Goal: Contribute content: Contribute content

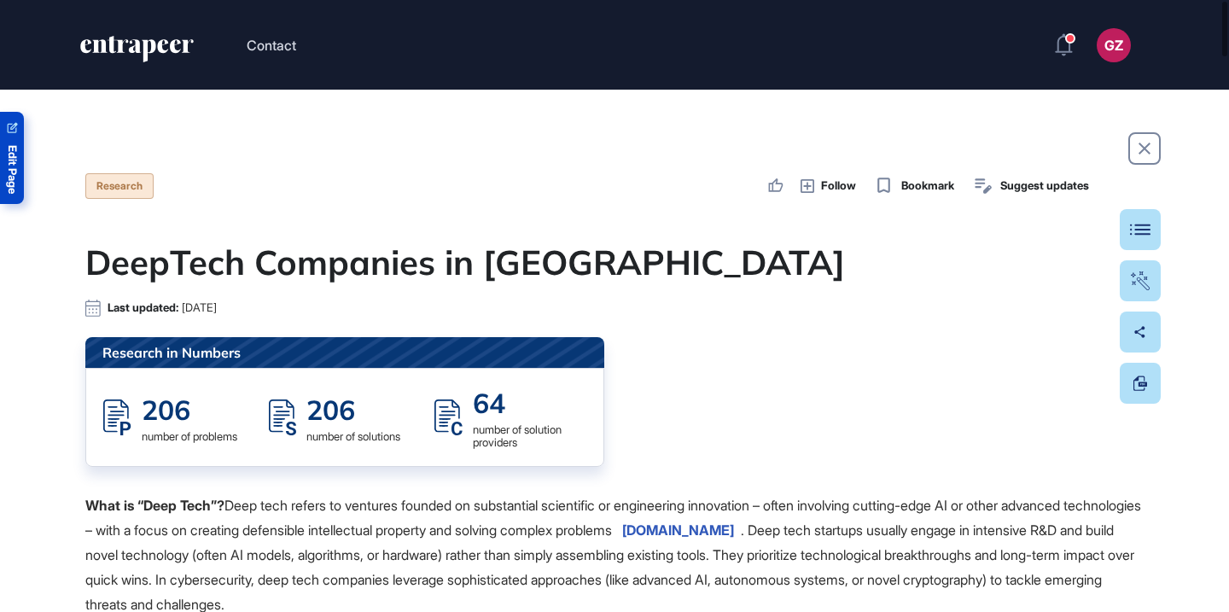
click at [15, 157] on span "Edit Page" at bounding box center [12, 169] width 11 height 49
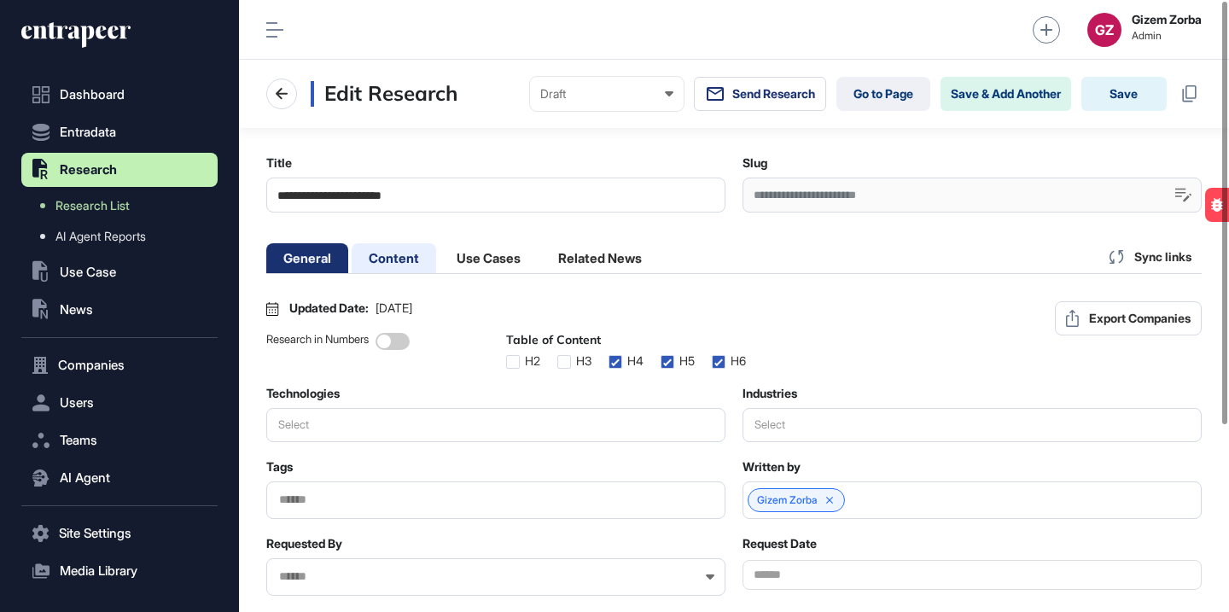
click at [388, 258] on li "Content" at bounding box center [394, 258] width 85 height 30
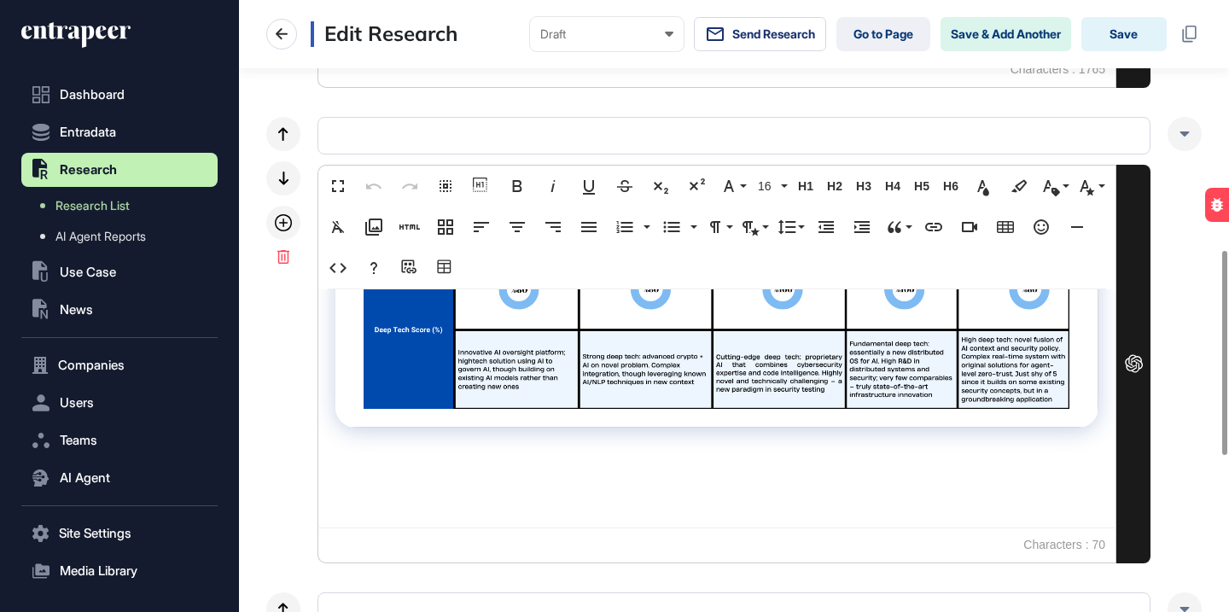
scroll to position [1214, 0]
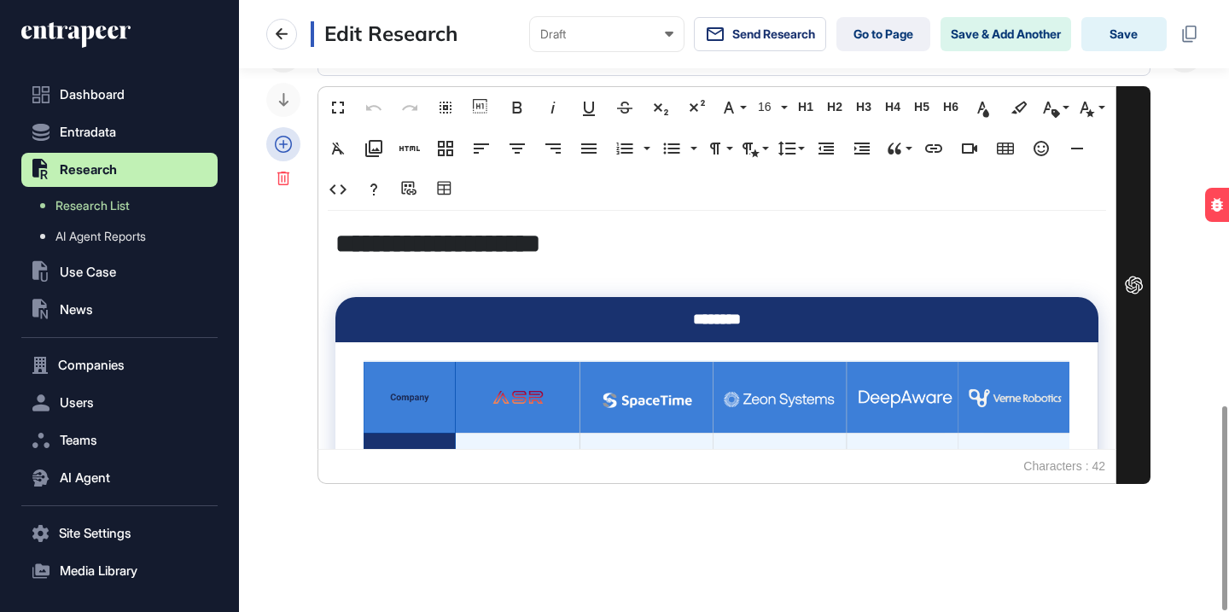
click at [293, 147] on div at bounding box center [283, 144] width 34 height 34
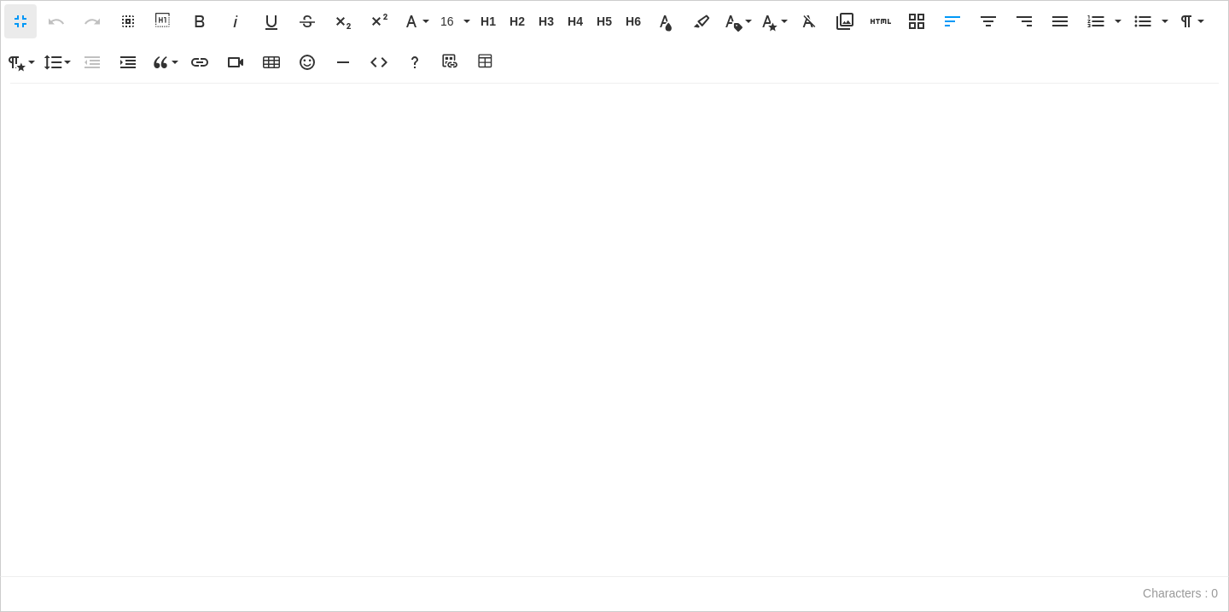
scroll to position [1, 8]
click at [65, 112] on p "**********" at bounding box center [615, 113] width 1194 height 25
click at [69, 112] on p "**********" at bounding box center [615, 113] width 1194 height 25
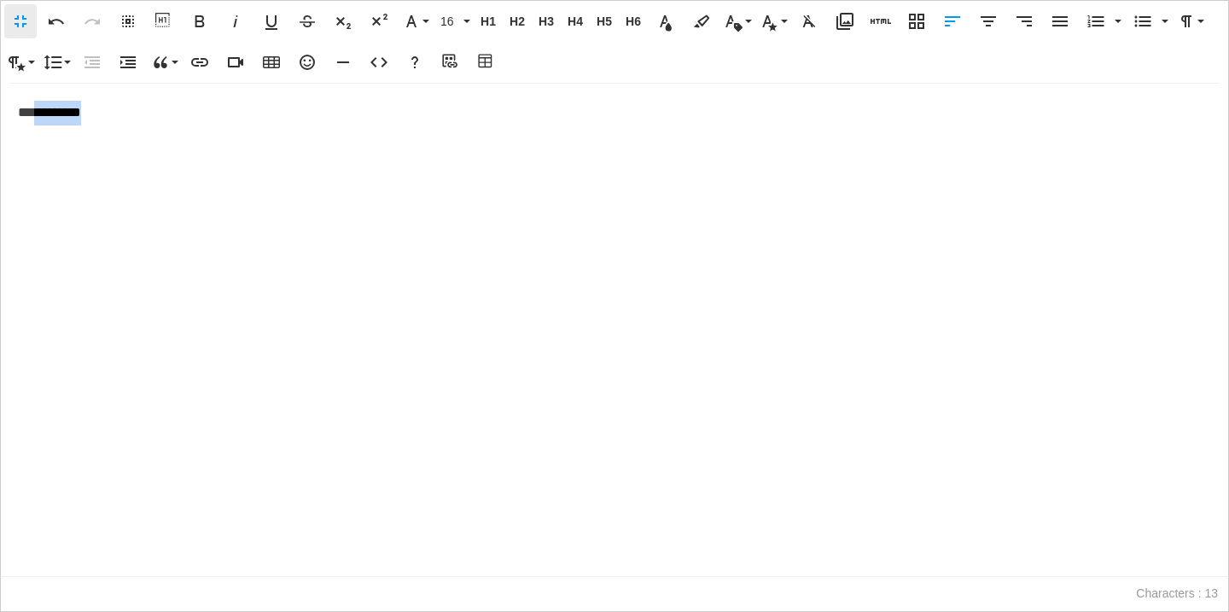
drag, startPoint x: 94, startPoint y: 111, endPoint x: 33, endPoint y: 114, distance: 60.7
click at [34, 114] on p "**********" at bounding box center [615, 113] width 1194 height 25
drag, startPoint x: 189, startPoint y: 114, endPoint x: 0, endPoint y: 111, distance: 188.7
click at [0, 111] on div "**********" at bounding box center [614, 330] width 1229 height 493
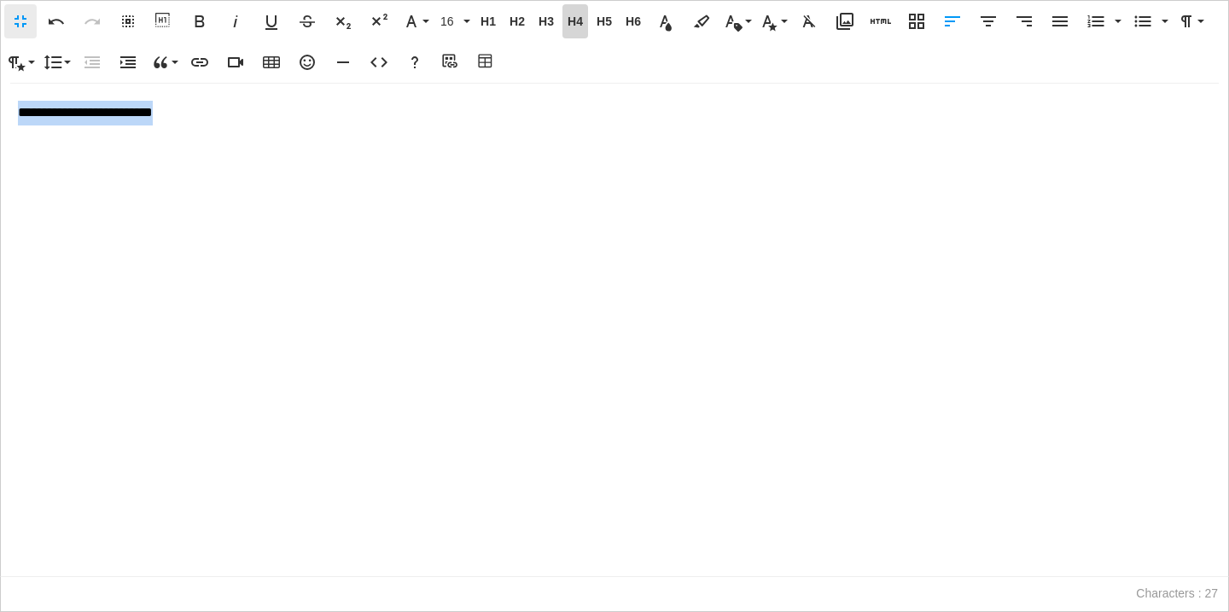
click at [575, 19] on span "H4" at bounding box center [576, 22] width 26 height 15
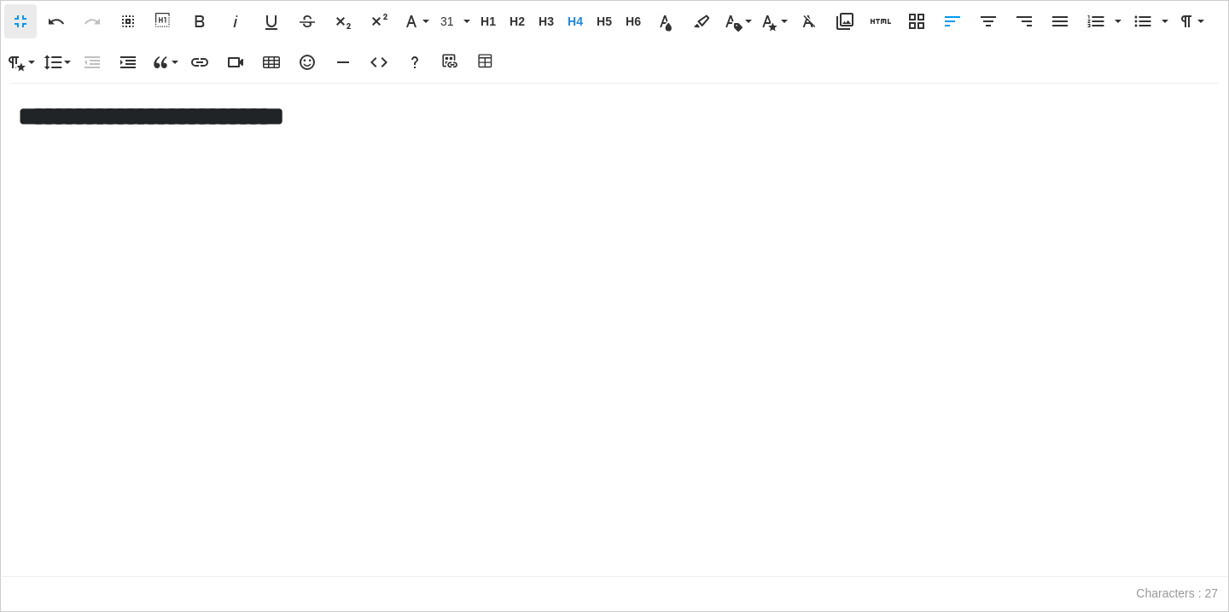
click at [410, 115] on h4 "**********" at bounding box center [615, 117] width 1194 height 32
click at [493, 63] on icon "button" at bounding box center [486, 62] width 20 height 17
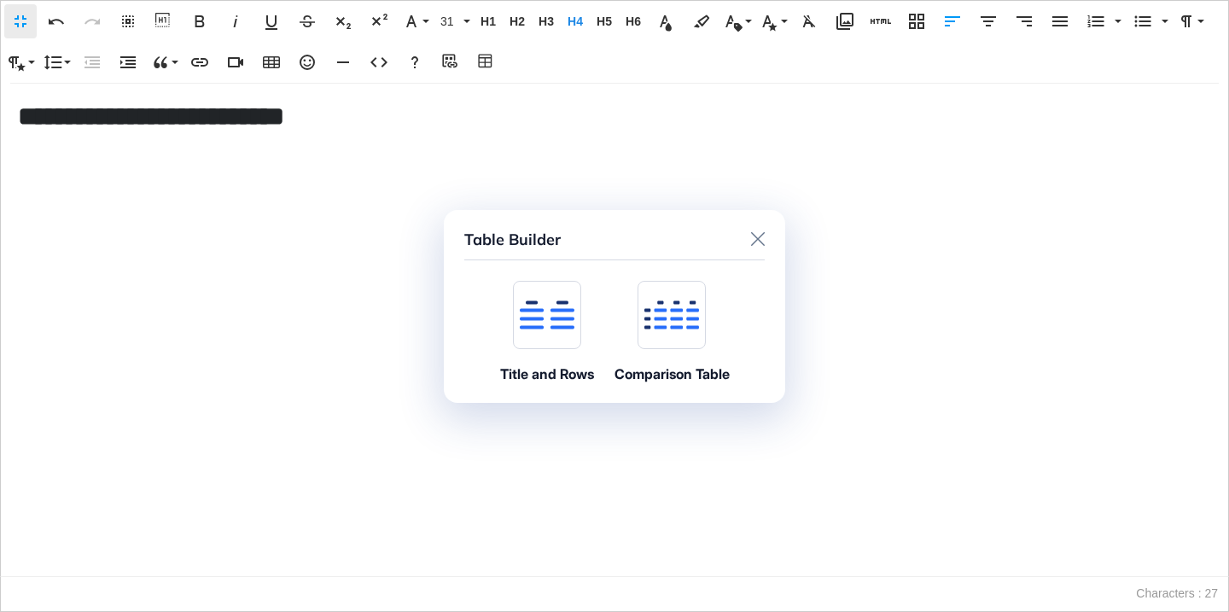
click at [525, 366] on div "Title and Rows" at bounding box center [547, 374] width 94 height 16
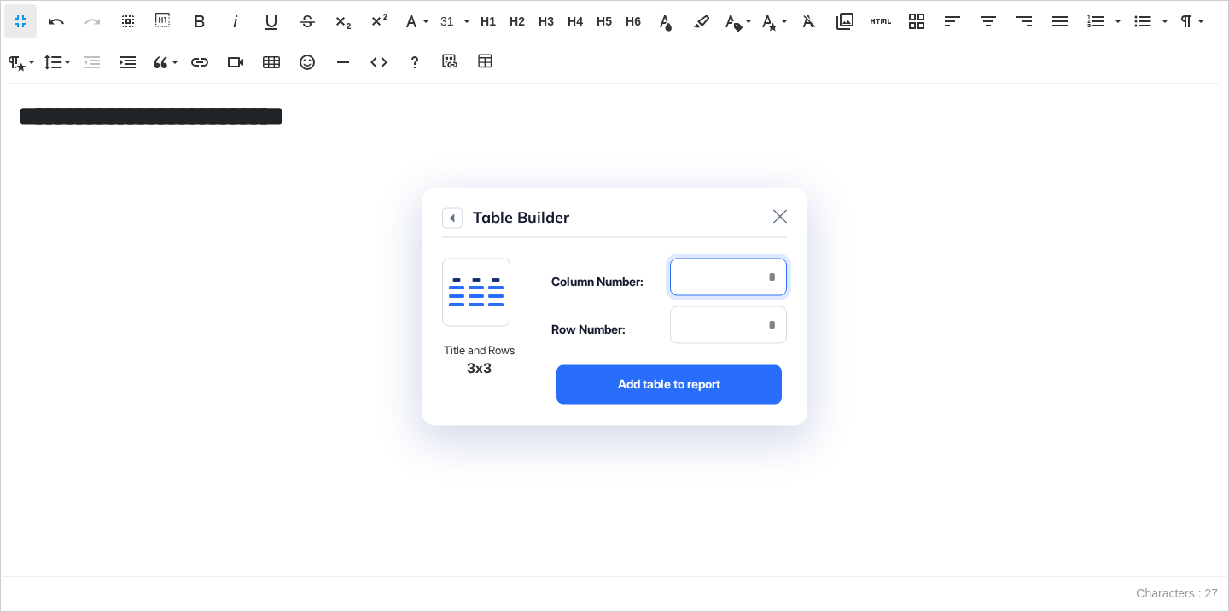
click at [701, 283] on input "number" at bounding box center [728, 277] width 117 height 38
type input "*"
click at [706, 319] on input "number" at bounding box center [728, 325] width 117 height 38
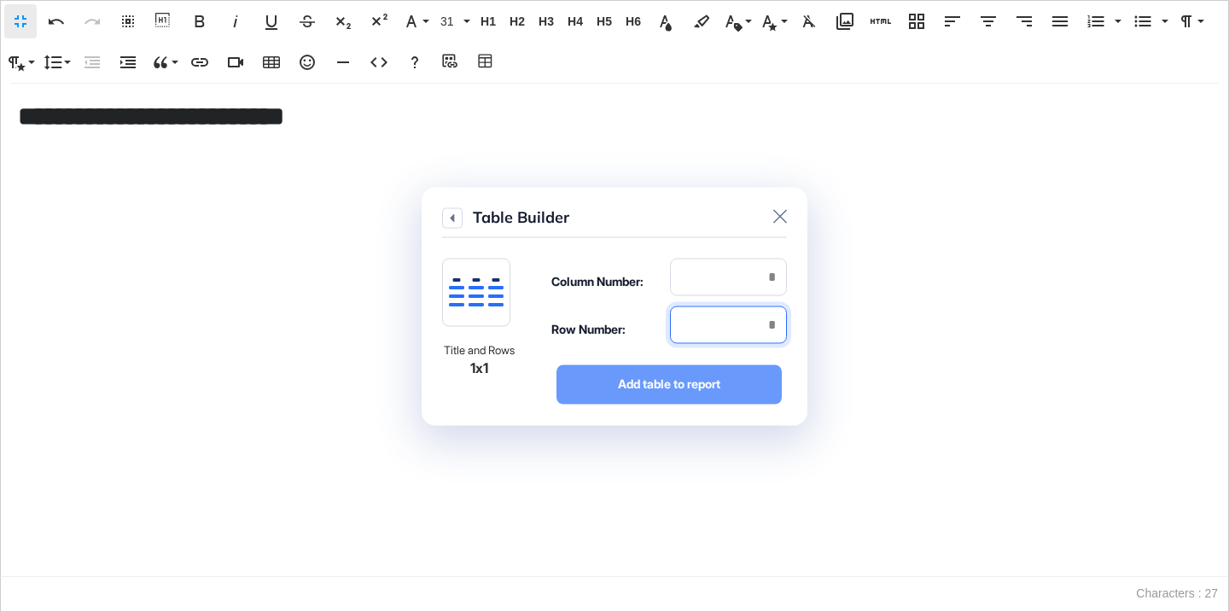
type input "*"
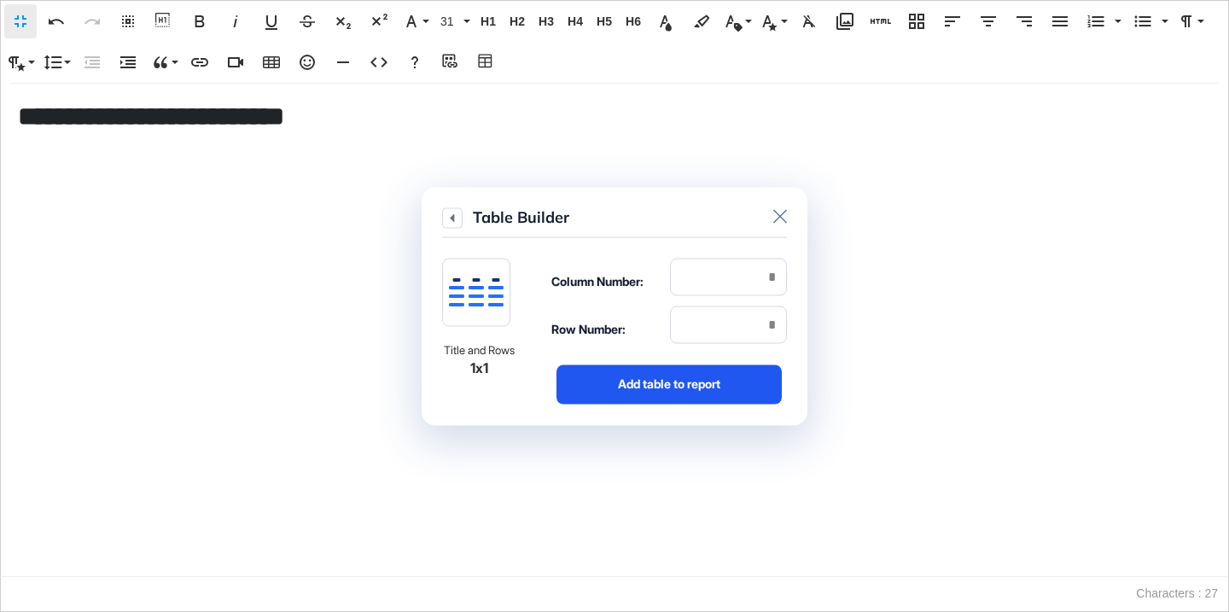
click at [706, 365] on div "Add table to report" at bounding box center [669, 384] width 225 height 39
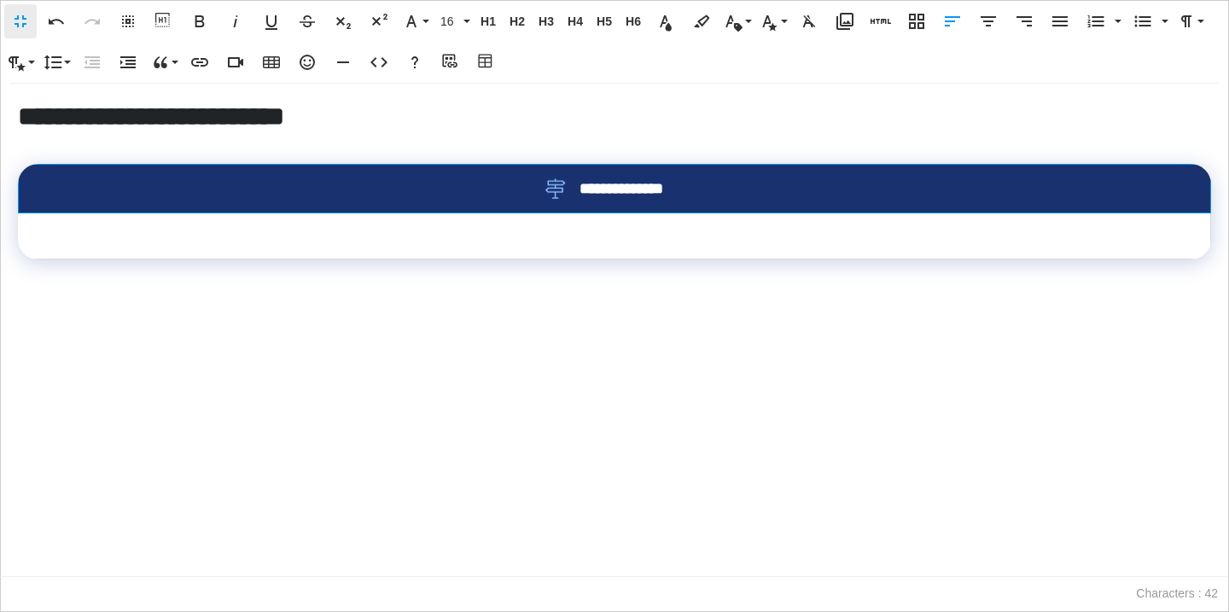
click at [697, 207] on th "**********" at bounding box center [615, 189] width 1193 height 49
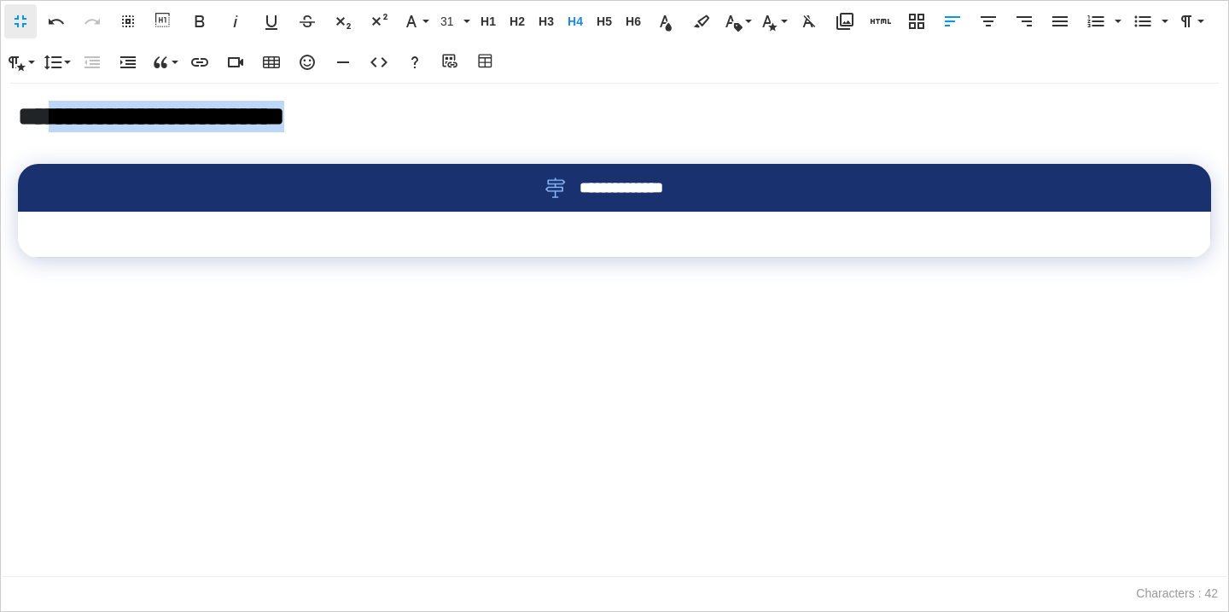
drag, startPoint x: 345, startPoint y: 125, endPoint x: 55, endPoint y: 120, distance: 290.3
click at [55, 120] on h4 "**********" at bounding box center [615, 117] width 1194 height 32
copy h4 "**********"
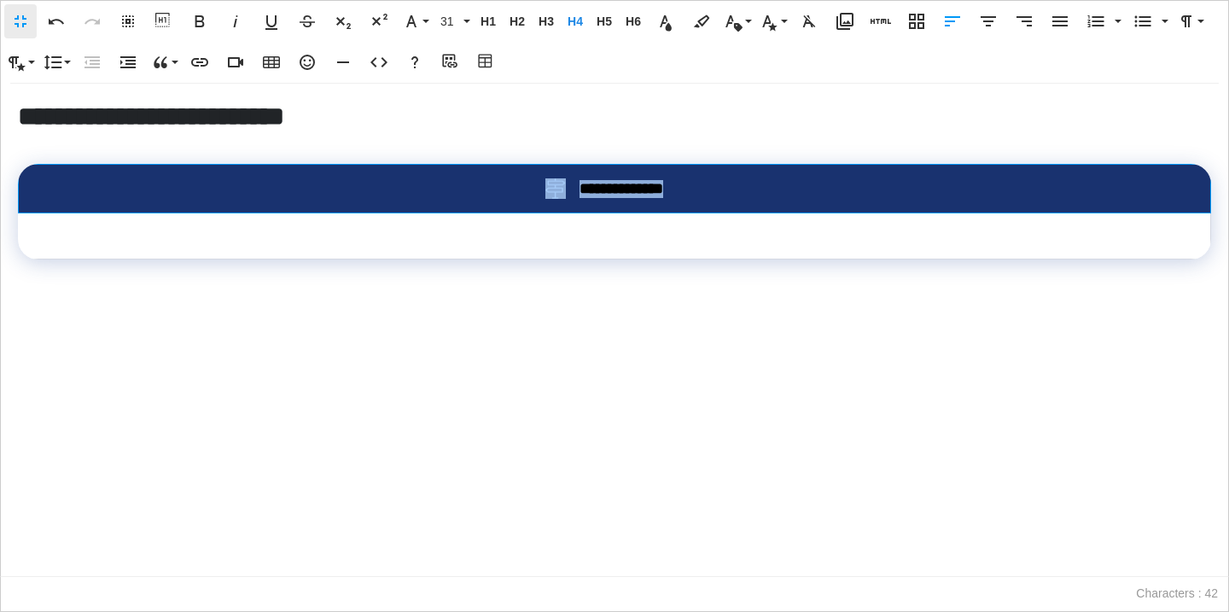
drag, startPoint x: 721, startPoint y: 193, endPoint x: 568, endPoint y: 193, distance: 152.8
click at [568, 193] on div "**********" at bounding box center [614, 188] width 1137 height 20
click at [550, 191] on div "**********" at bounding box center [614, 188] width 1137 height 20
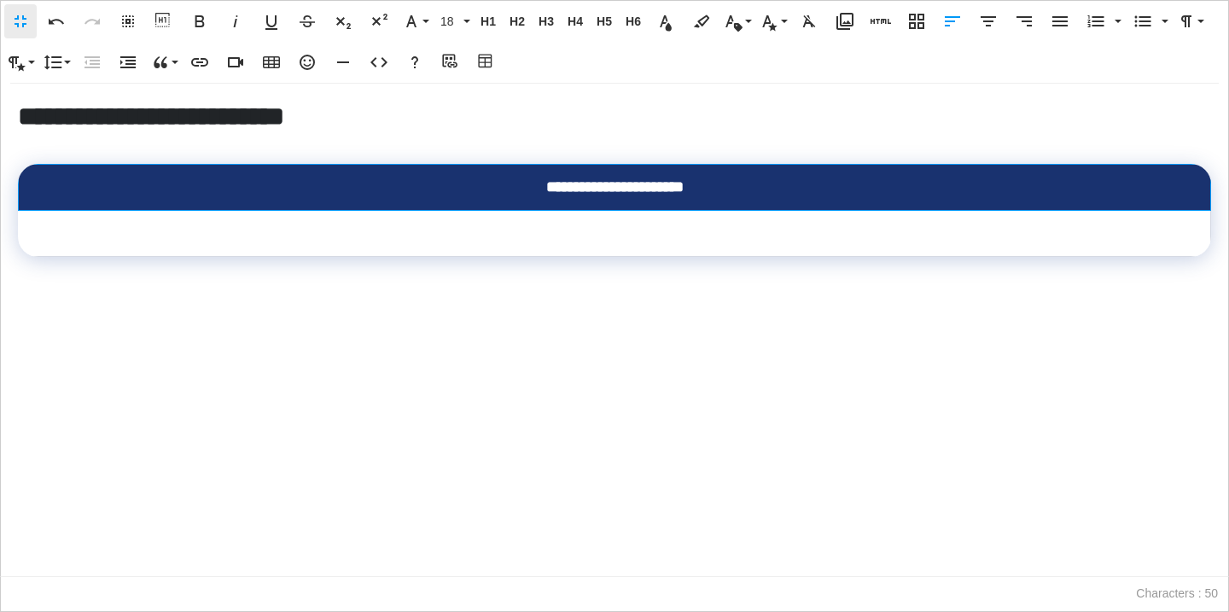
click at [531, 246] on td at bounding box center [615, 234] width 1193 height 46
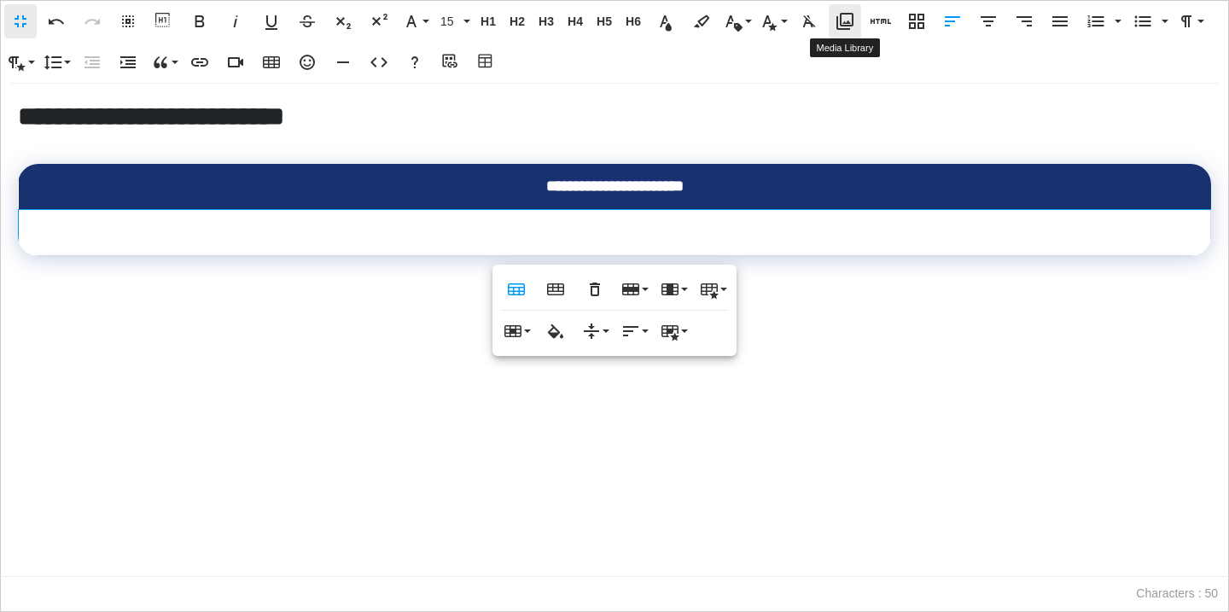
click at [838, 23] on icon "button" at bounding box center [845, 21] width 20 height 20
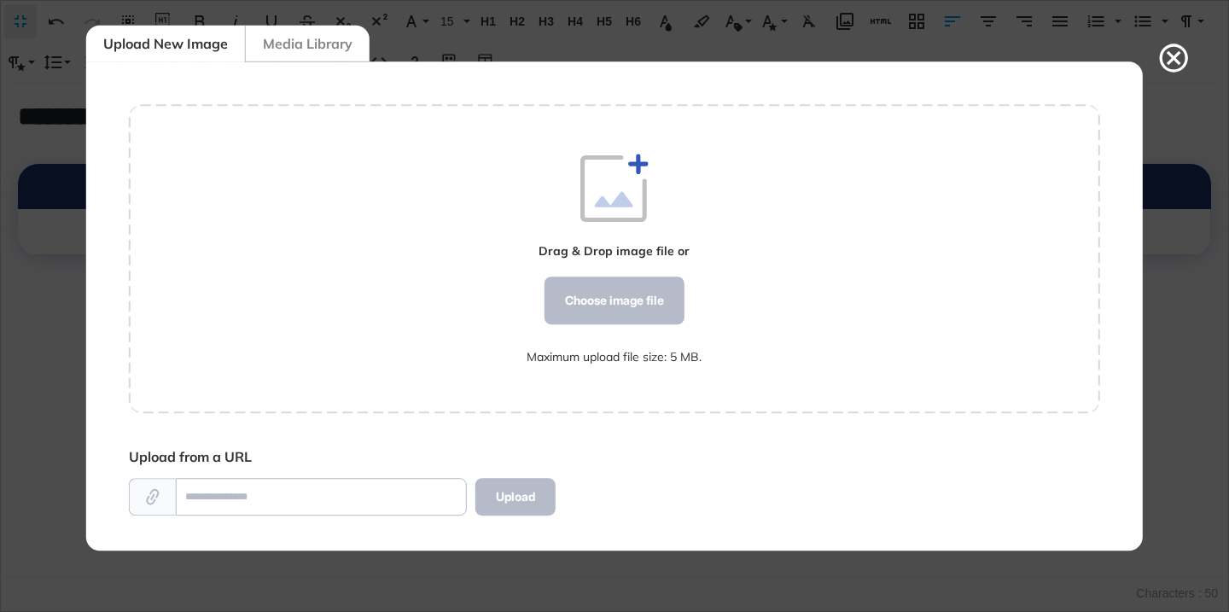
scroll to position [8, 1]
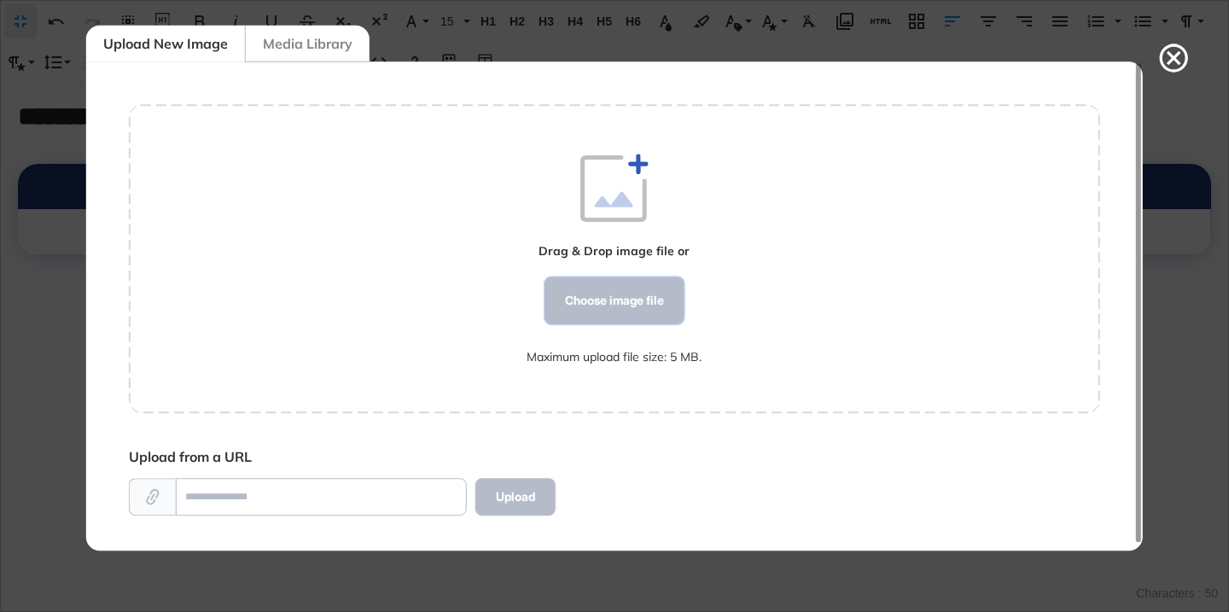
click at [606, 312] on div "Choose image file" at bounding box center [615, 301] width 140 height 48
click at [639, 286] on div "Choose image file" at bounding box center [615, 301] width 140 height 48
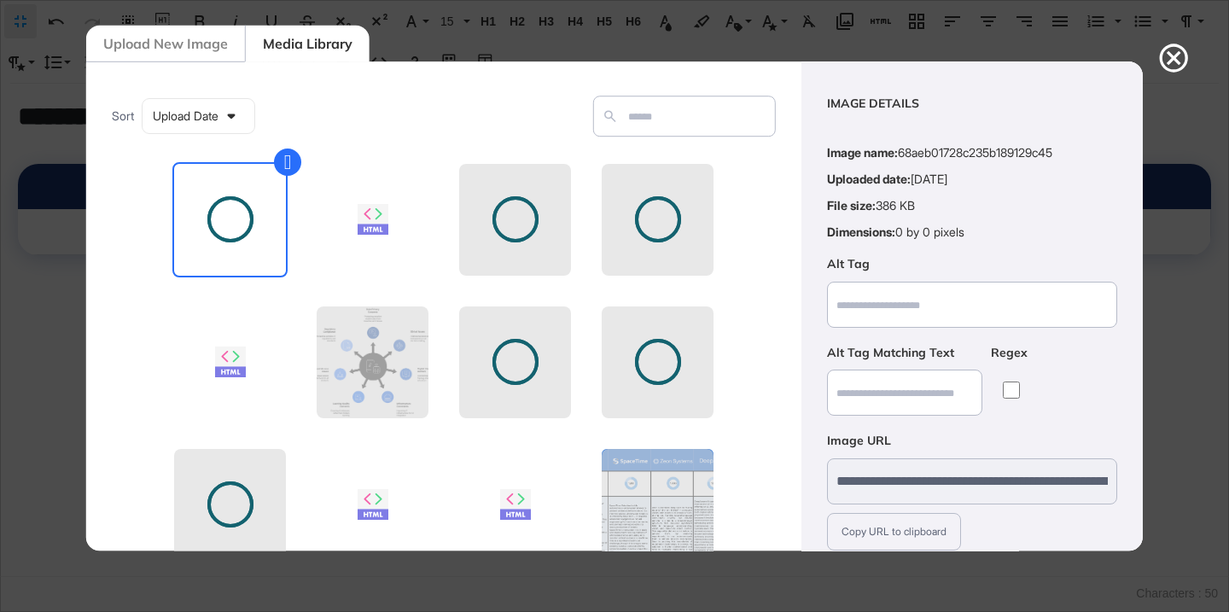
scroll to position [133, 0]
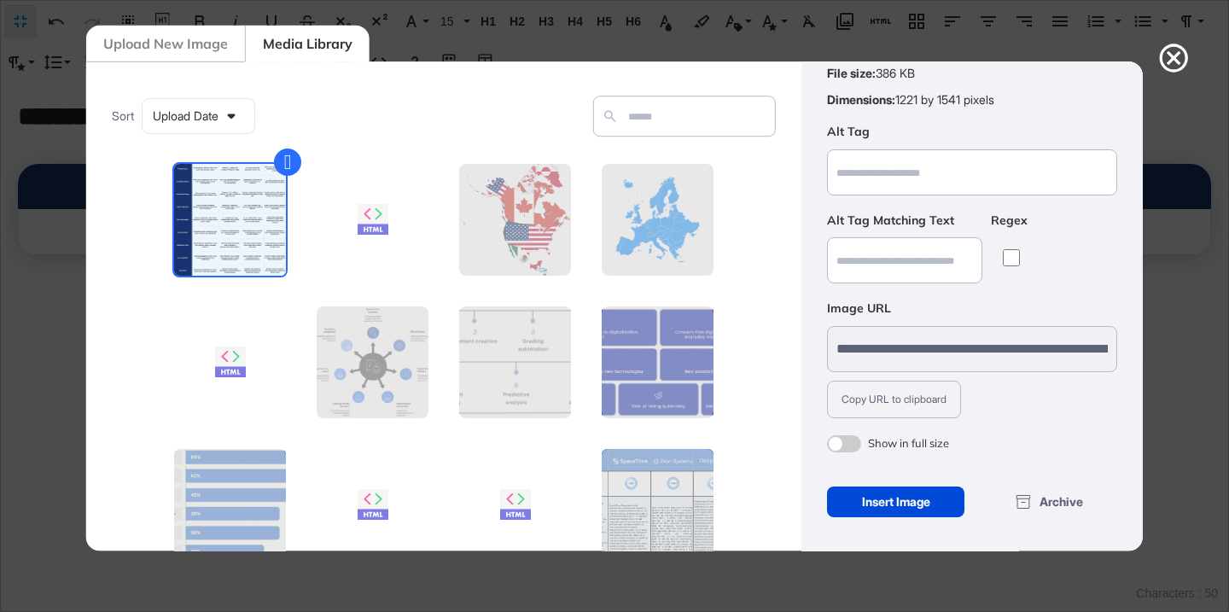
click at [838, 441] on span at bounding box center [844, 443] width 34 height 17
click at [854, 490] on div "Insert Image" at bounding box center [895, 502] width 137 height 31
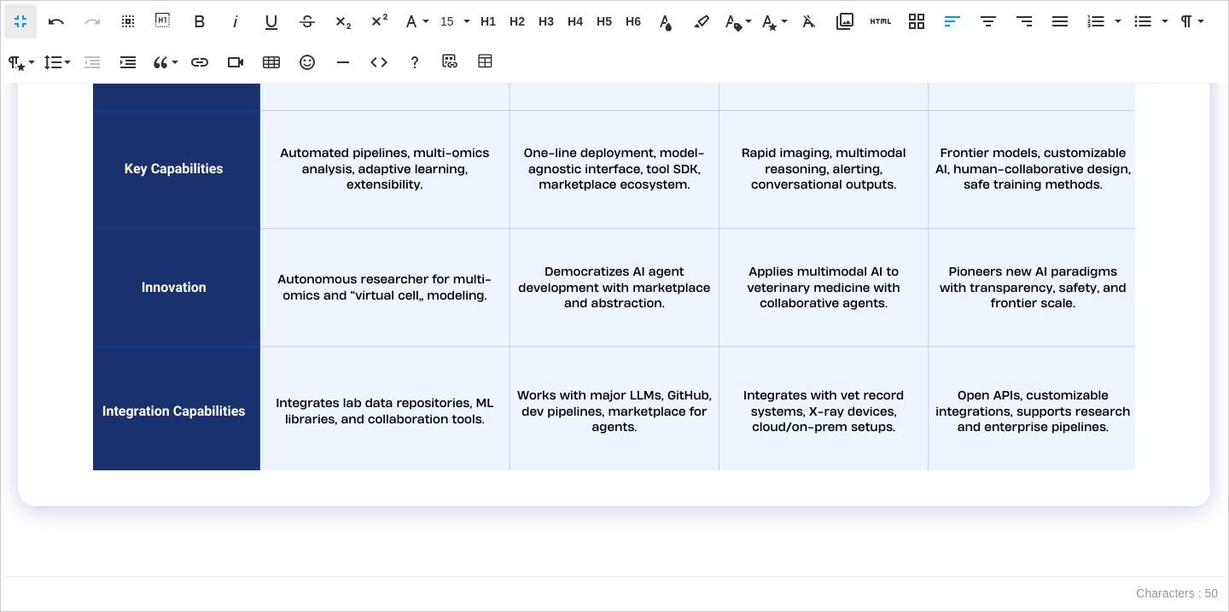
scroll to position [1055, 0]
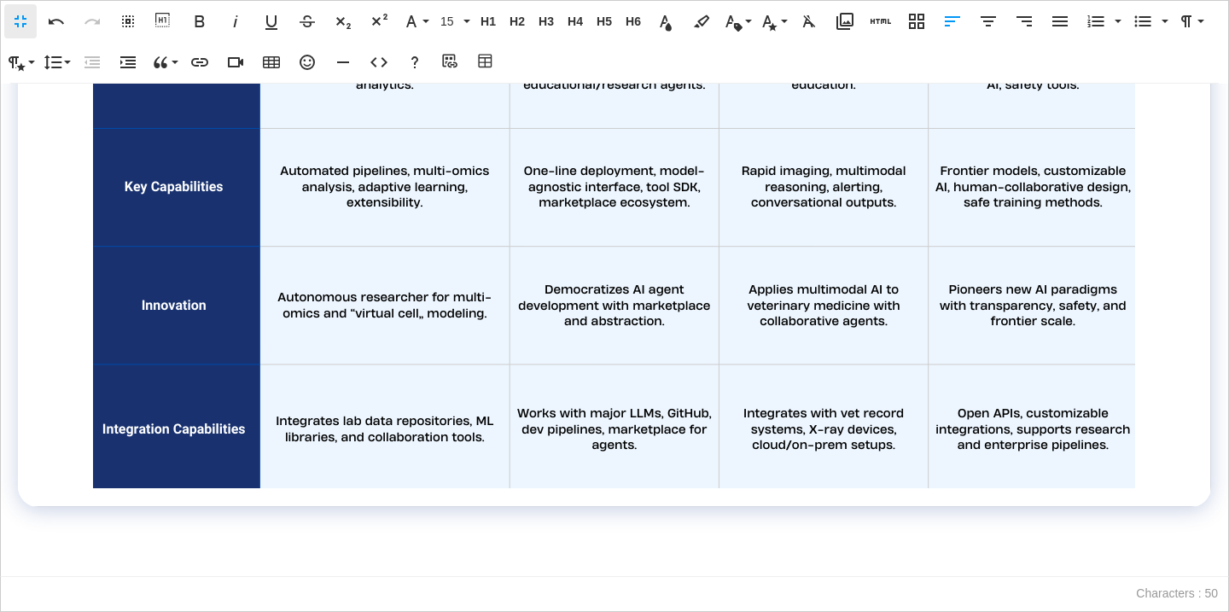
click at [500, 511] on p at bounding box center [615, 519] width 1194 height 25
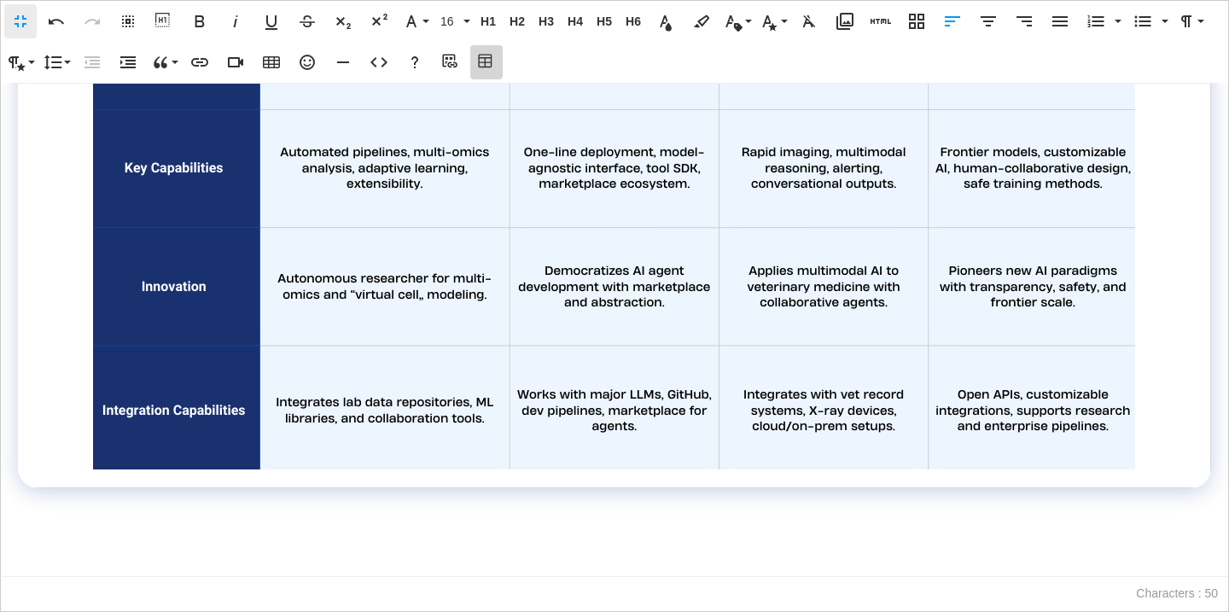
click at [473, 55] on button "Table Builder" at bounding box center [486, 62] width 32 height 34
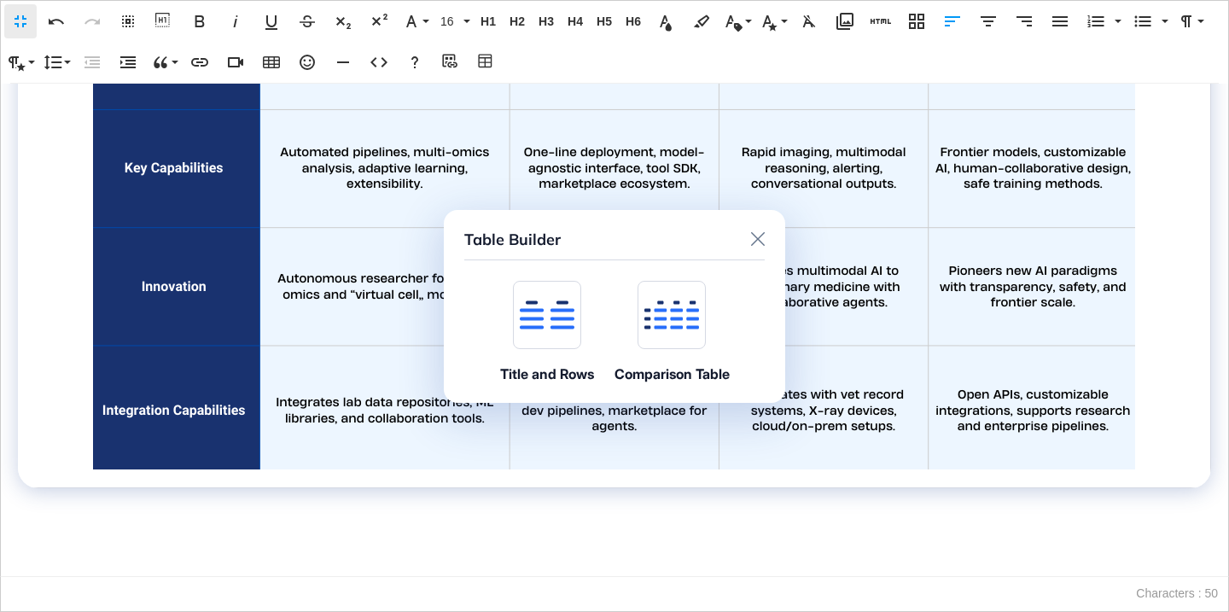
click at [542, 314] on icon at bounding box center [547, 315] width 55 height 29
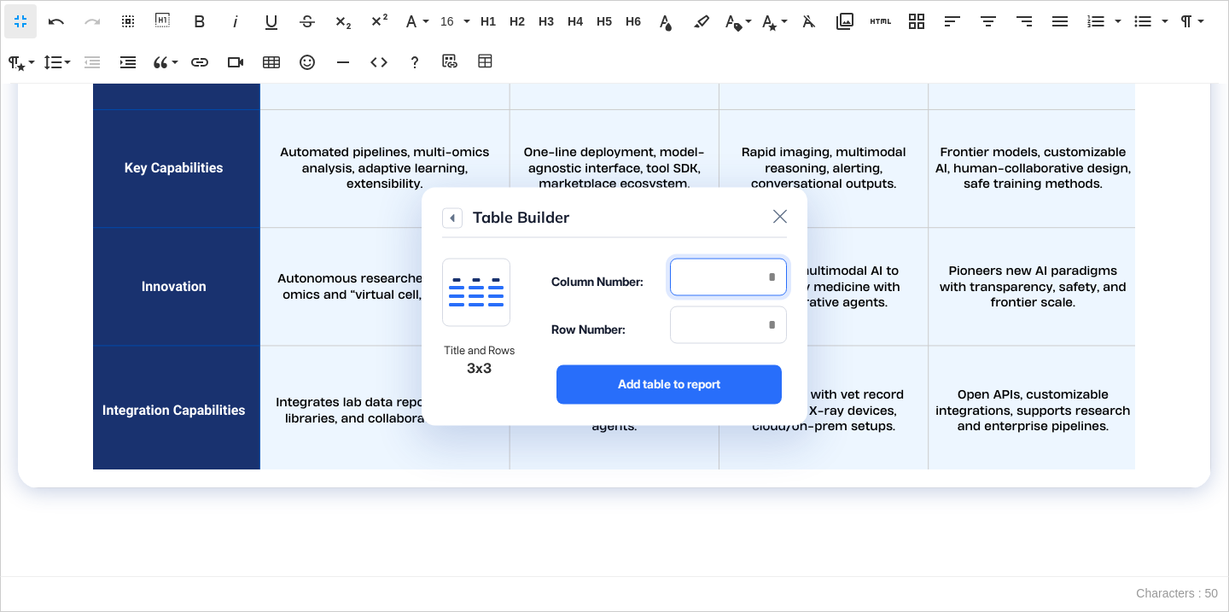
click at [698, 287] on input "number" at bounding box center [728, 277] width 117 height 38
type input "*"
click at [712, 329] on input "number" at bounding box center [728, 325] width 117 height 38
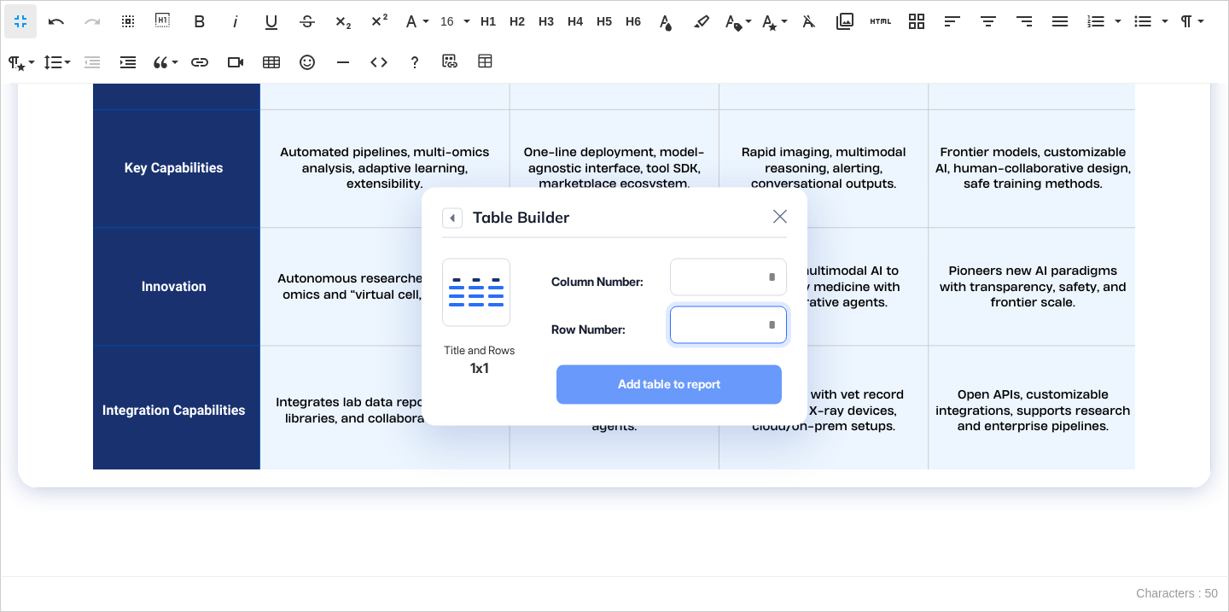
type input "*"
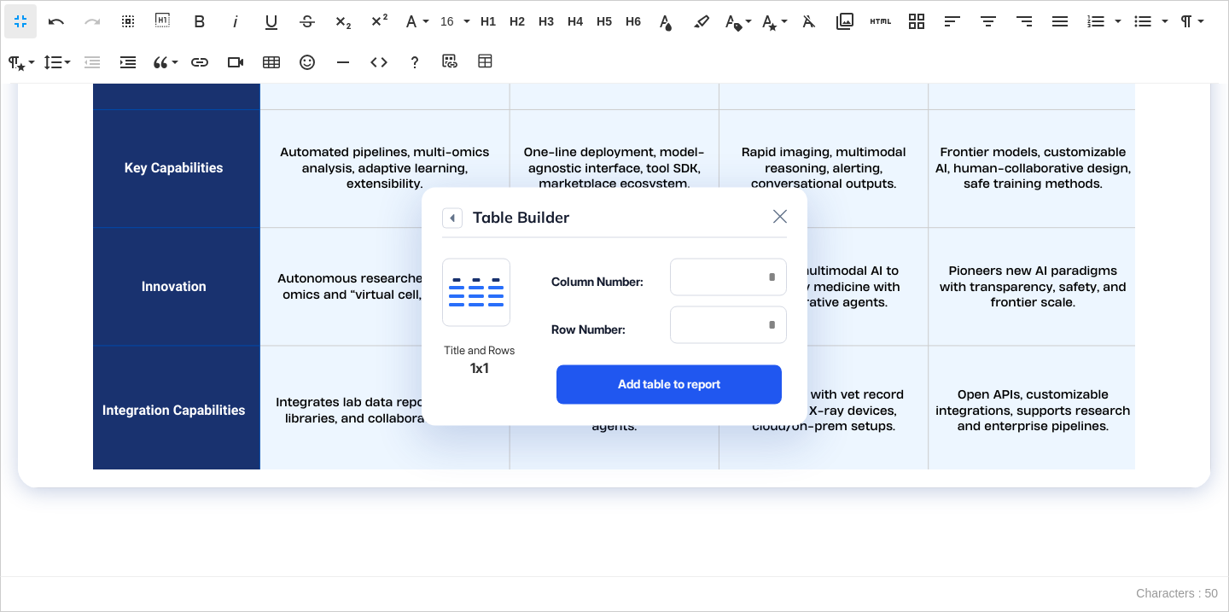
click at [706, 368] on div "Add table to report" at bounding box center [669, 384] width 225 height 39
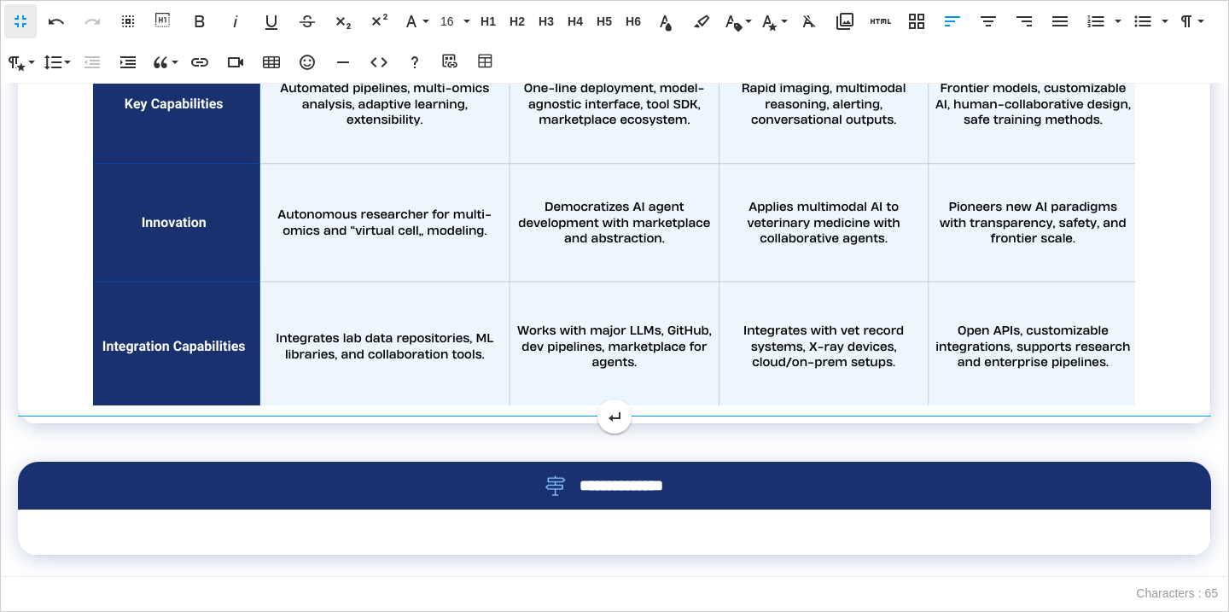
scroll to position [1187, 0]
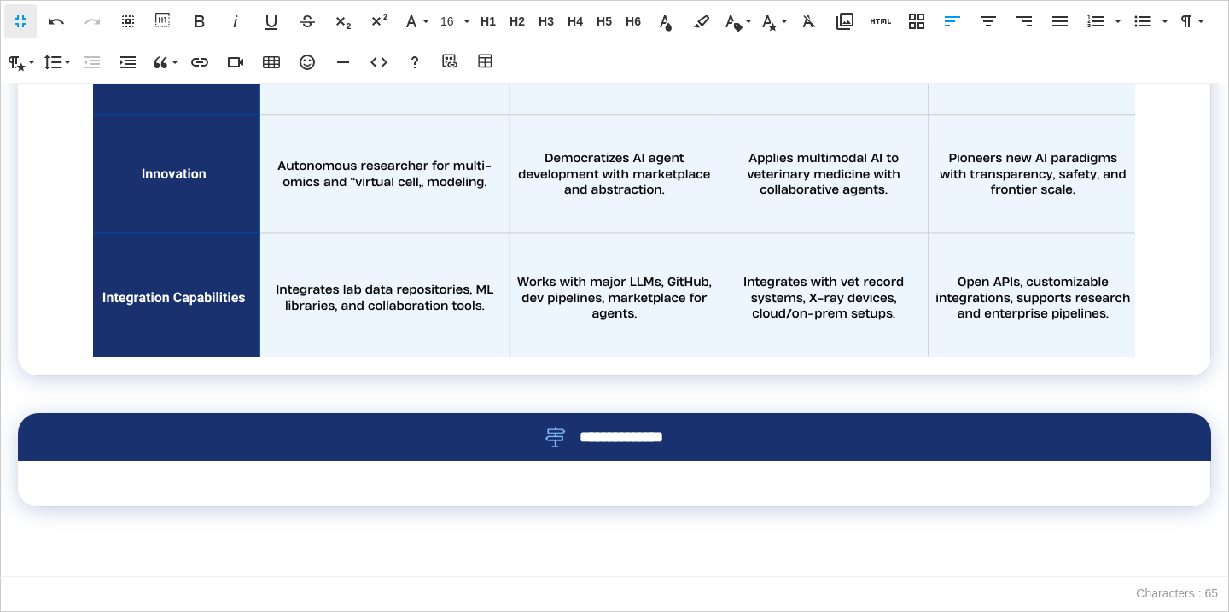
click at [597, 468] on td at bounding box center [615, 484] width 1194 height 46
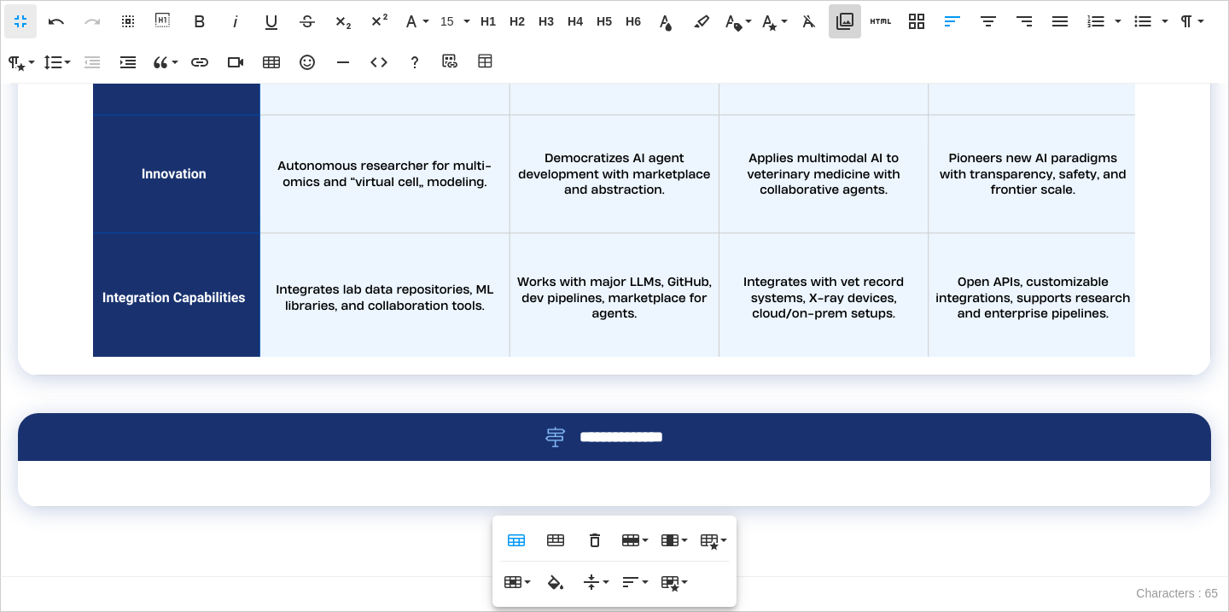
click at [851, 17] on icon "button" at bounding box center [845, 21] width 20 height 20
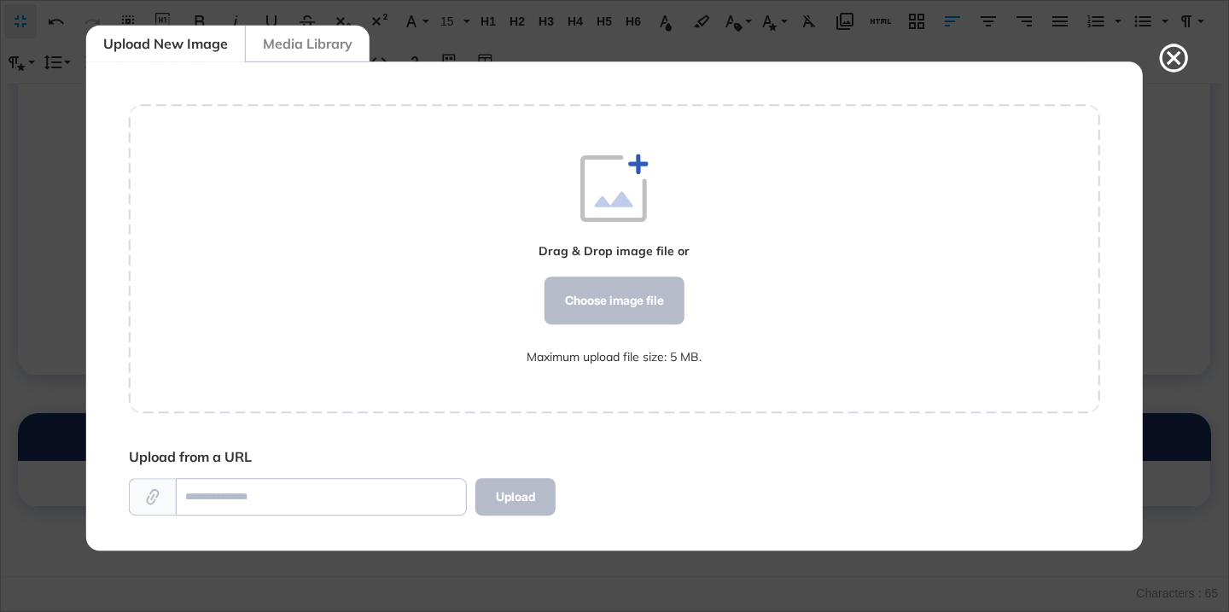
scroll to position [8, 1]
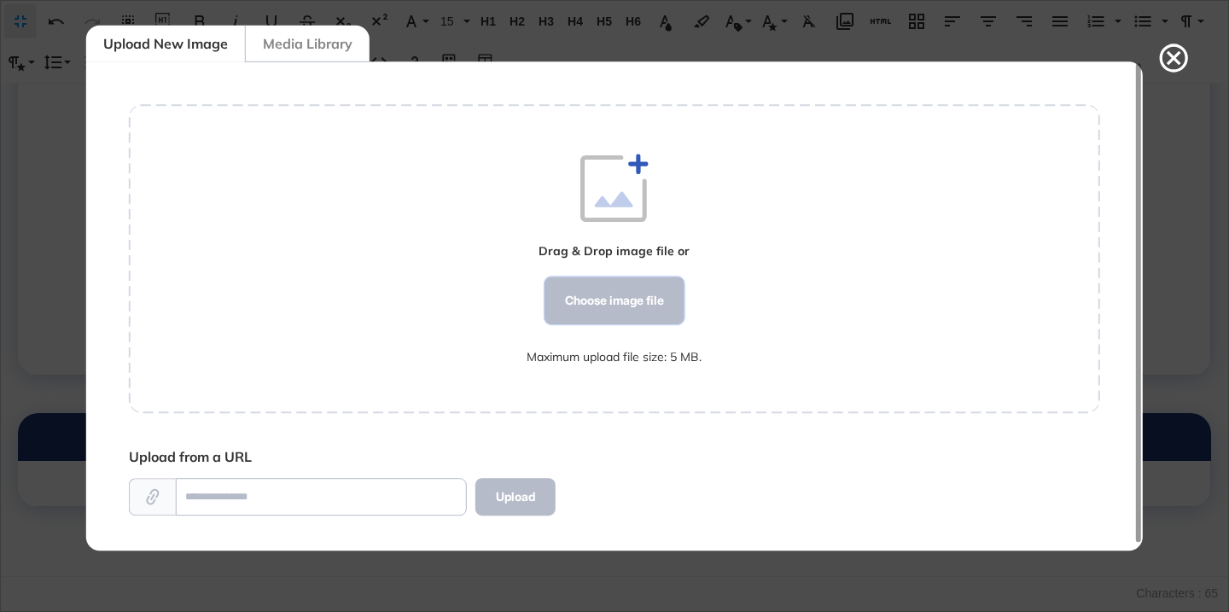
click at [598, 278] on div "Choose image file" at bounding box center [615, 301] width 140 height 48
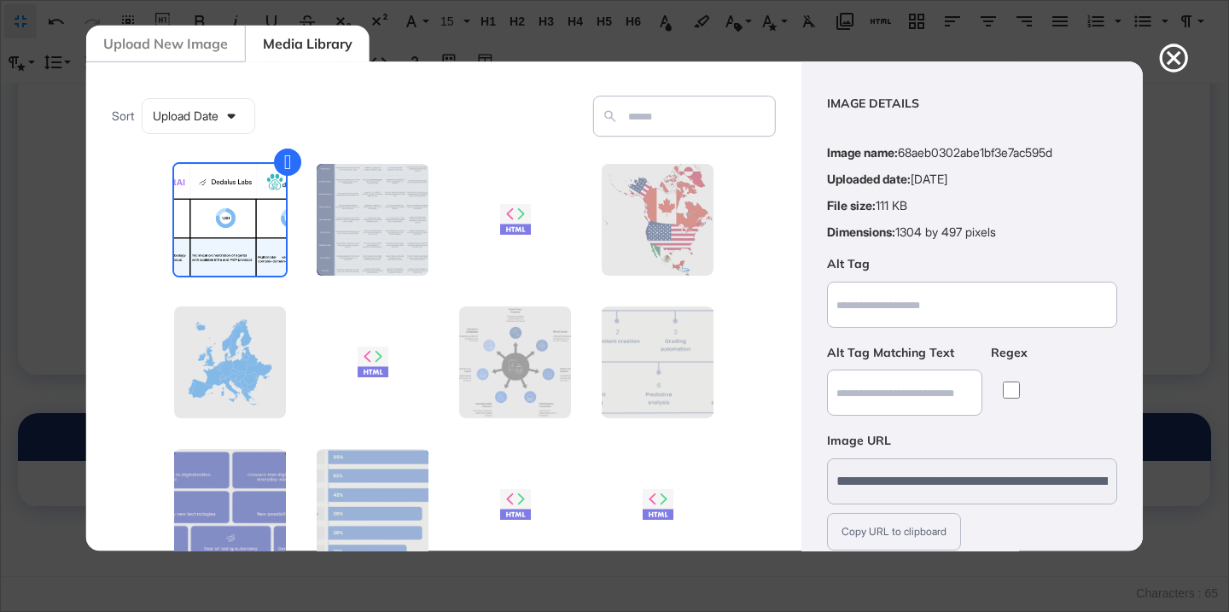
scroll to position [133, 0]
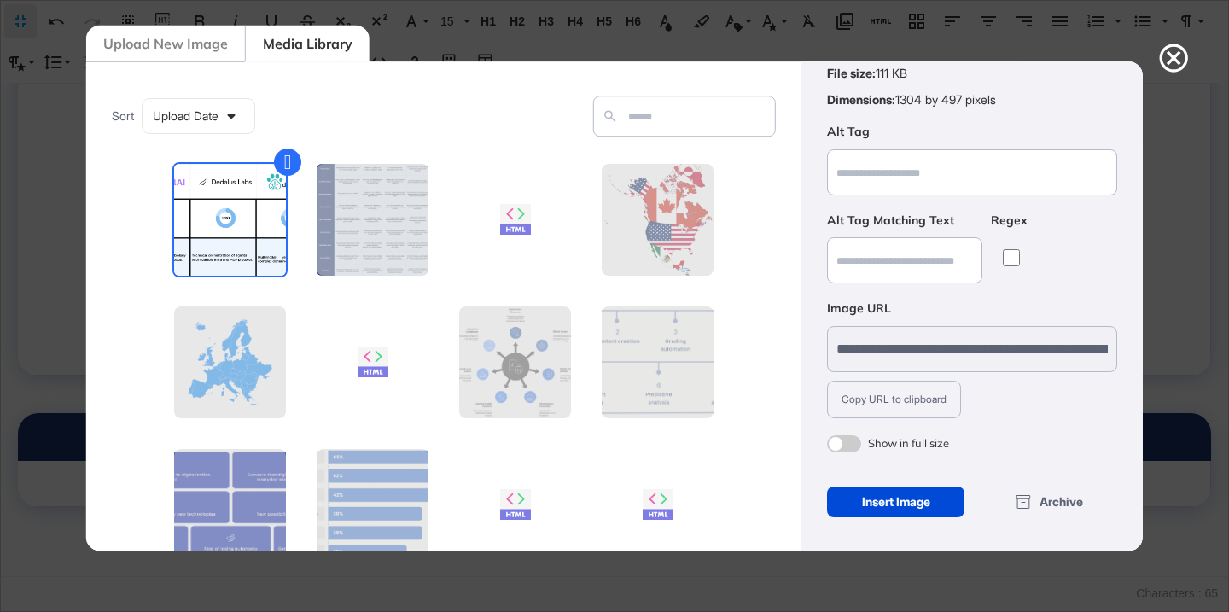
click at [850, 449] on span at bounding box center [844, 443] width 34 height 17
click at [852, 504] on div "Insert Image" at bounding box center [895, 502] width 137 height 31
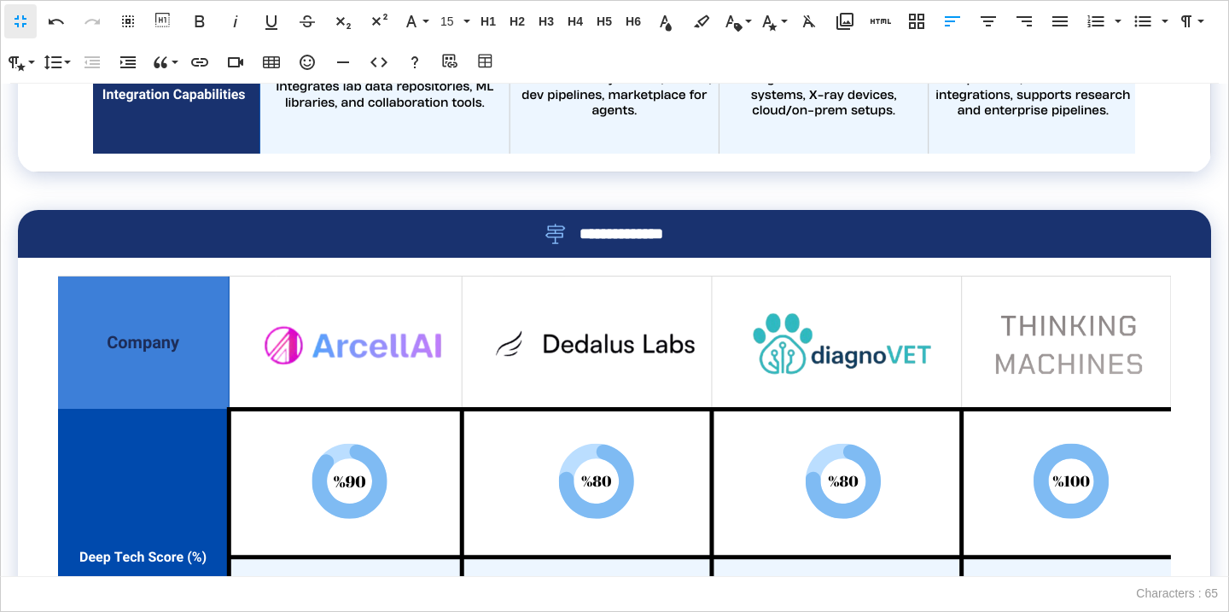
scroll to position [1219, 0]
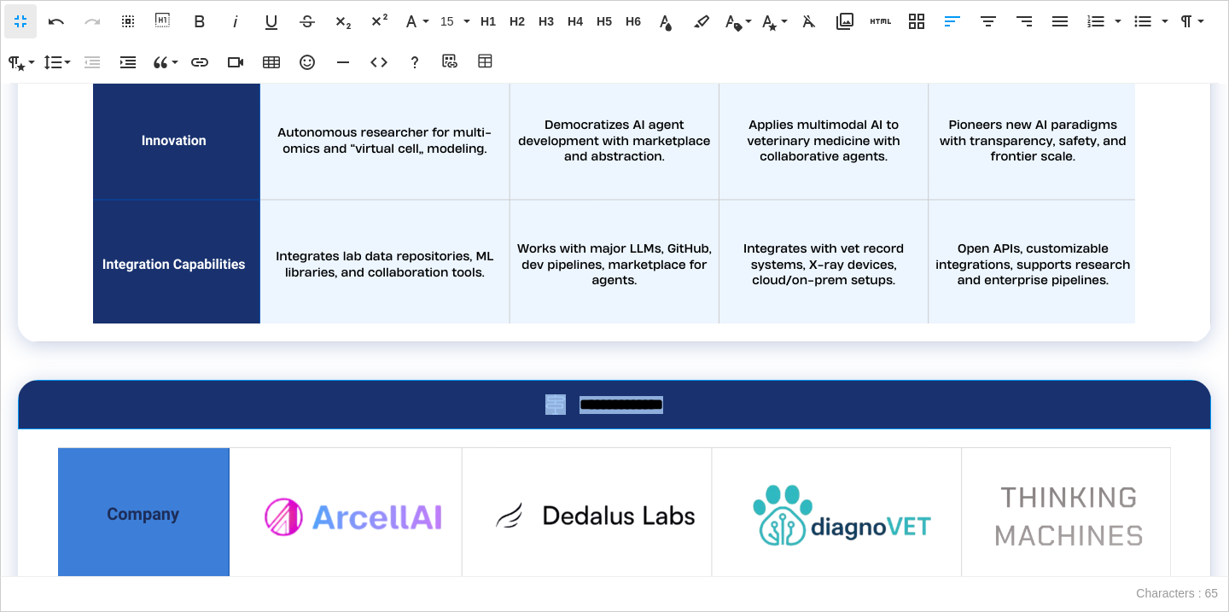
drag, startPoint x: 702, startPoint y: 400, endPoint x: 569, endPoint y: 400, distance: 132.3
click at [569, 400] on div "**********" at bounding box center [614, 404] width 1137 height 20
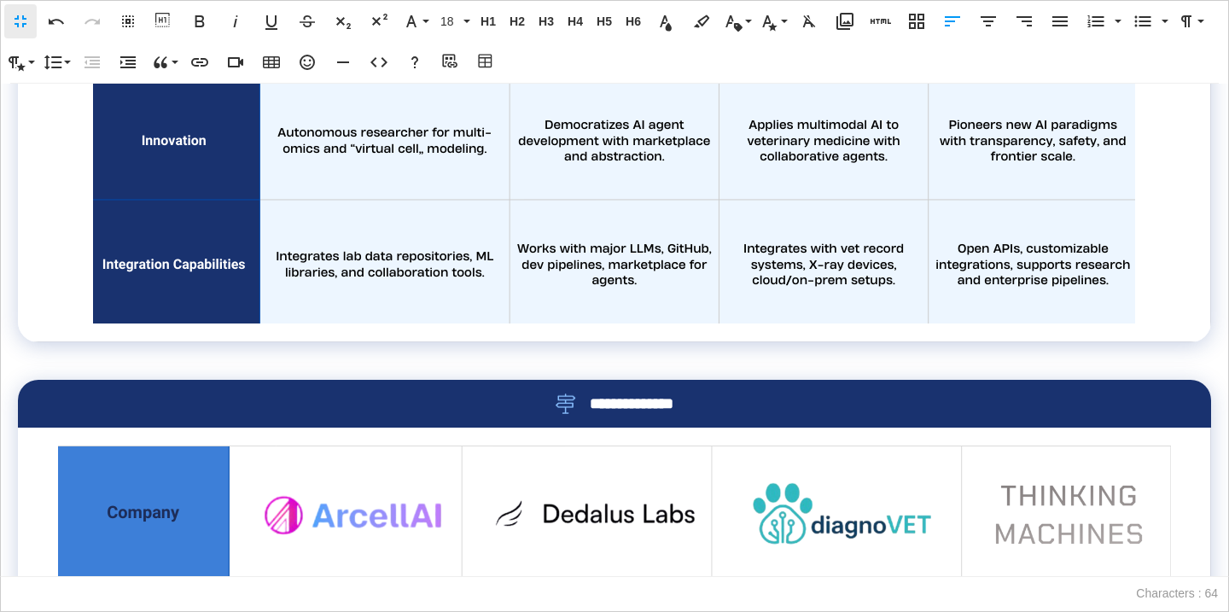
click at [563, 417] on th "**********" at bounding box center [615, 404] width 1194 height 48
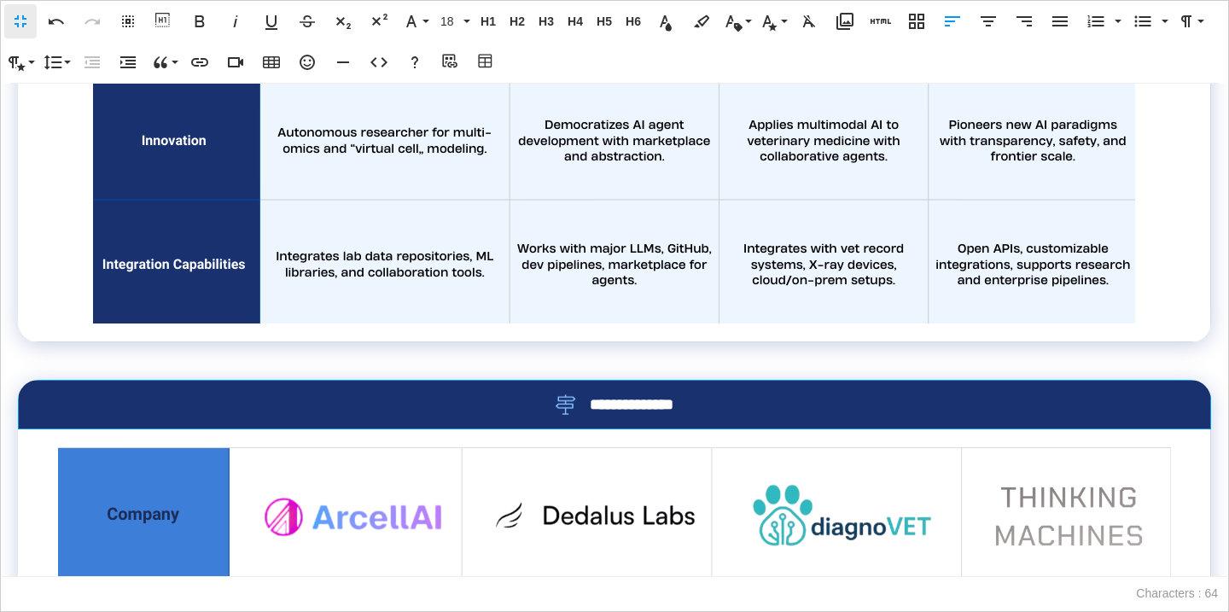
click at [563, 404] on div "**********" at bounding box center [614, 404] width 1137 height 20
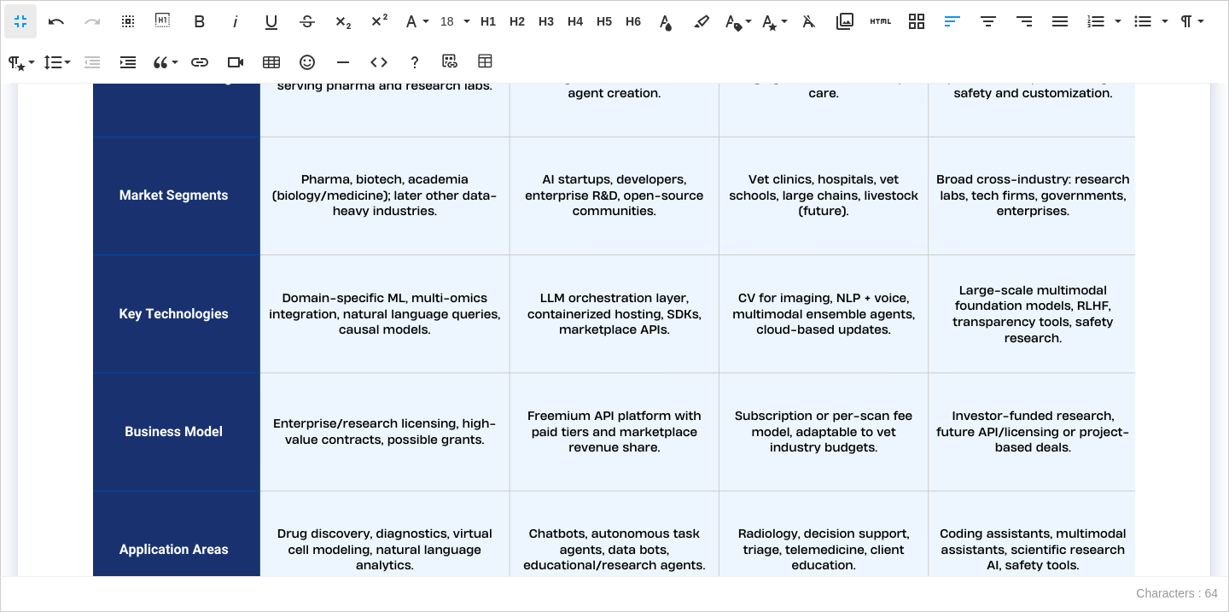
scroll to position [0, 0]
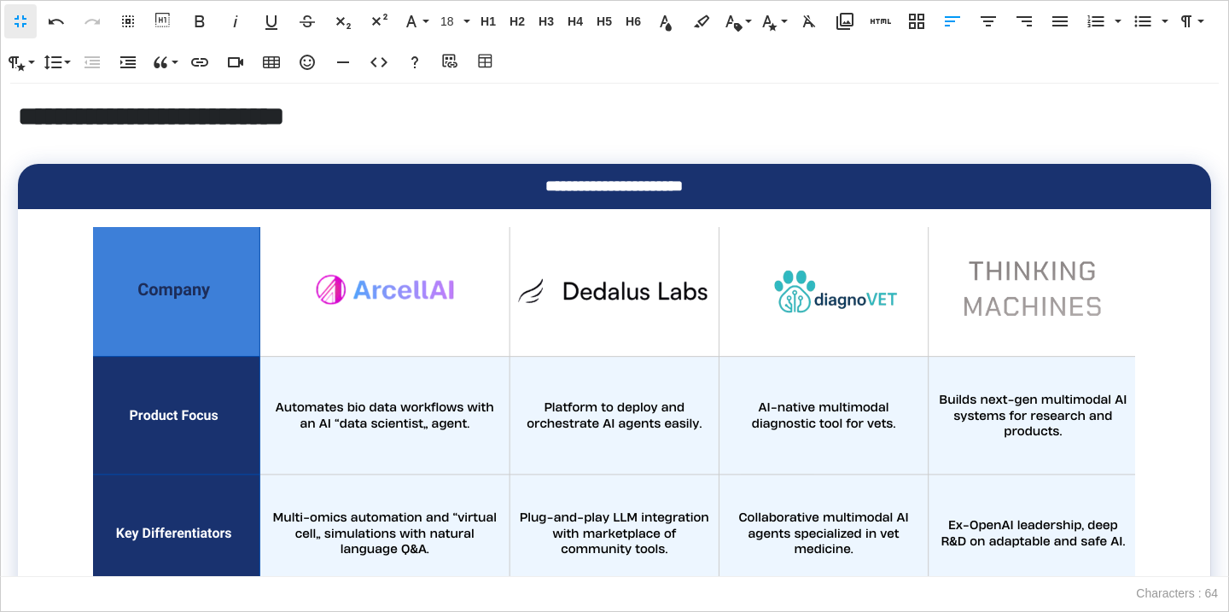
click at [18, 41] on div "Fullscreen Undo Redo Select All Show blocks Bold Italic Underline Strikethrough…" at bounding box center [615, 42] width 1224 height 82
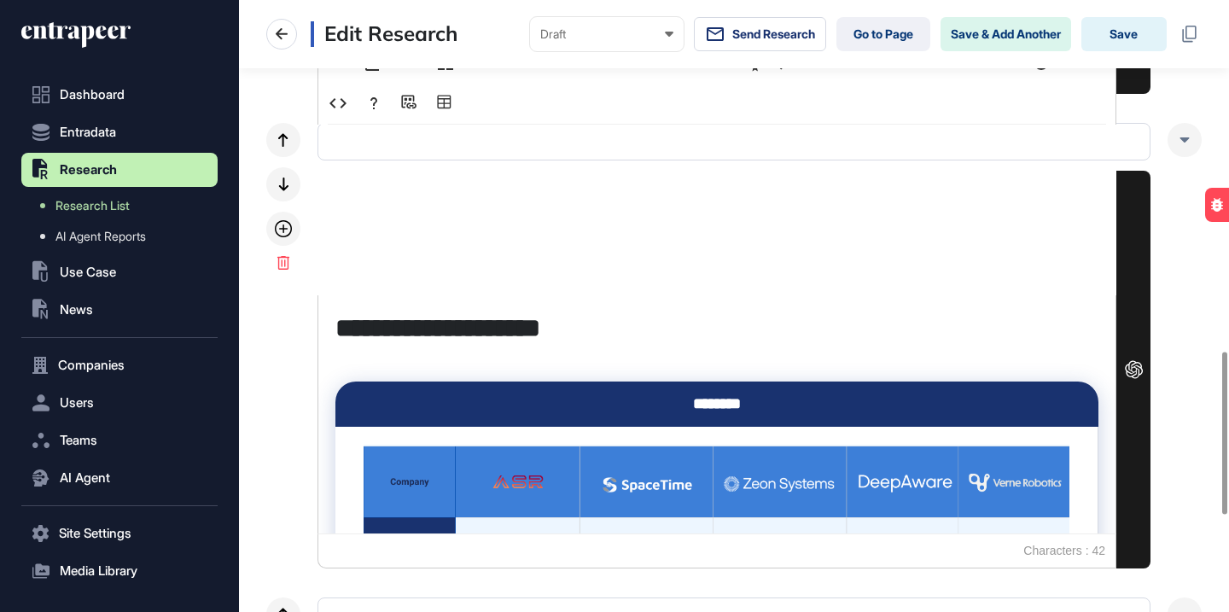
scroll to position [1048, 0]
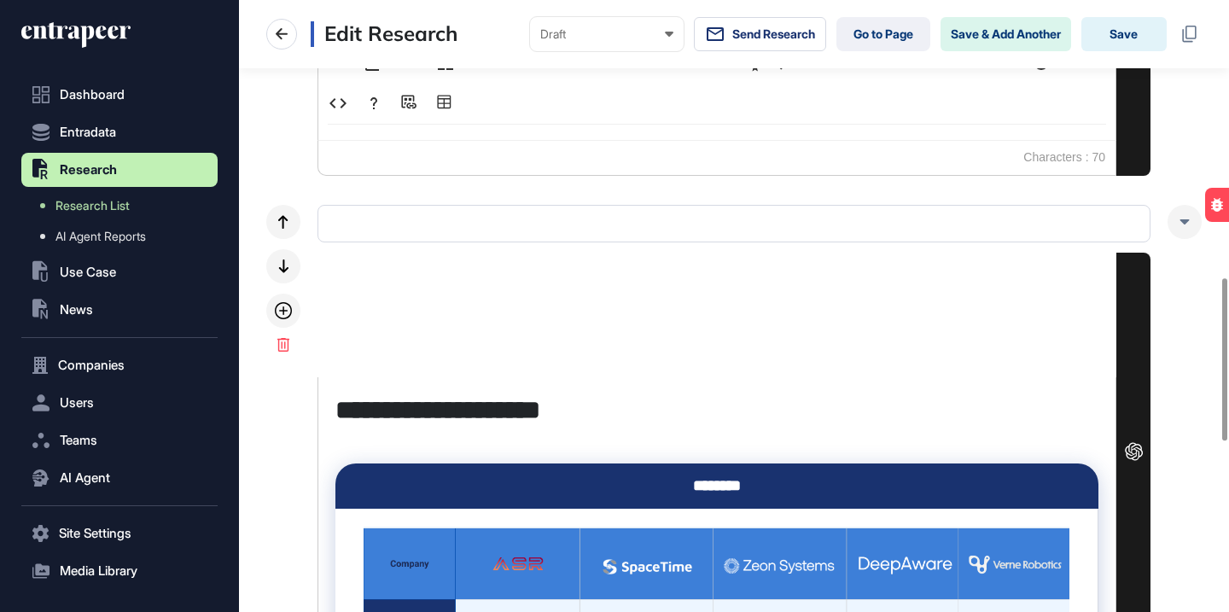
click at [1178, 303] on div "Fullscreen Undo Redo Select All Show blocks Bold Italic Underline Strikethrough…" at bounding box center [734, 428] width 936 height 447
click at [1120, 44] on button "Save" at bounding box center [1124, 34] width 85 height 34
click at [1122, 39] on button "Save" at bounding box center [1124, 34] width 85 height 34
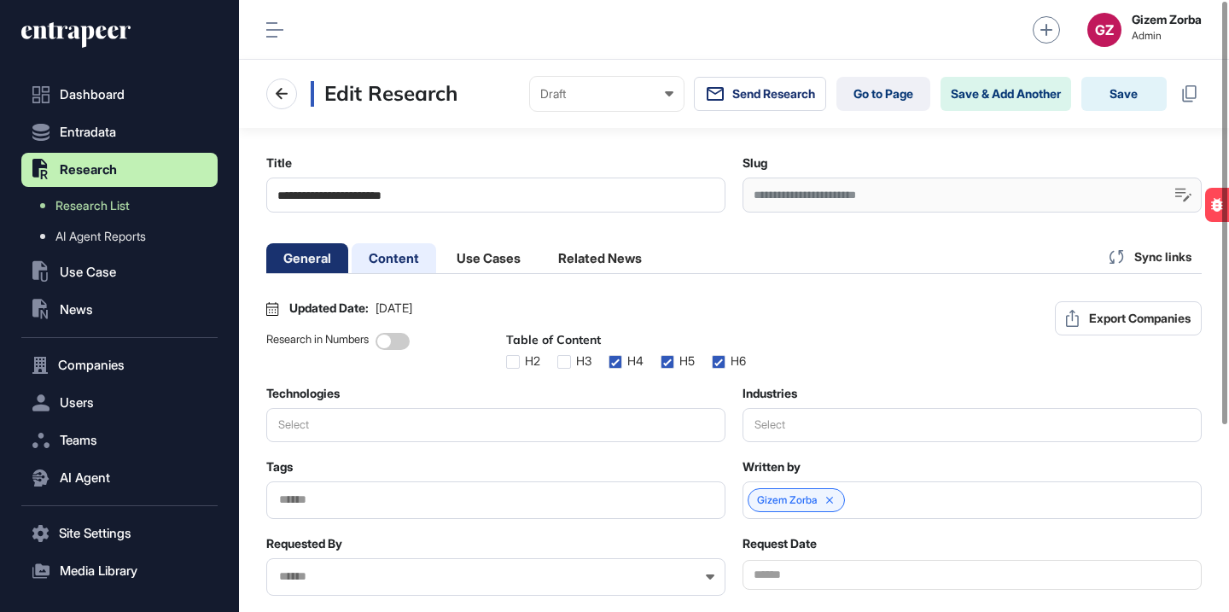
click at [399, 253] on li "Content" at bounding box center [394, 258] width 85 height 30
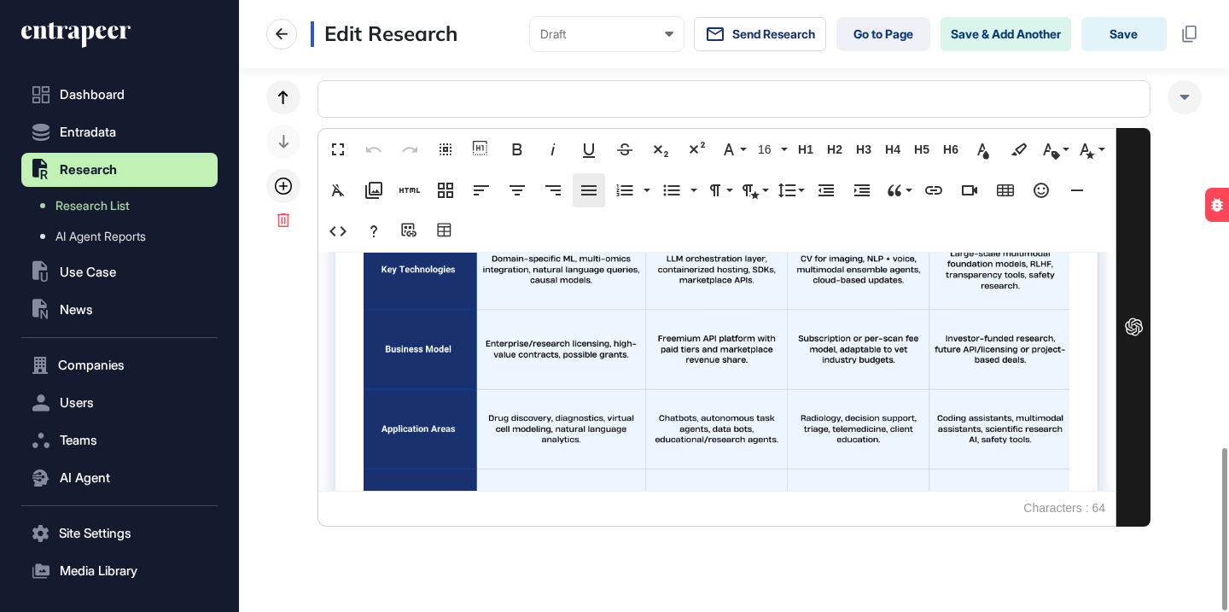
scroll to position [1690, 0]
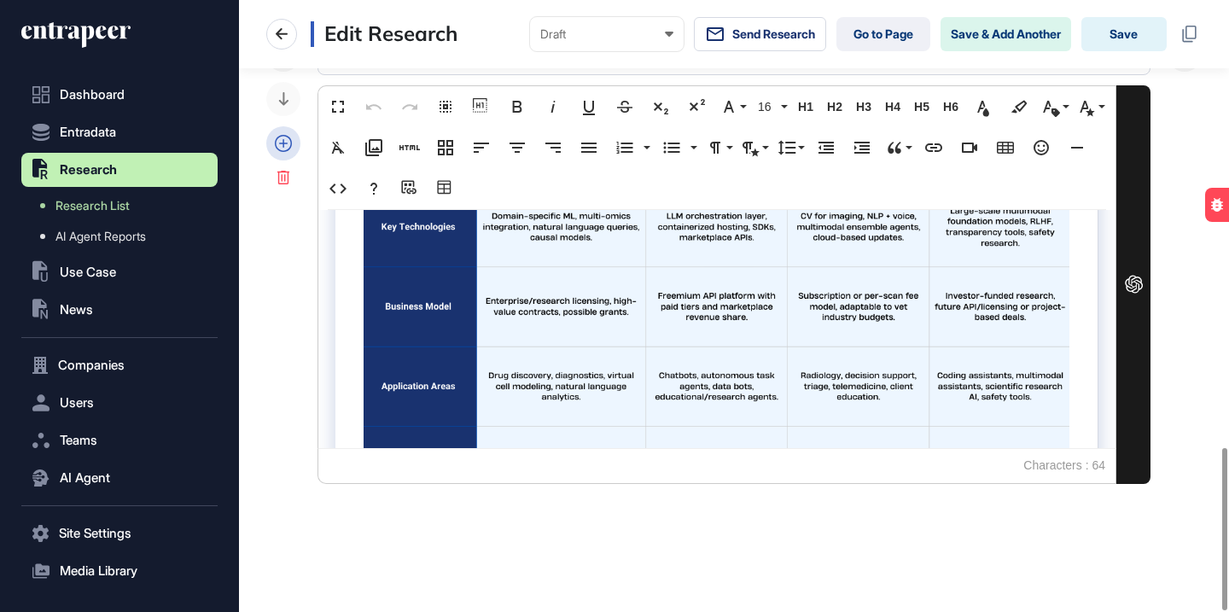
click at [288, 146] on icon at bounding box center [283, 143] width 17 height 17
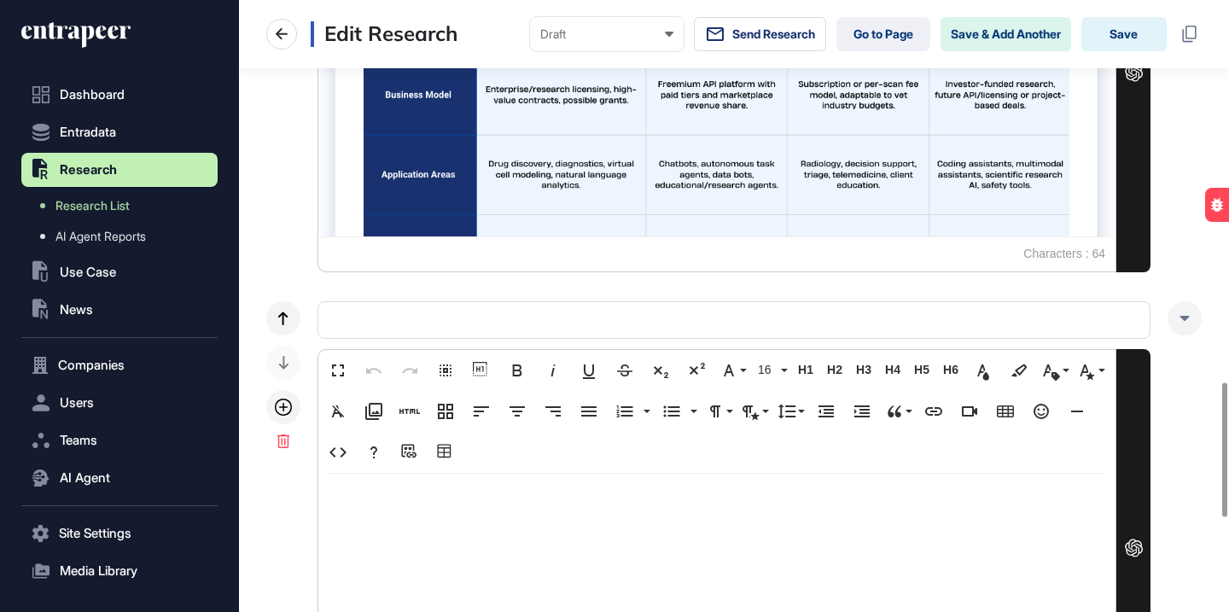
scroll to position [1941, 0]
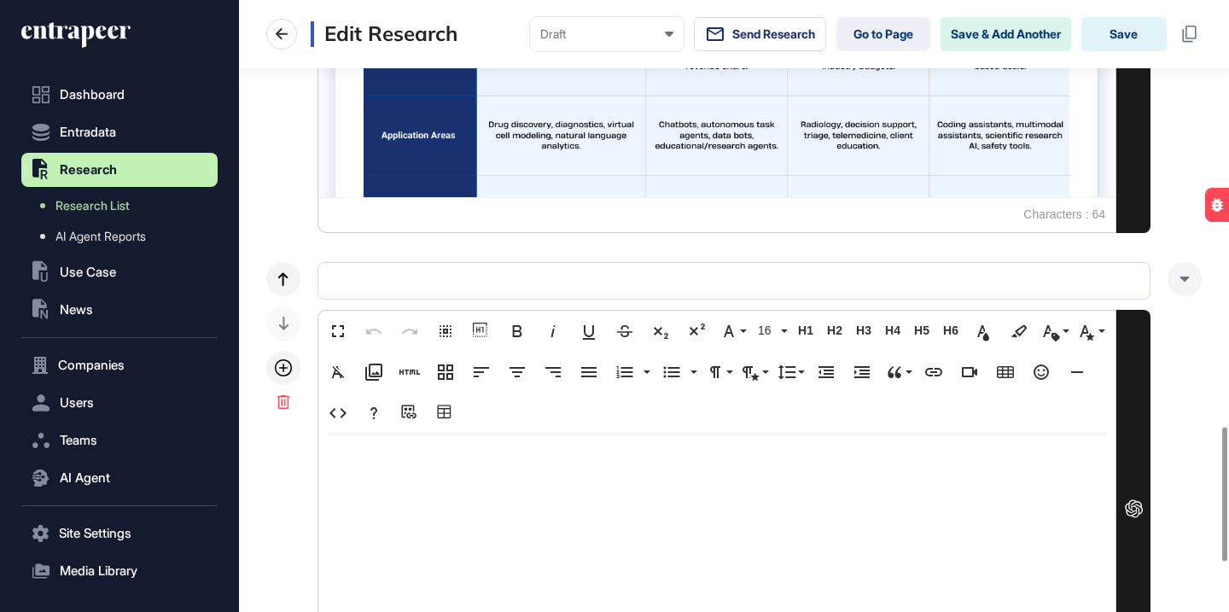
click at [461, 455] on p at bounding box center [717, 464] width 763 height 25
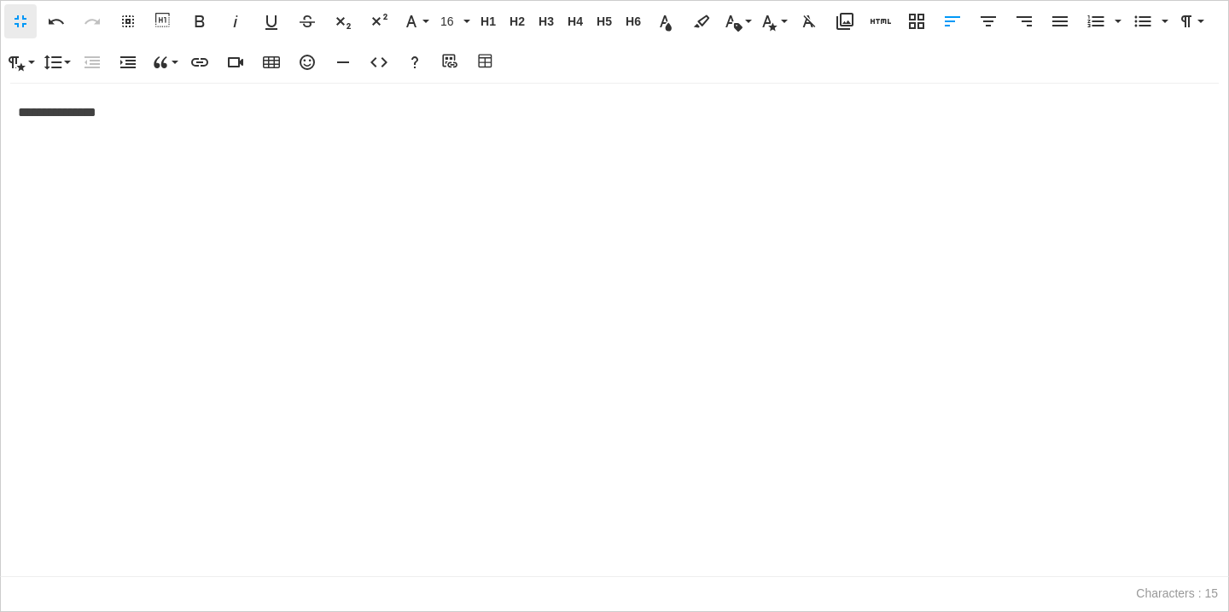
scroll to position [1, 8]
click at [106, 119] on p "**********" at bounding box center [615, 113] width 1194 height 25
click at [631, 24] on span "H6" at bounding box center [634, 22] width 26 height 15
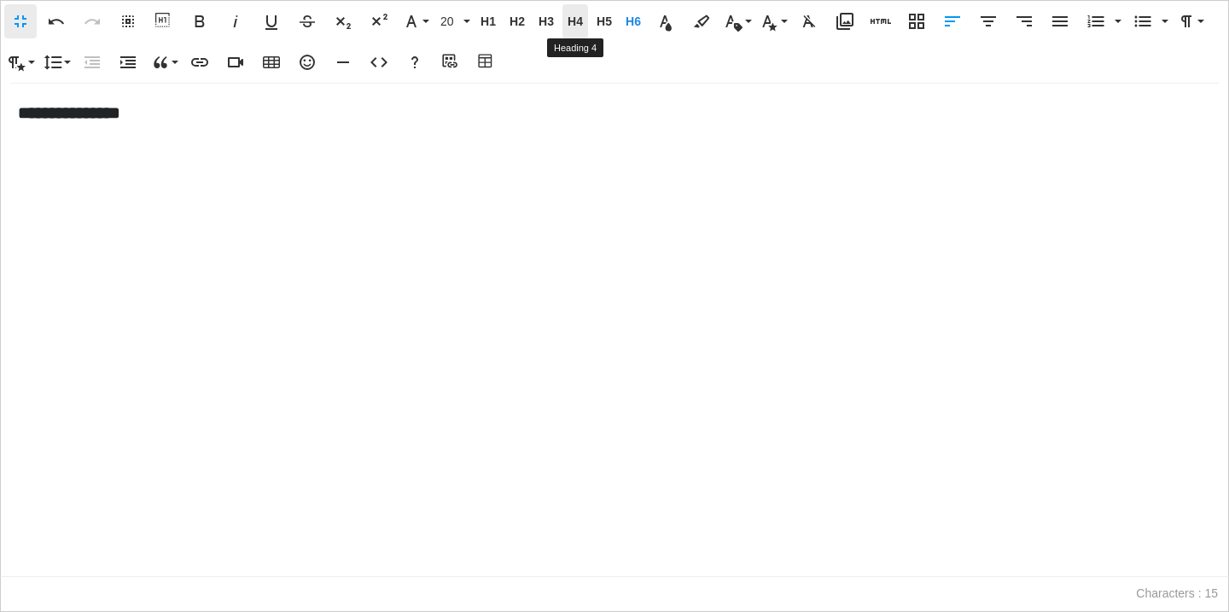
click at [569, 22] on span "H4" at bounding box center [576, 22] width 26 height 15
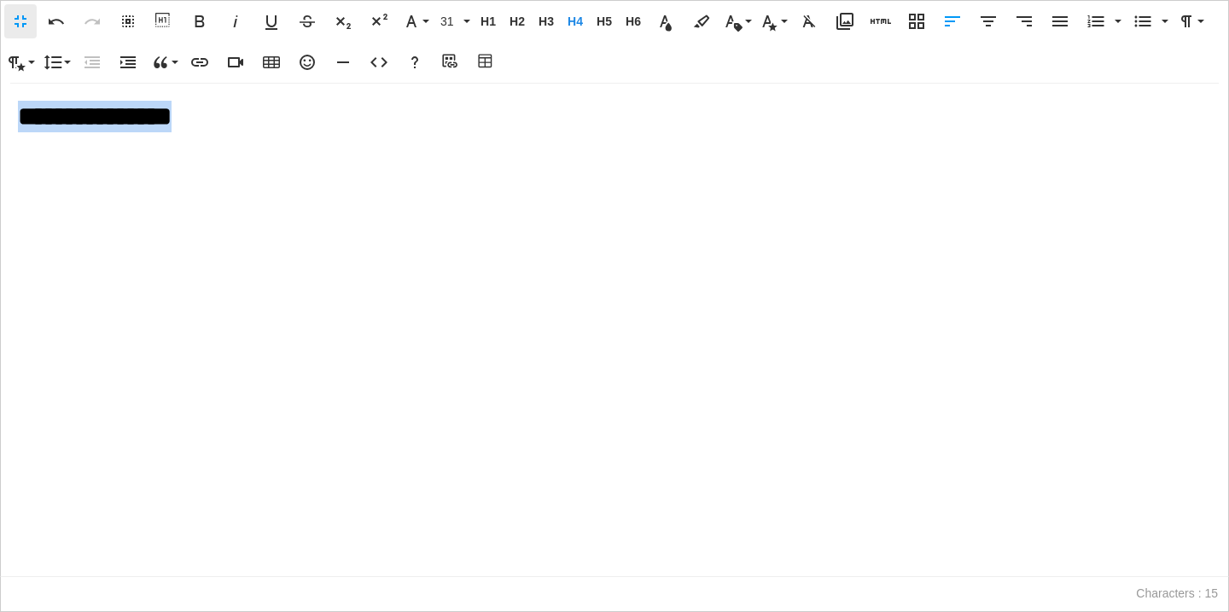
click at [386, 123] on h4 "**********" at bounding box center [615, 117] width 1194 height 32
click at [484, 65] on icon "button" at bounding box center [485, 61] width 14 height 14
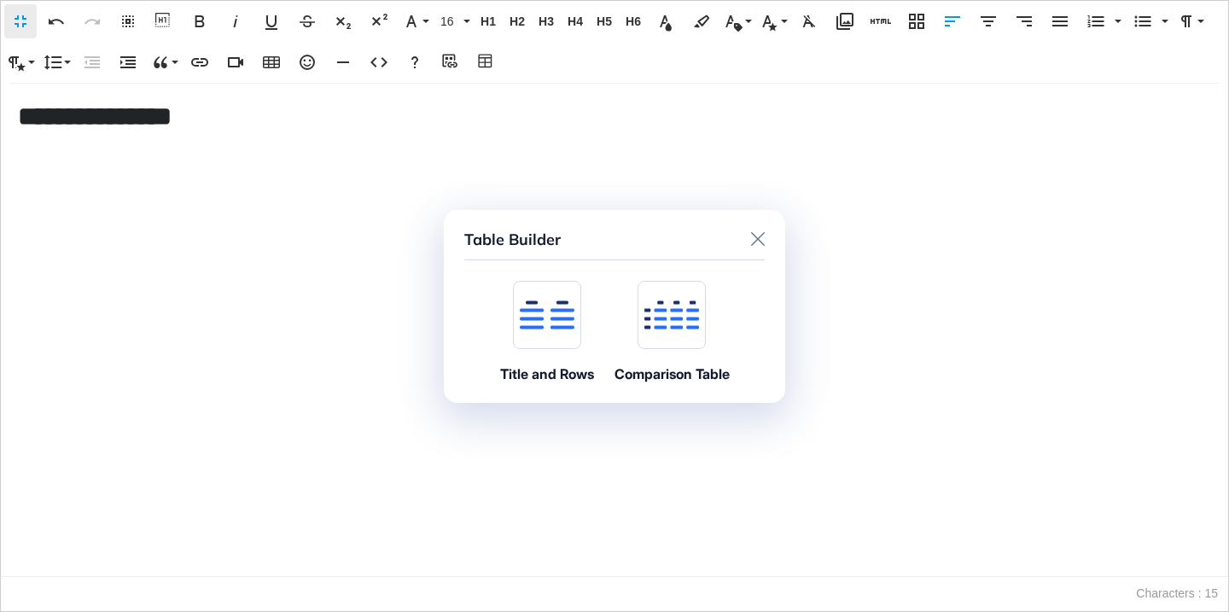
click at [551, 295] on div at bounding box center [547, 315] width 68 height 68
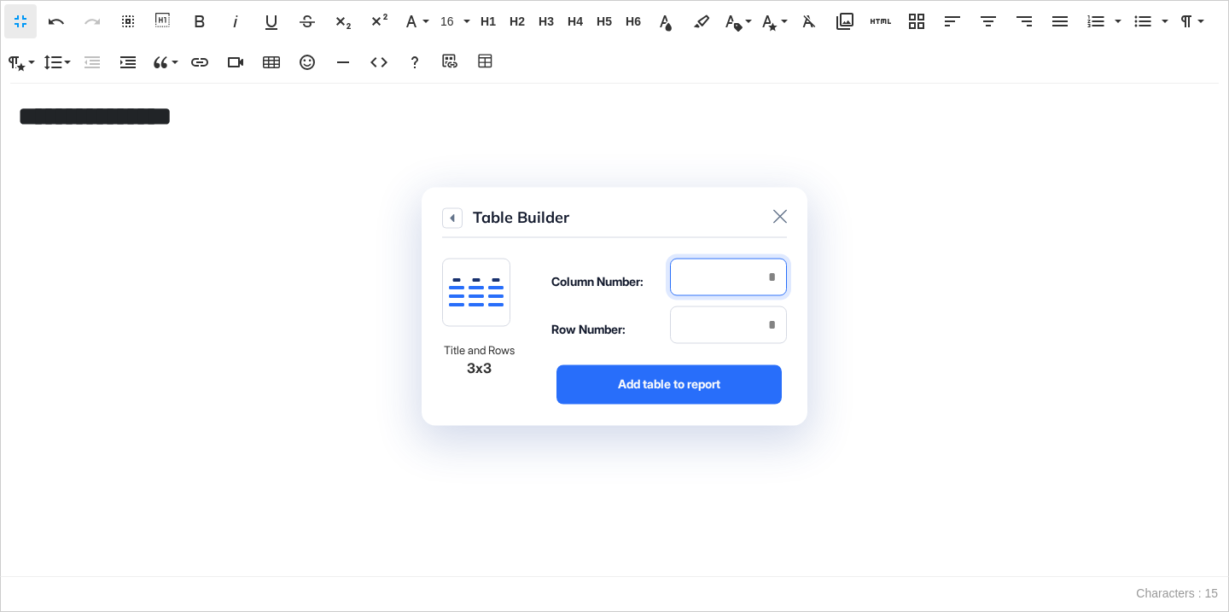
click at [716, 282] on input "number" at bounding box center [728, 277] width 117 height 38
type input "*"
click at [722, 336] on input "number" at bounding box center [728, 325] width 117 height 38
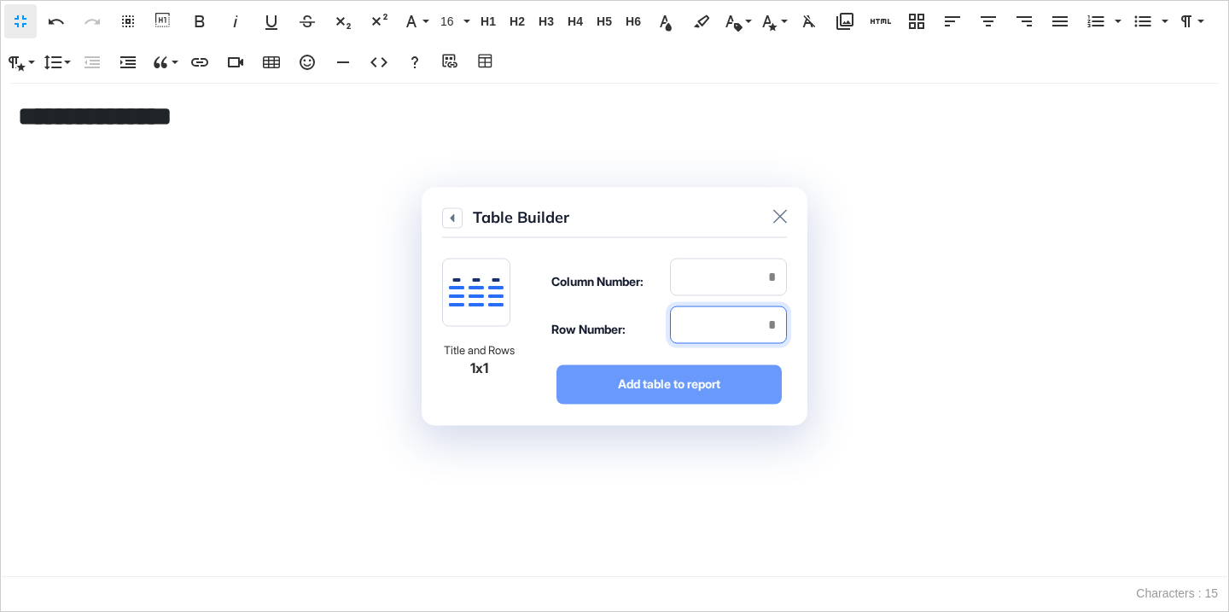
type input "*"
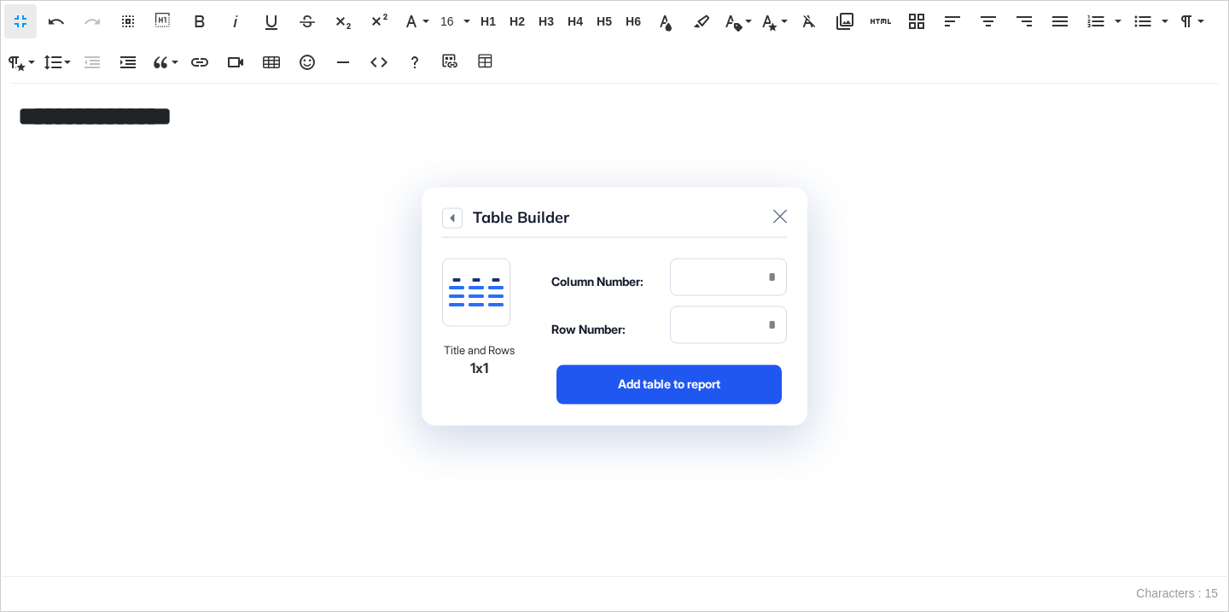
click at [724, 374] on div "Add table to report" at bounding box center [669, 384] width 225 height 39
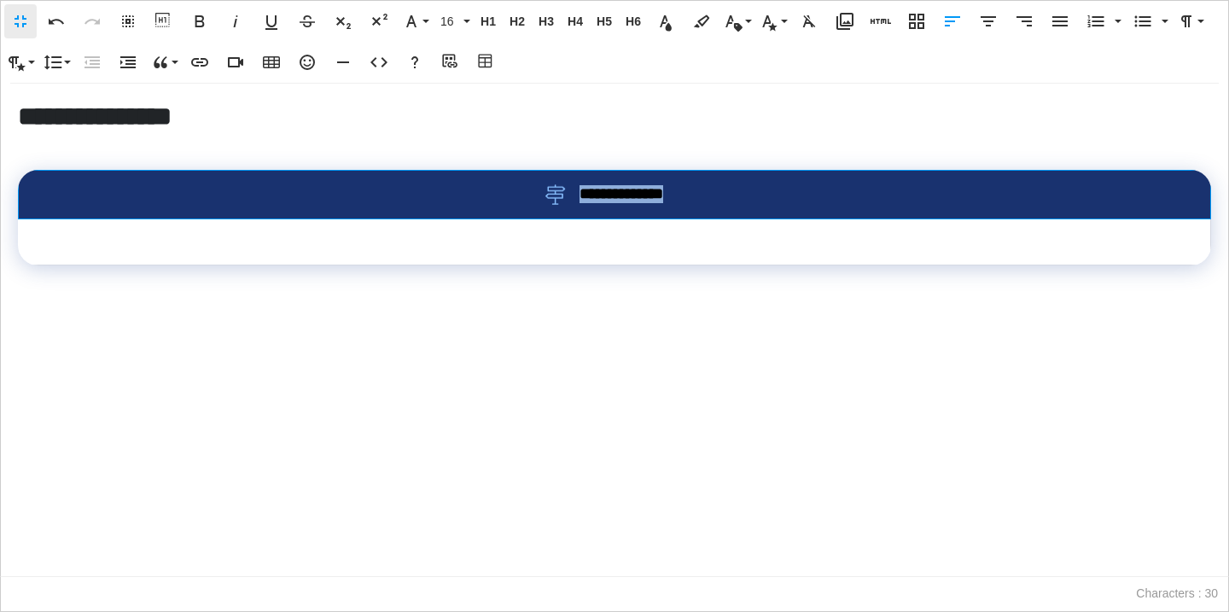
drag, startPoint x: 735, startPoint y: 195, endPoint x: 579, endPoint y: 193, distance: 156.2
click at [578, 193] on div "**********" at bounding box center [614, 194] width 1137 height 20
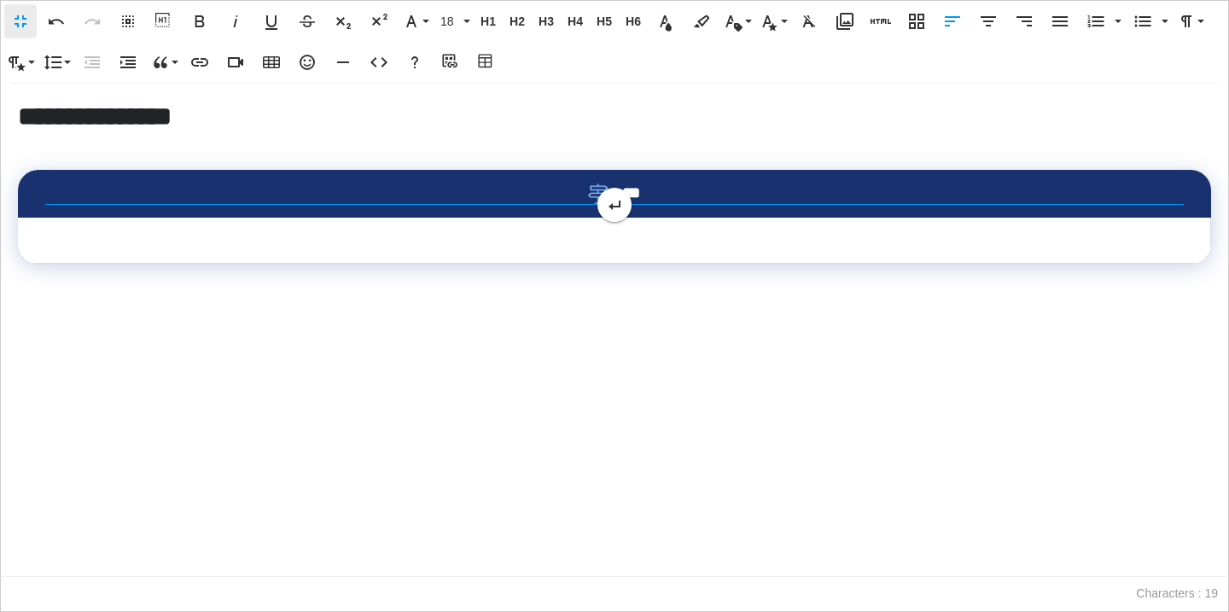
click at [601, 197] on link at bounding box center [615, 205] width 34 height 34
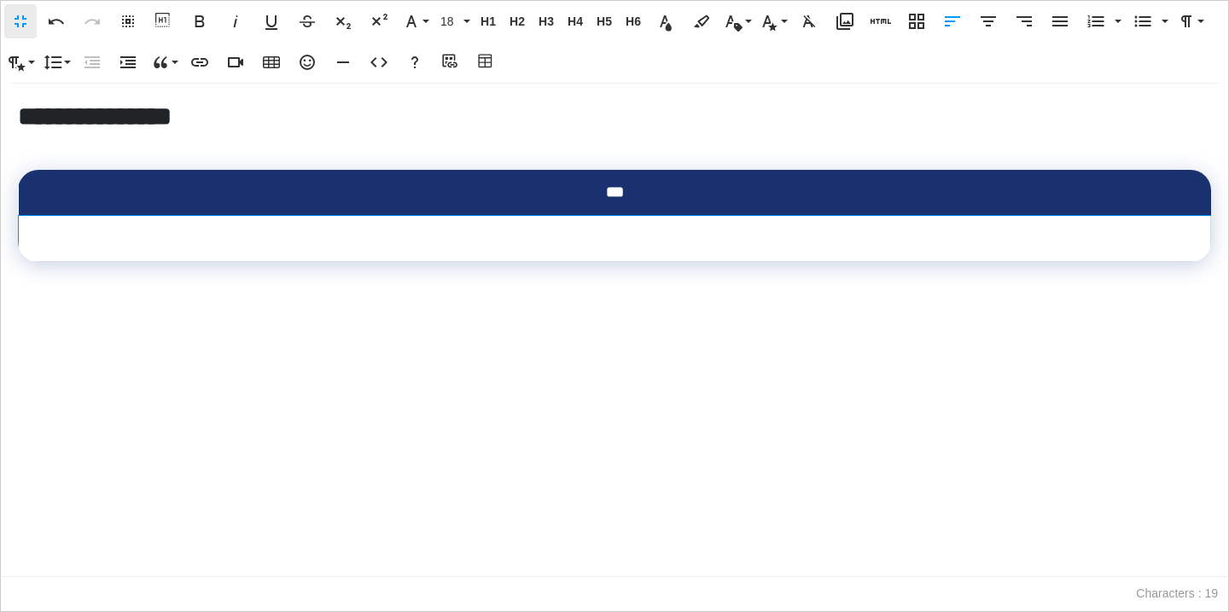
click at [591, 224] on td at bounding box center [615, 238] width 1193 height 46
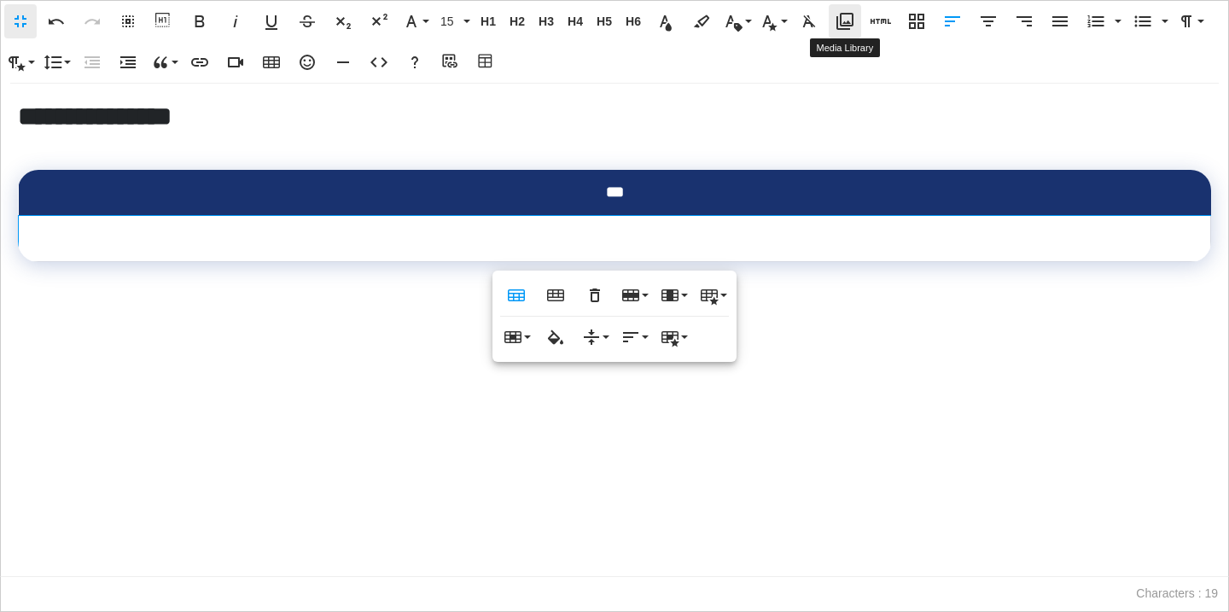
click at [839, 18] on icon "button" at bounding box center [845, 21] width 20 height 20
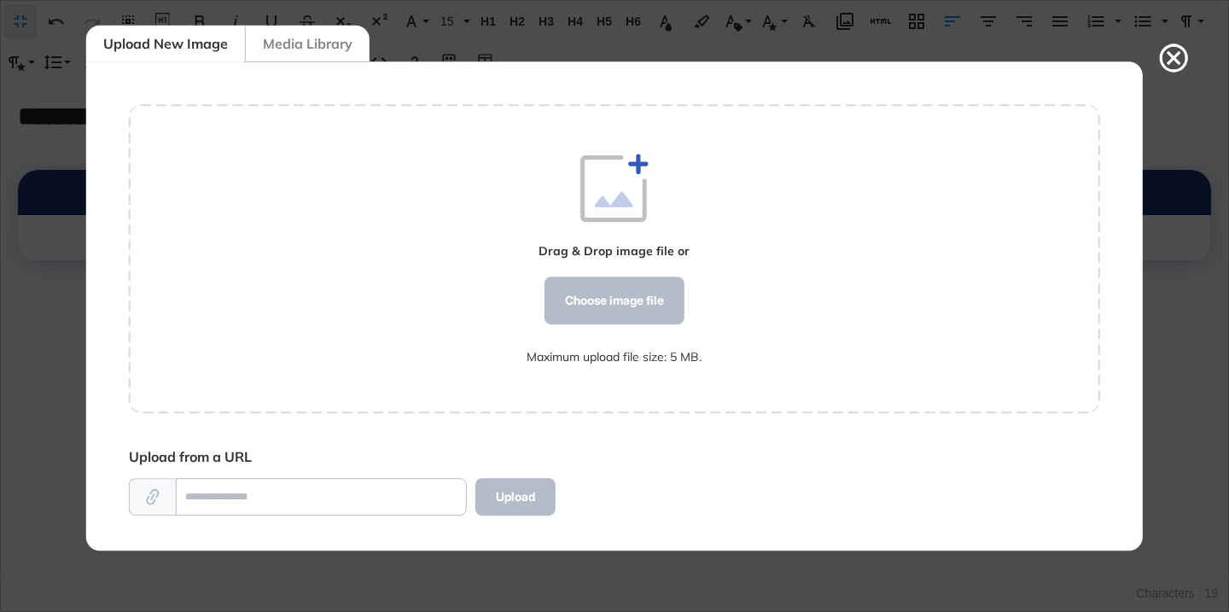
scroll to position [8, 1]
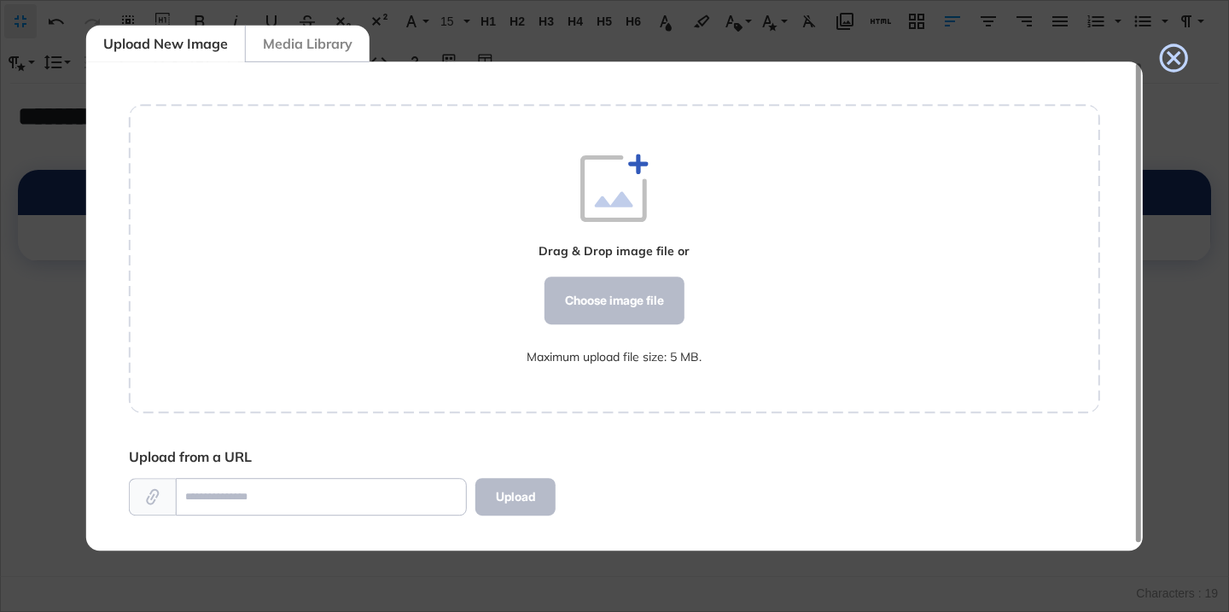
click at [1180, 50] on icon at bounding box center [1175, 58] width 34 height 34
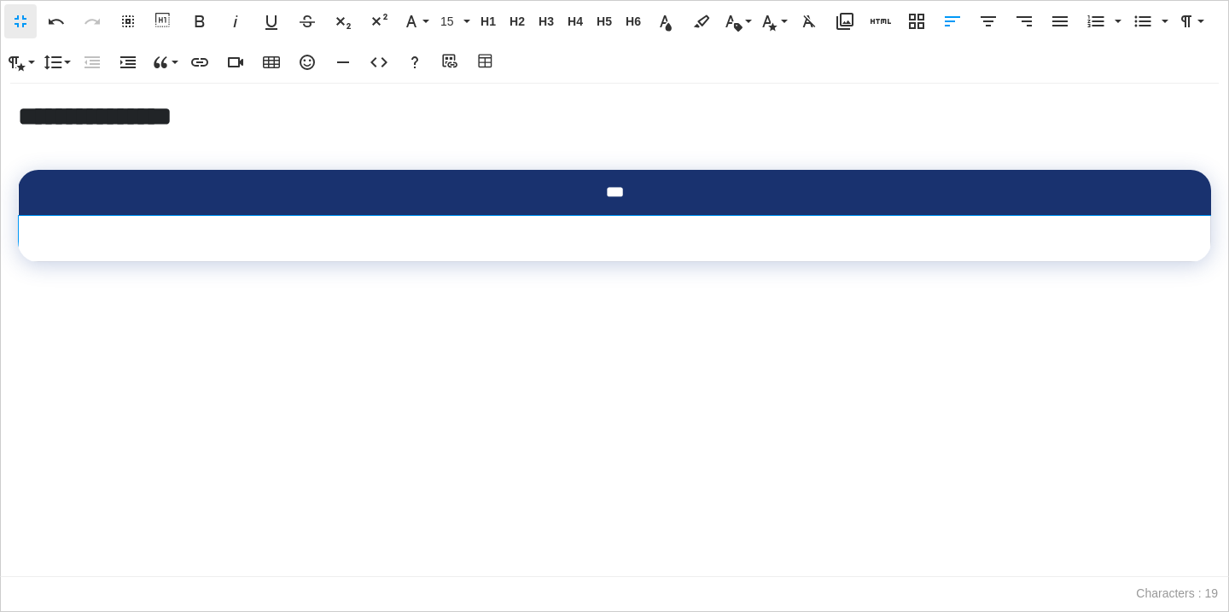
click at [355, 241] on td "* *" at bounding box center [615, 238] width 1193 height 46
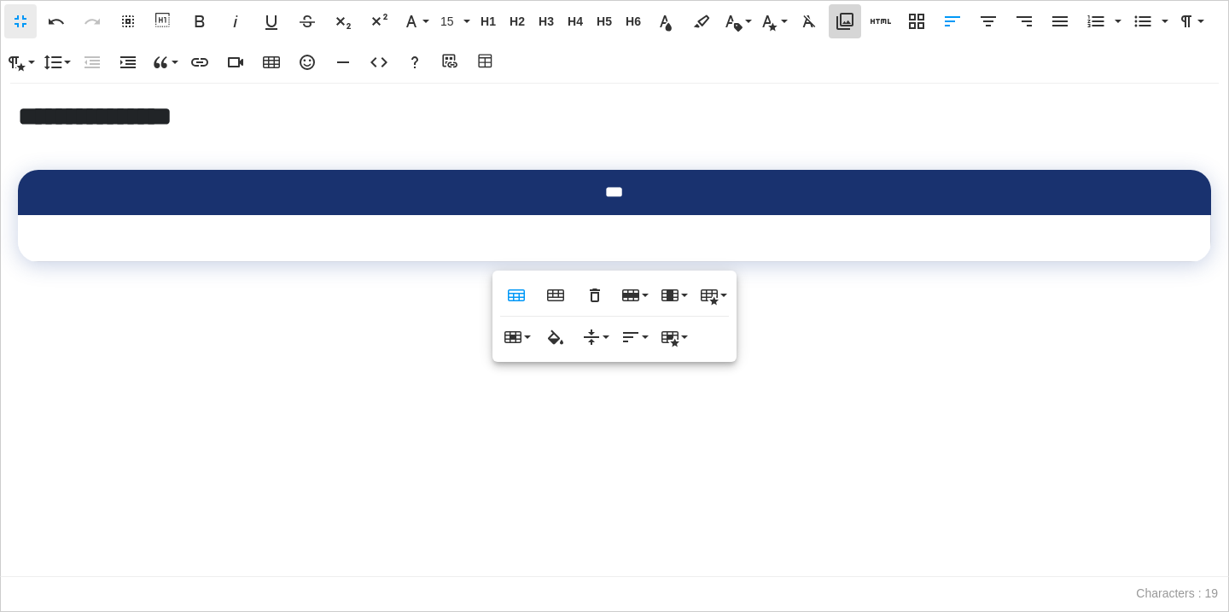
click at [844, 29] on icon "button" at bounding box center [845, 21] width 17 height 17
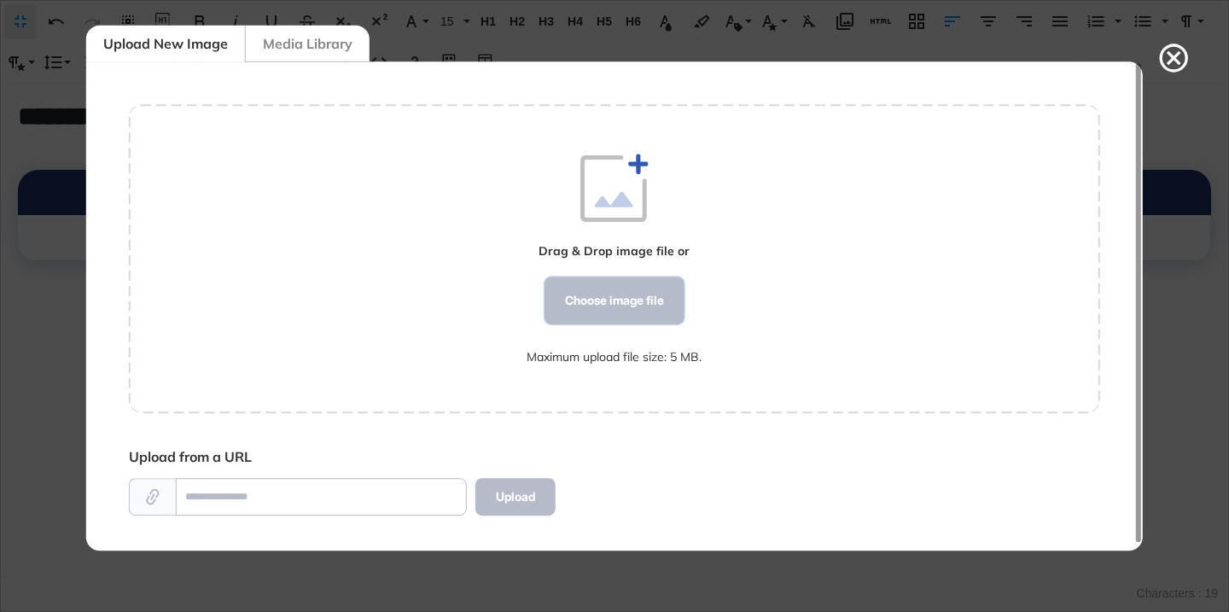
click at [664, 315] on div "Choose image file" at bounding box center [615, 301] width 140 height 48
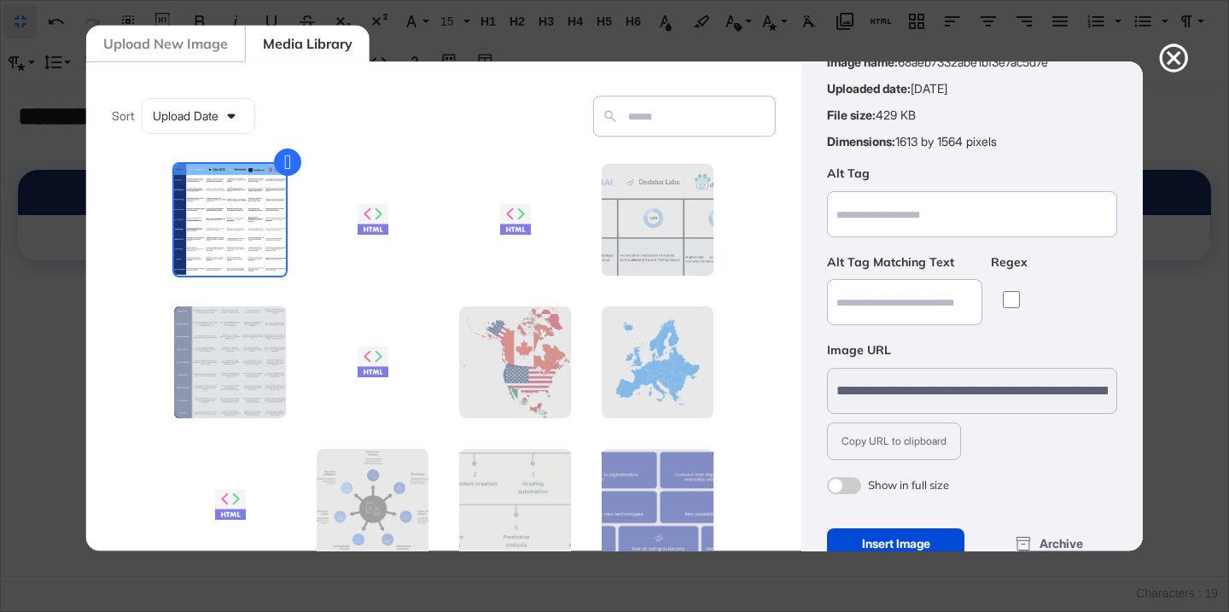
scroll to position [133, 0]
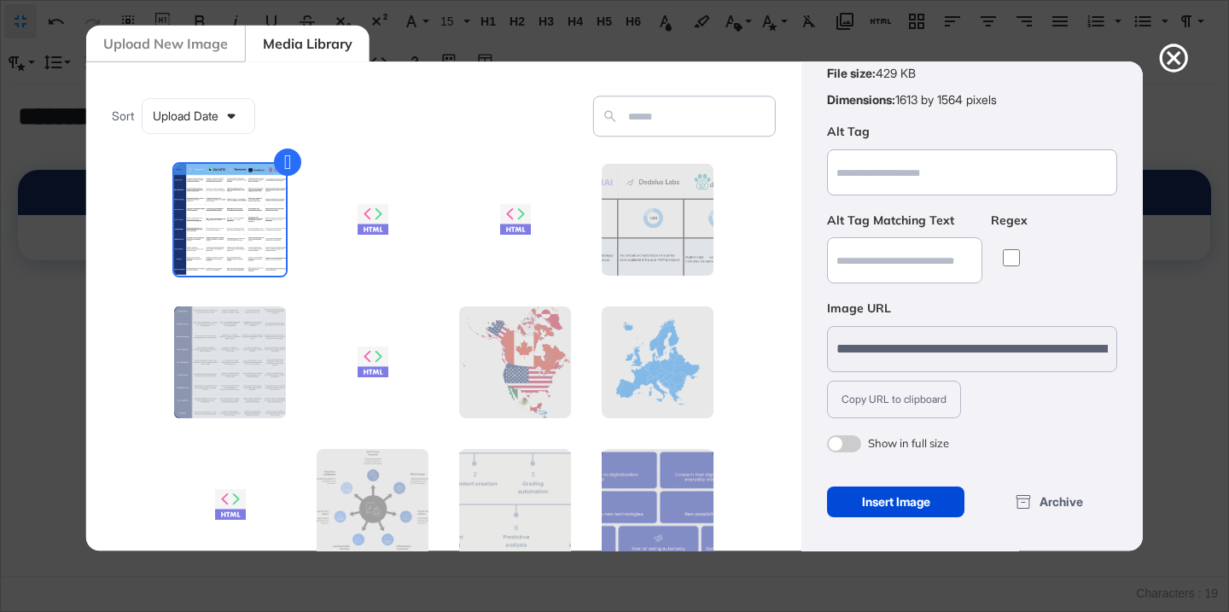
click at [844, 444] on span at bounding box center [844, 443] width 34 height 17
click at [849, 496] on div "Insert Image" at bounding box center [895, 502] width 137 height 31
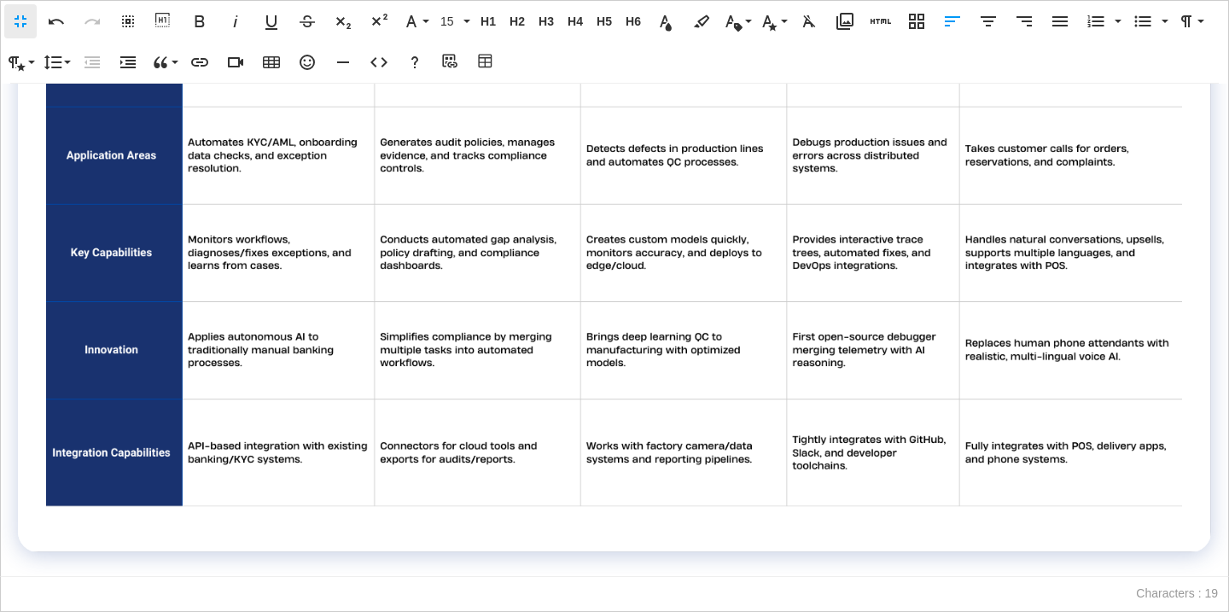
scroll to position [802, 0]
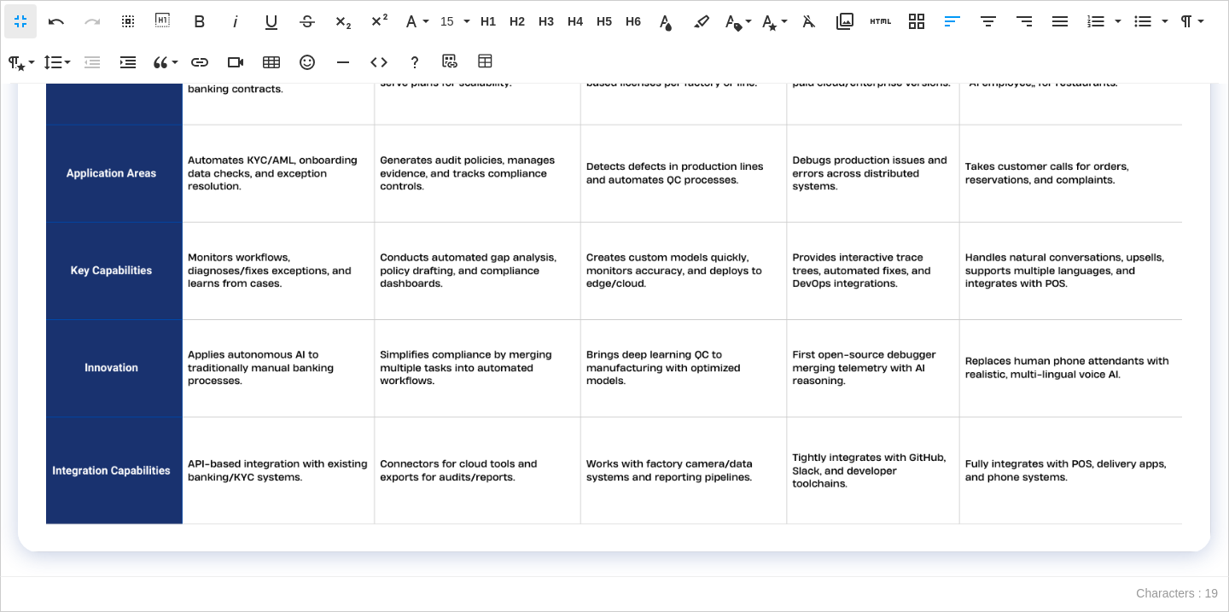
click at [366, 565] on p at bounding box center [615, 564] width 1194 height 25
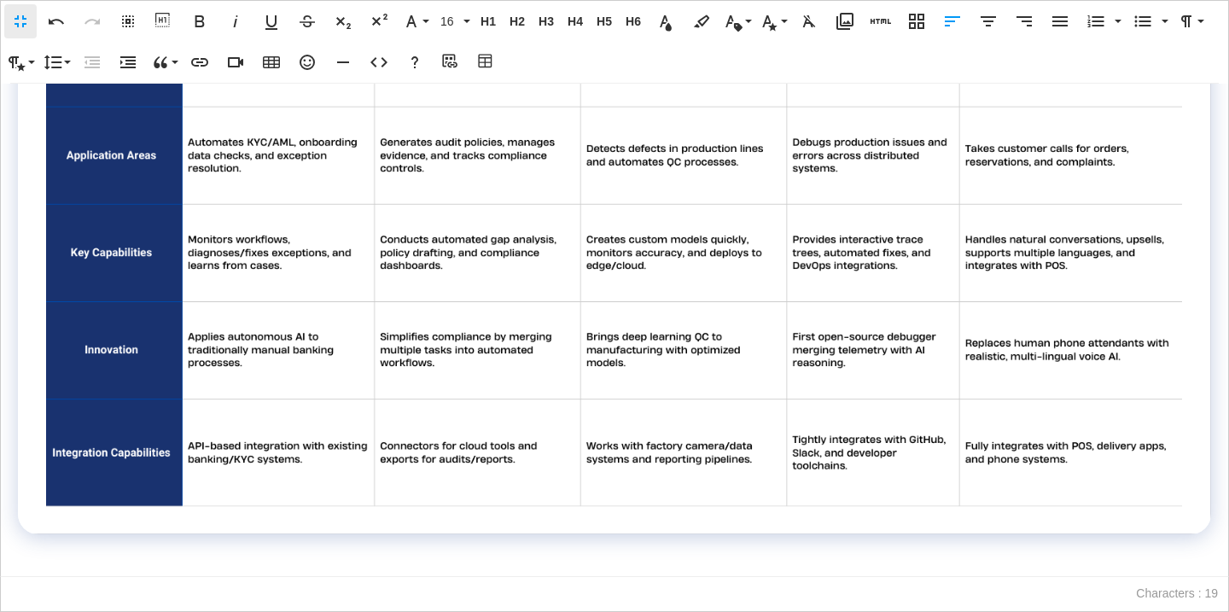
scroll to position [885, 0]
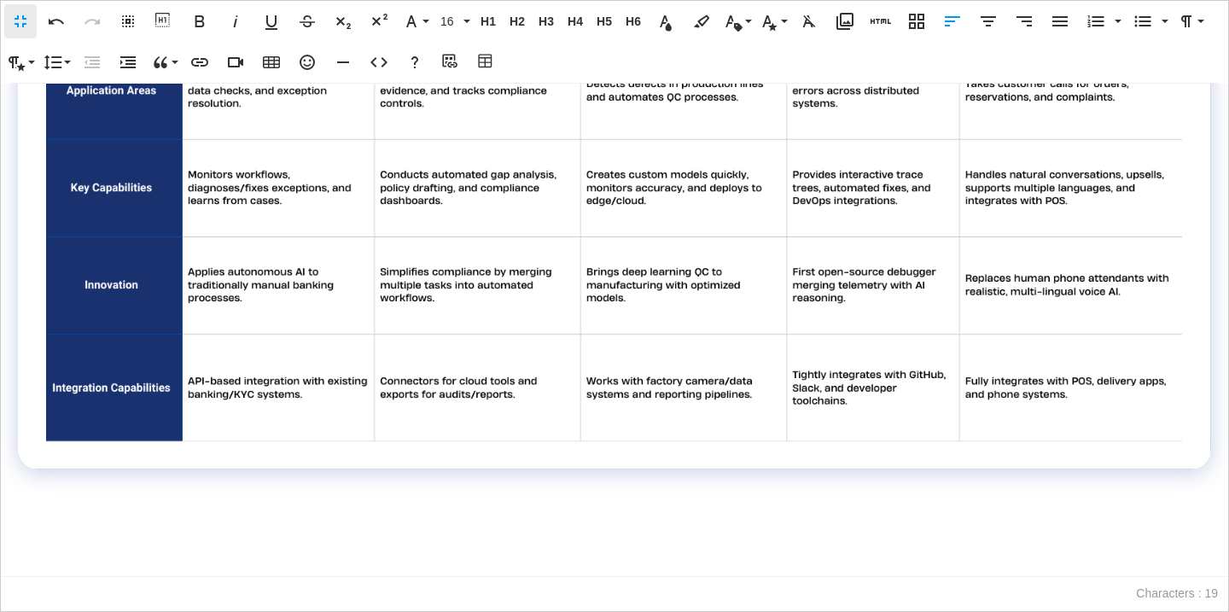
click at [157, 514] on p at bounding box center [615, 518] width 1194 height 25
click at [482, 55] on icon "button" at bounding box center [486, 62] width 20 height 17
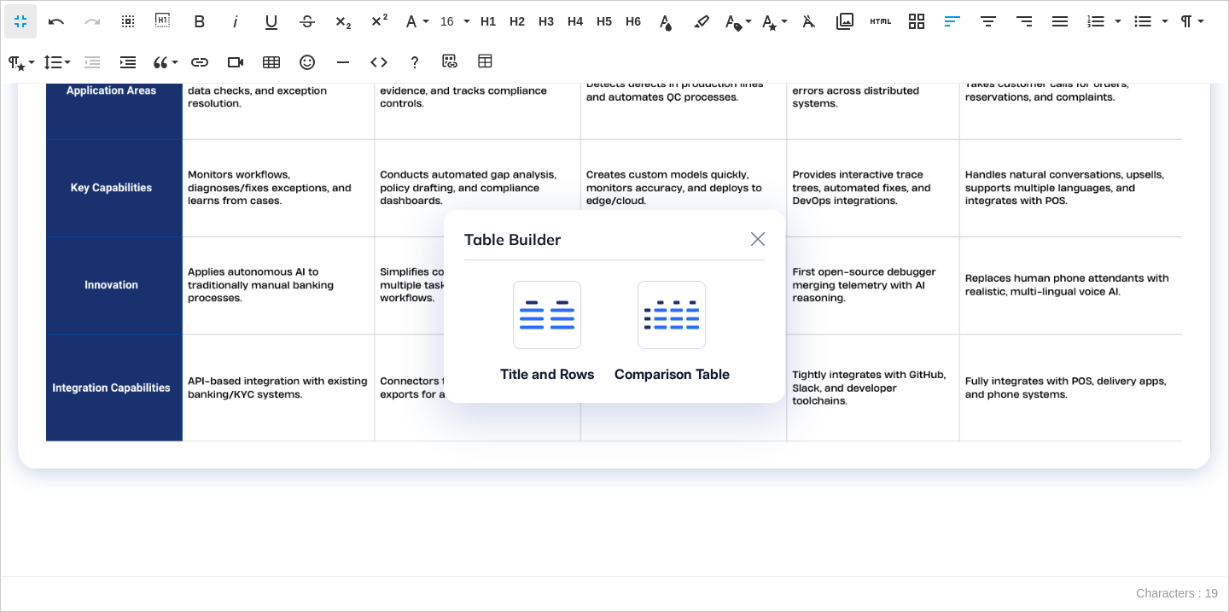
click at [532, 288] on div at bounding box center [547, 315] width 68 height 68
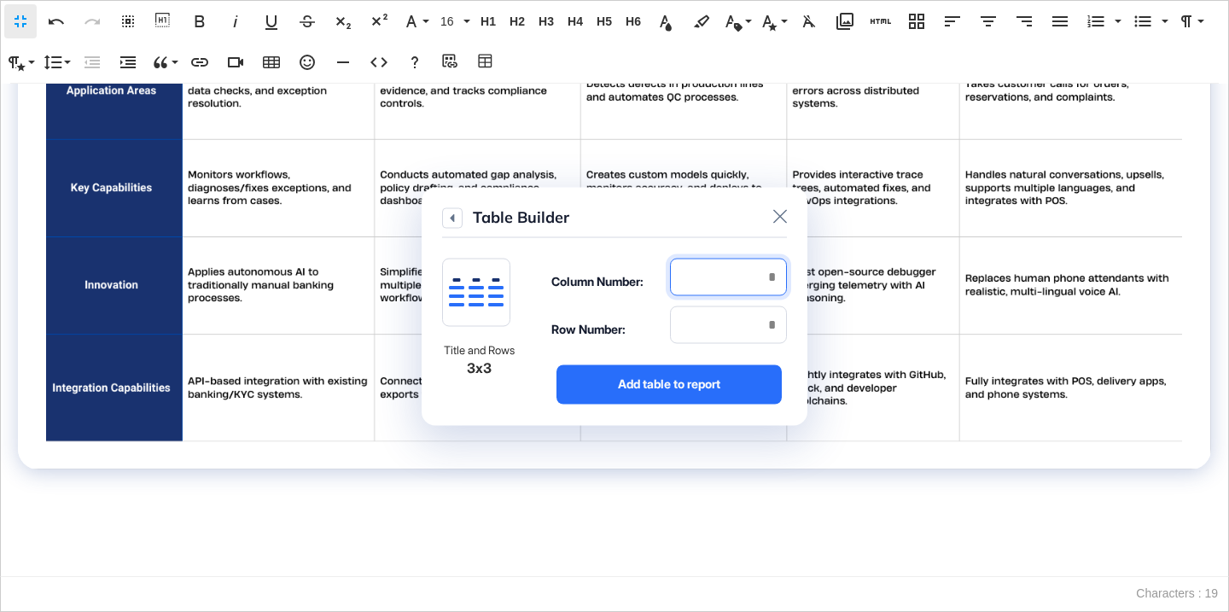
click at [692, 265] on input "number" at bounding box center [728, 277] width 117 height 38
type input "*"
click at [704, 340] on input "number" at bounding box center [728, 325] width 117 height 38
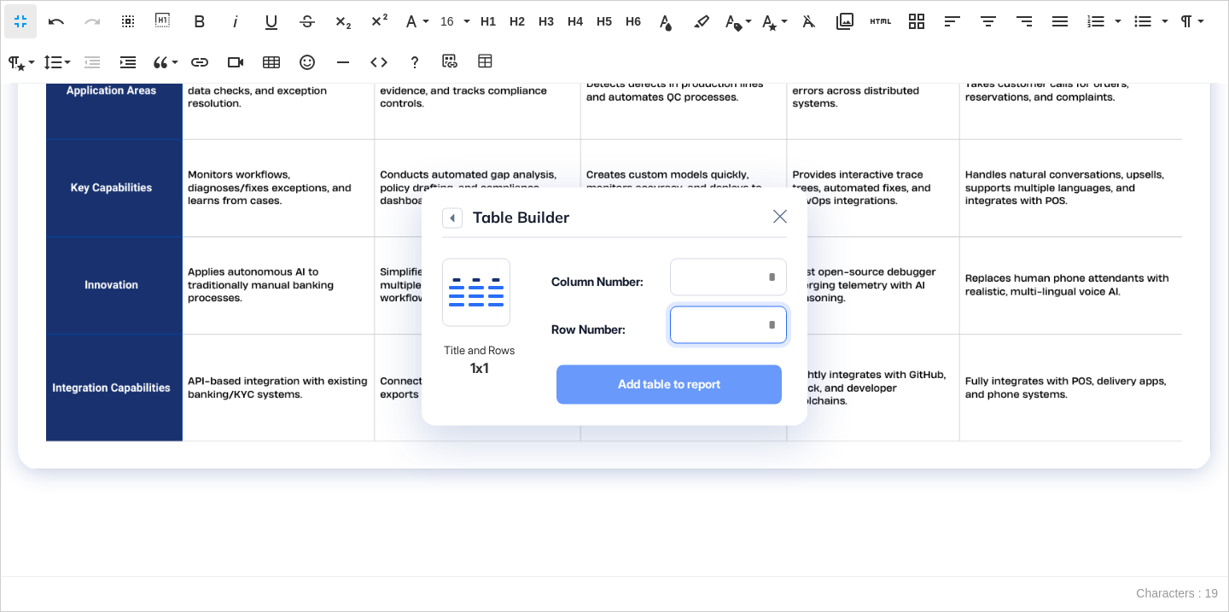
type input "*"
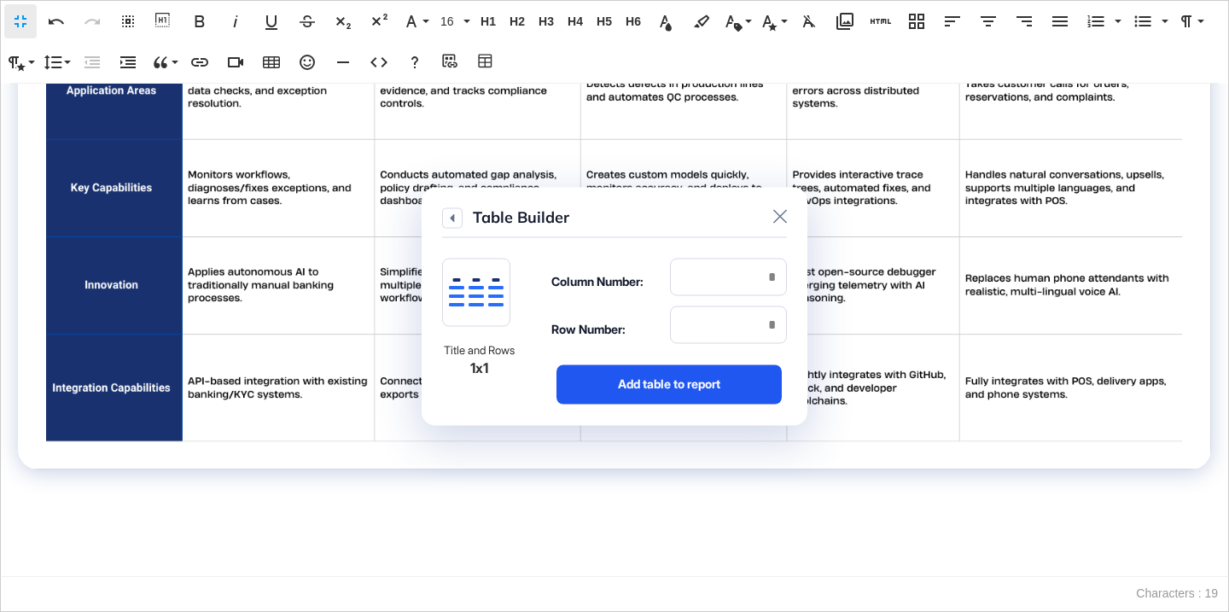
click at [703, 382] on div "Add table to report" at bounding box center [669, 384] width 225 height 39
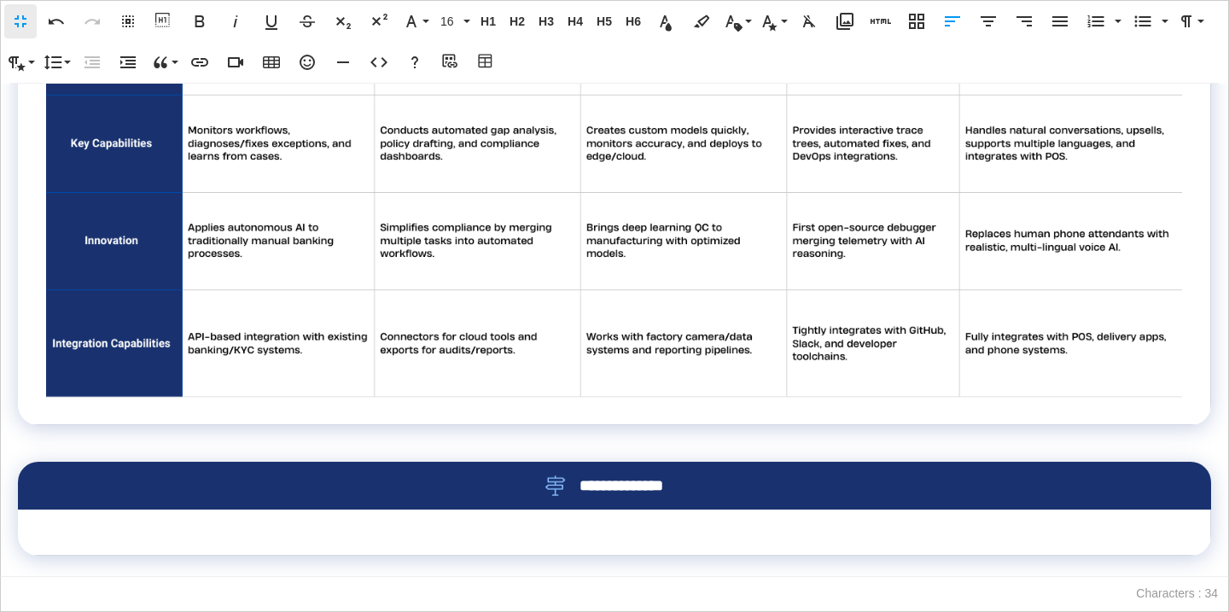
scroll to position [1008, 0]
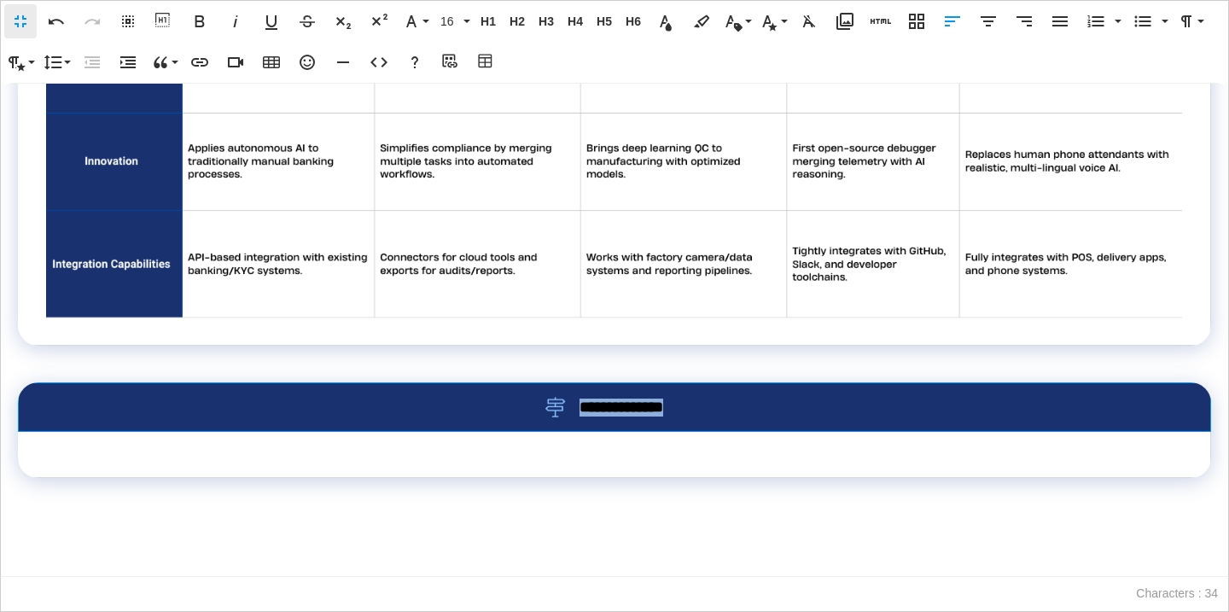
drag, startPoint x: 688, startPoint y: 412, endPoint x: 577, endPoint y: 416, distance: 111.0
click at [577, 416] on div "**********" at bounding box center [614, 407] width 1137 height 20
click at [556, 403] on img at bounding box center [566, 407] width 20 height 20
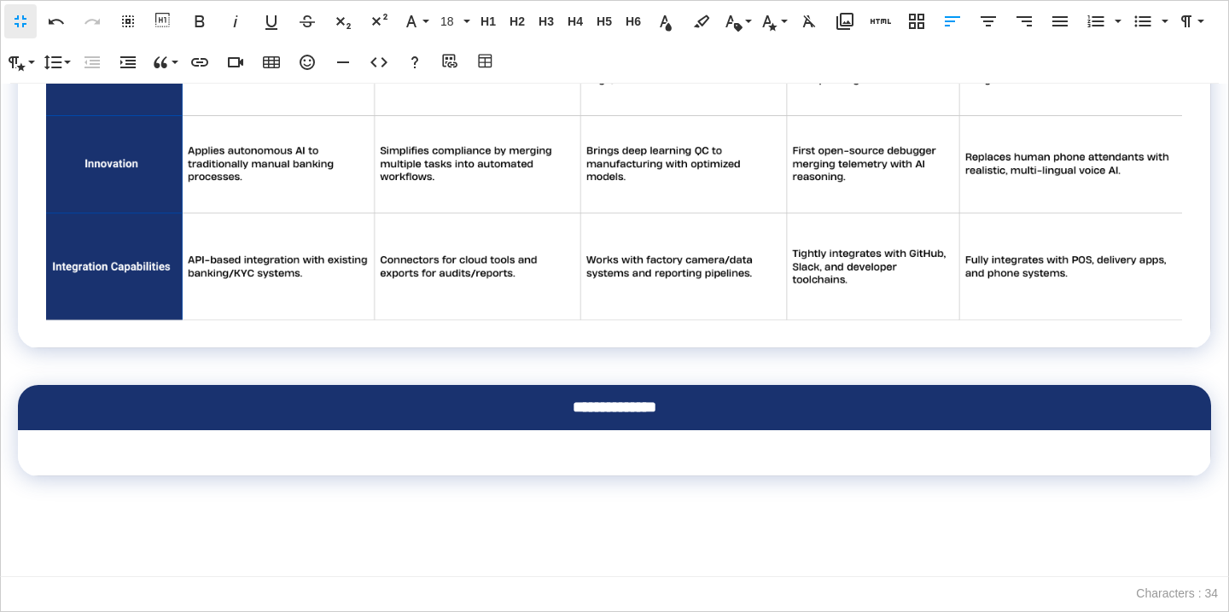
click at [549, 453] on td at bounding box center [615, 453] width 1194 height 46
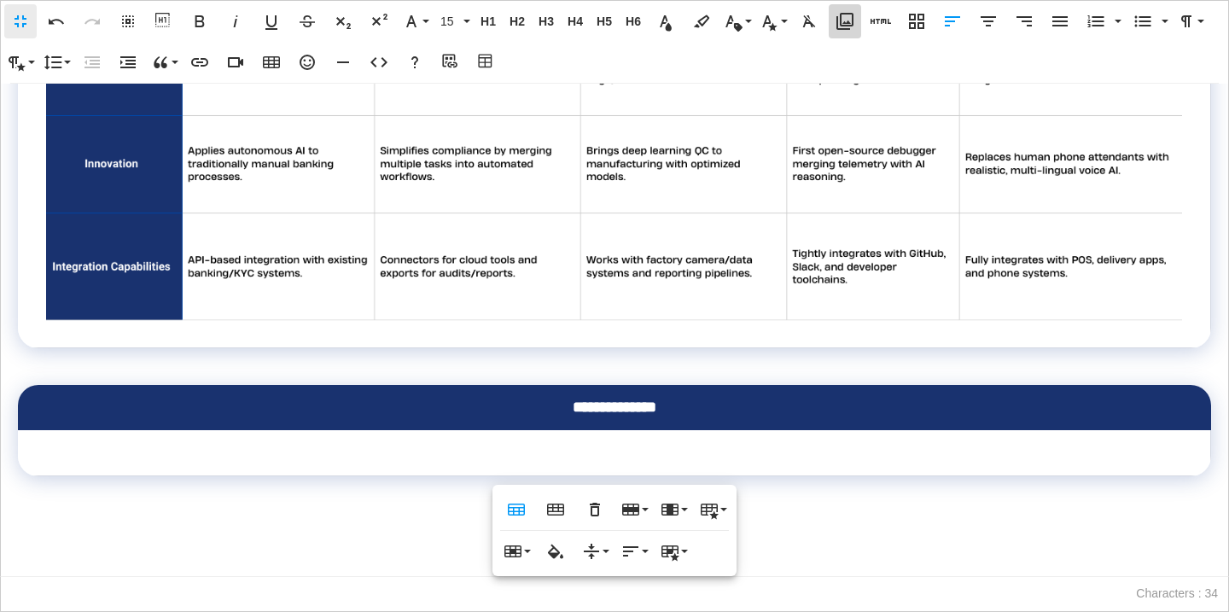
click at [849, 23] on icon "button" at bounding box center [845, 21] width 17 height 17
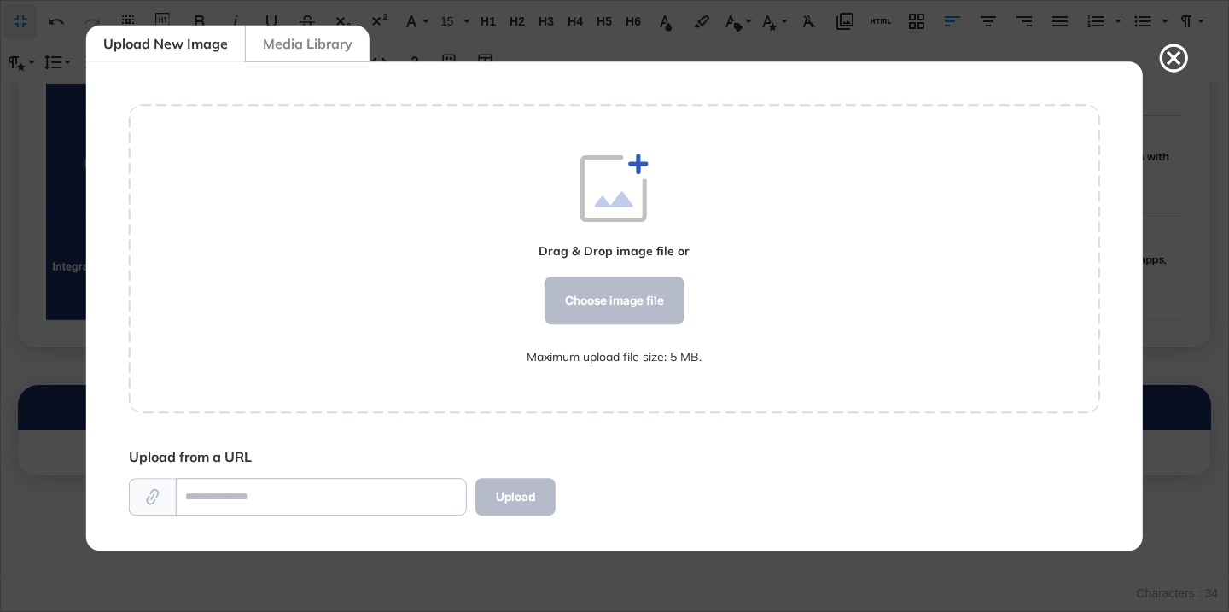
scroll to position [8, 1]
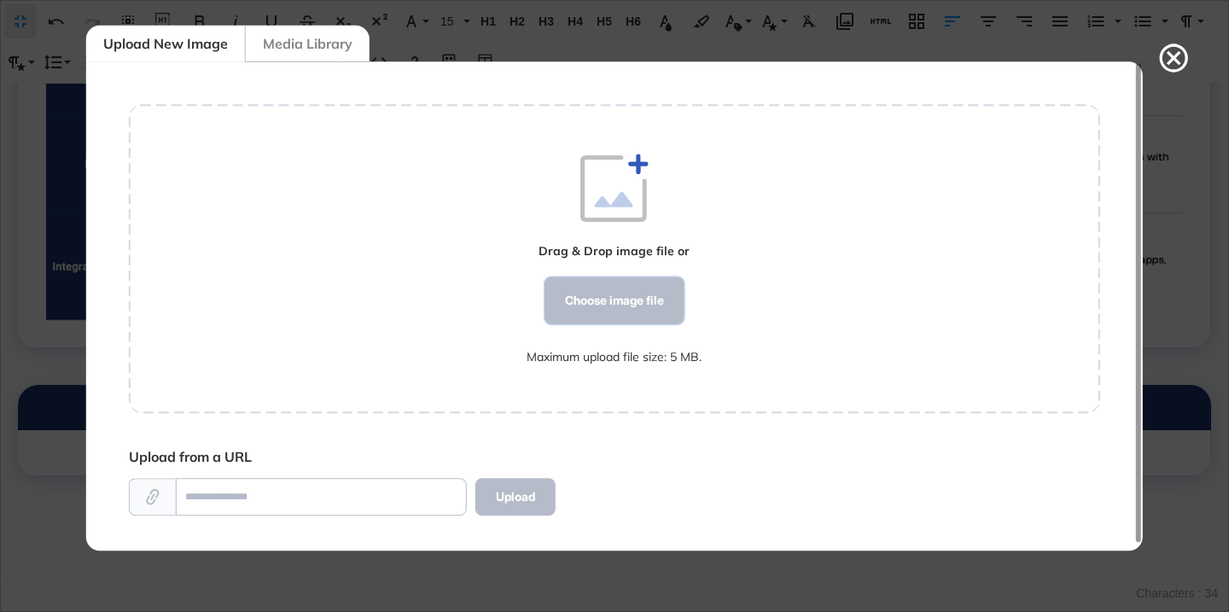
click at [635, 294] on div "Choose image file" at bounding box center [615, 301] width 140 height 48
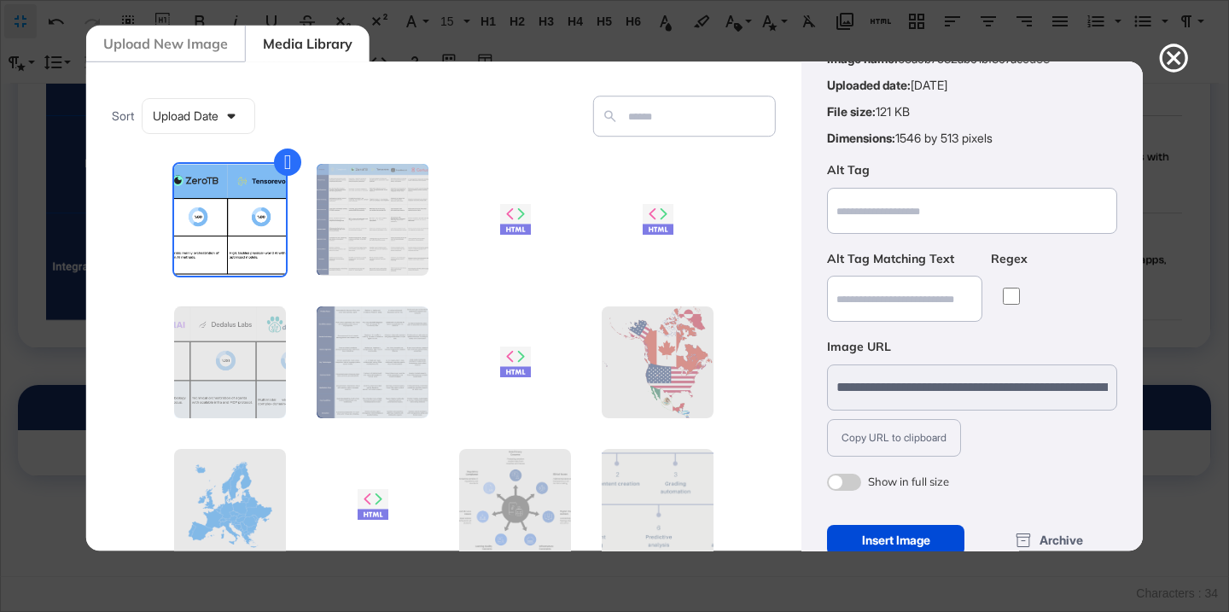
scroll to position [133, 0]
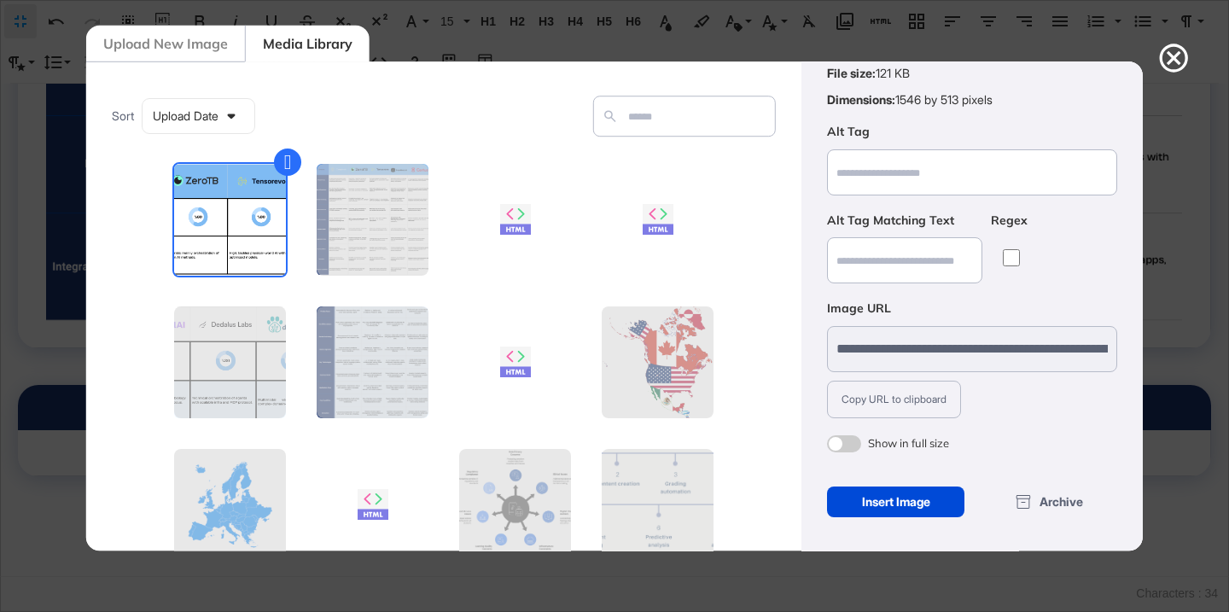
click at [851, 444] on span at bounding box center [844, 443] width 34 height 17
click at [850, 488] on div "Insert Image" at bounding box center [895, 502] width 137 height 31
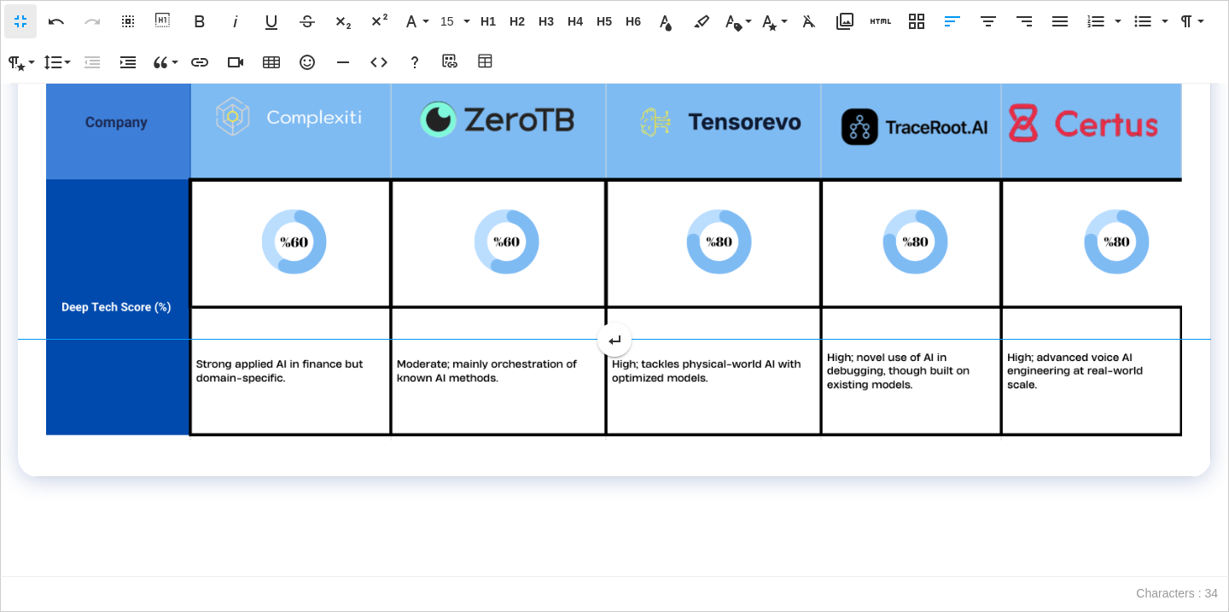
scroll to position [1373, 0]
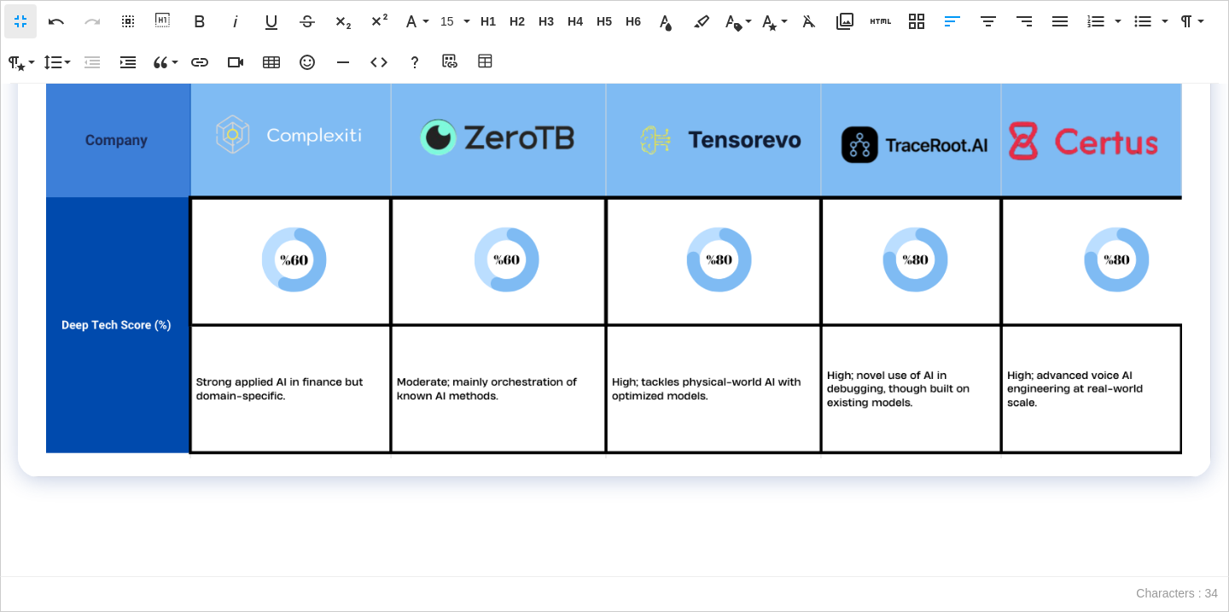
click at [410, 556] on p at bounding box center [615, 564] width 1194 height 25
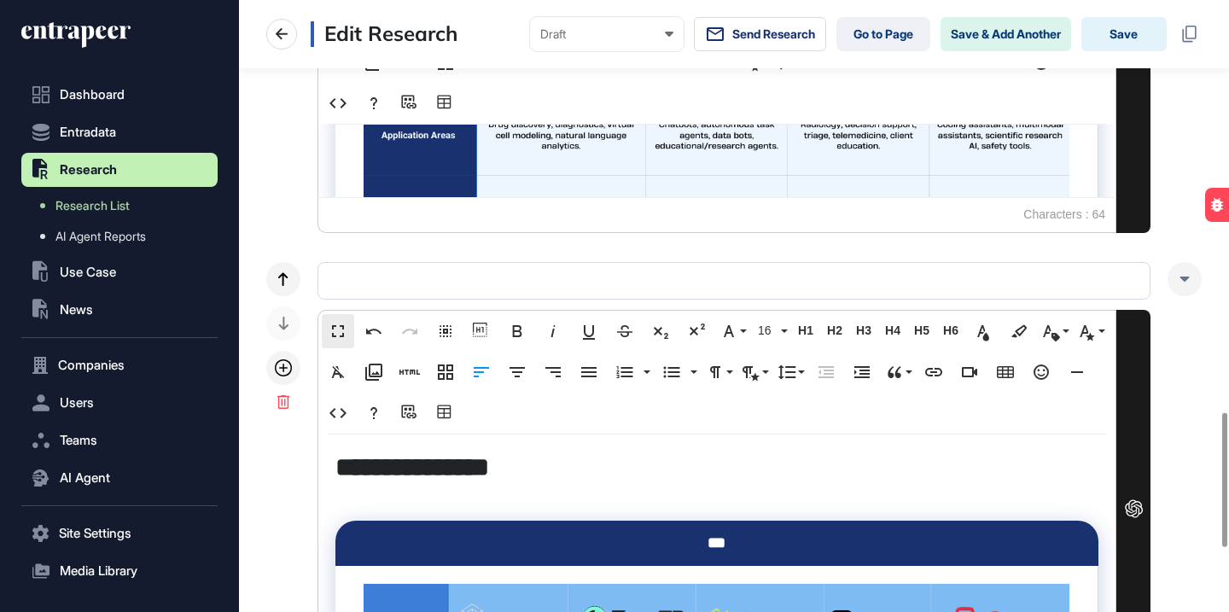
scroll to position [1, 1]
click at [1125, 30] on button "Save" at bounding box center [1124, 34] width 85 height 34
click at [1125, 29] on button "Save" at bounding box center [1124, 34] width 85 height 34
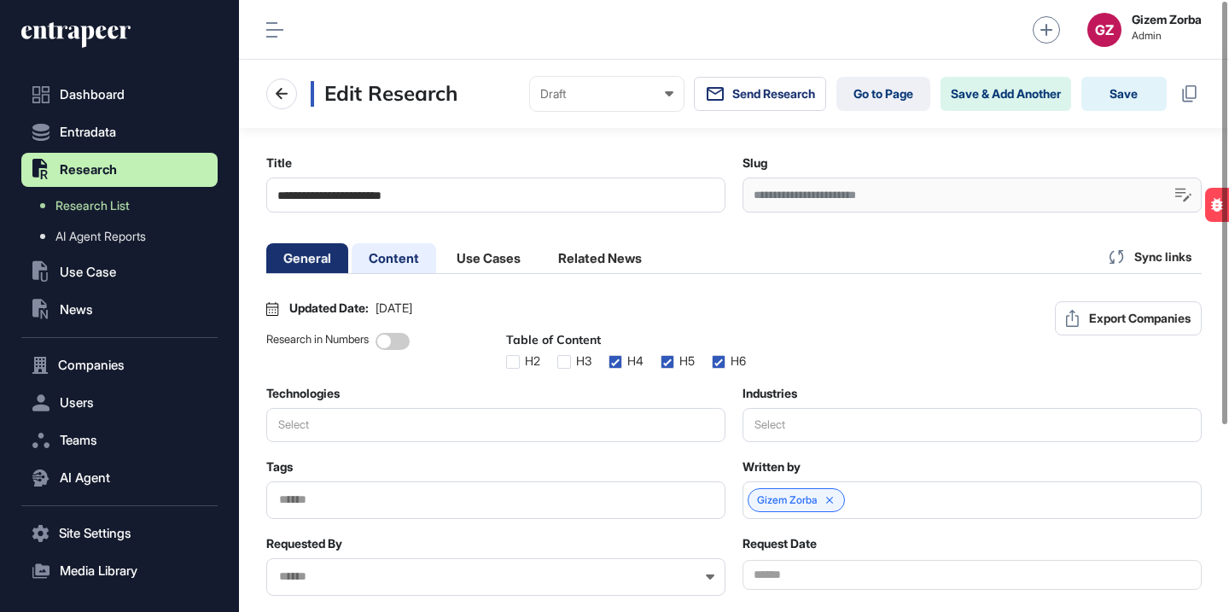
click at [383, 264] on li "Content" at bounding box center [394, 258] width 85 height 30
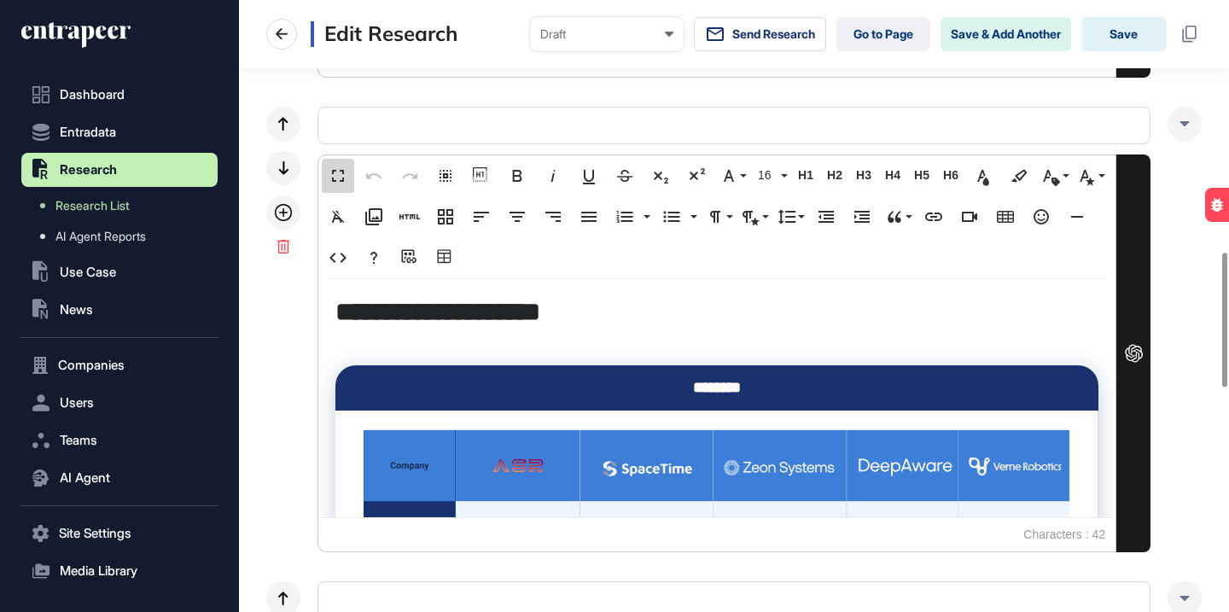
scroll to position [1, 8]
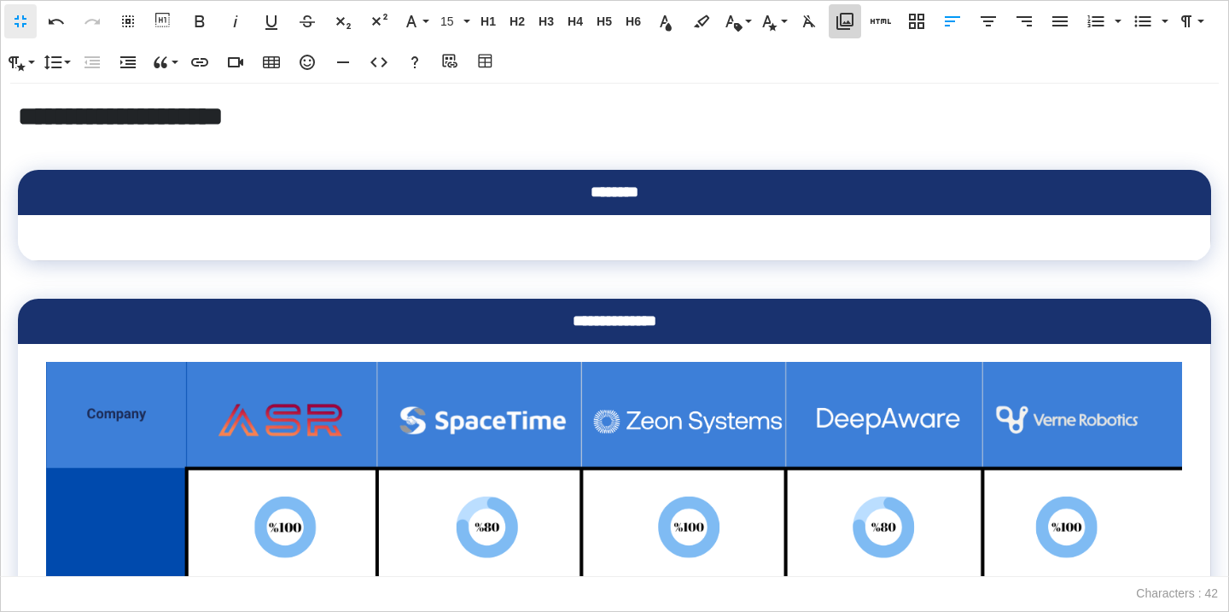
click at [838, 16] on icon "button" at bounding box center [845, 21] width 20 height 20
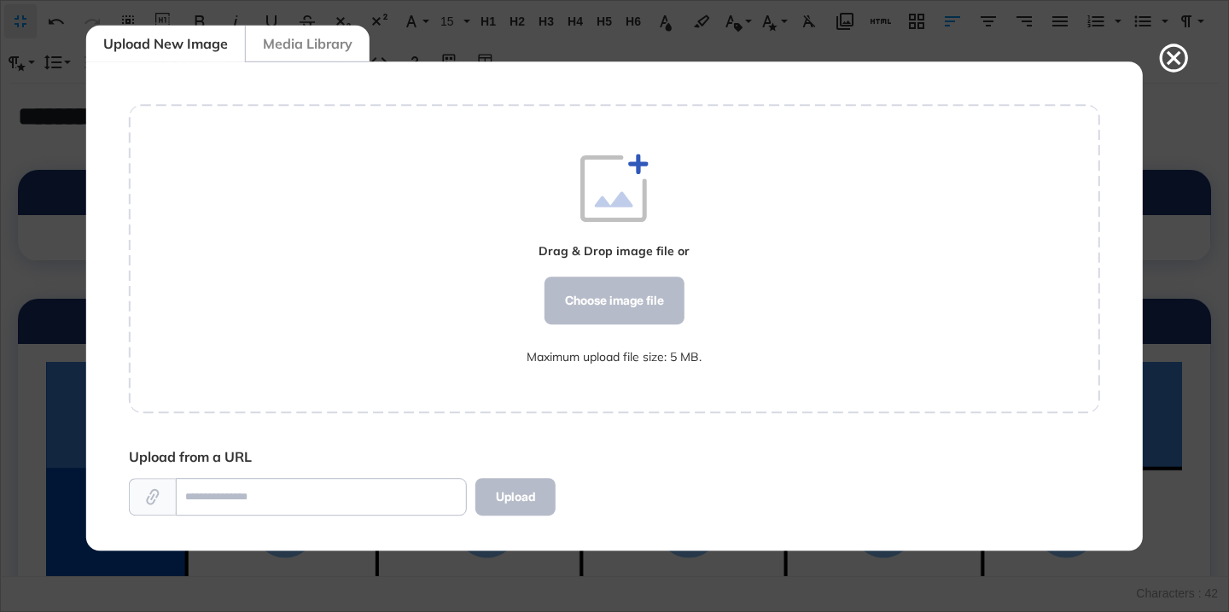
scroll to position [8, 1]
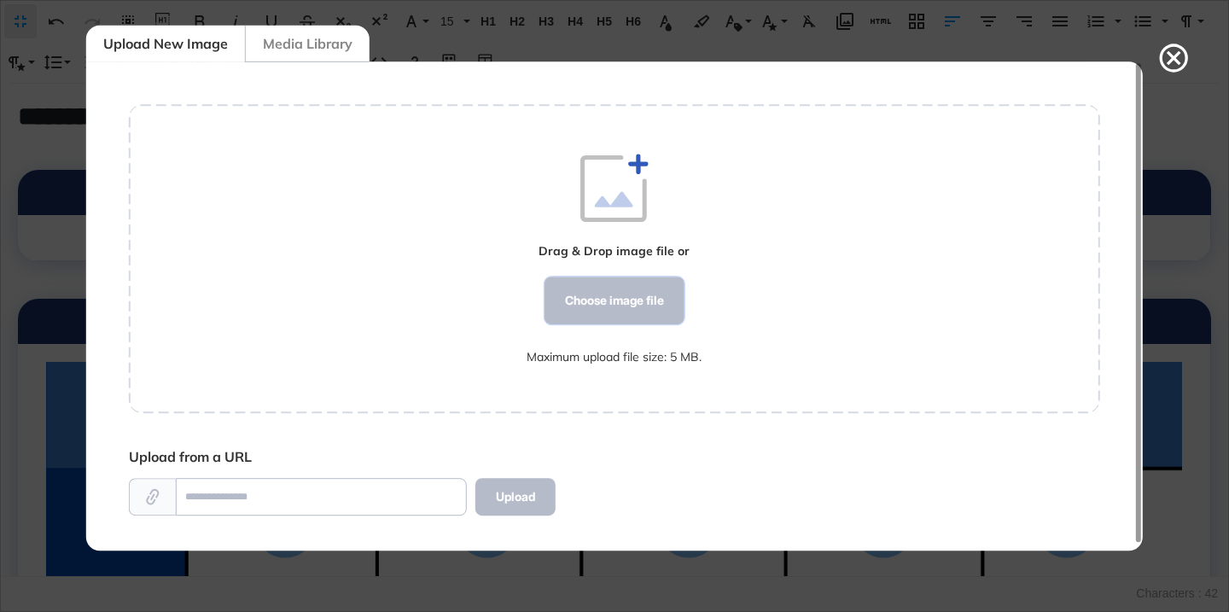
click at [587, 307] on div "Choose image file" at bounding box center [615, 301] width 140 height 48
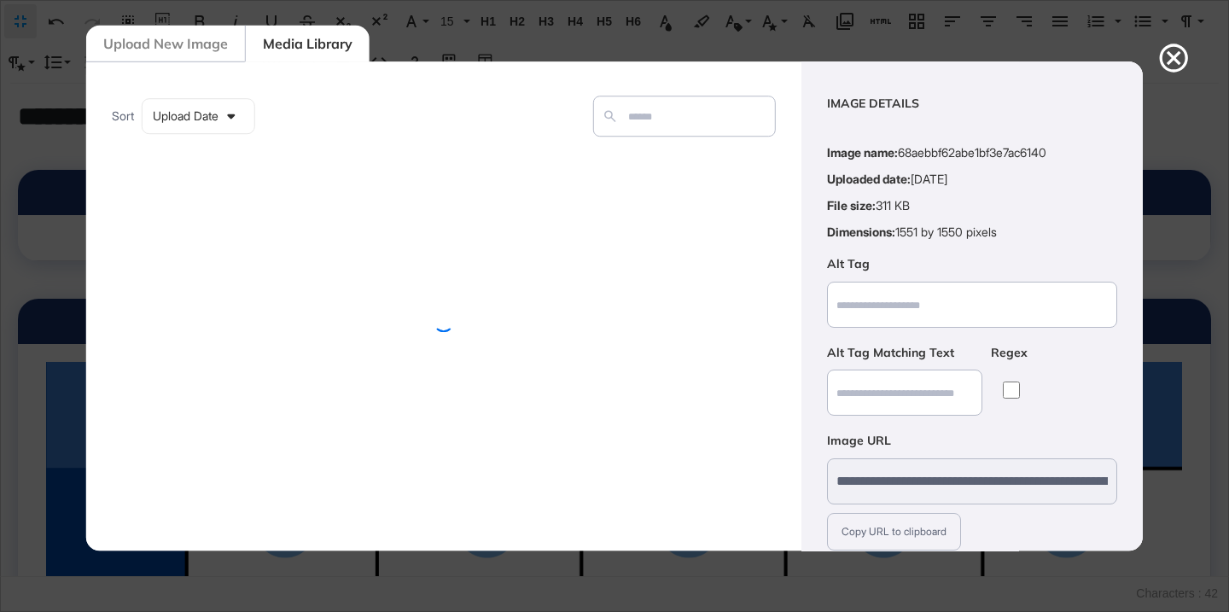
scroll to position [133, 0]
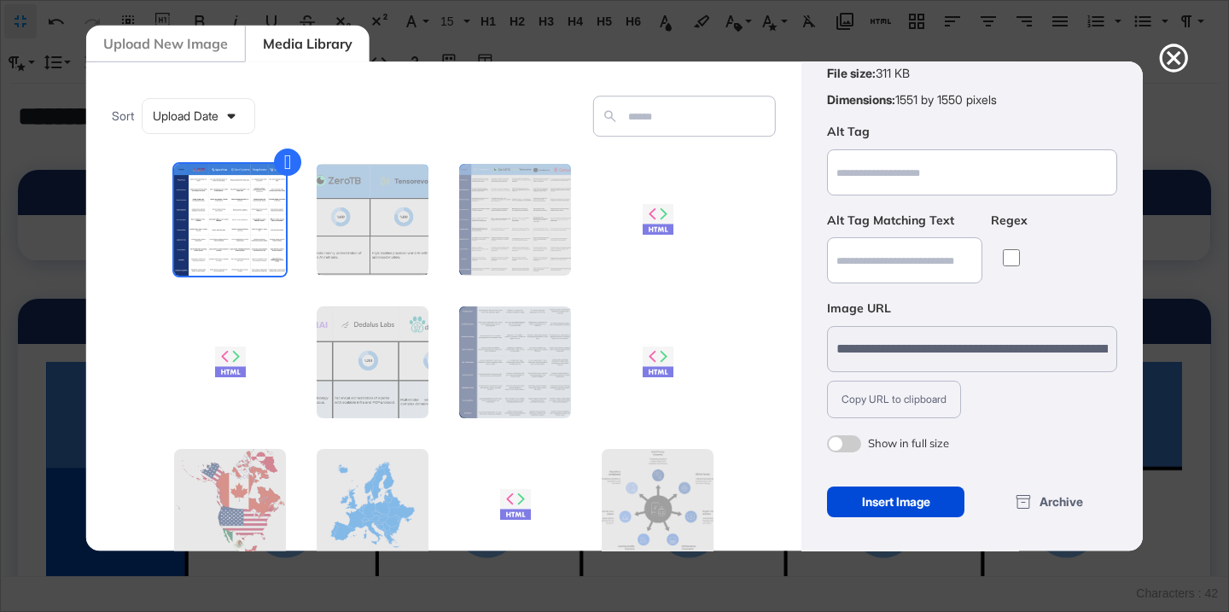
click at [838, 444] on span at bounding box center [844, 443] width 34 height 17
click at [847, 504] on div "Insert Image" at bounding box center [895, 502] width 137 height 31
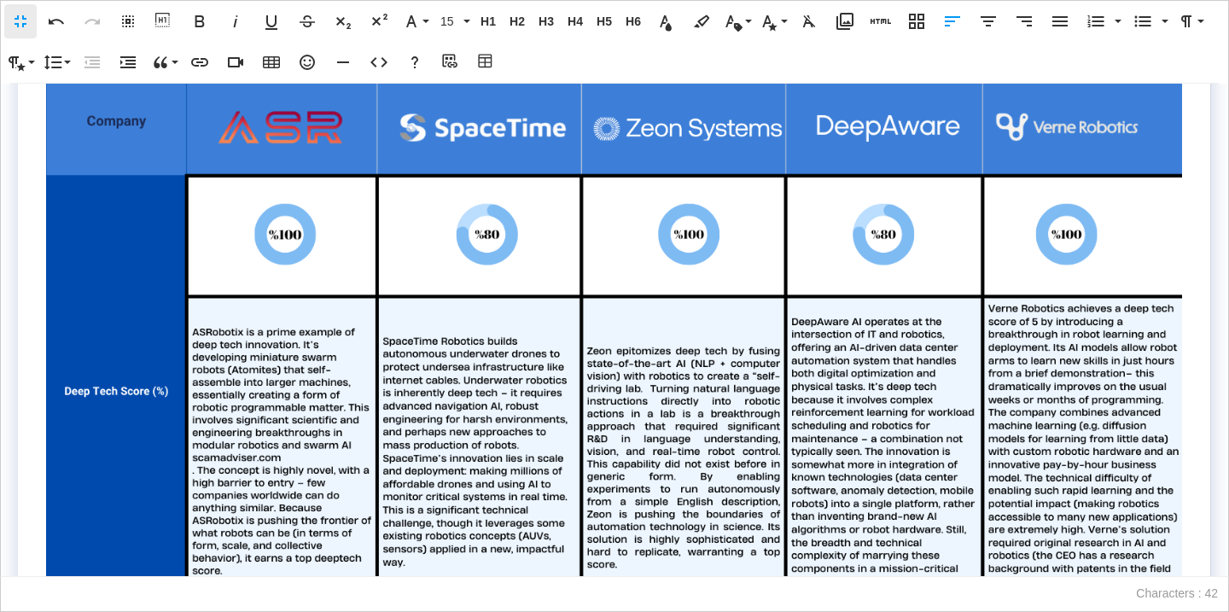
click at [826, 347] on img at bounding box center [614, 338] width 1138 height 538
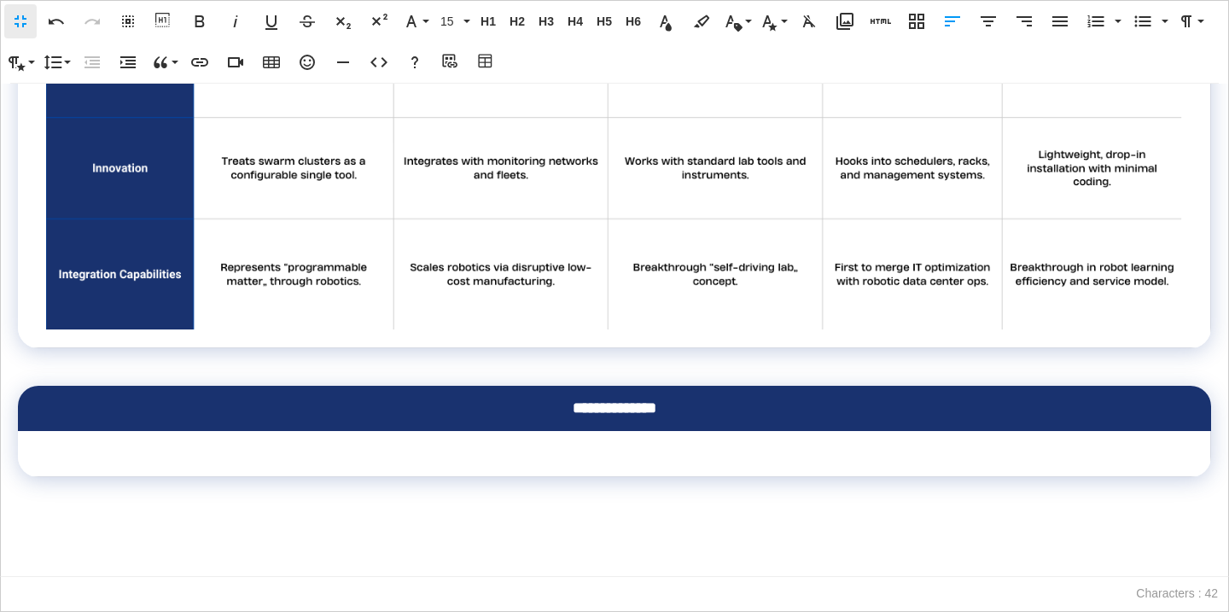
scroll to position [1039, 0]
click at [845, 22] on icon "button" at bounding box center [845, 21] width 17 height 17
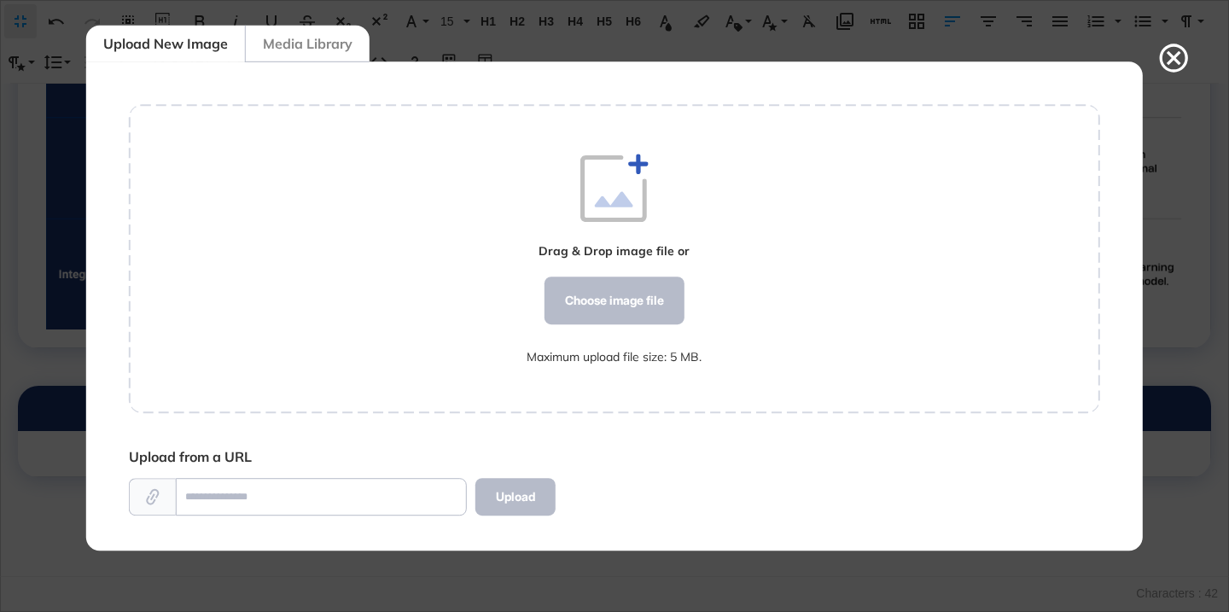
scroll to position [8, 1]
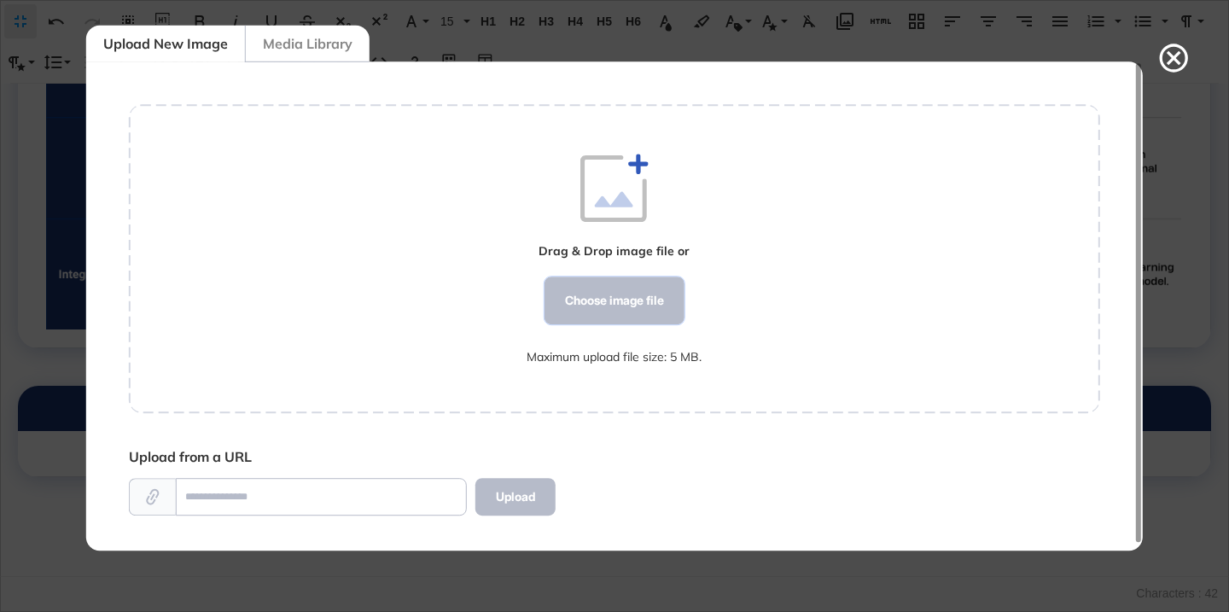
click at [629, 293] on div "Choose image file" at bounding box center [615, 301] width 140 height 48
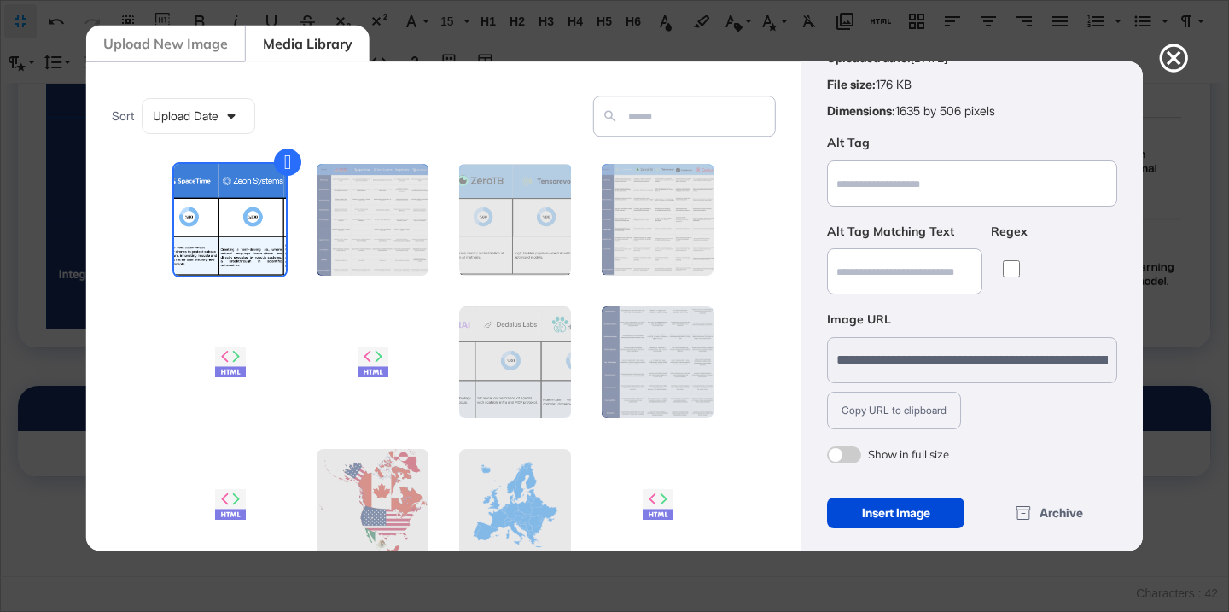
scroll to position [133, 0]
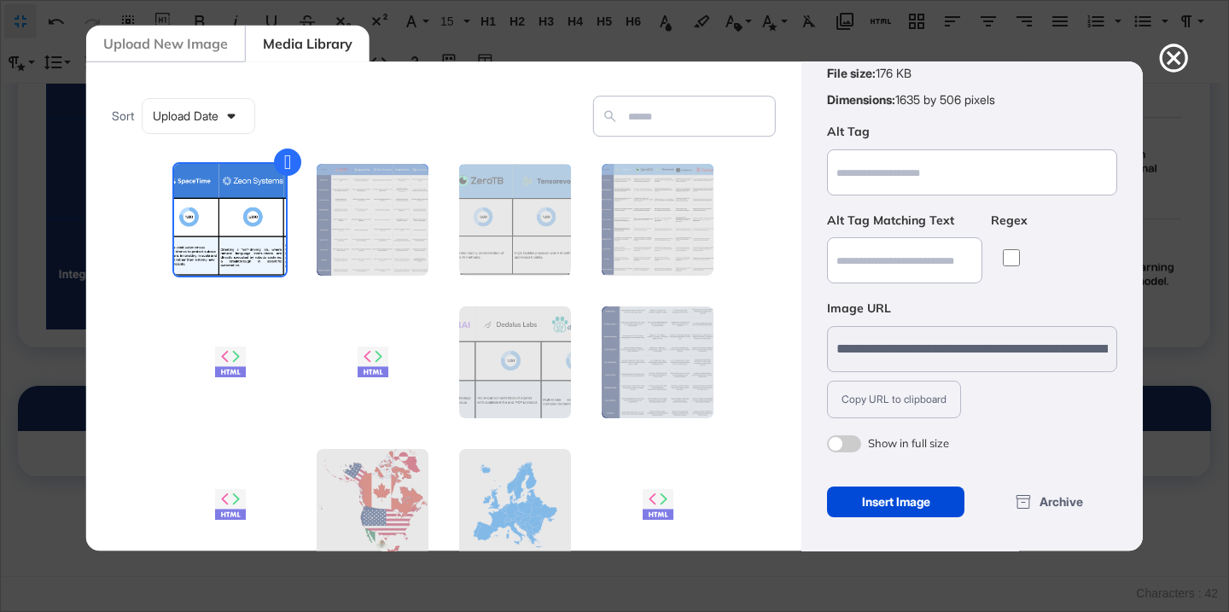
click at [858, 442] on span at bounding box center [844, 443] width 34 height 17
click at [880, 511] on div "Insert Image" at bounding box center [895, 502] width 137 height 31
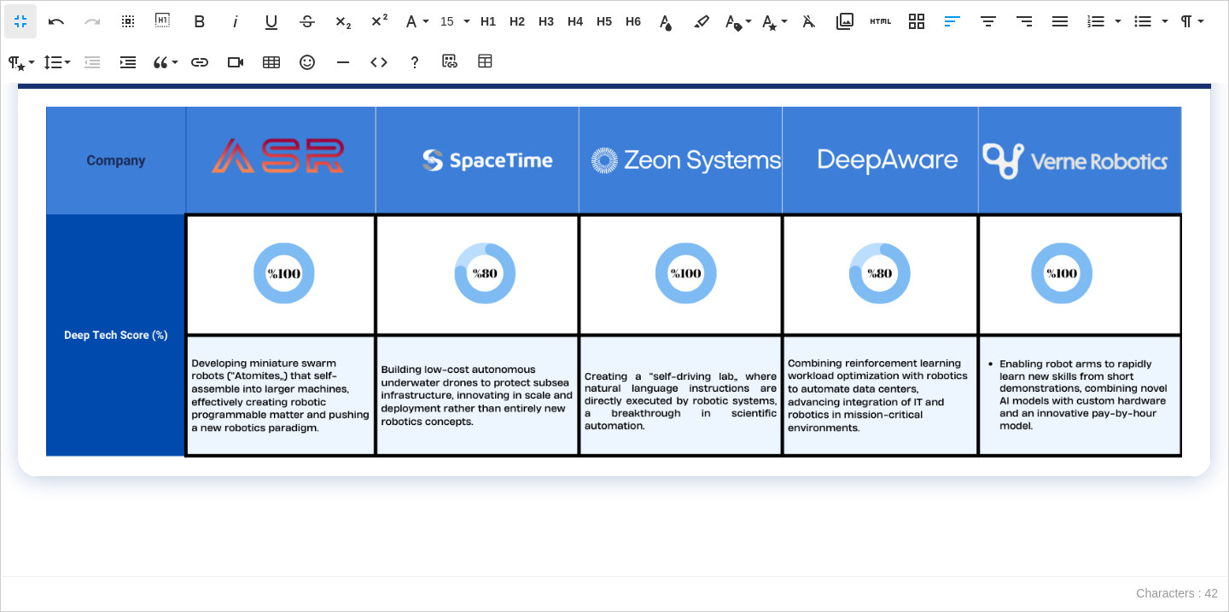
scroll to position [1381, 0]
click at [118, 571] on p at bounding box center [615, 564] width 1194 height 25
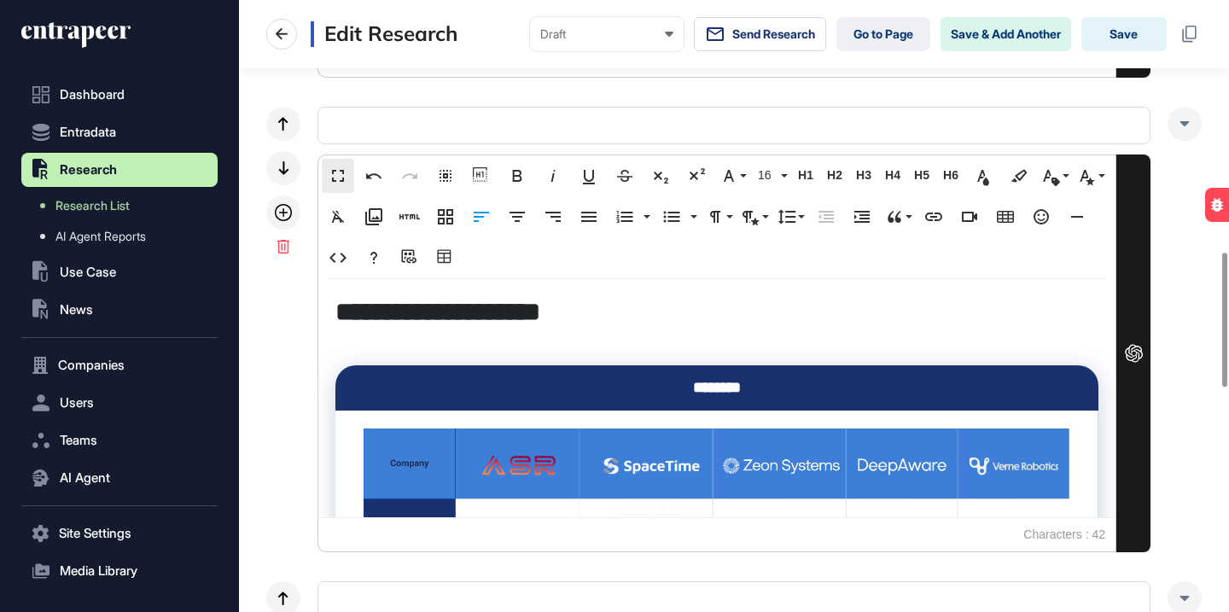
scroll to position [1, 1]
click at [1150, 36] on button "Save" at bounding box center [1124, 34] width 85 height 34
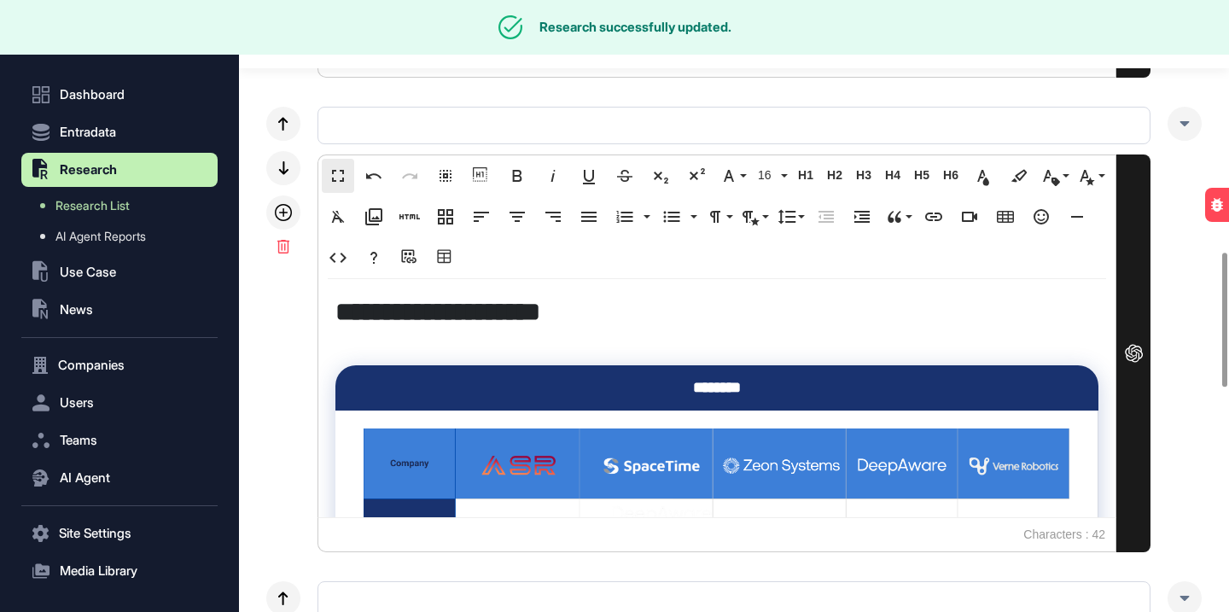
click at [1150, 36] on button "Save" at bounding box center [1124, 34] width 85 height 34
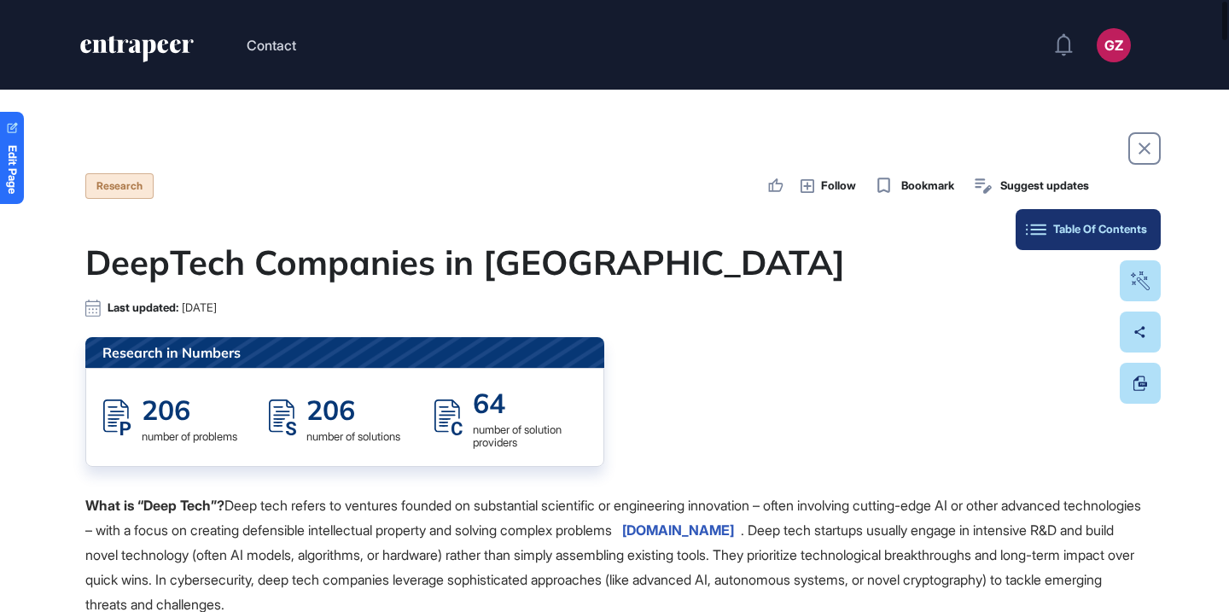
click at [1133, 232] on div "Table Of Contents" at bounding box center [1089, 230] width 118 height 14
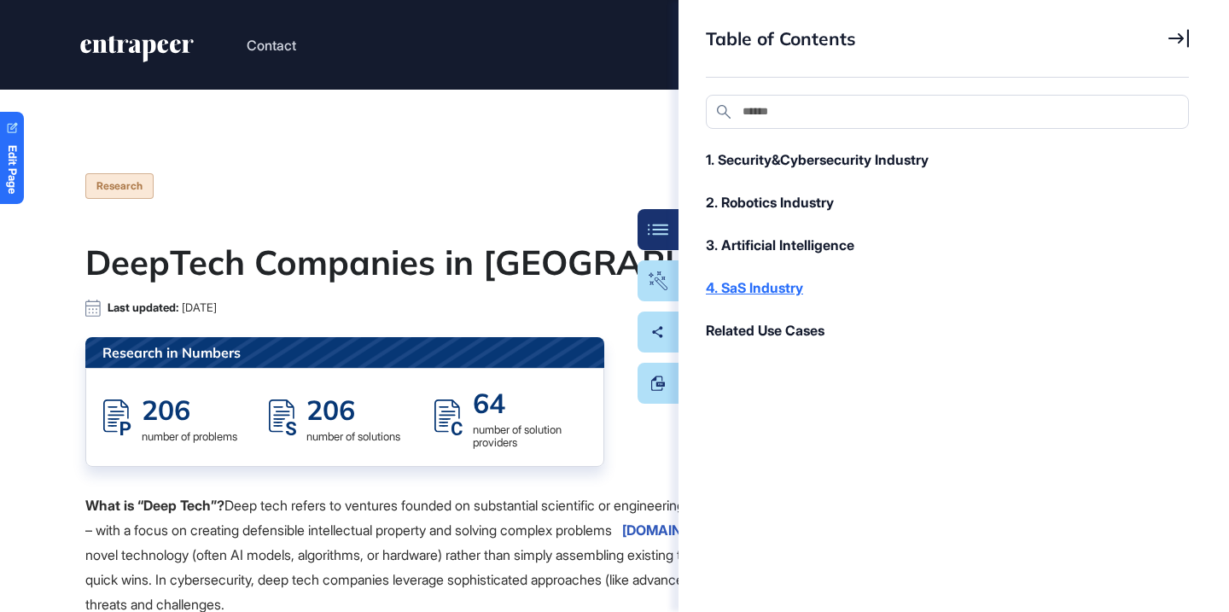
click at [791, 290] on div "4. SaS Industry" at bounding box center [939, 287] width 466 height 20
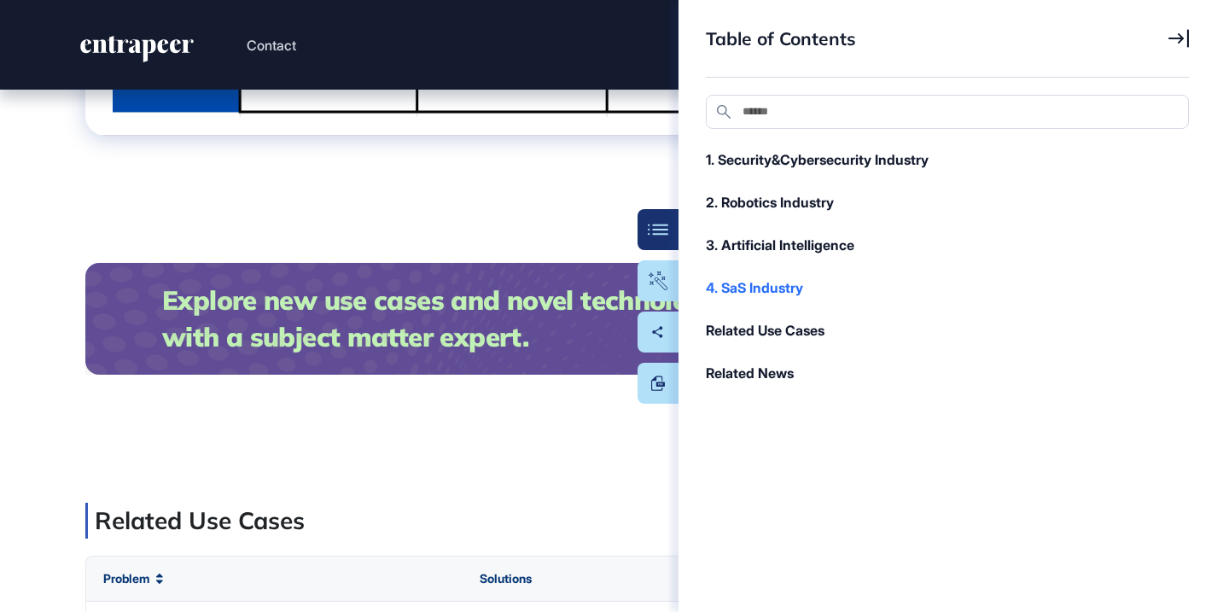
scroll to position [8725, 0]
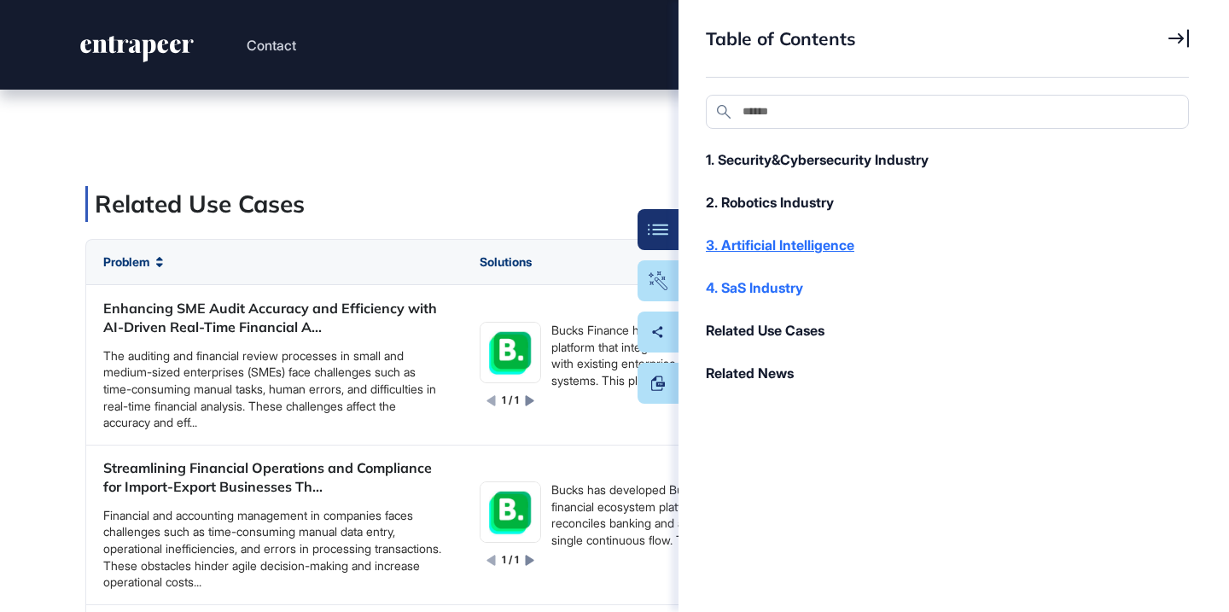
click at [744, 254] on div "3. Artificial Intelligence" at bounding box center [939, 245] width 466 height 20
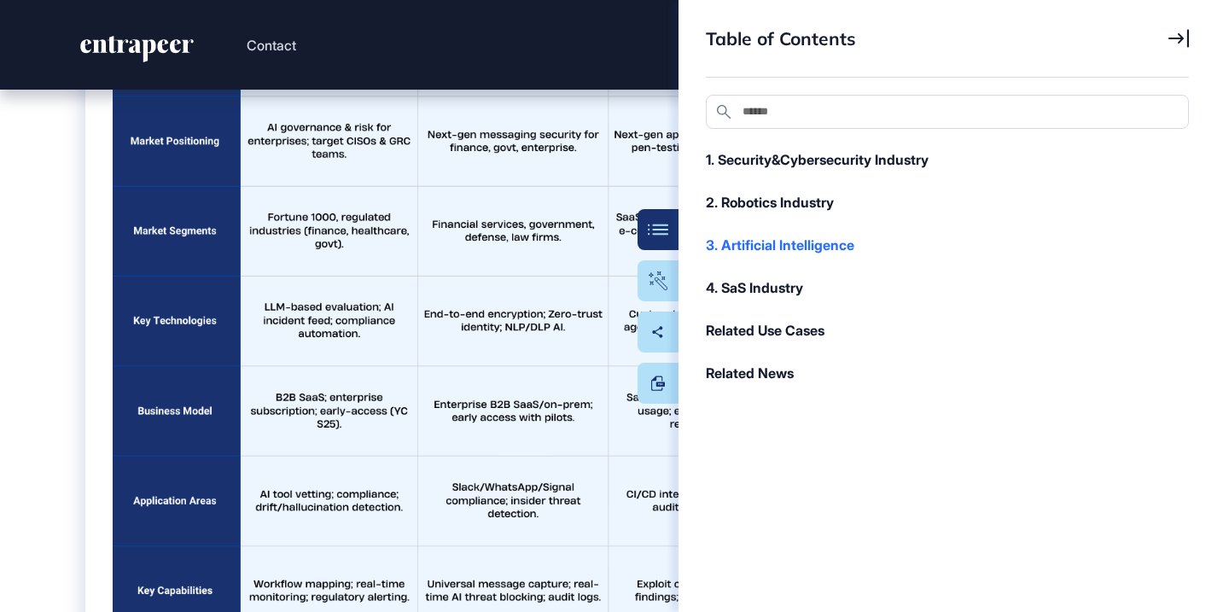
scroll to position [1183, 0]
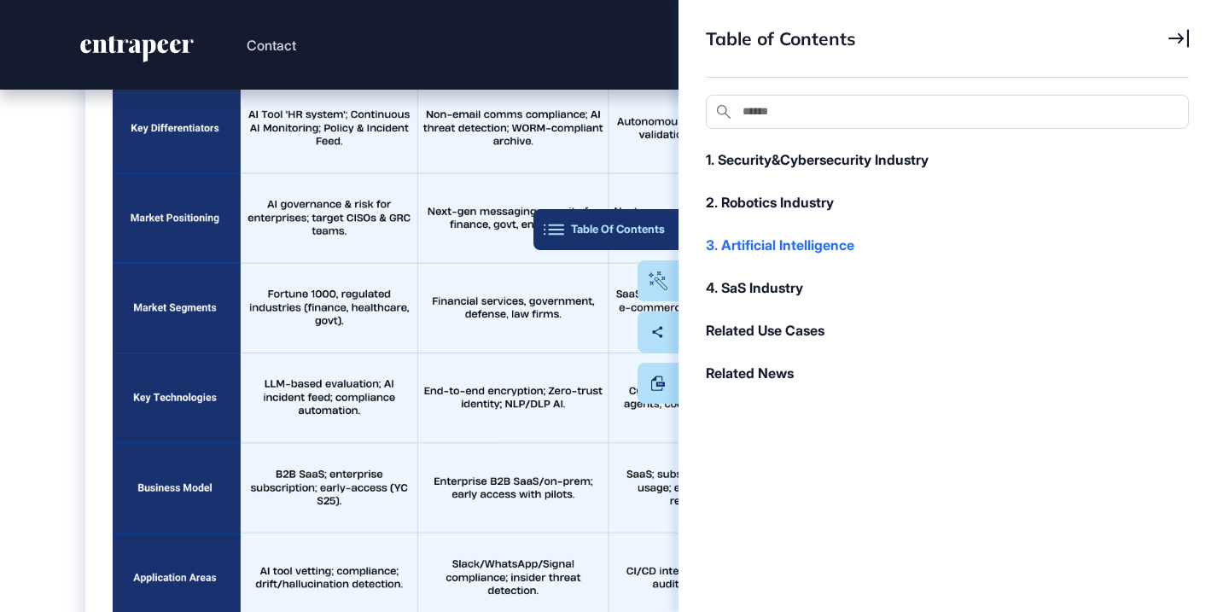
click at [660, 225] on div "Table Of Contents" at bounding box center [606, 230] width 118 height 14
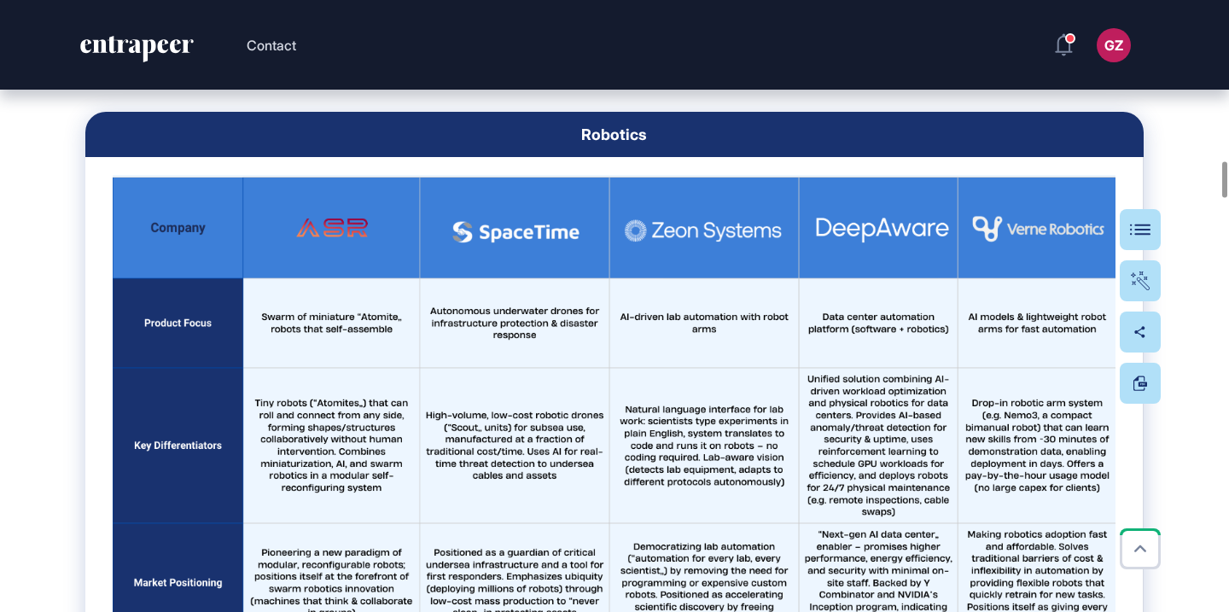
scroll to position [2753, 0]
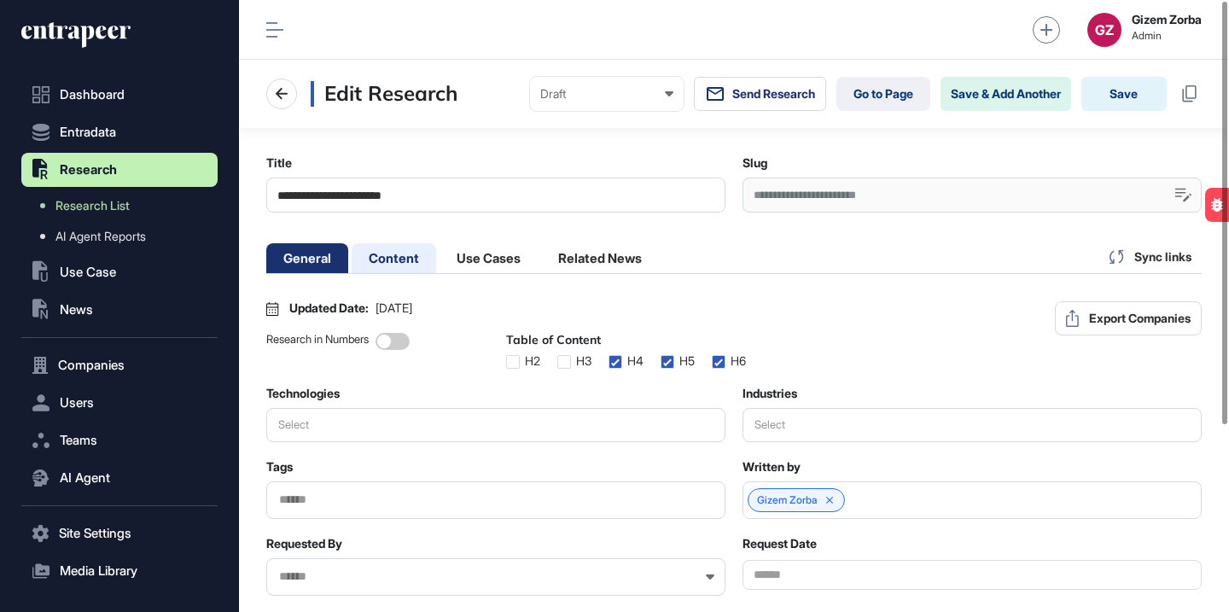
click at [410, 243] on li "Content" at bounding box center [394, 258] width 85 height 30
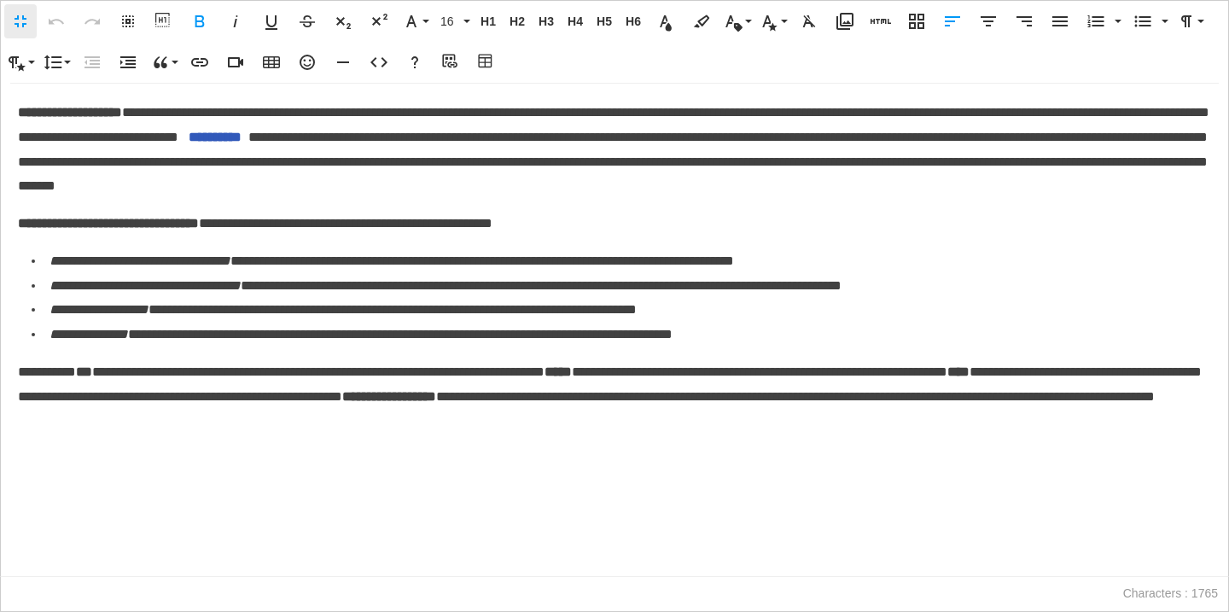
scroll to position [1, 8]
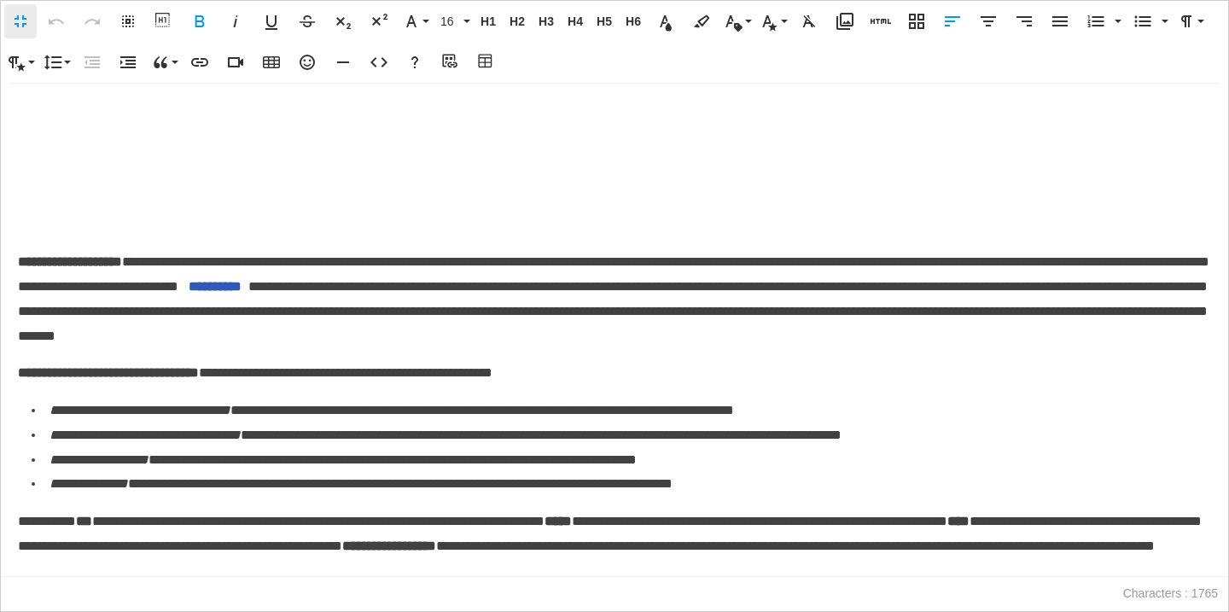
click at [65, 100] on div "**********" at bounding box center [615, 330] width 1228 height 493
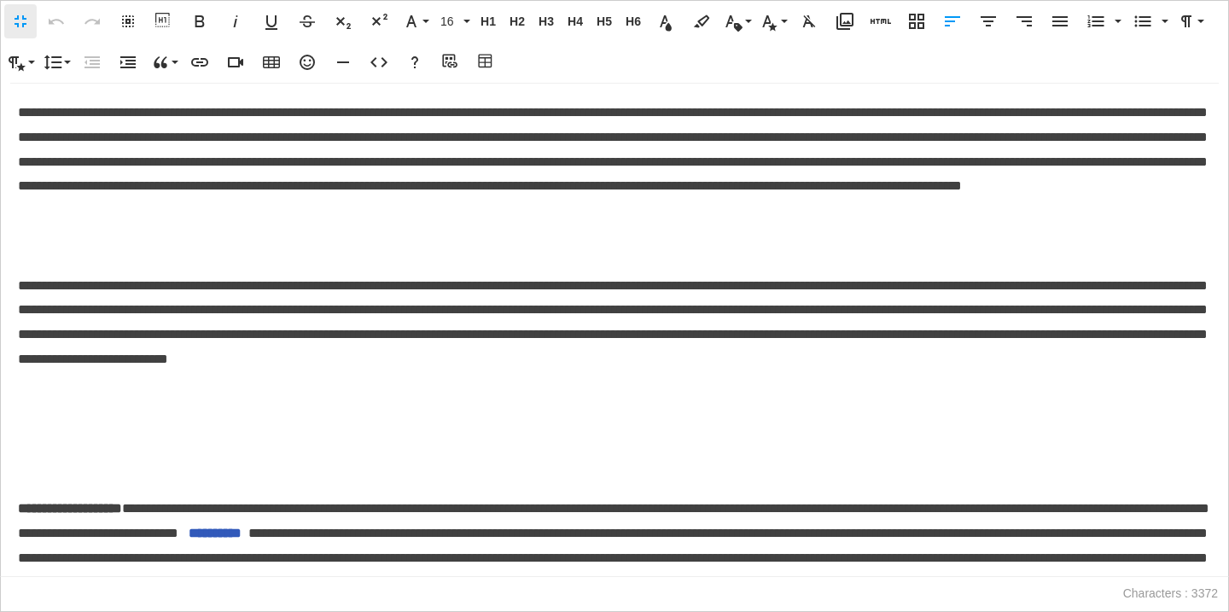
scroll to position [26311, 3]
click at [18, 106] on p "**********" at bounding box center [615, 162] width 1194 height 123
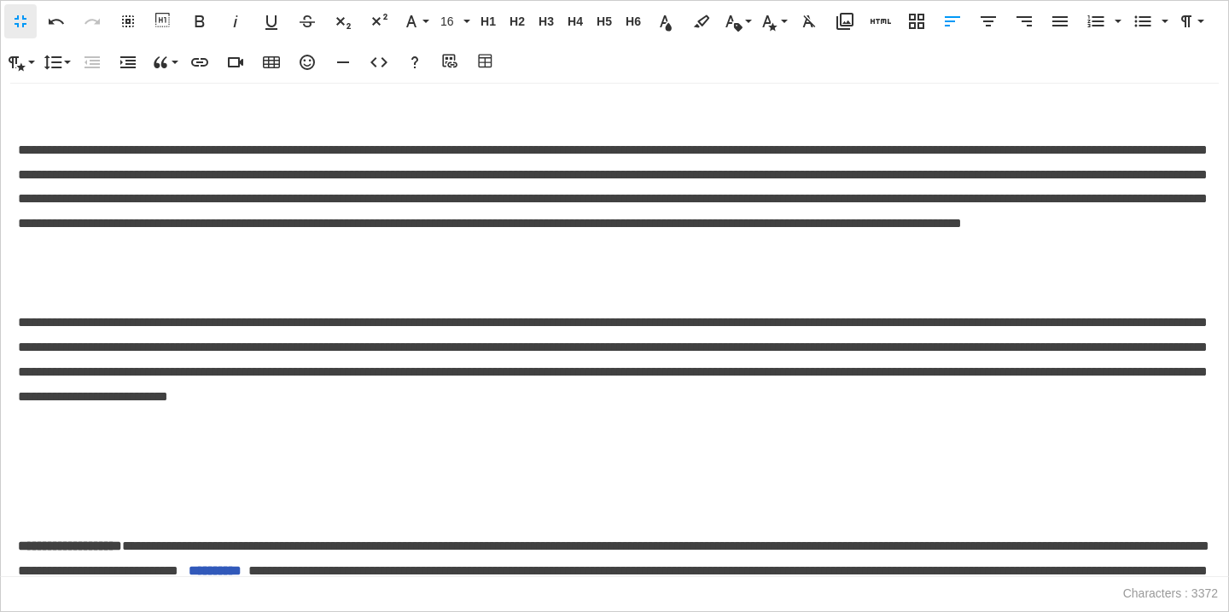
click at [45, 99] on div "**********" at bounding box center [615, 330] width 1228 height 493
drag, startPoint x: 173, startPoint y: 113, endPoint x: 0, endPoint y: 114, distance: 173.3
click at [0, 114] on div "**********" at bounding box center [614, 330] width 1229 height 493
click at [581, 19] on span "H4" at bounding box center [576, 22] width 26 height 15
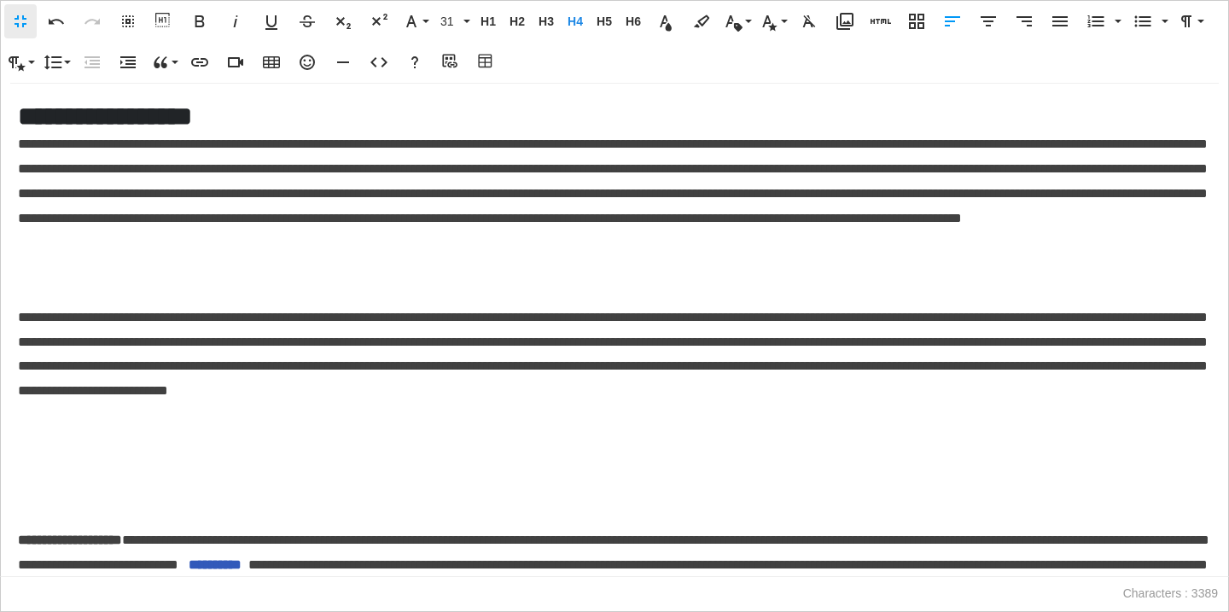
click at [390, 121] on h4 "**********" at bounding box center [615, 117] width 1194 height 32
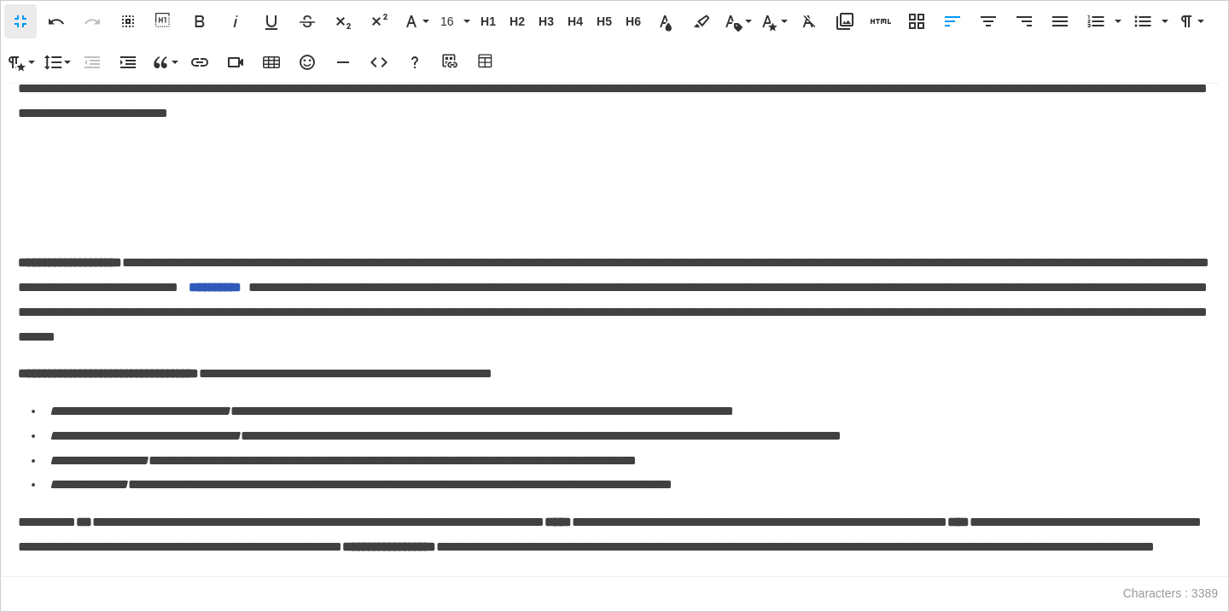
scroll to position [324, 0]
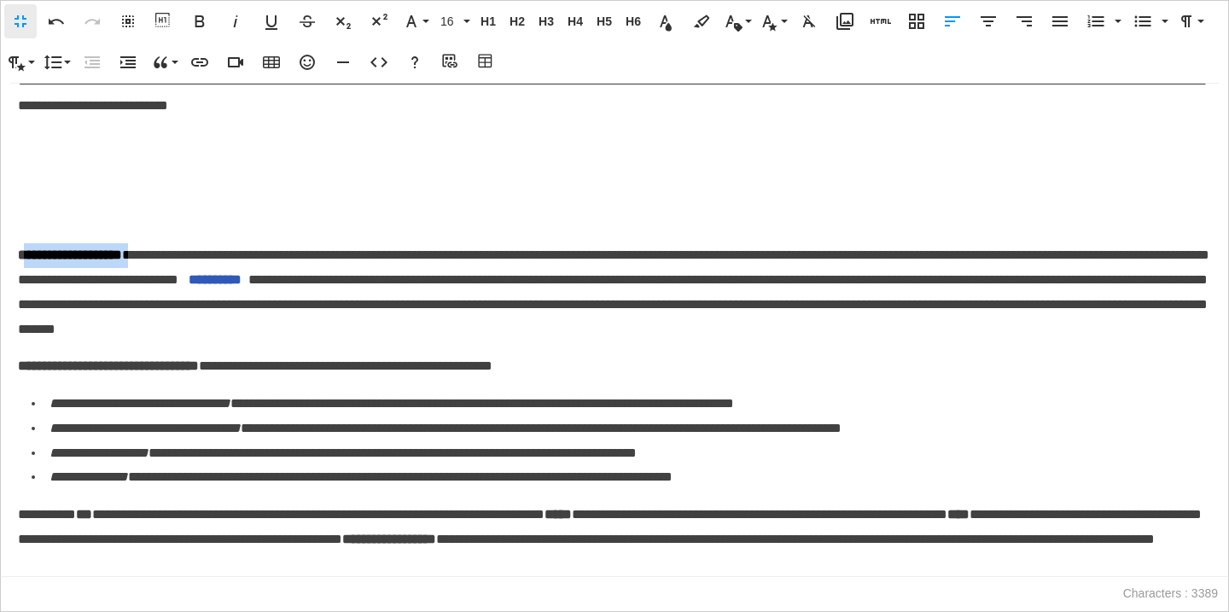
drag, startPoint x: 166, startPoint y: 254, endPoint x: 25, endPoint y: 258, distance: 140.9
click at [25, 258] on p "**********" at bounding box center [615, 292] width 1194 height 98
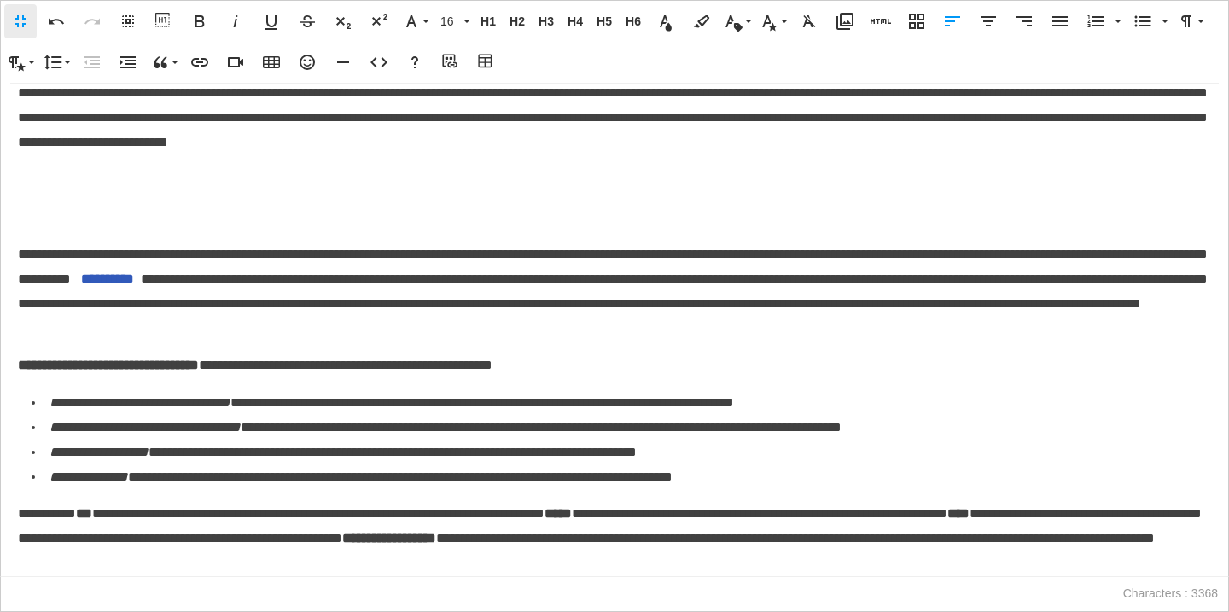
click at [134, 283] on span "**********" at bounding box center [107, 278] width 53 height 13
click at [493, 312] on icon "button" at bounding box center [491, 322] width 20 height 20
drag, startPoint x: 472, startPoint y: 278, endPoint x: 383, endPoint y: 287, distance: 89.2
click at [383, 287] on p "**********" at bounding box center [615, 291] width 1194 height 98
drag, startPoint x: 279, startPoint y: 401, endPoint x: 75, endPoint y: 406, distance: 204.1
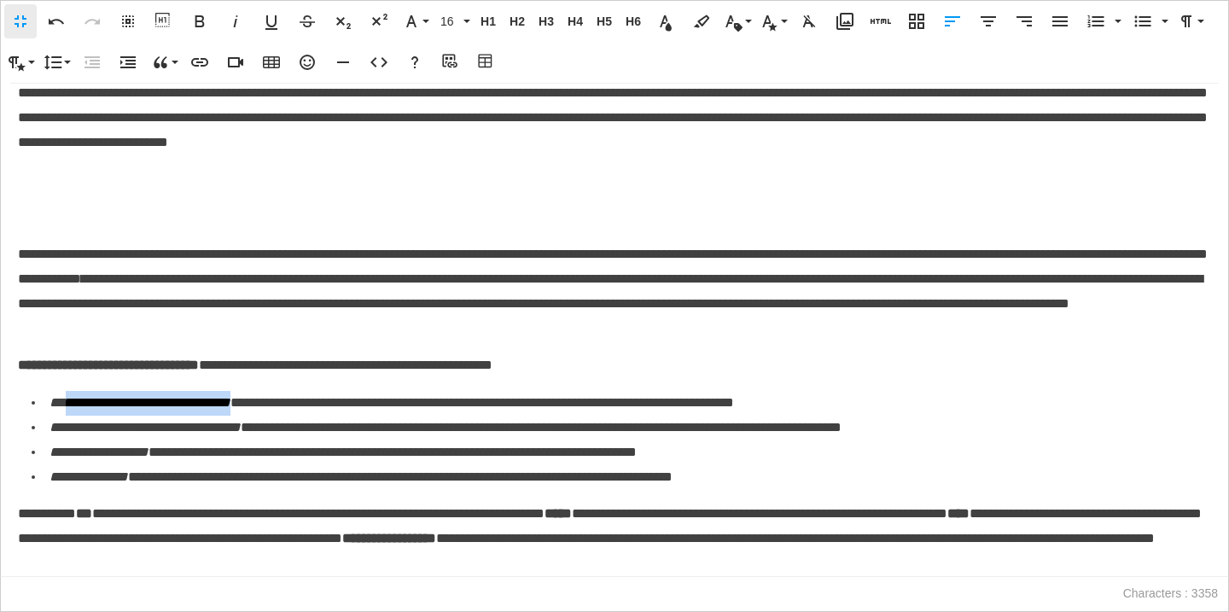
click at [75, 406] on p "**********" at bounding box center [392, 402] width 685 height 13
click at [75, 406] on em "**********" at bounding box center [140, 402] width 181 height 13
click at [580, 563] on p "**********" at bounding box center [615, 538] width 1194 height 73
click at [605, 558] on p "**********" at bounding box center [615, 538] width 1194 height 73
click at [564, 569] on p "**********" at bounding box center [615, 538] width 1194 height 73
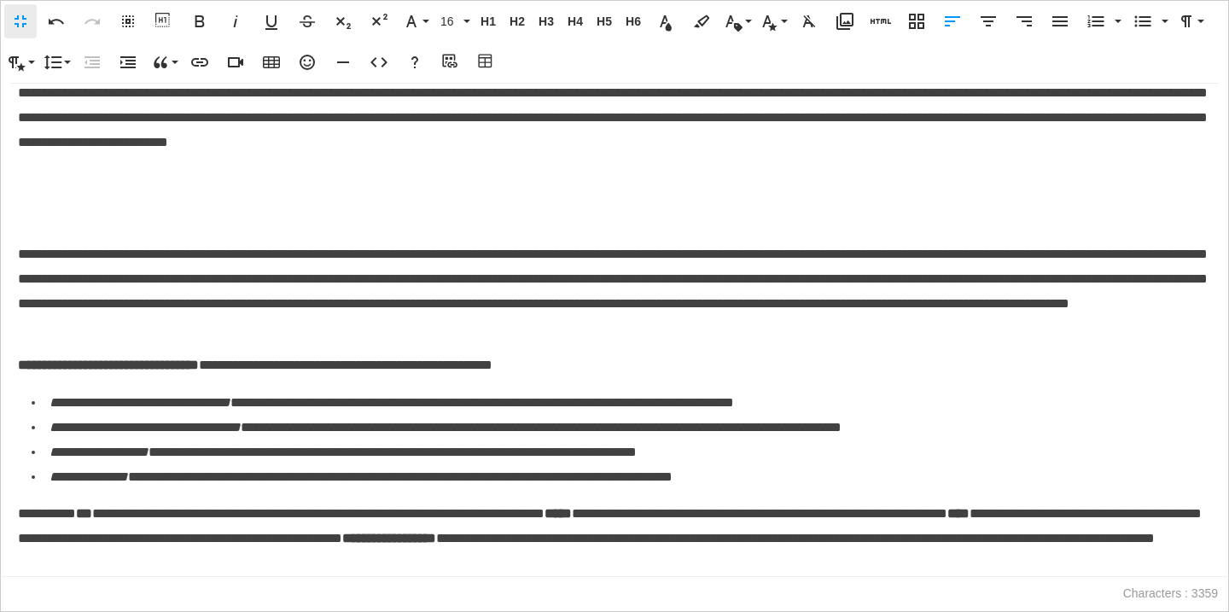
scroll to position [324, 0]
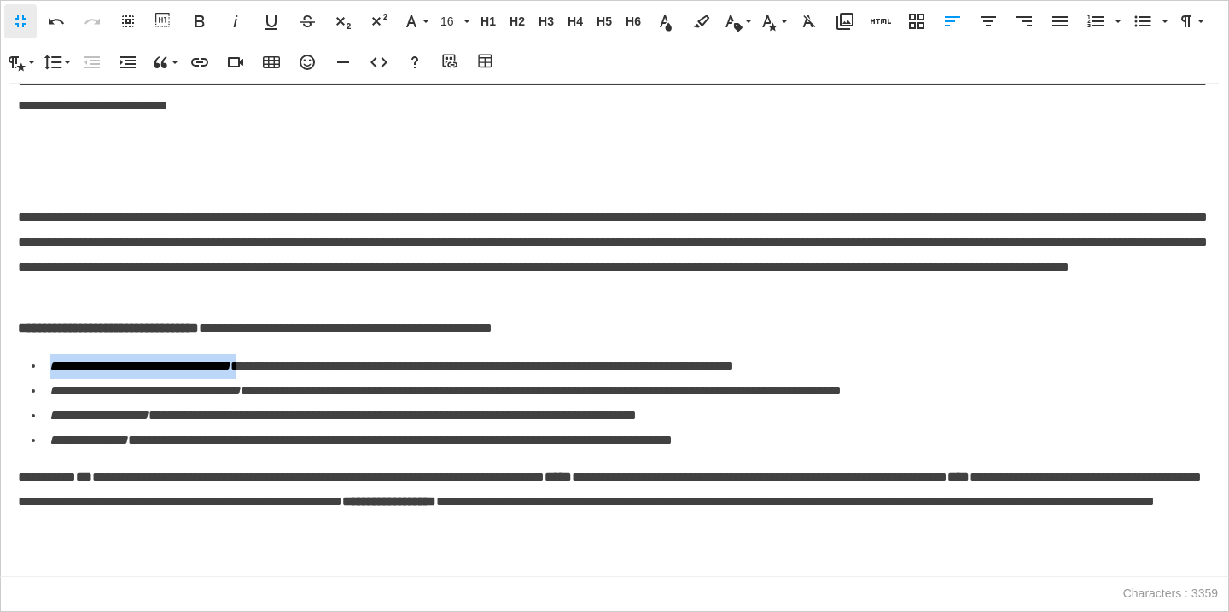
drag, startPoint x: 283, startPoint y: 367, endPoint x: 25, endPoint y: 374, distance: 258.8
click at [25, 374] on div "**********" at bounding box center [614, 330] width 1229 height 493
click at [24, 333] on strong "**********" at bounding box center [108, 328] width 181 height 13
drag, startPoint x: 15, startPoint y: 326, endPoint x: 102, endPoint y: 454, distance: 154.4
click at [102, 455] on div "**********" at bounding box center [614, 330] width 1229 height 493
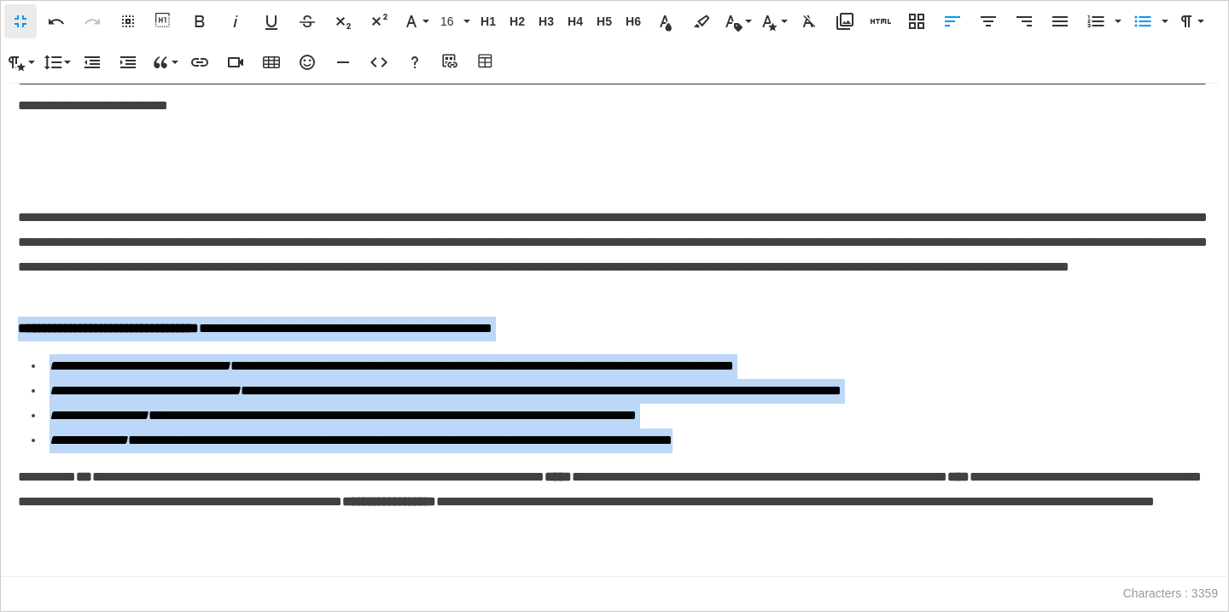
drag, startPoint x: 894, startPoint y: 440, endPoint x: 1, endPoint y: 317, distance: 901.5
click at [0, 316] on div "**********" at bounding box center [614, 330] width 1229 height 493
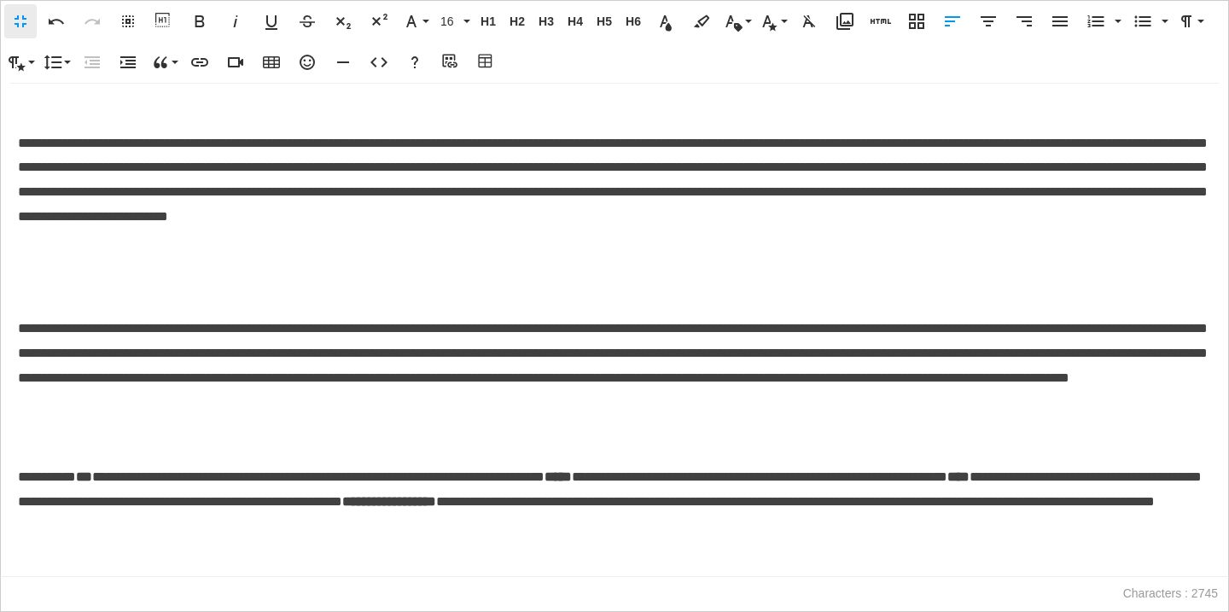
scroll to position [212, 0]
click at [477, 58] on icon "button" at bounding box center [486, 62] width 20 height 17
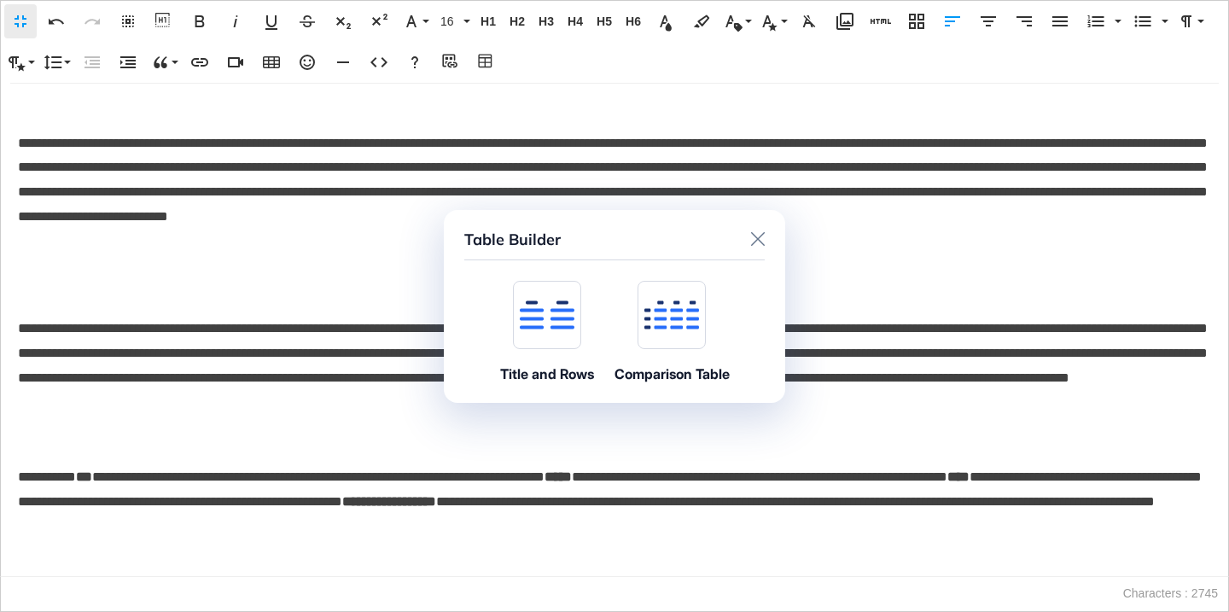
click at [541, 296] on div at bounding box center [547, 315] width 68 height 68
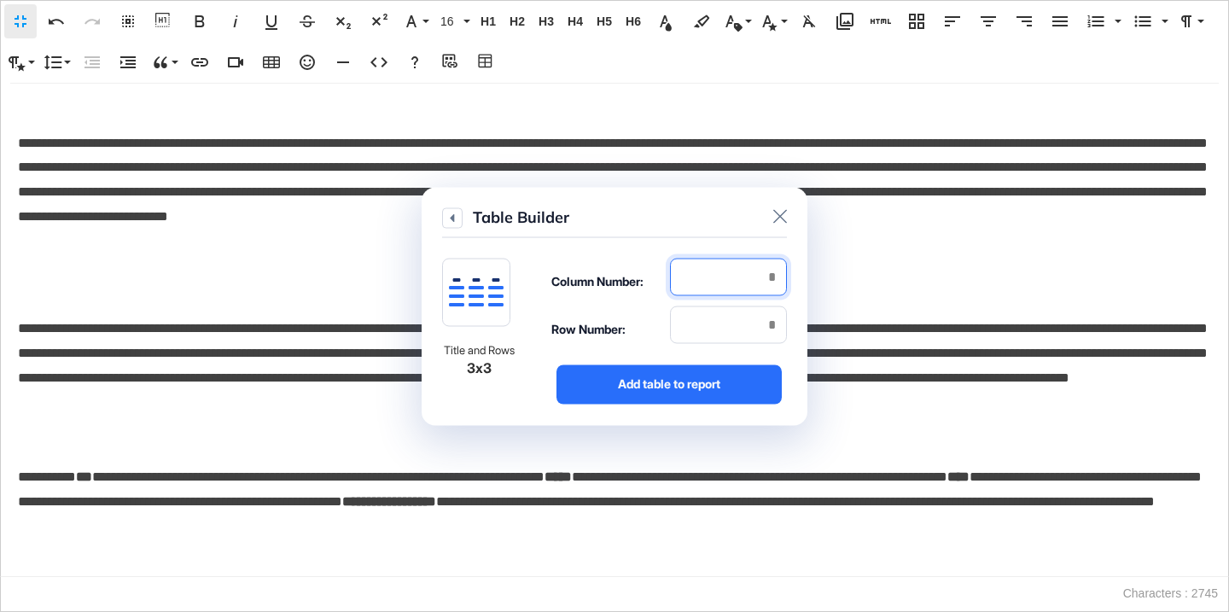
click at [692, 275] on input "number" at bounding box center [728, 277] width 117 height 38
type input "*"
click at [701, 341] on input "number" at bounding box center [728, 325] width 117 height 38
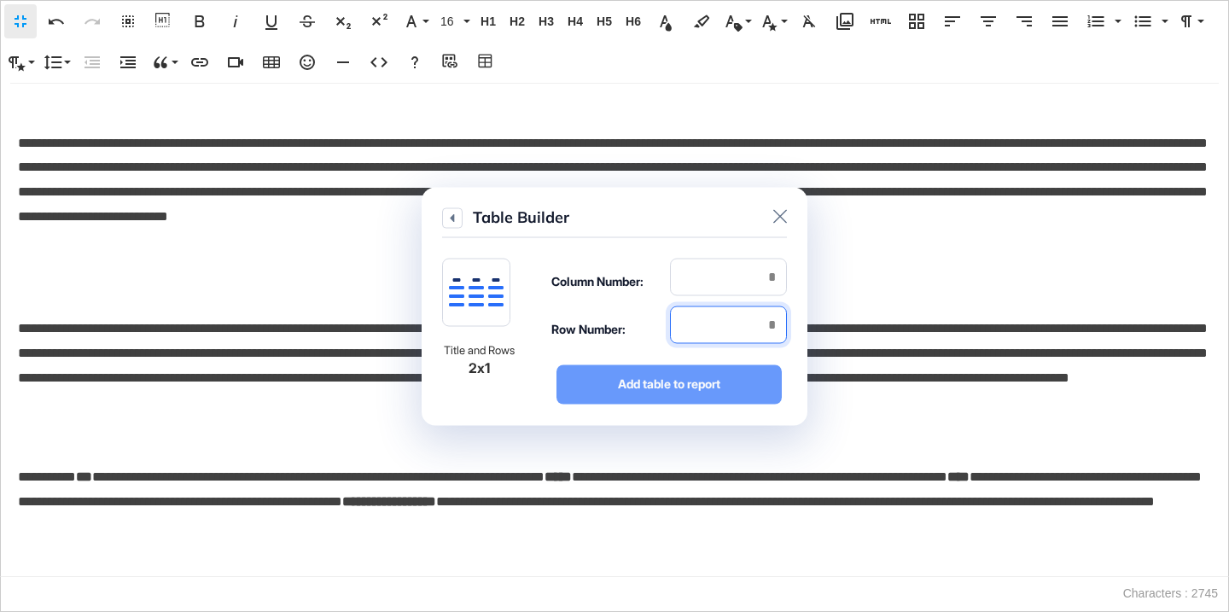
type input "*"
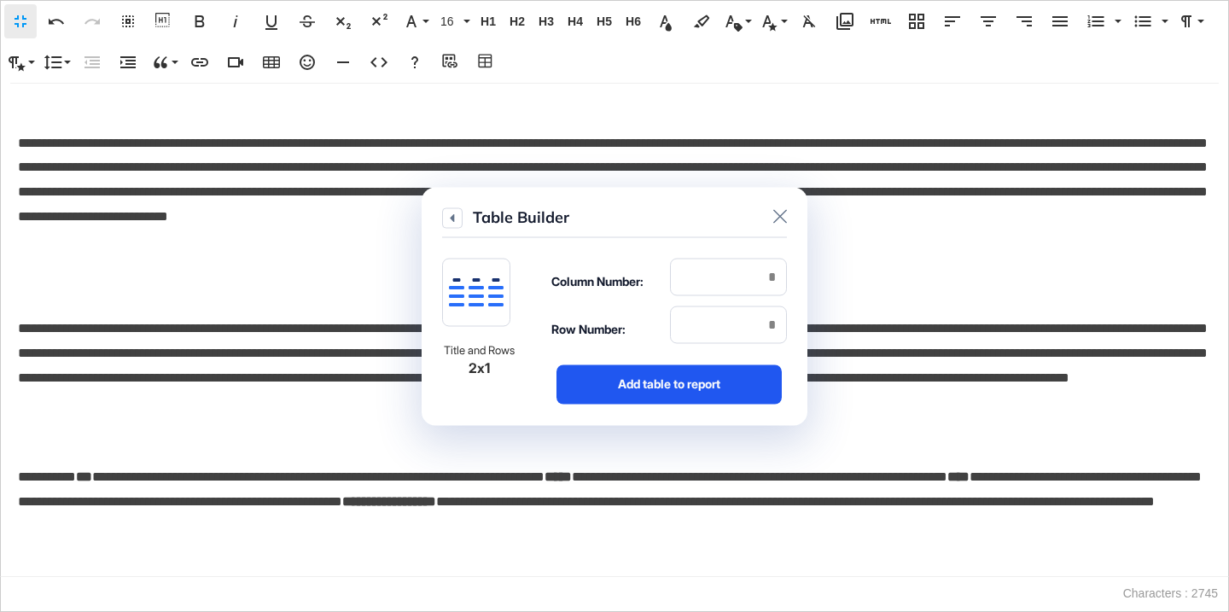
click at [701, 385] on div "Add table to report" at bounding box center [669, 384] width 225 height 39
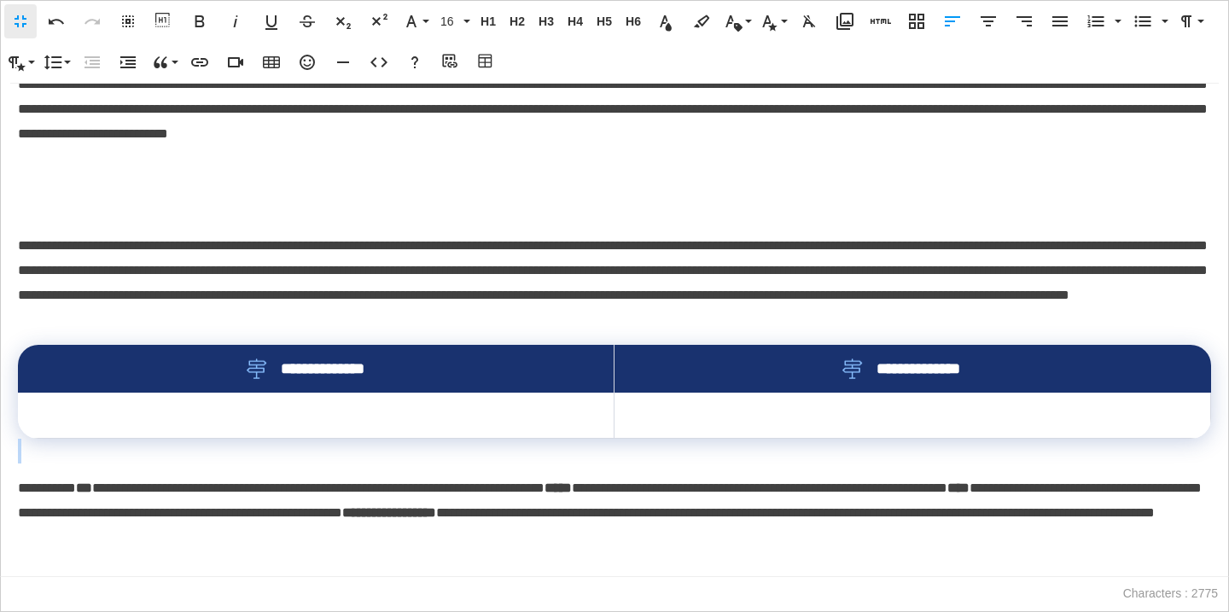
scroll to position [306, 0]
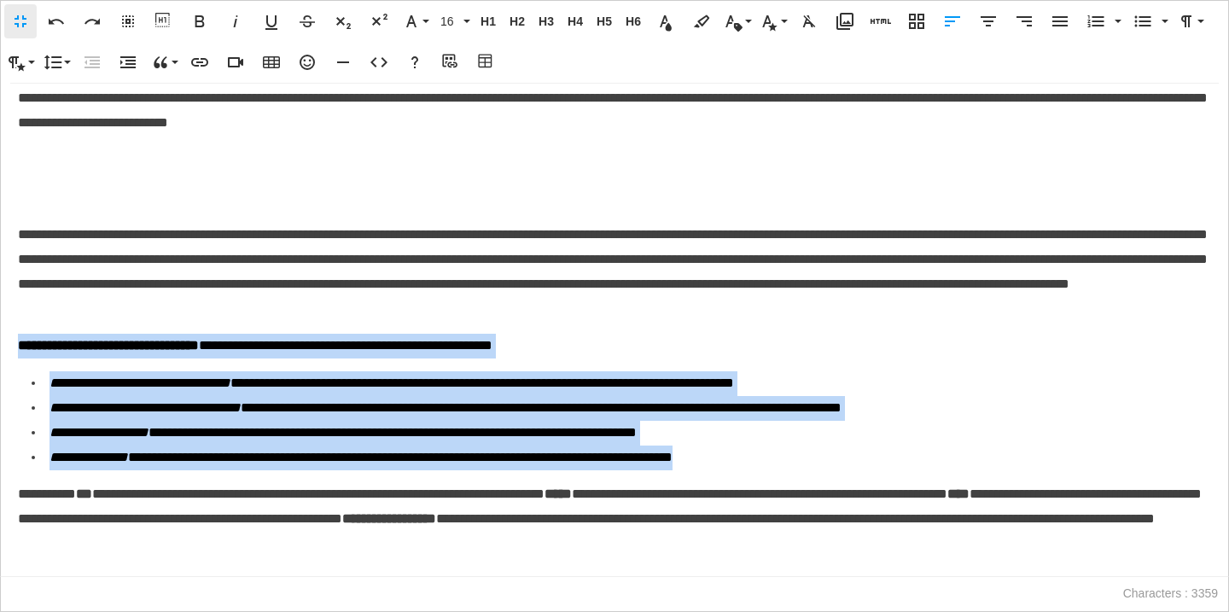
drag, startPoint x: 874, startPoint y: 461, endPoint x: 2, endPoint y: 342, distance: 880.6
click at [1, 342] on div "**********" at bounding box center [614, 330] width 1229 height 493
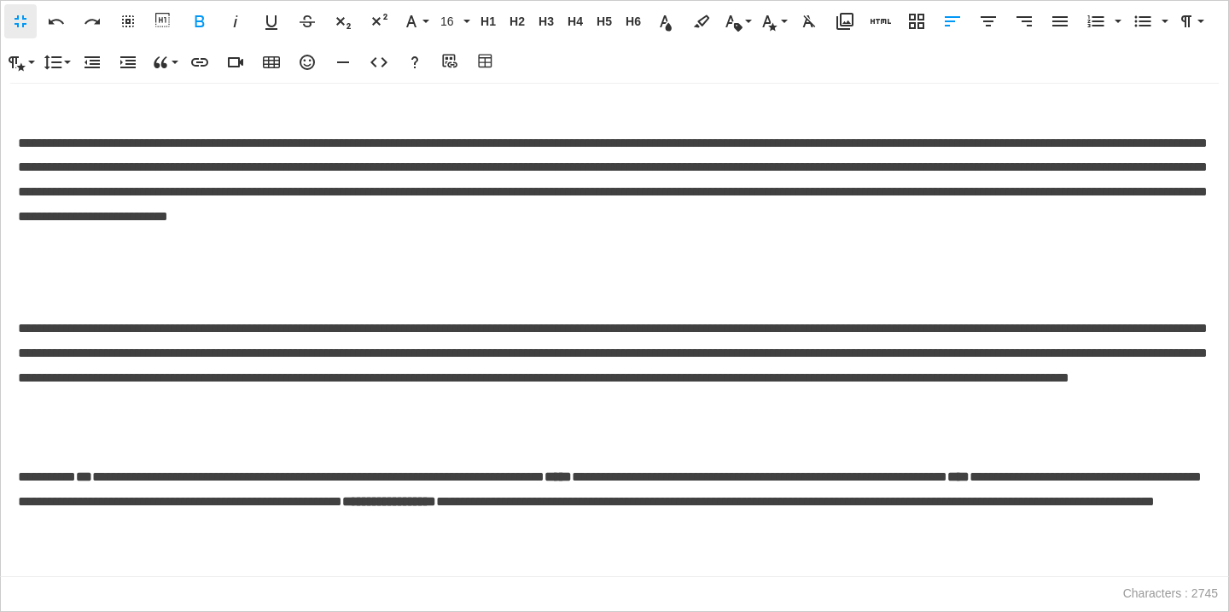
scroll to position [212, 0]
click at [490, 64] on icon "button" at bounding box center [486, 62] width 20 height 17
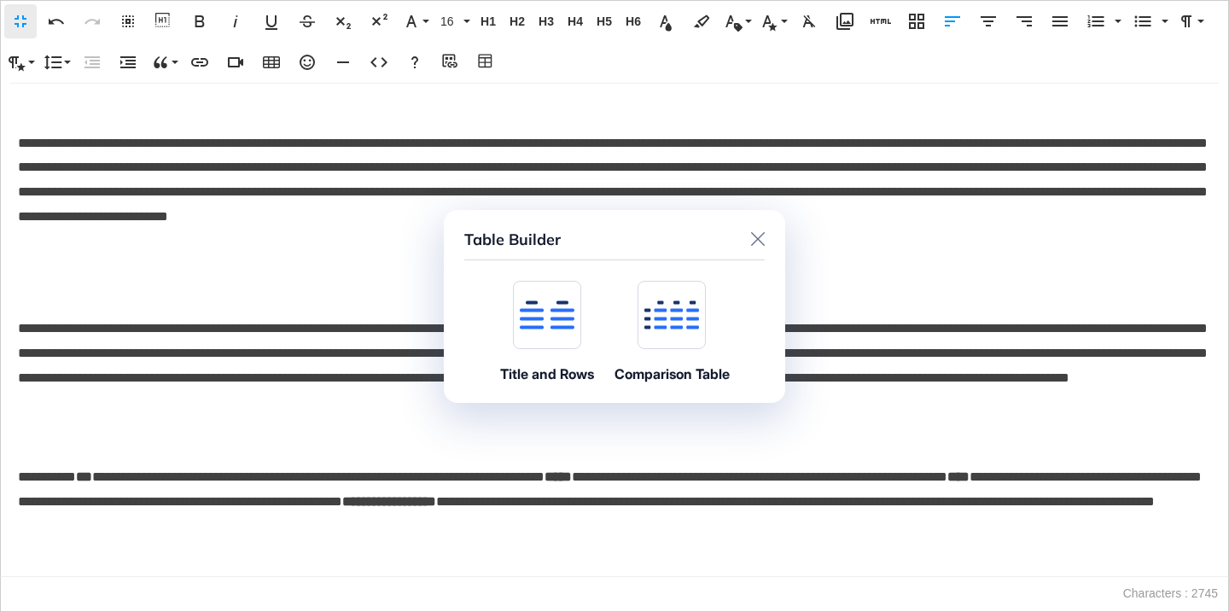
click at [554, 305] on icon at bounding box center [547, 315] width 55 height 29
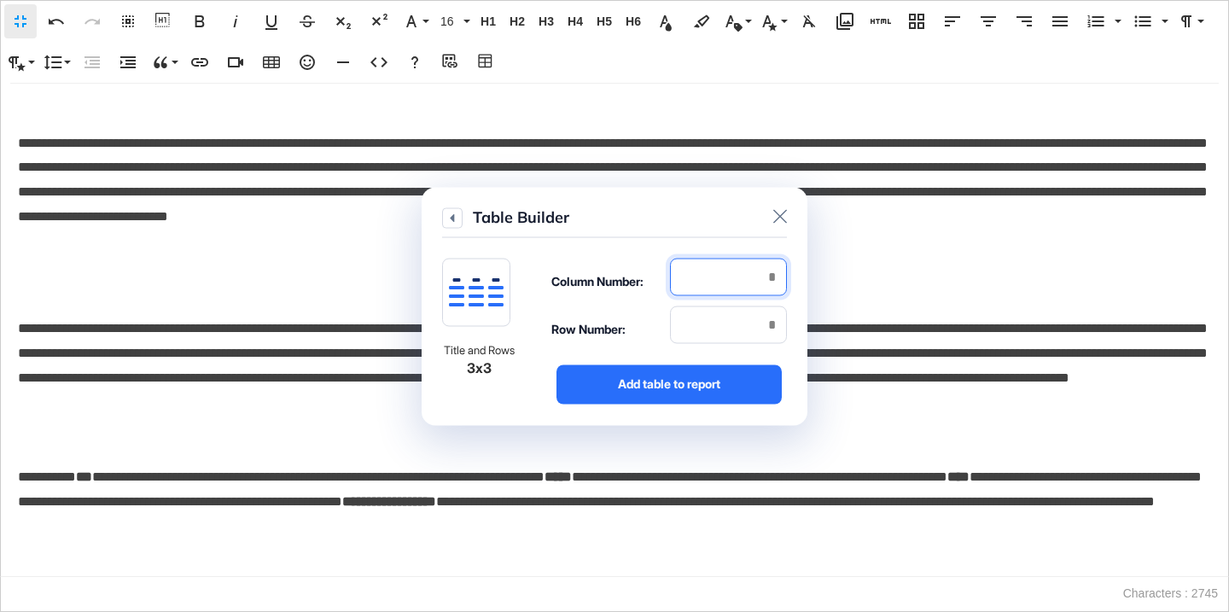
click at [697, 282] on input "number" at bounding box center [728, 277] width 117 height 38
type input "*"
click at [719, 340] on input "number" at bounding box center [728, 325] width 117 height 38
click at [773, 284] on input "*" at bounding box center [728, 277] width 117 height 38
type input "*"
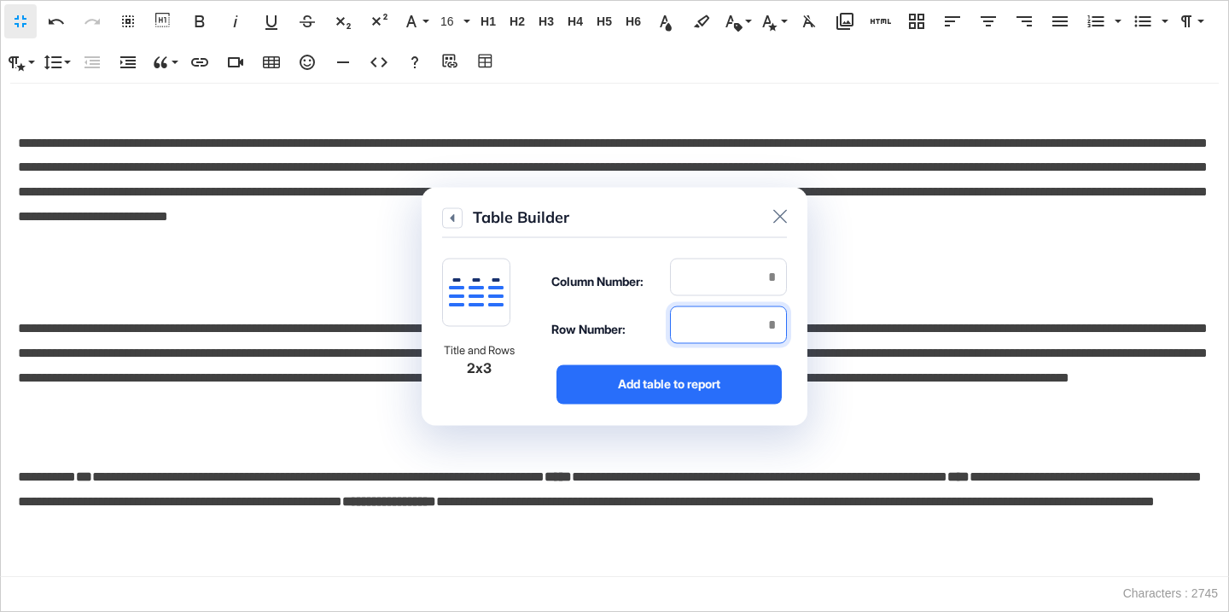
click at [772, 333] on input "number" at bounding box center [728, 325] width 117 height 38
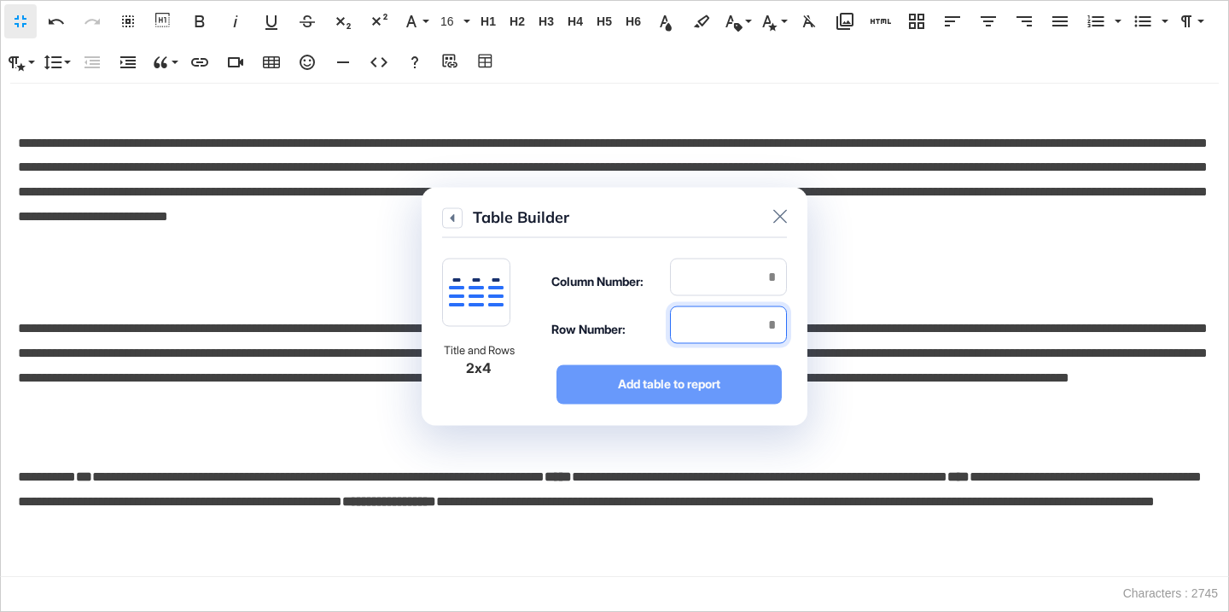
type input "*"
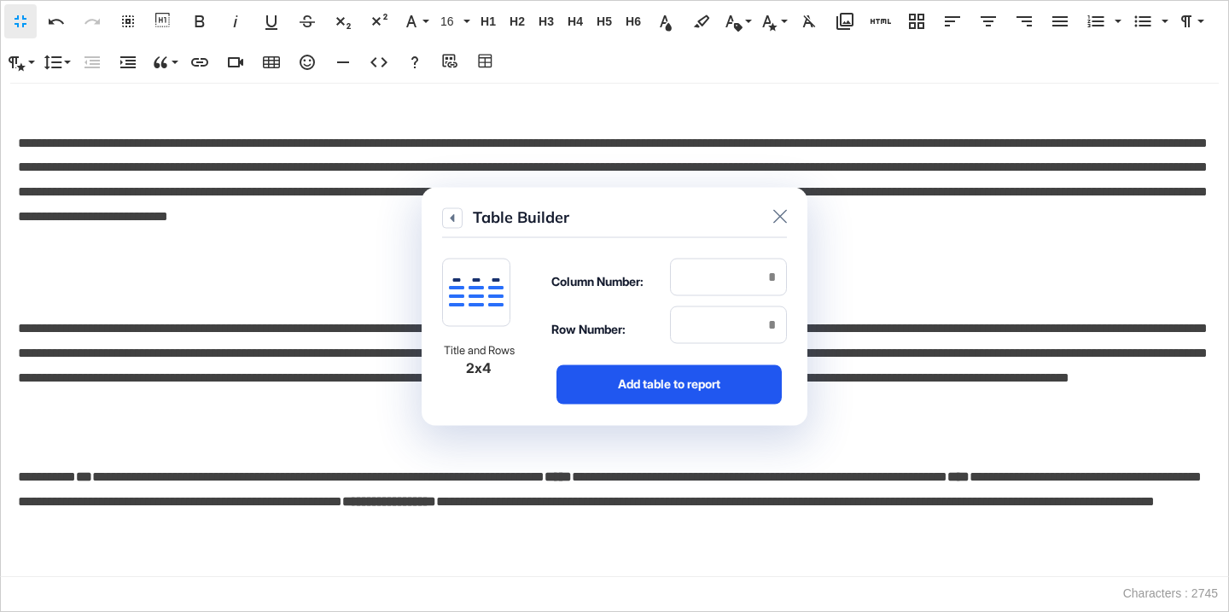
click at [757, 392] on div "Add table to report" at bounding box center [669, 384] width 225 height 39
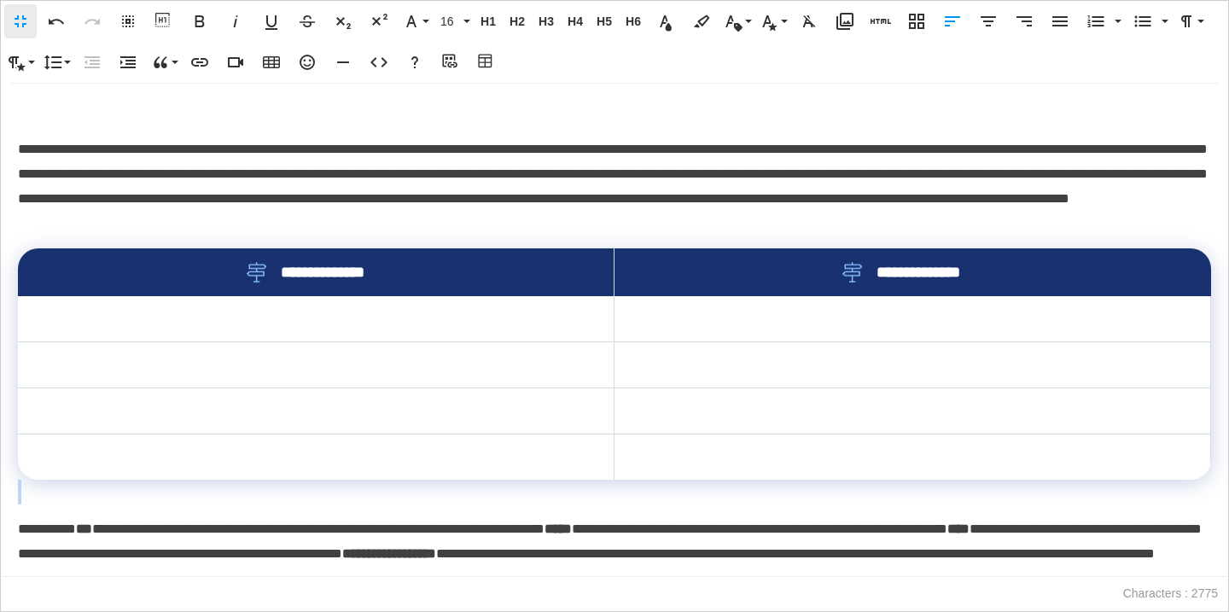
scroll to position [443, 0]
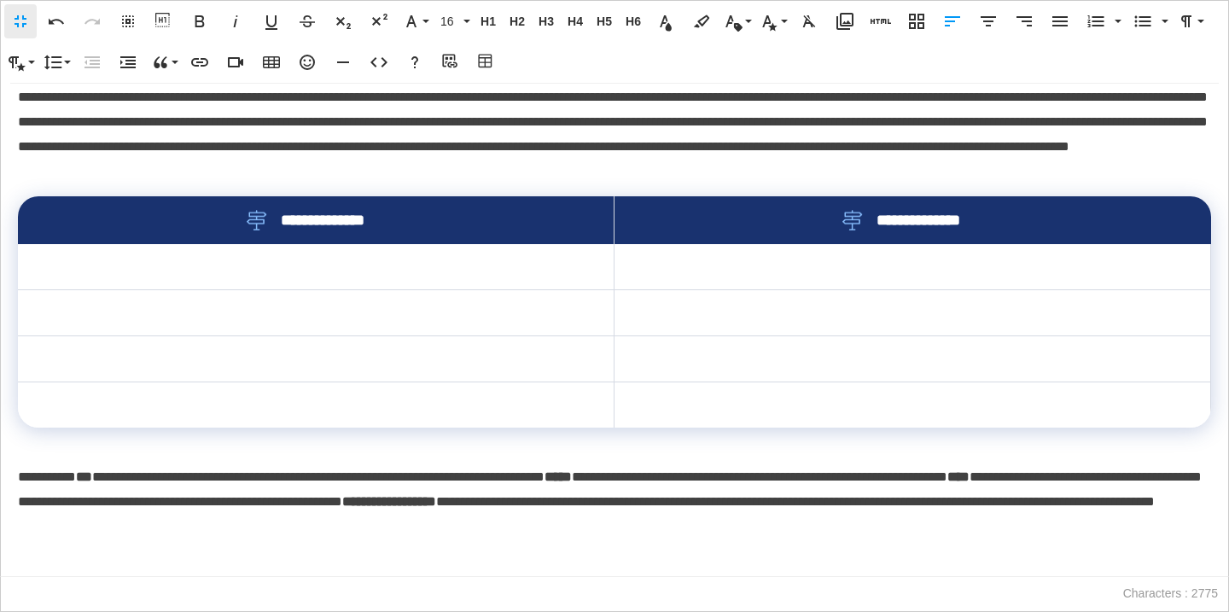
click at [804, 170] on p "**********" at bounding box center [615, 134] width 1194 height 98
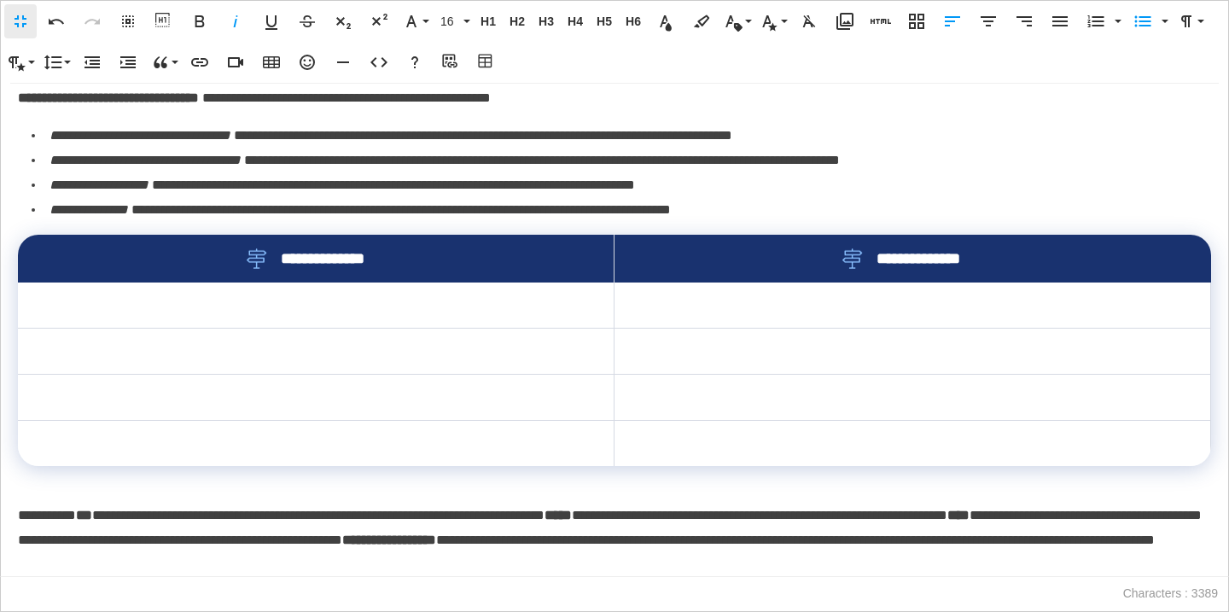
scroll to position [544, 0]
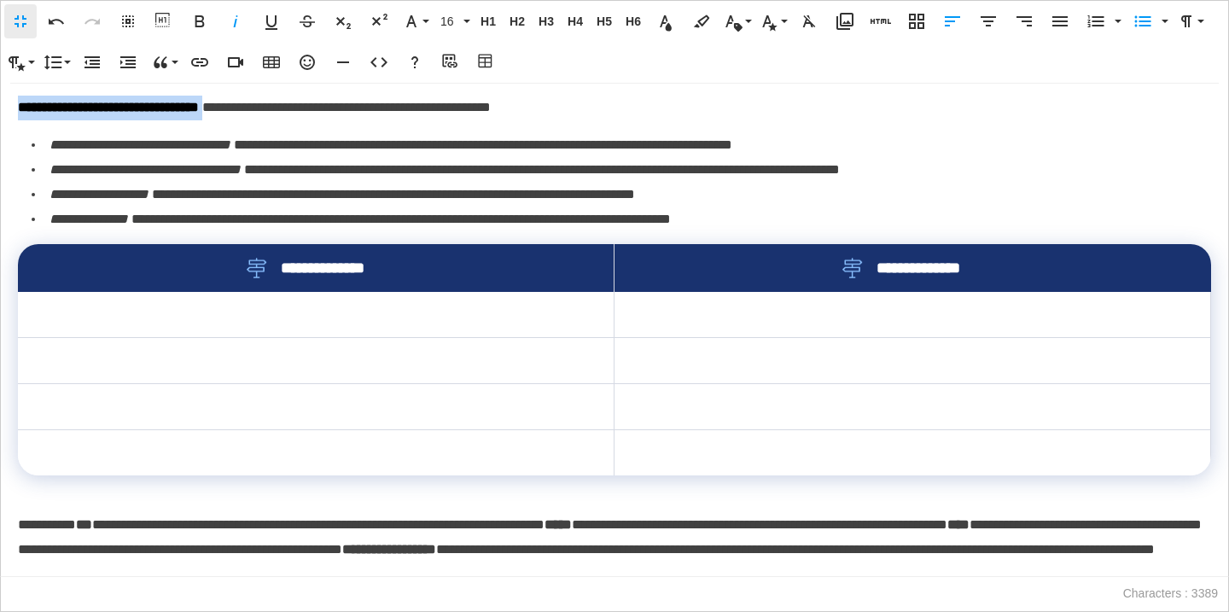
drag, startPoint x: 256, startPoint y: 110, endPoint x: 0, endPoint y: 110, distance: 256.1
click at [0, 110] on div "**********" at bounding box center [614, 330] width 1229 height 493
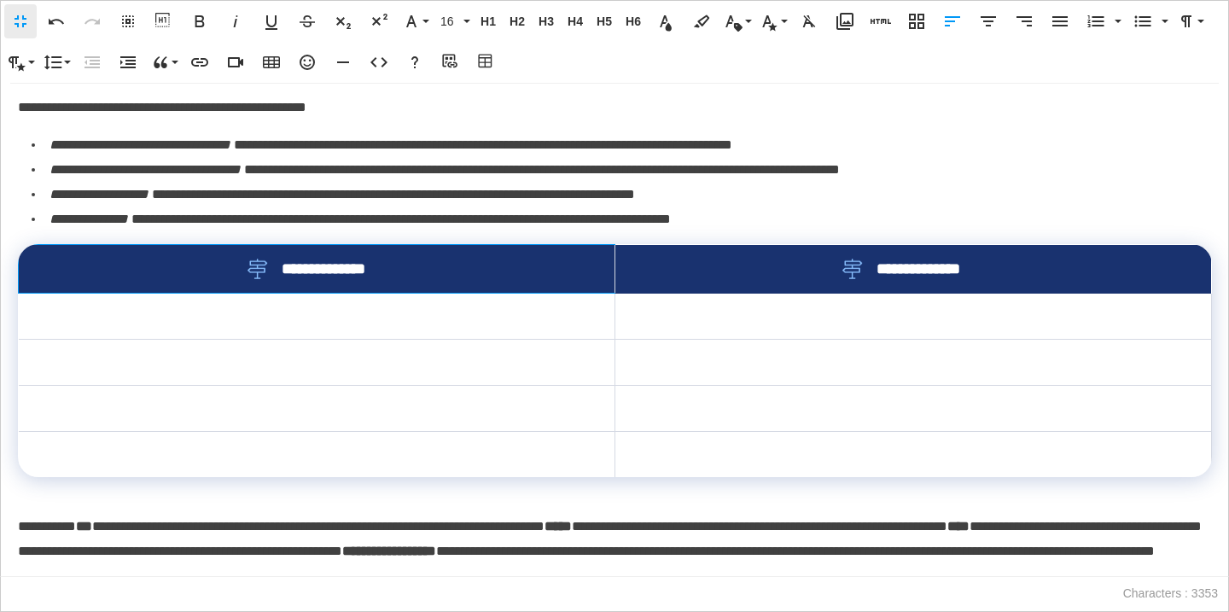
click at [410, 273] on div "**********" at bounding box center [316, 269] width 541 height 20
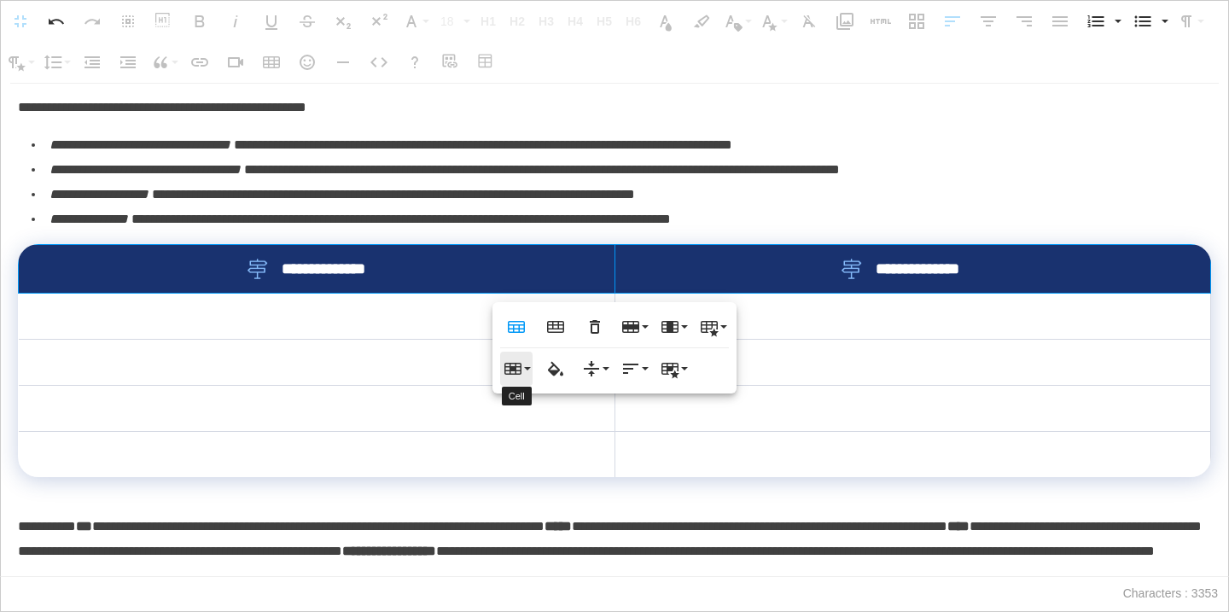
click at [520, 368] on icon "button" at bounding box center [513, 369] width 20 height 20
click at [527, 392] on link "Merge cells" at bounding box center [559, 402] width 118 height 26
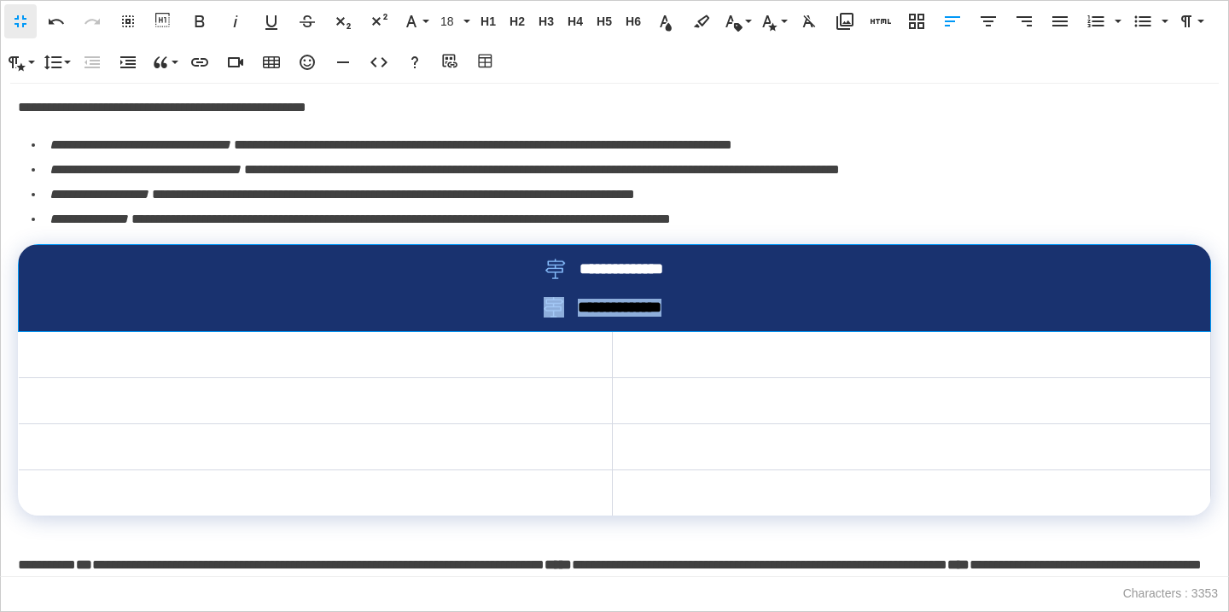
drag, startPoint x: 704, startPoint y: 319, endPoint x: 529, endPoint y: 312, distance: 174.3
click at [529, 312] on th "**********" at bounding box center [615, 288] width 1193 height 87
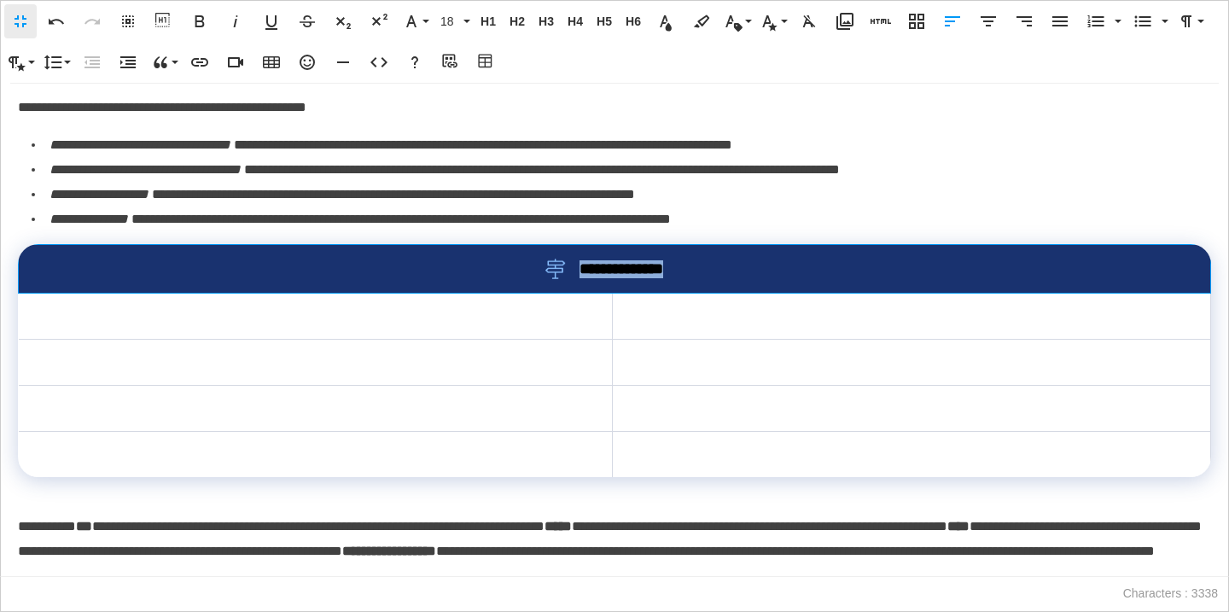
drag, startPoint x: 698, startPoint y: 271, endPoint x: 578, endPoint y: 271, distance: 120.4
click at [578, 271] on div "**********" at bounding box center [614, 269] width 1137 height 20
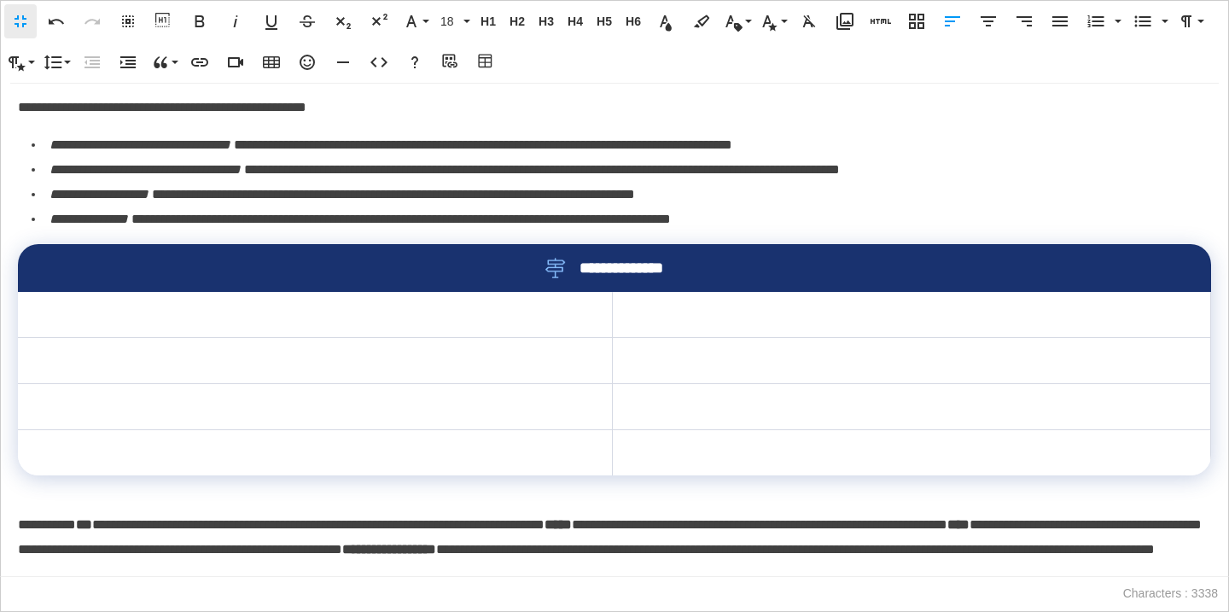
scroll to position [0, 3]
click at [496, 271] on div "**********" at bounding box center [614, 268] width 1139 height 20
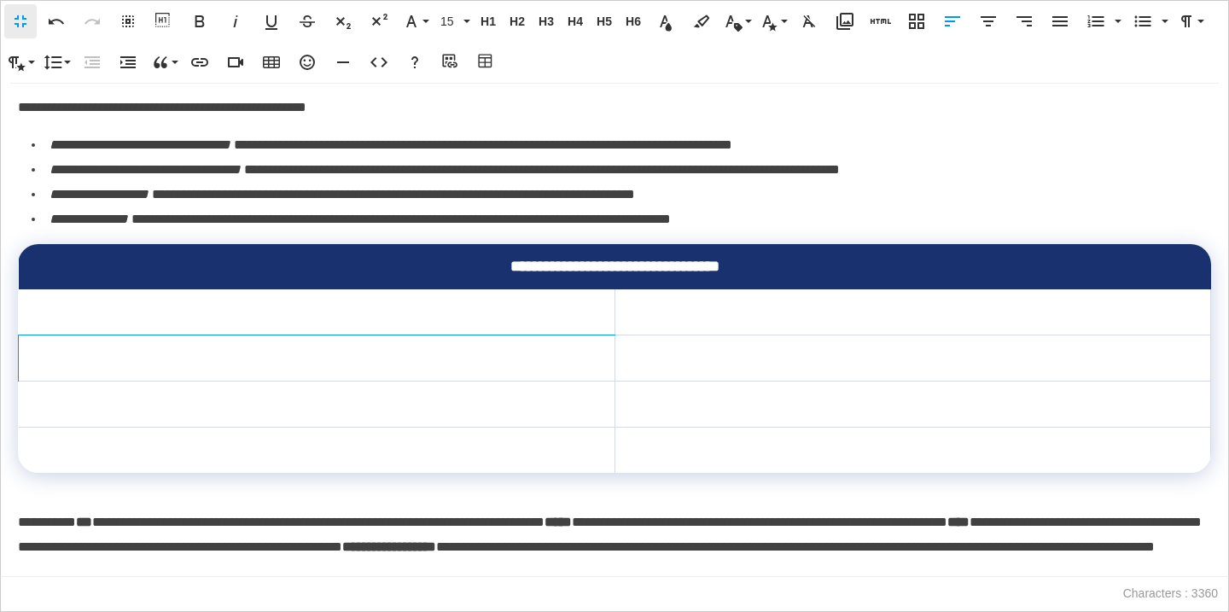
click at [190, 346] on td at bounding box center [317, 359] width 597 height 46
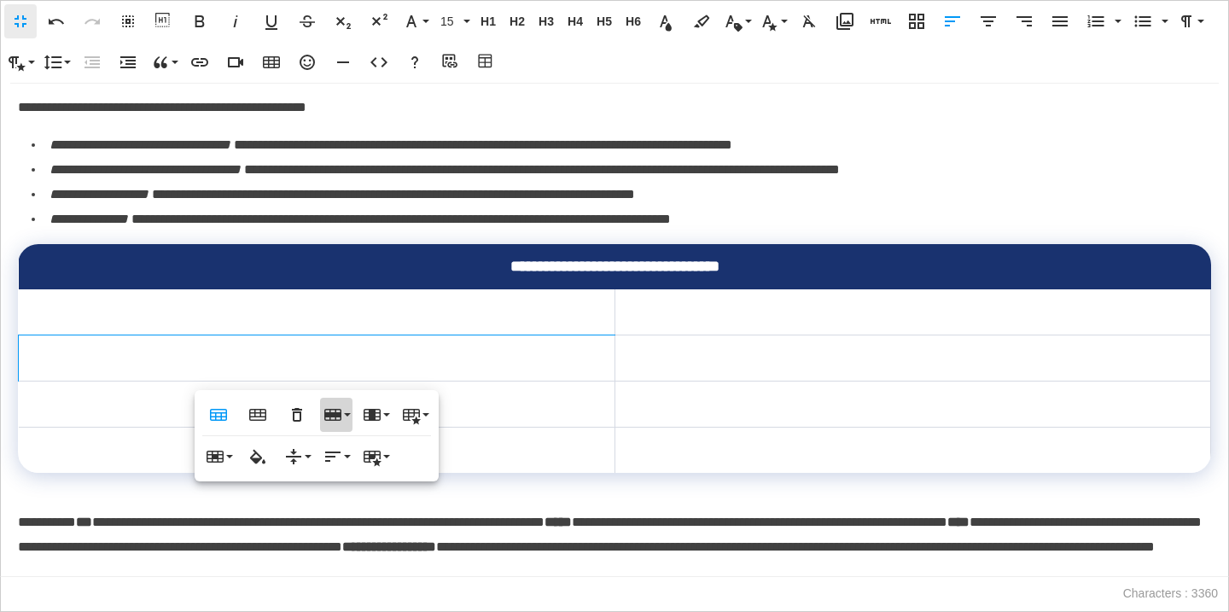
click at [338, 422] on icon "button" at bounding box center [333, 415] width 20 height 20
click at [363, 505] on link "Delete row" at bounding box center [384, 500] width 129 height 26
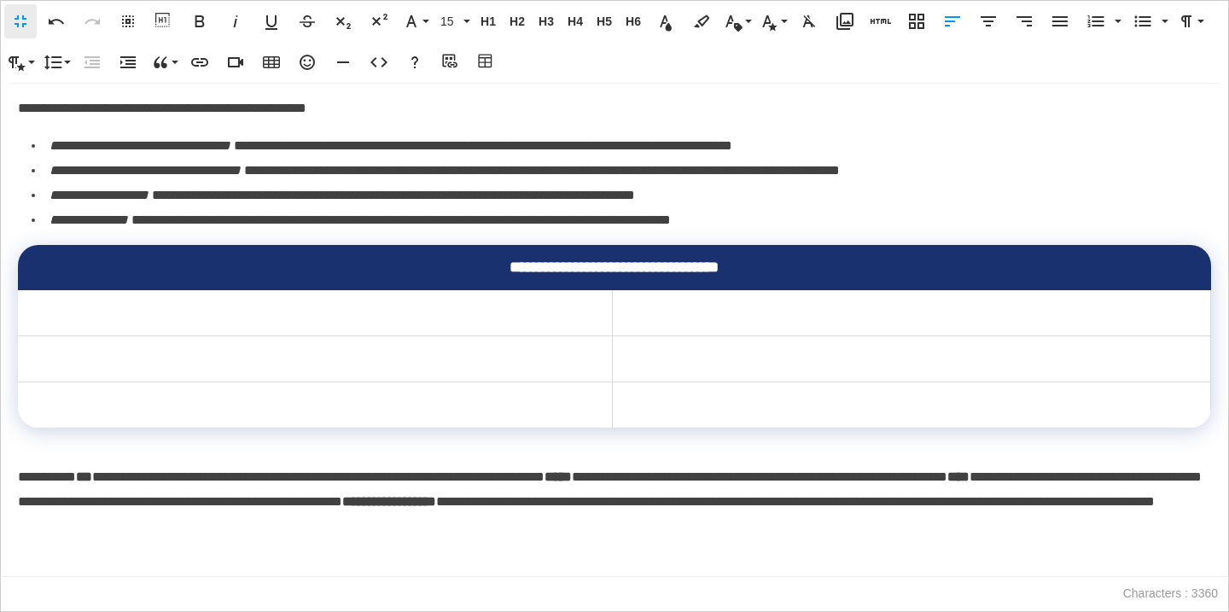
click at [322, 353] on td at bounding box center [315, 359] width 594 height 46
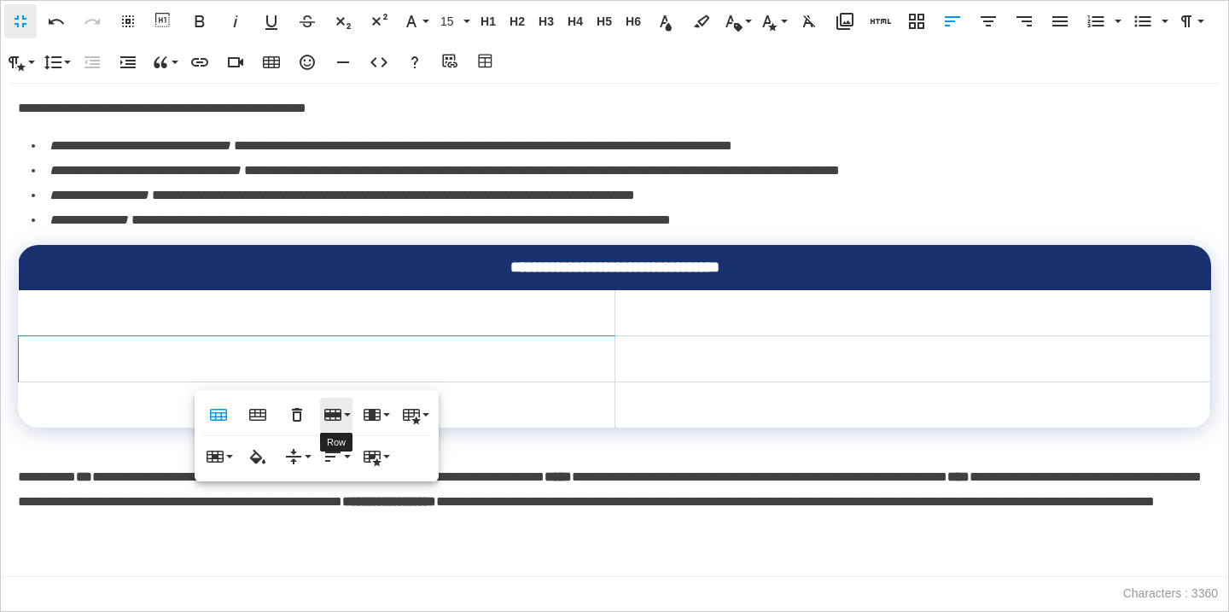
click at [345, 424] on button "Row" at bounding box center [336, 415] width 32 height 34
click at [381, 505] on link "Delete row" at bounding box center [384, 500] width 129 height 26
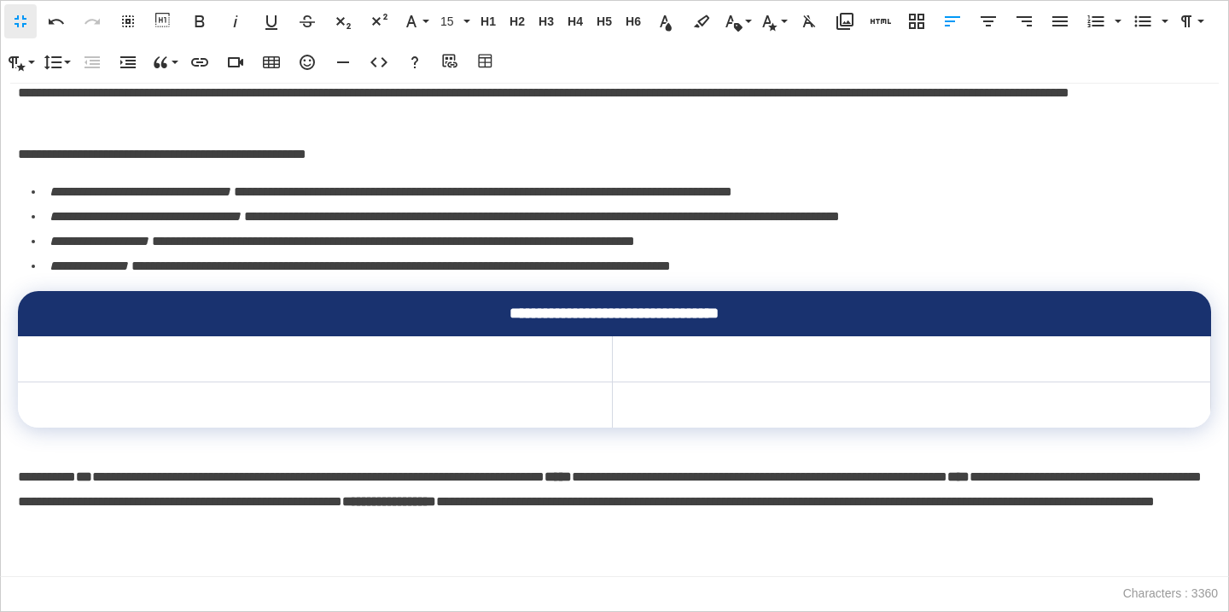
click at [351, 417] on td at bounding box center [315, 405] width 594 height 46
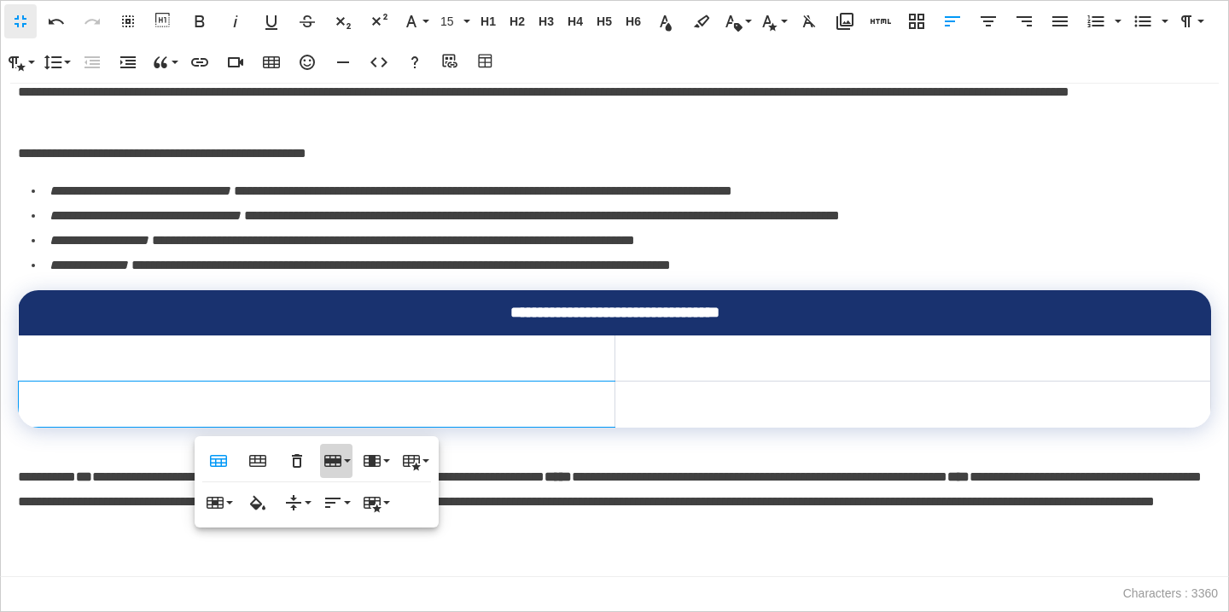
click at [342, 464] on icon "button" at bounding box center [333, 461] width 20 height 20
click at [355, 547] on link "Delete row" at bounding box center [384, 546] width 129 height 26
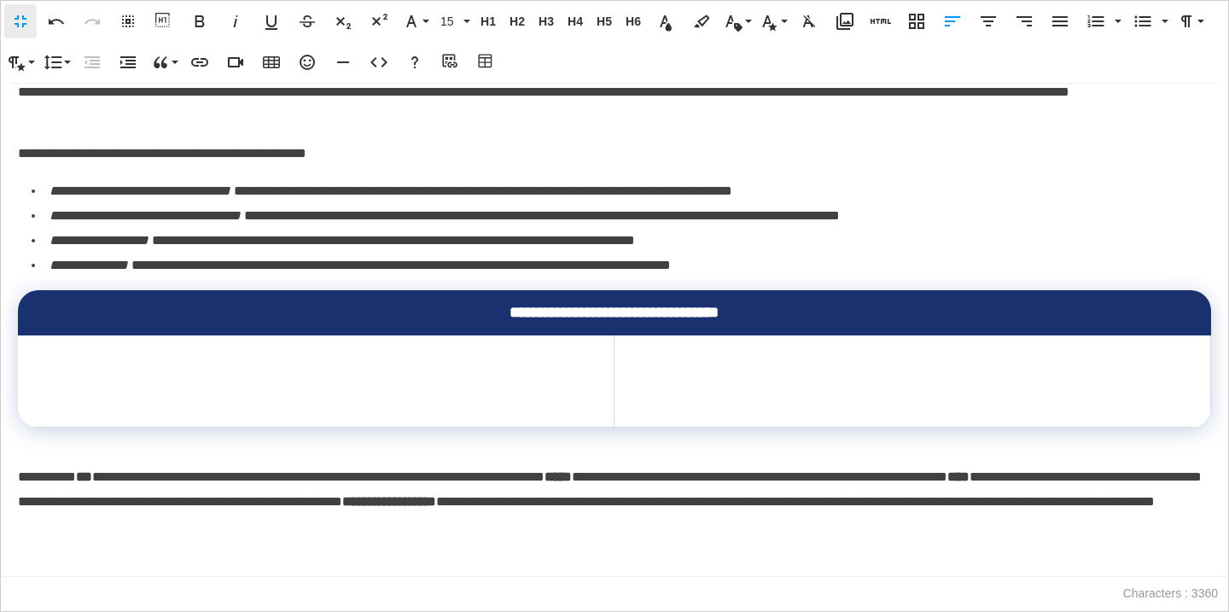
scroll to position [452, 0]
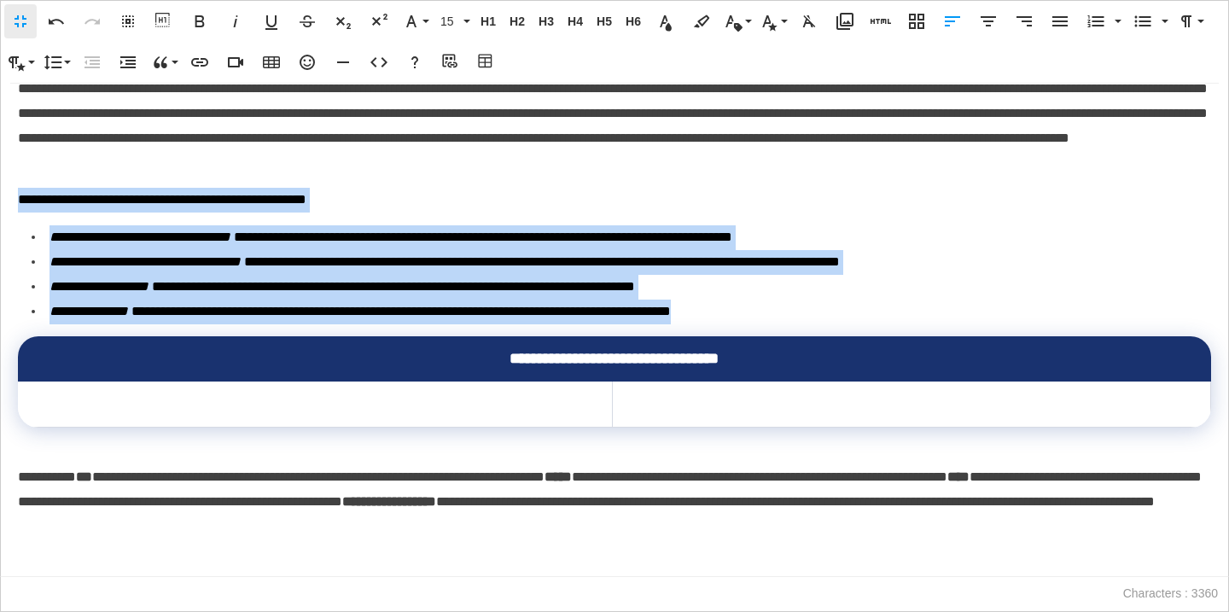
drag, startPoint x: 883, startPoint y: 308, endPoint x: 15, endPoint y: 194, distance: 875.8
click at [15, 194] on div "**********" at bounding box center [614, 330] width 1229 height 493
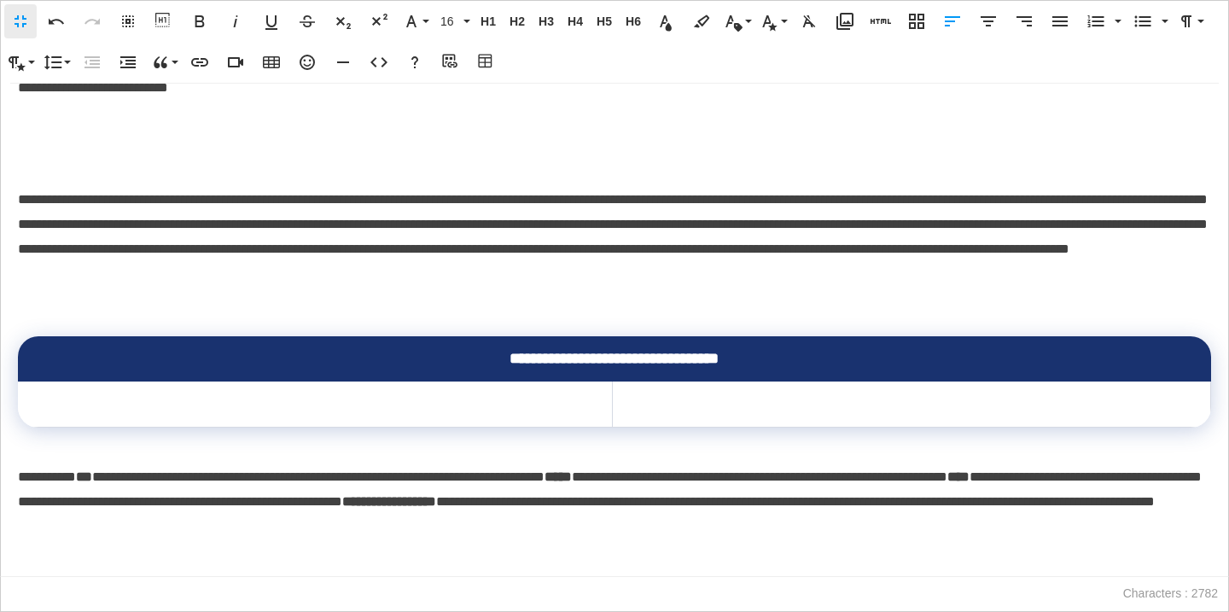
scroll to position [342, 0]
click at [506, 397] on td at bounding box center [315, 405] width 594 height 46
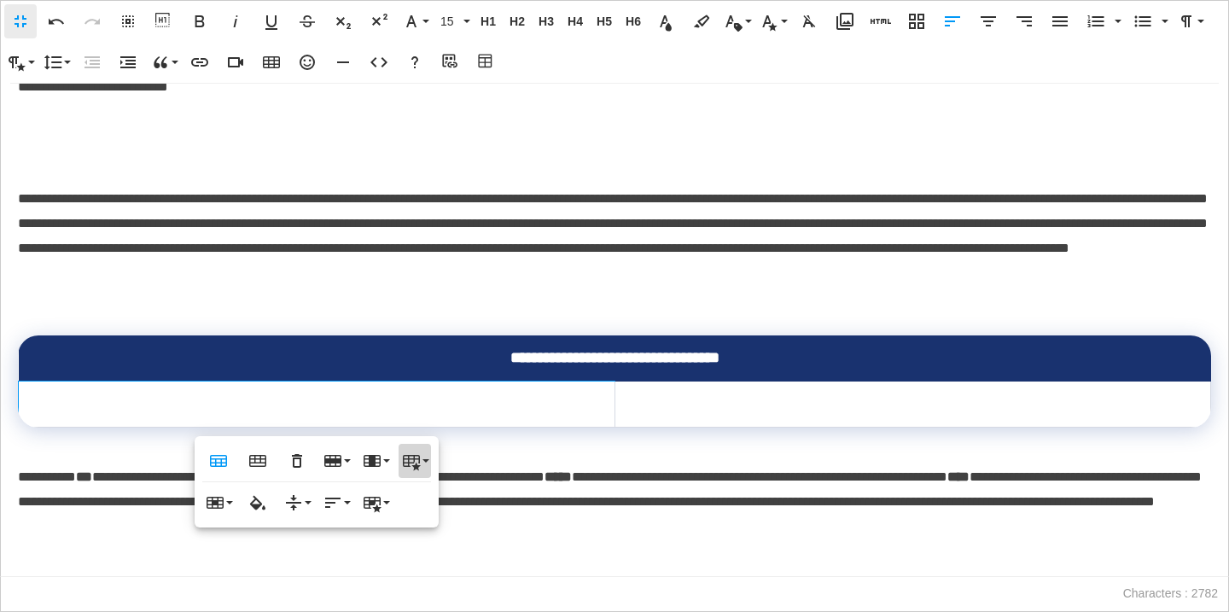
click at [417, 473] on button "Table Style" at bounding box center [415, 461] width 32 height 34
click at [455, 397] on td at bounding box center [317, 405] width 597 height 46
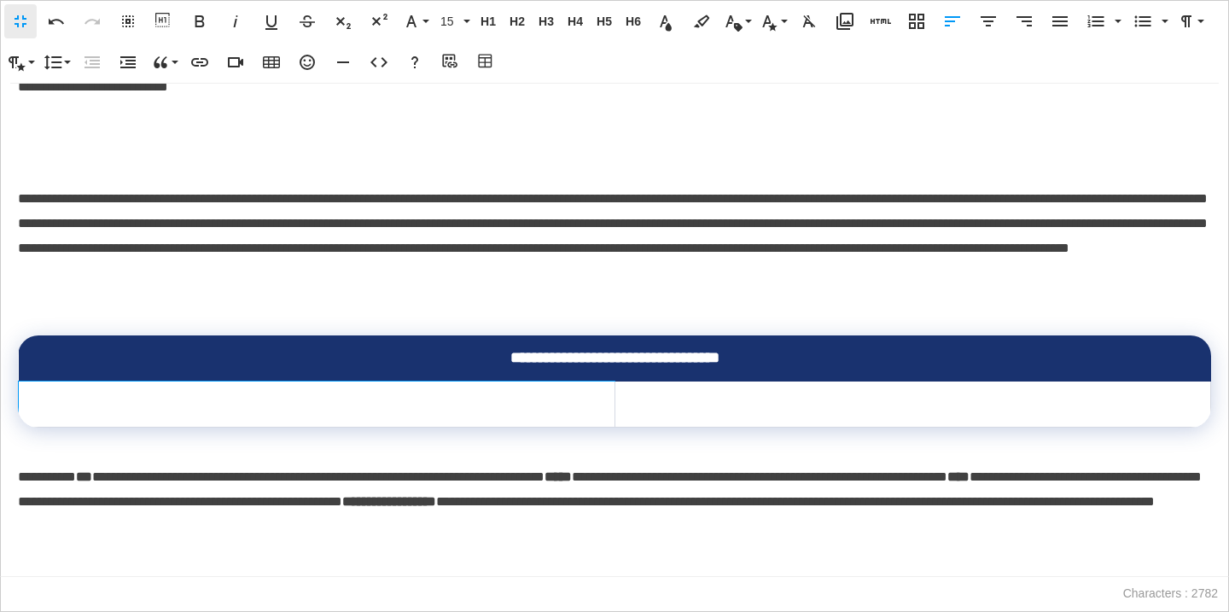
click at [650, 404] on td at bounding box center [913, 405] width 597 height 46
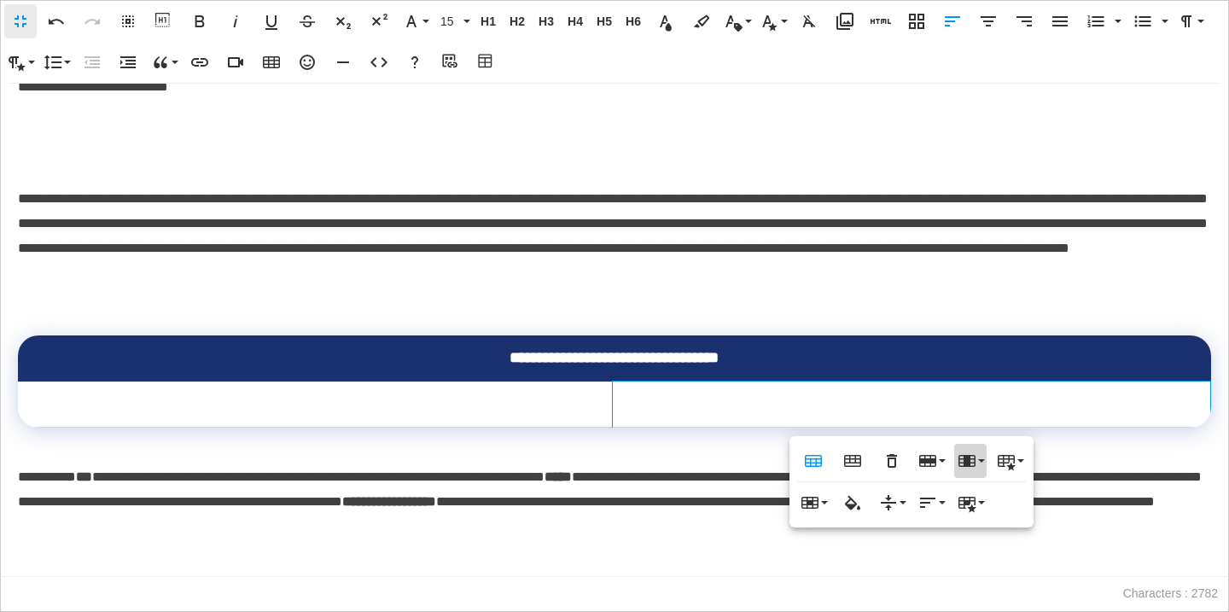
click at [969, 472] on button "Column" at bounding box center [971, 461] width 32 height 34
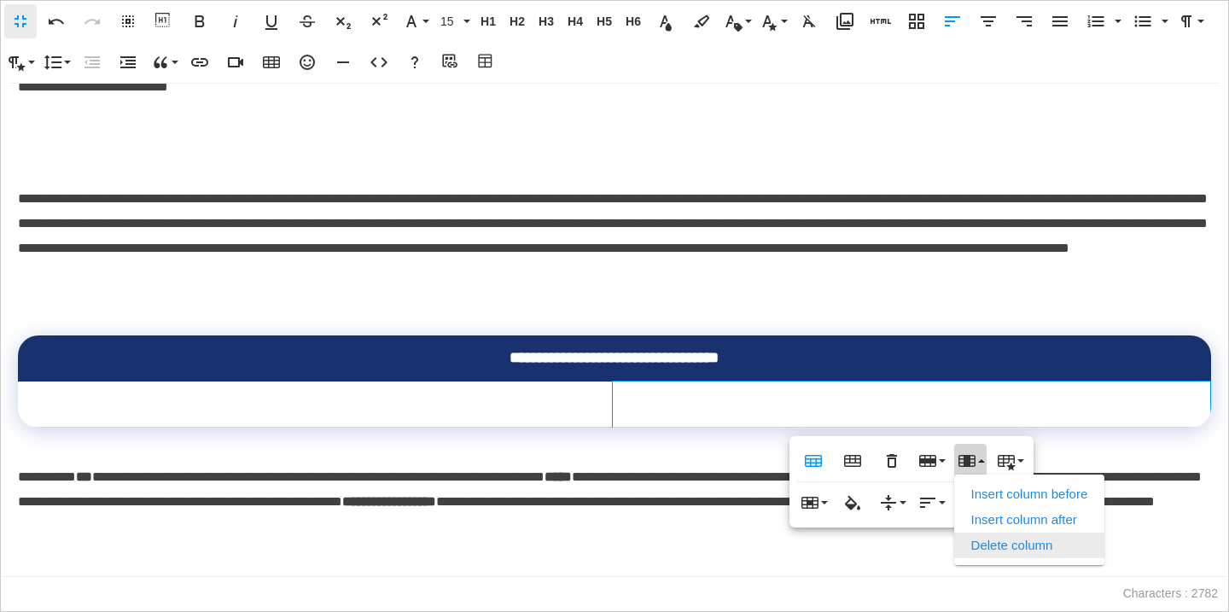
click at [975, 537] on link "Delete column" at bounding box center [1030, 546] width 151 height 26
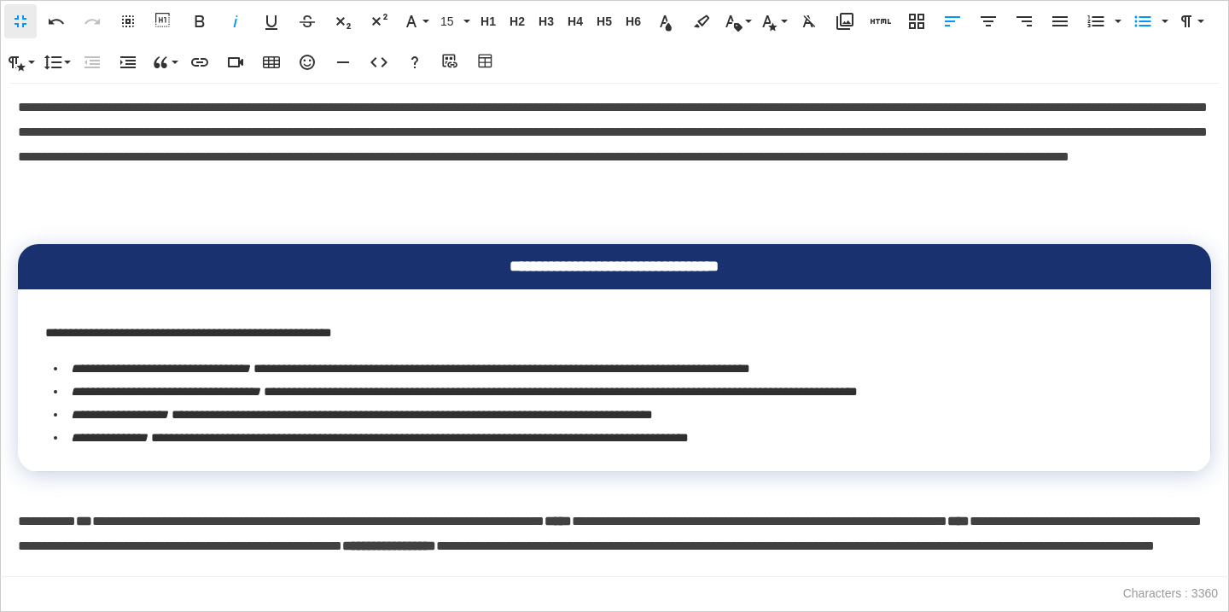
scroll to position [476, 0]
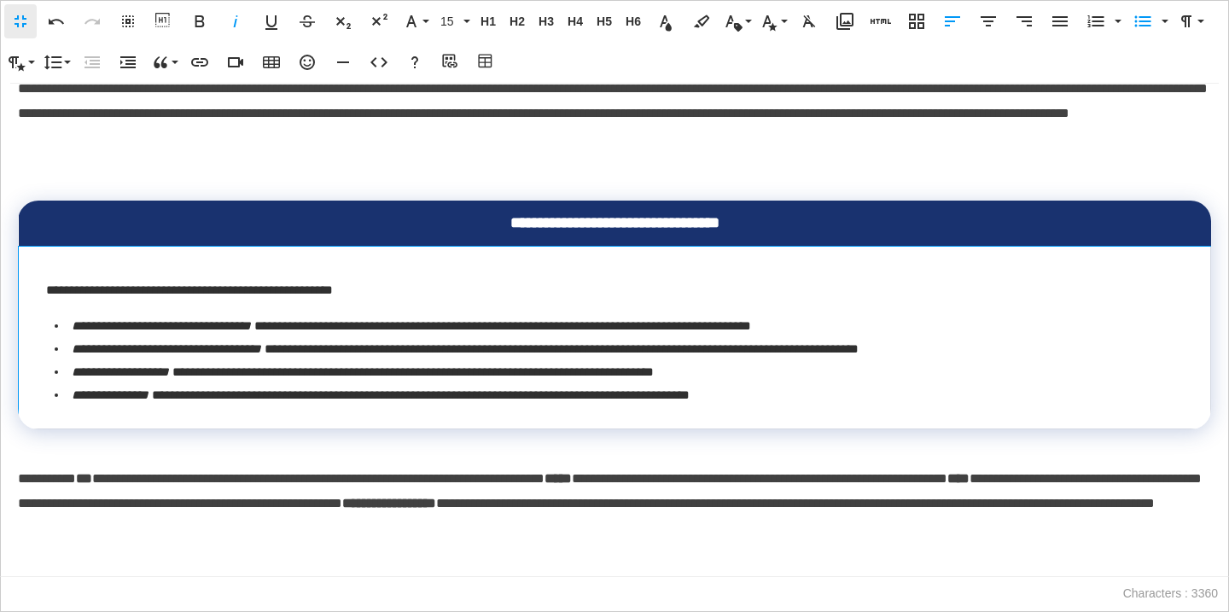
click at [46, 290] on p "**********" at bounding box center [614, 289] width 1137 height 23
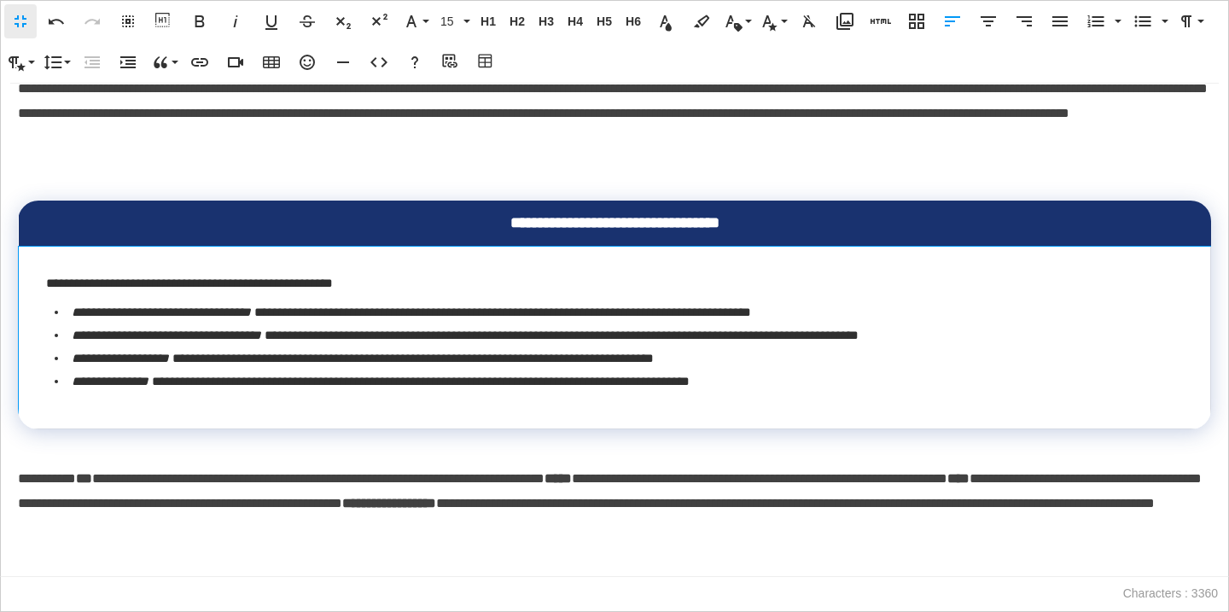
scroll to position [451, 0]
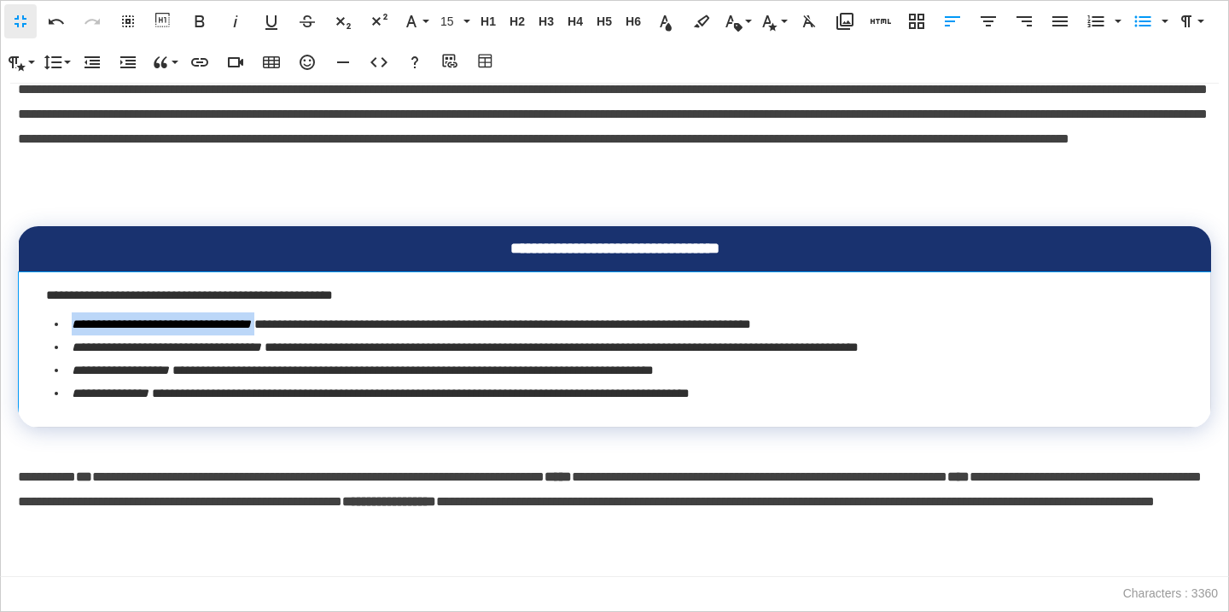
drag, startPoint x: 292, startPoint y: 327, endPoint x: 58, endPoint y: 328, distance: 233.9
click at [58, 328] on li "**********" at bounding box center [619, 323] width 1129 height 23
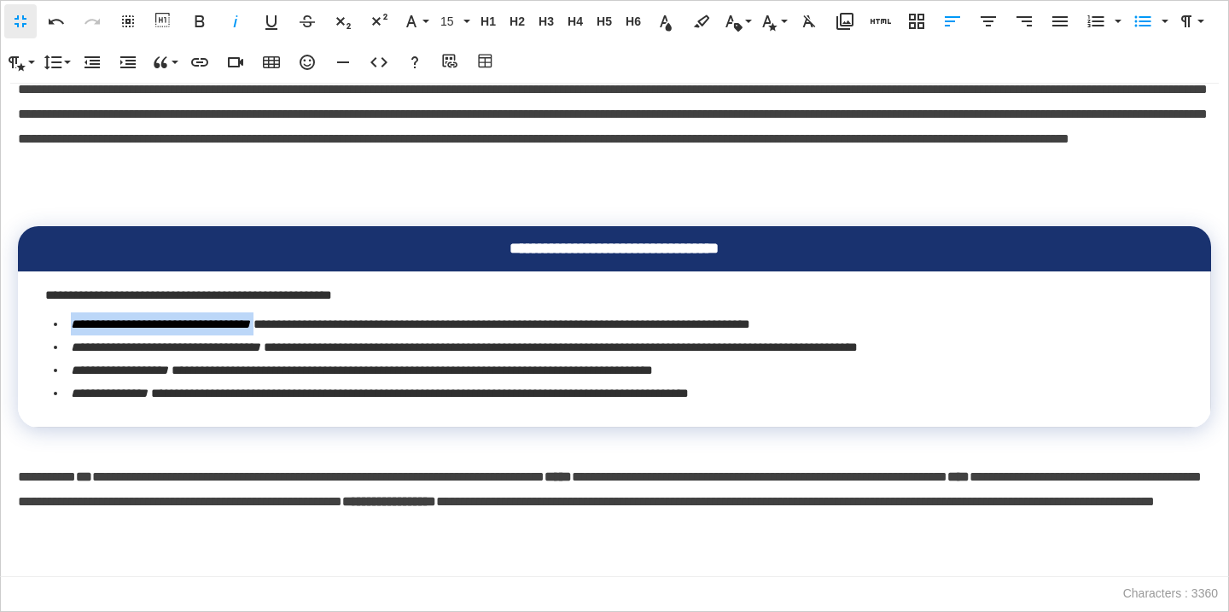
scroll to position [450, 0]
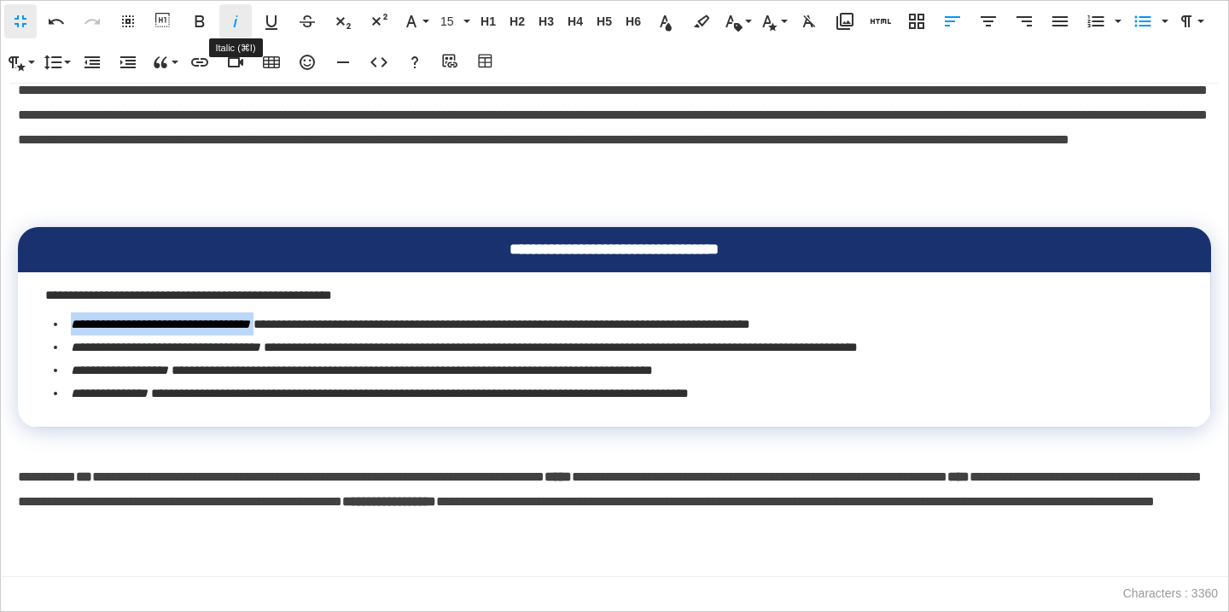
click at [240, 23] on icon "button" at bounding box center [235, 21] width 20 height 20
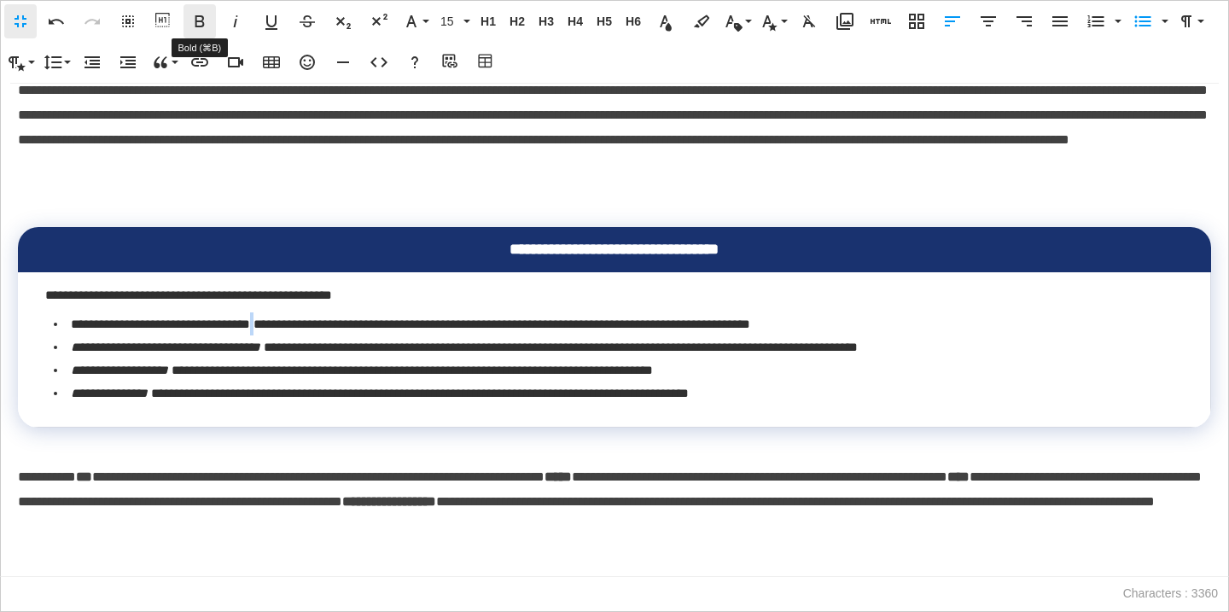
click at [196, 24] on icon "button" at bounding box center [200, 21] width 9 height 12
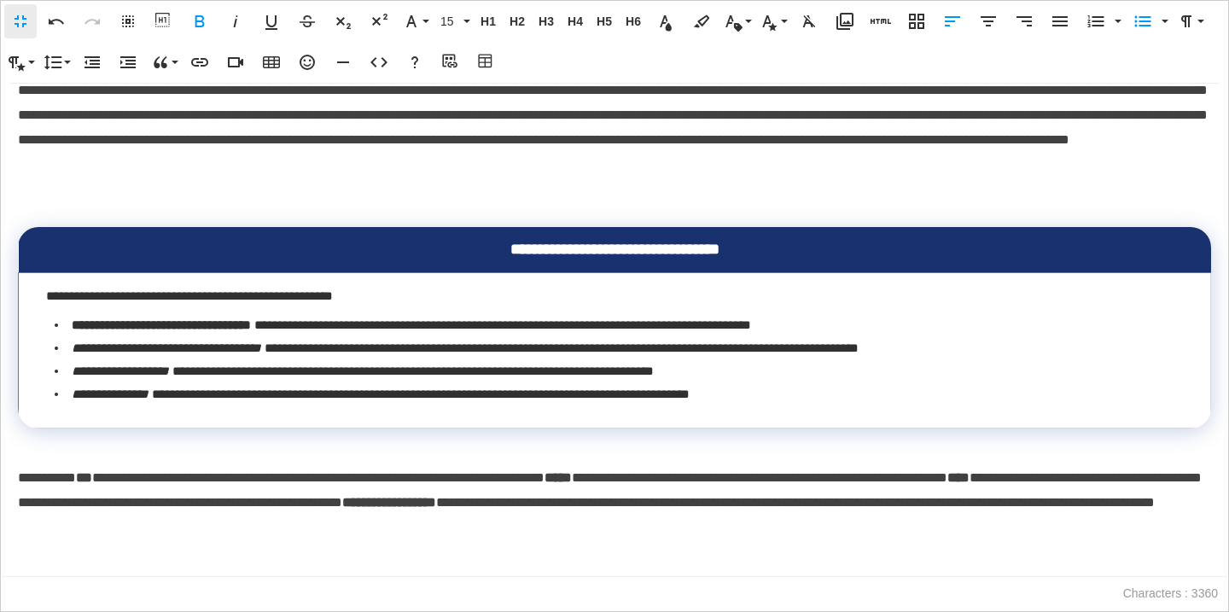
scroll to position [451, 0]
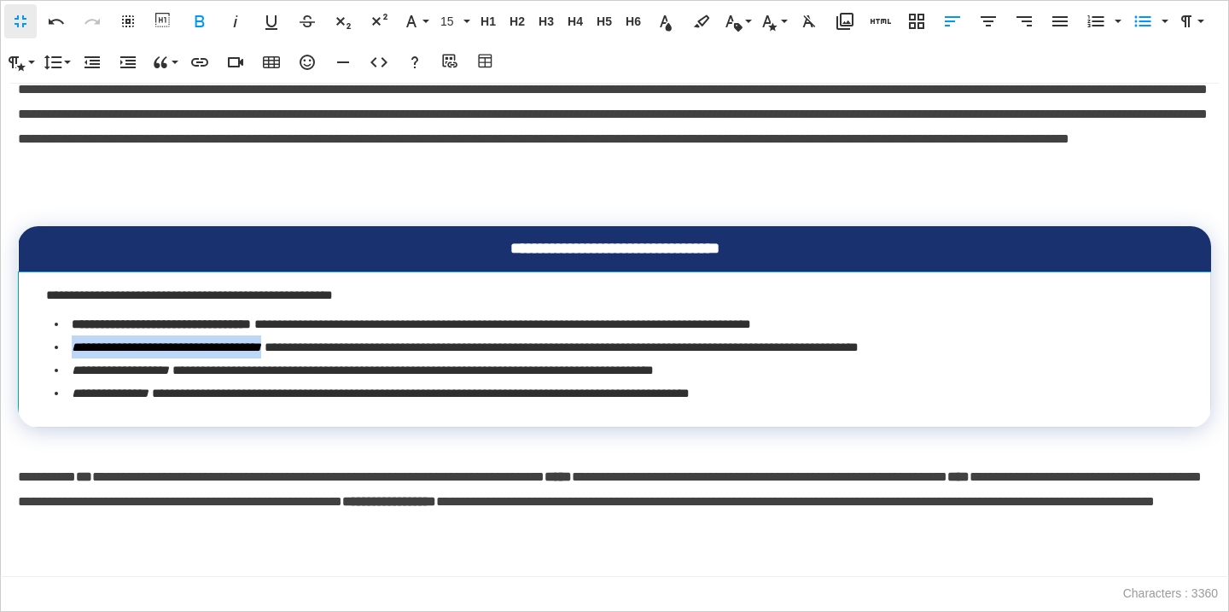
drag, startPoint x: 302, startPoint y: 348, endPoint x: 68, endPoint y: 347, distance: 233.9
click at [68, 347] on li "**********" at bounding box center [619, 347] width 1129 height 23
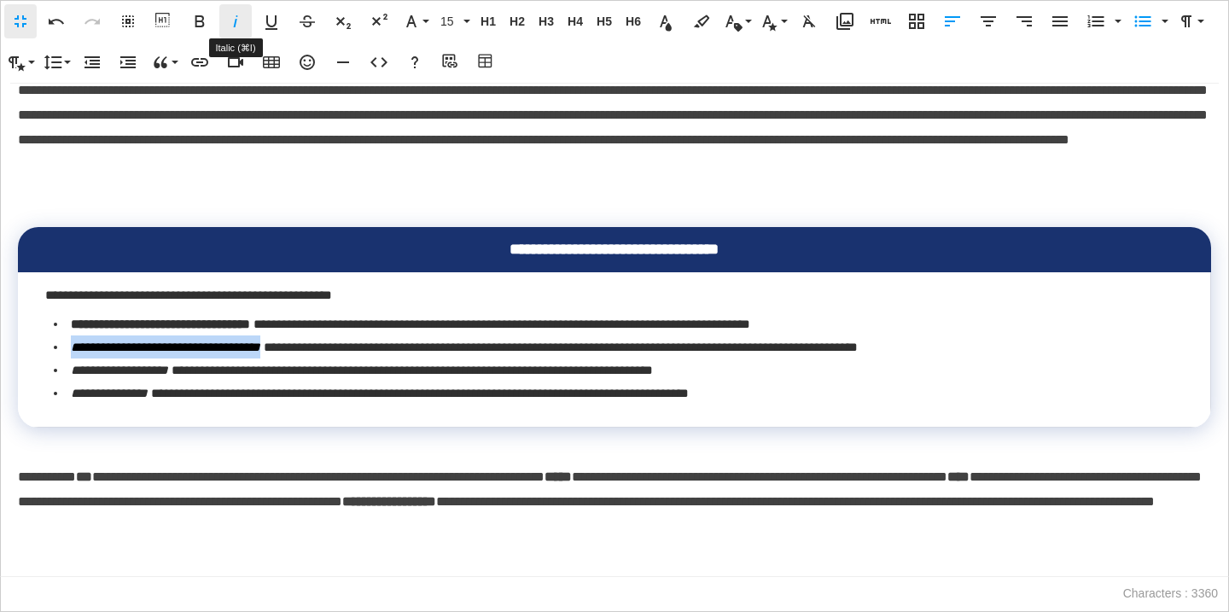
click at [237, 27] on icon "button" at bounding box center [235, 21] width 20 height 20
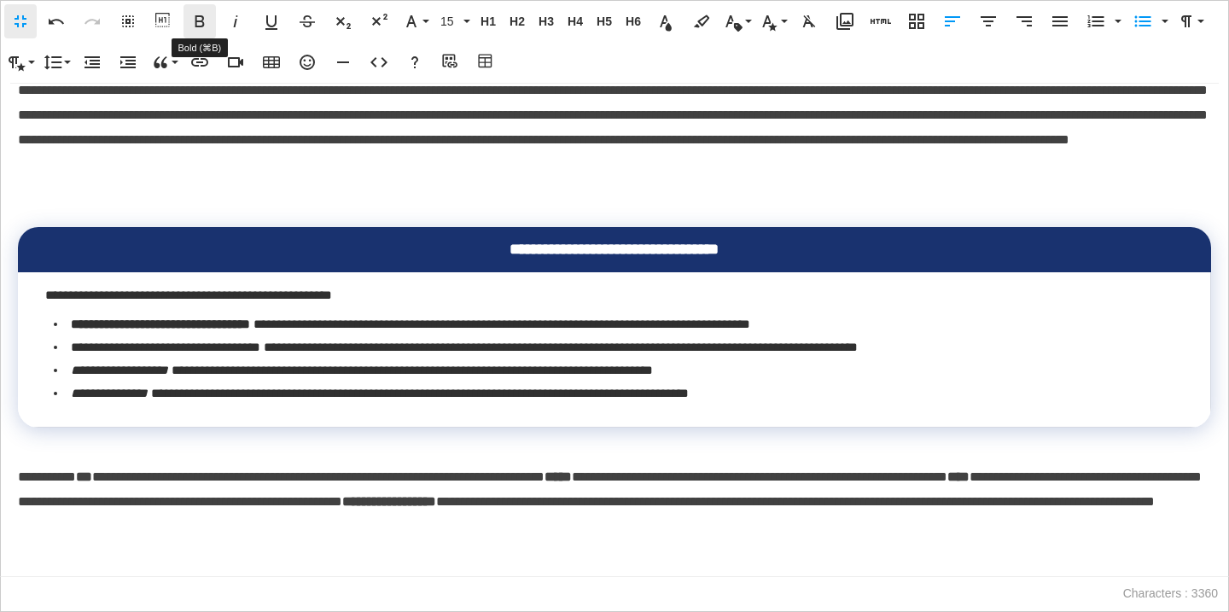
click at [196, 24] on icon "button" at bounding box center [200, 21] width 9 height 12
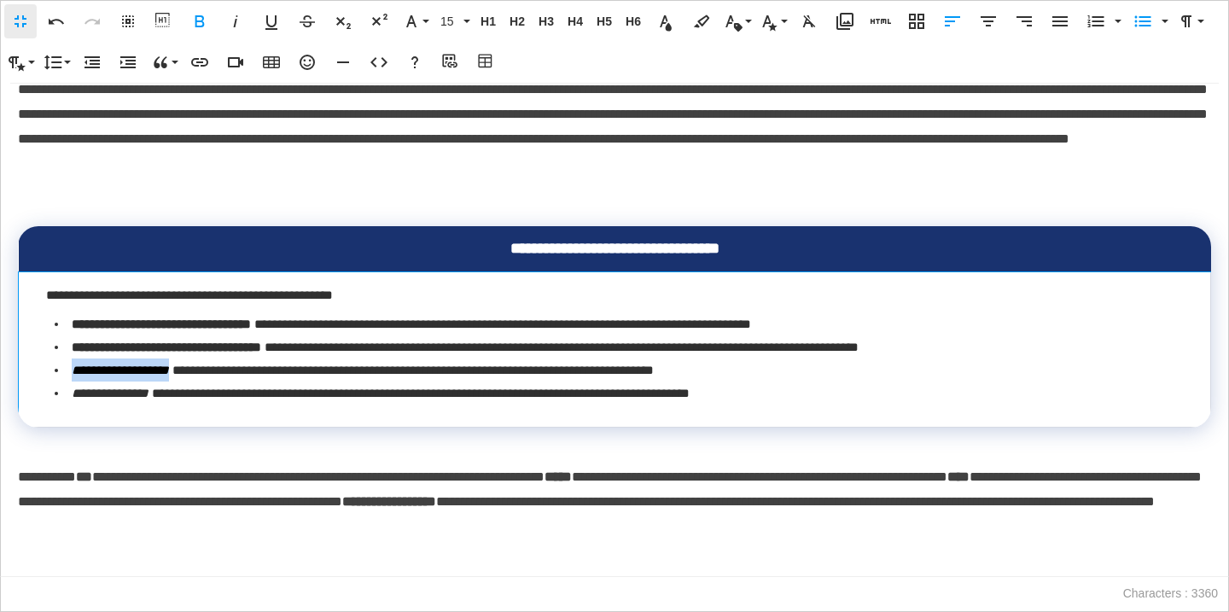
drag, startPoint x: 178, startPoint y: 369, endPoint x: 71, endPoint y: 371, distance: 107.6
click at [71, 371] on li "**********" at bounding box center [619, 370] width 1129 height 23
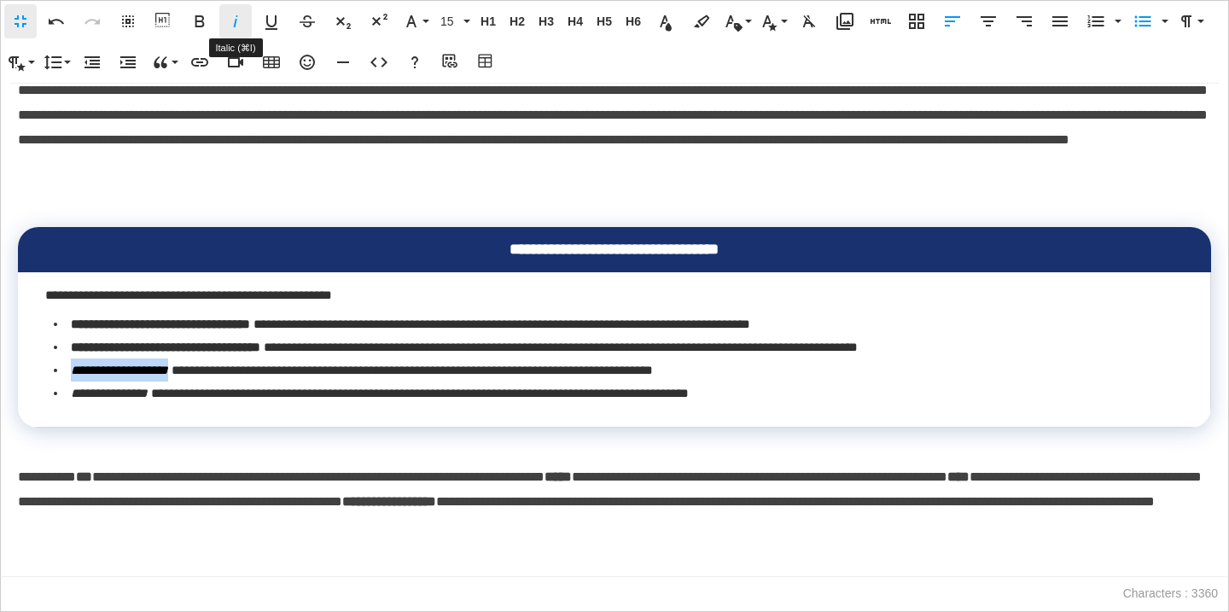
click at [234, 20] on icon "button" at bounding box center [235, 21] width 20 height 20
click at [201, 21] on icon "button" at bounding box center [200, 21] width 9 height 12
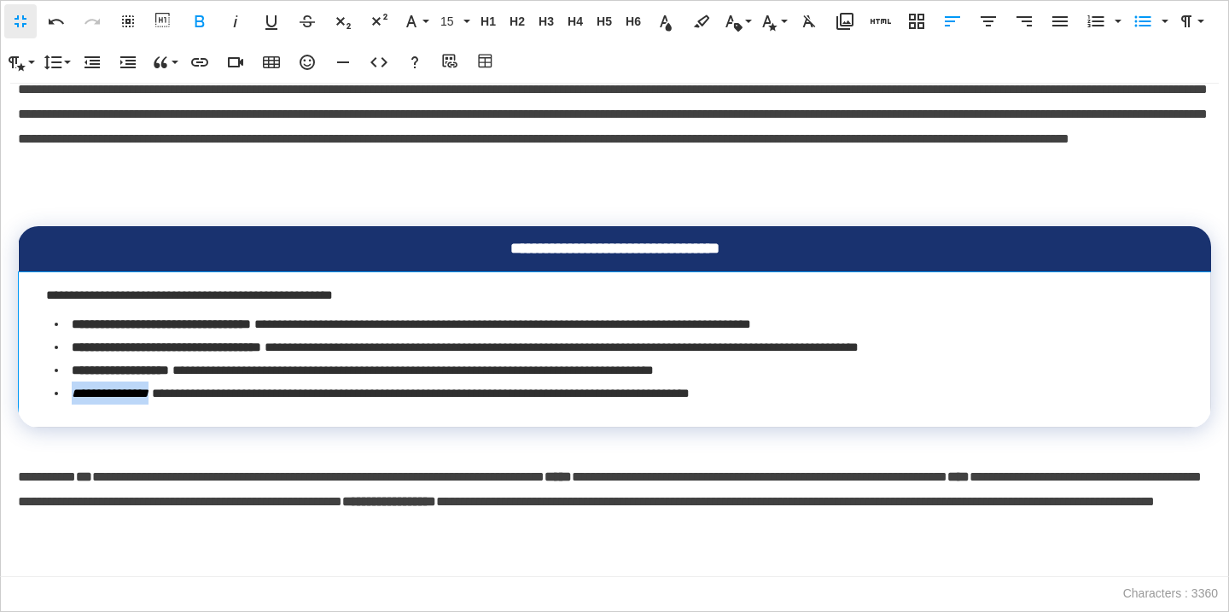
drag, startPoint x: 172, startPoint y: 394, endPoint x: 67, endPoint y: 403, distance: 105.4
click at [67, 403] on li "**********" at bounding box center [619, 393] width 1129 height 23
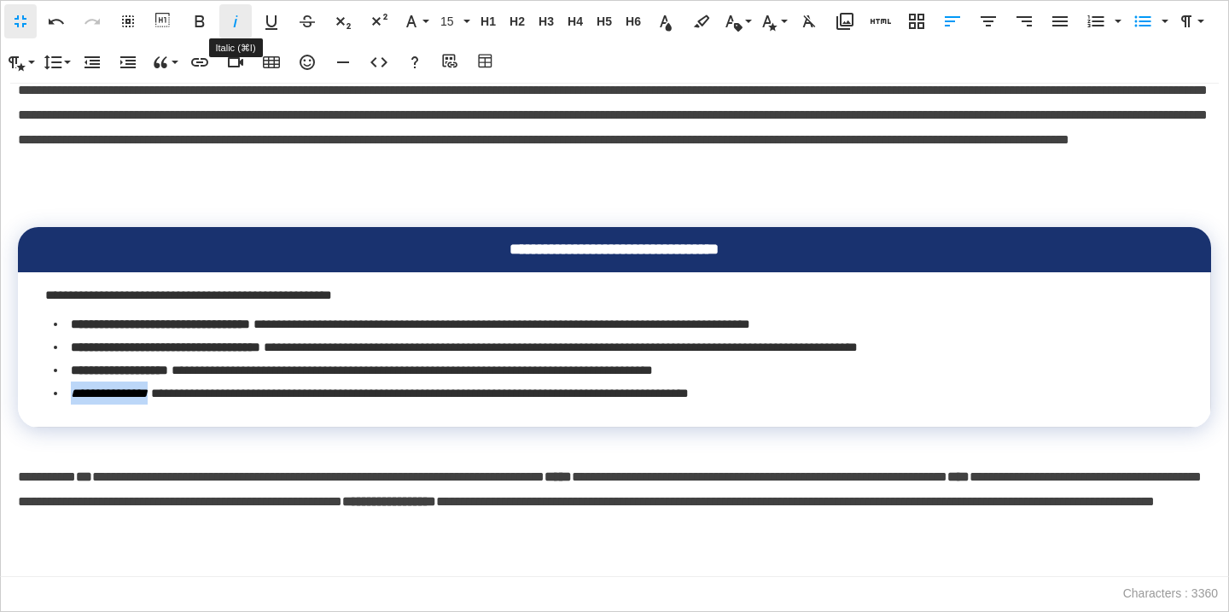
click at [235, 20] on icon "button" at bounding box center [236, 21] width 4 height 12
click at [210, 20] on button "Bold" at bounding box center [200, 21] width 32 height 34
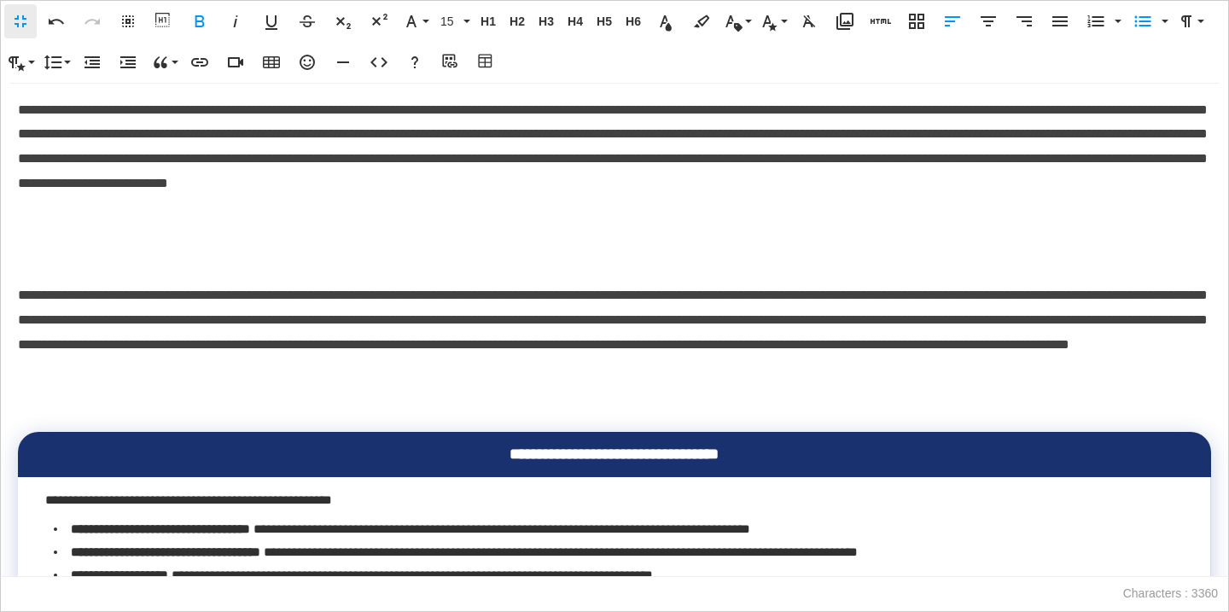
scroll to position [140, 0]
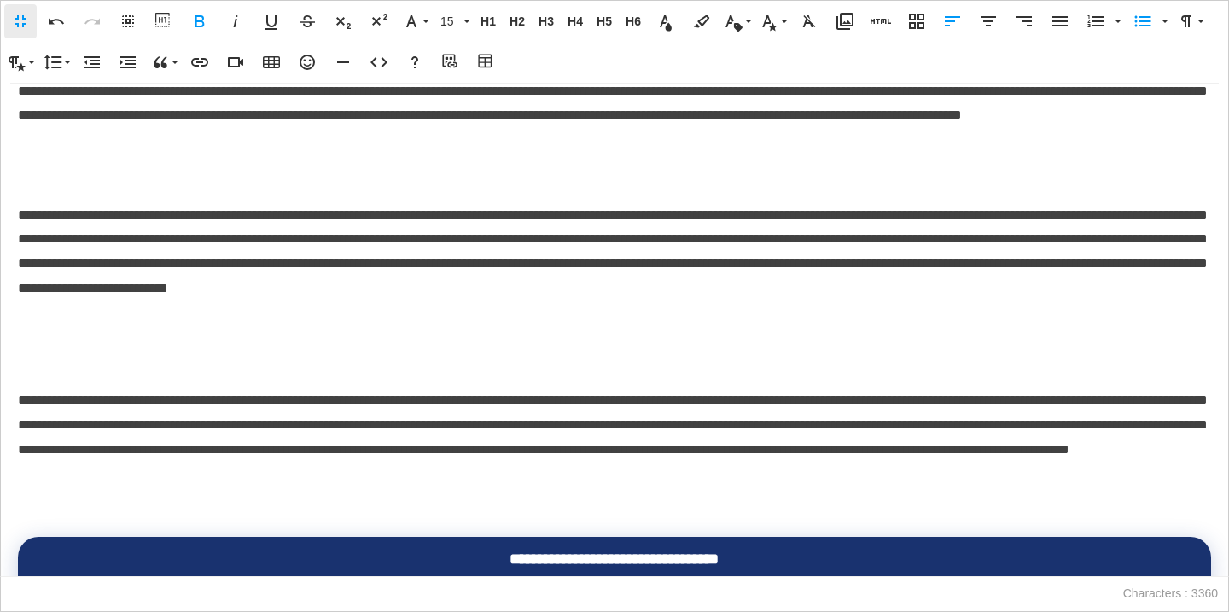
click at [59, 366] on p at bounding box center [615, 364] width 1194 height 25
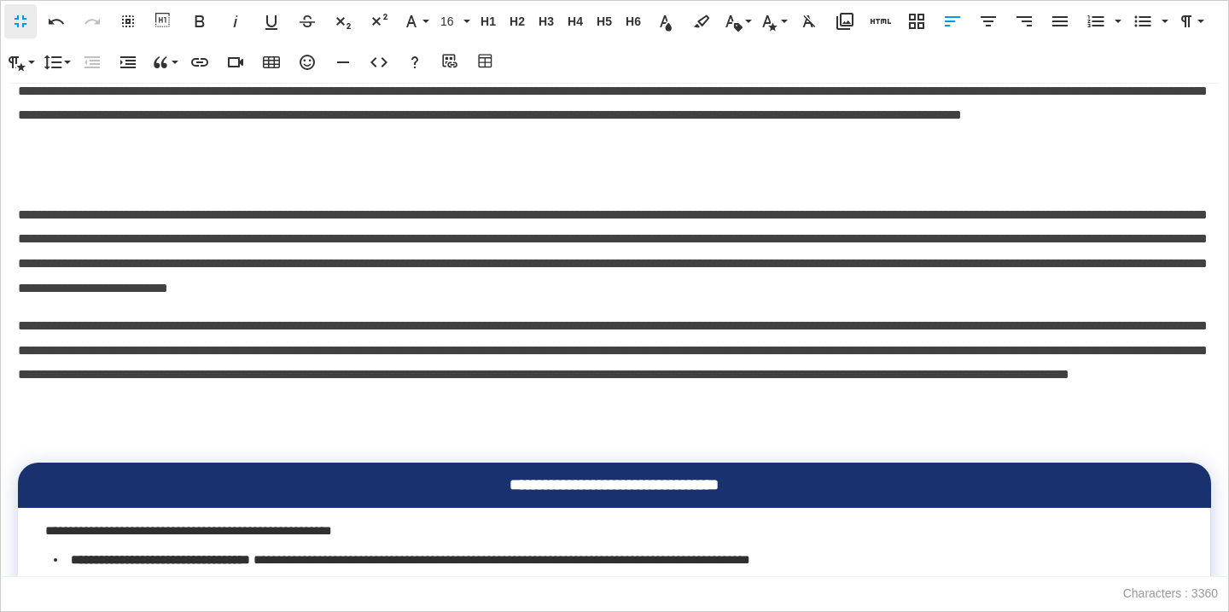
click at [38, 175] on p at bounding box center [615, 178] width 1194 height 25
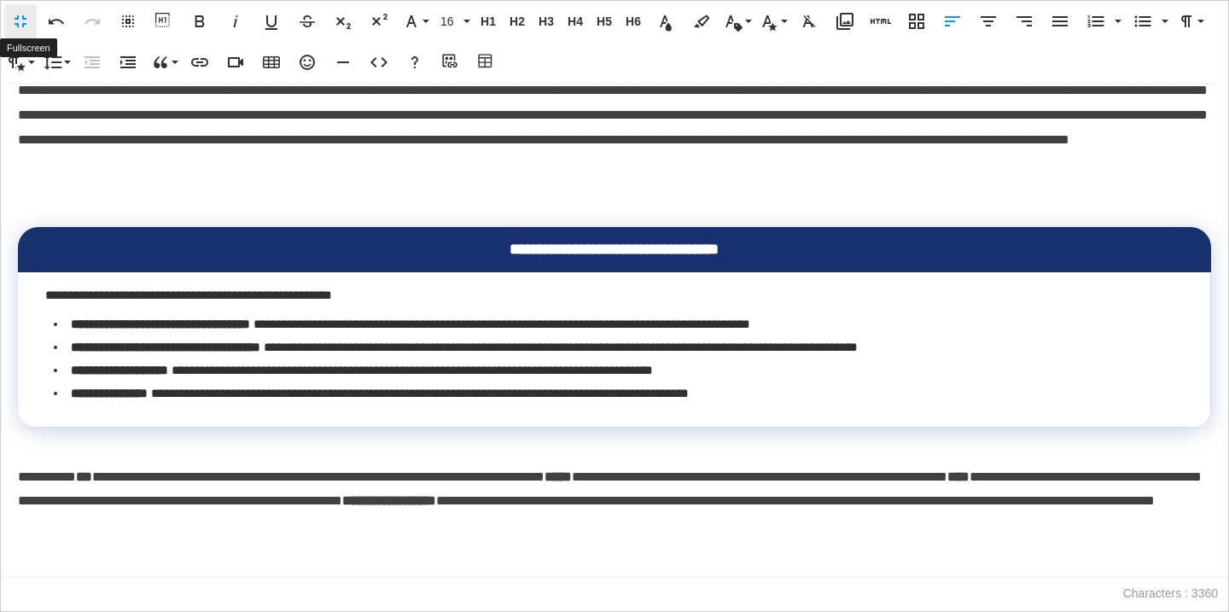
scroll to position [363, 0]
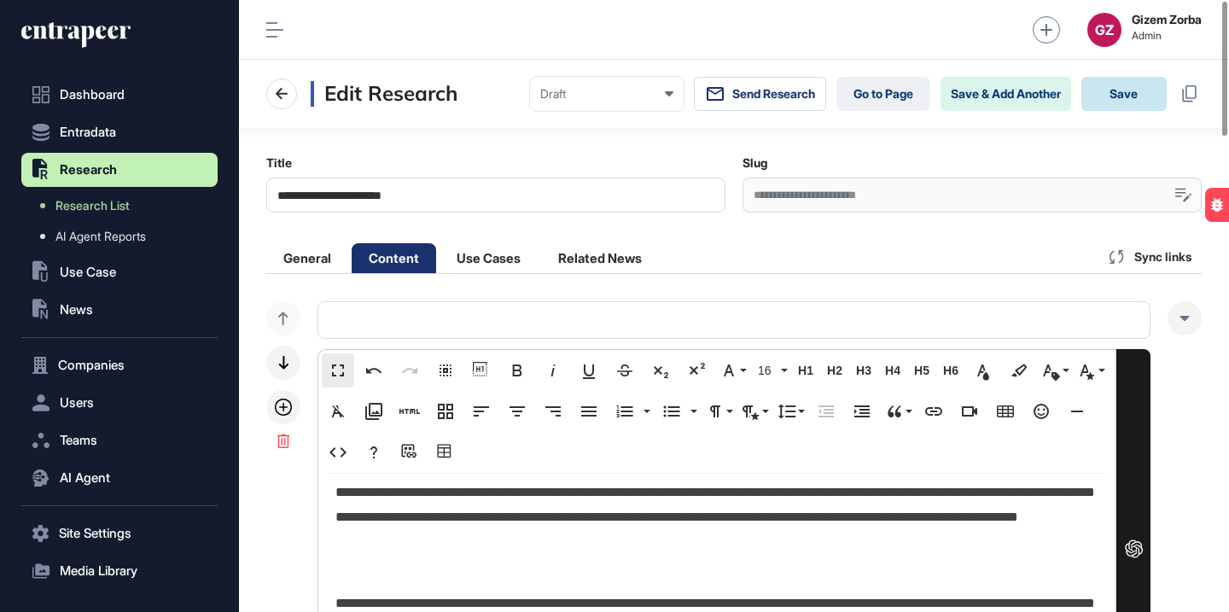
click at [1132, 96] on button "Save" at bounding box center [1124, 94] width 85 height 34
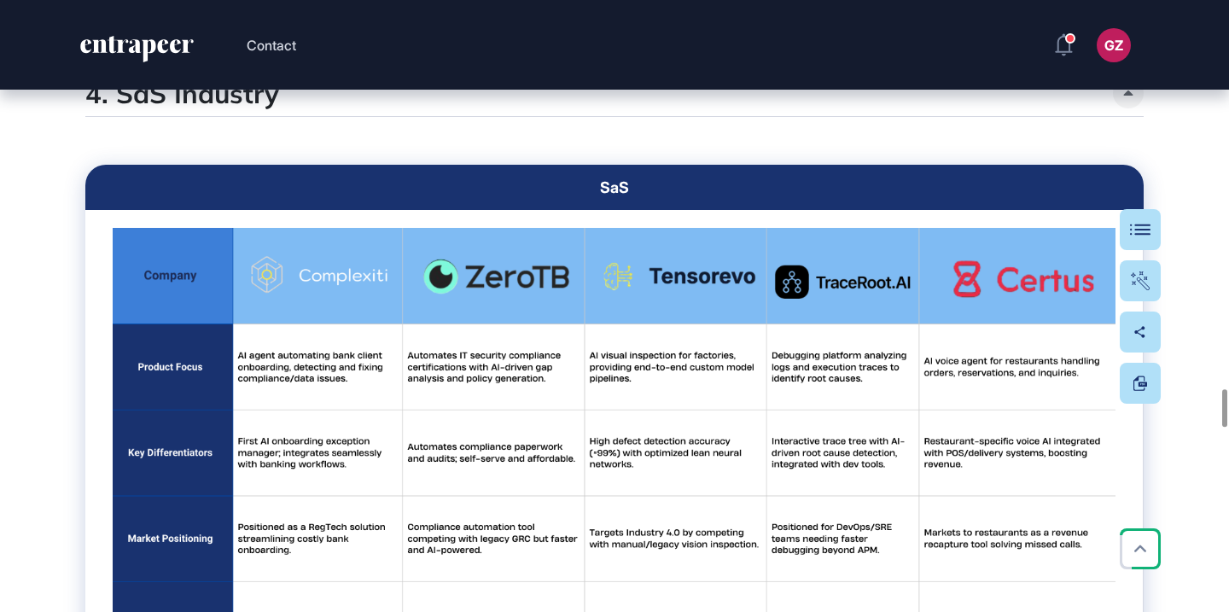
scroll to position [6349, 0]
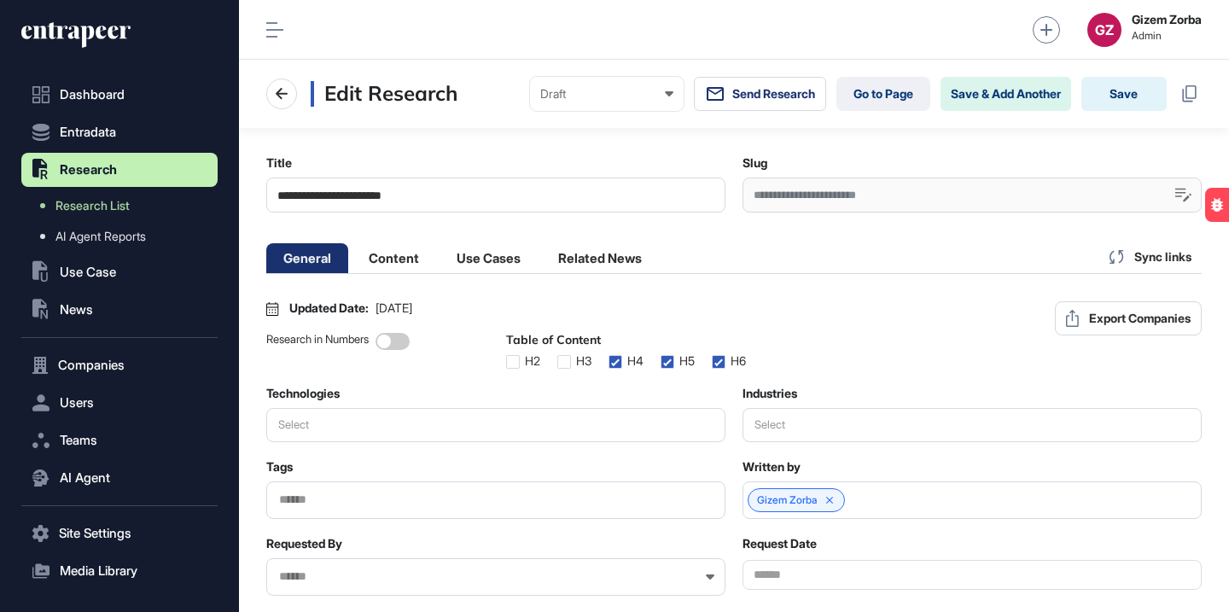
scroll to position [1, 1]
click at [839, 195] on div "**********" at bounding box center [972, 195] width 459 height 35
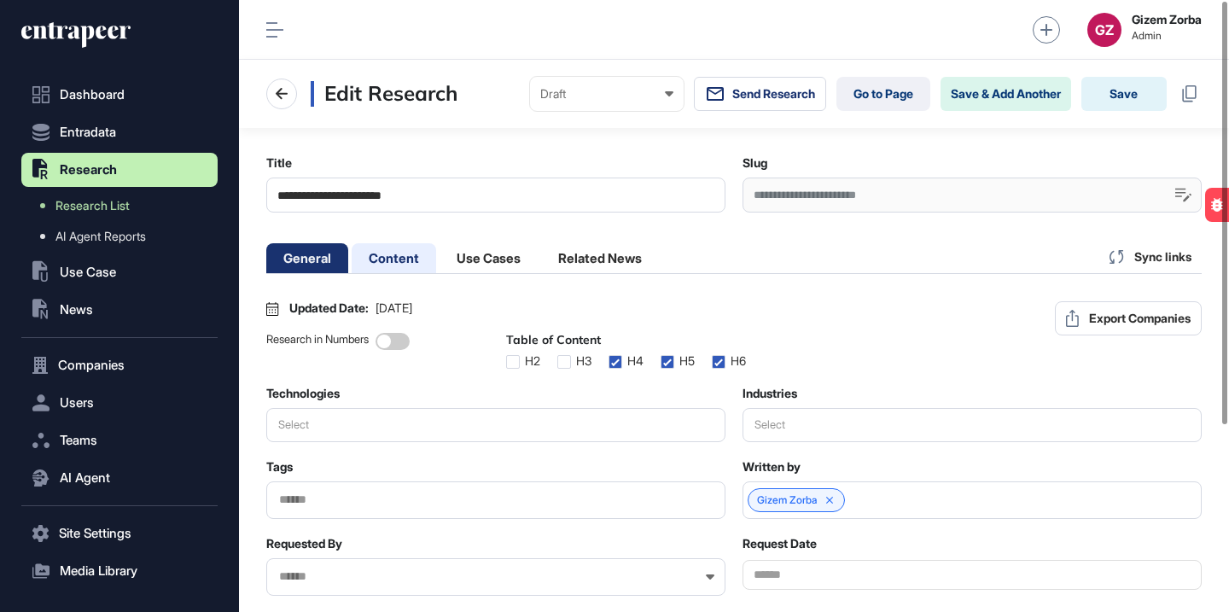
click at [423, 261] on li "Content" at bounding box center [394, 258] width 85 height 30
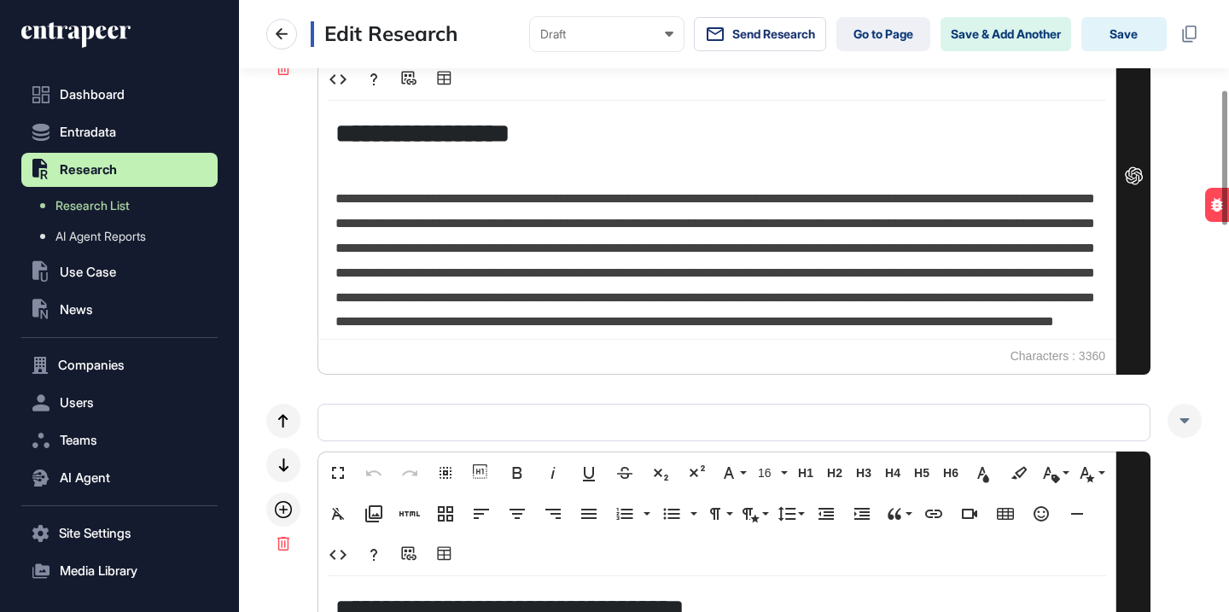
scroll to position [137, 0]
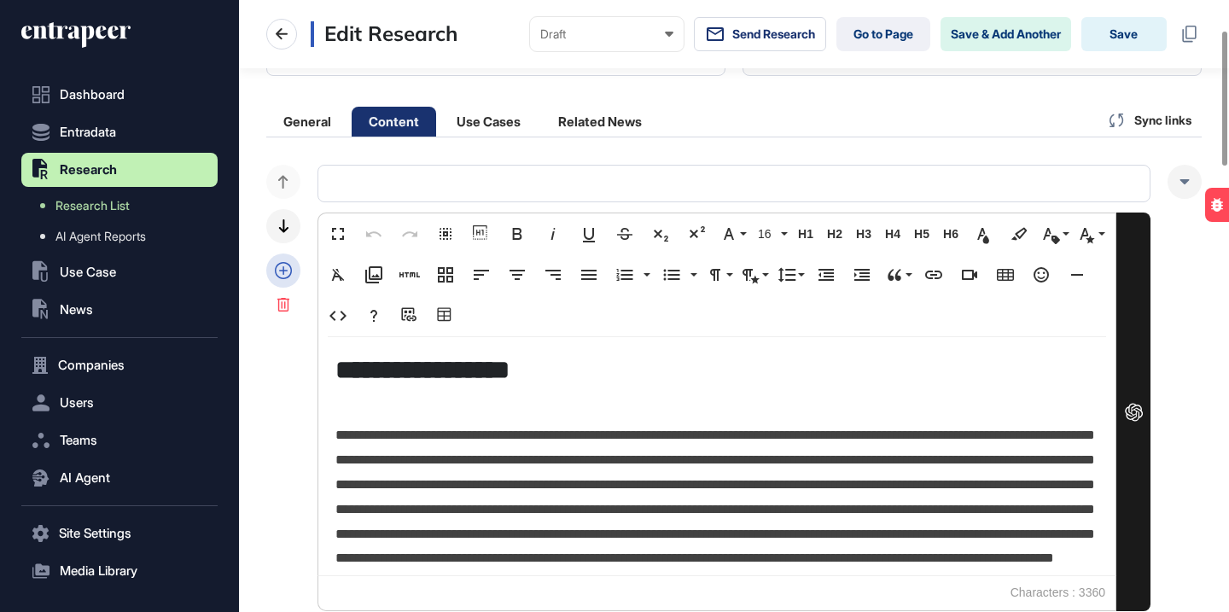
click at [297, 274] on div at bounding box center [283, 271] width 34 height 34
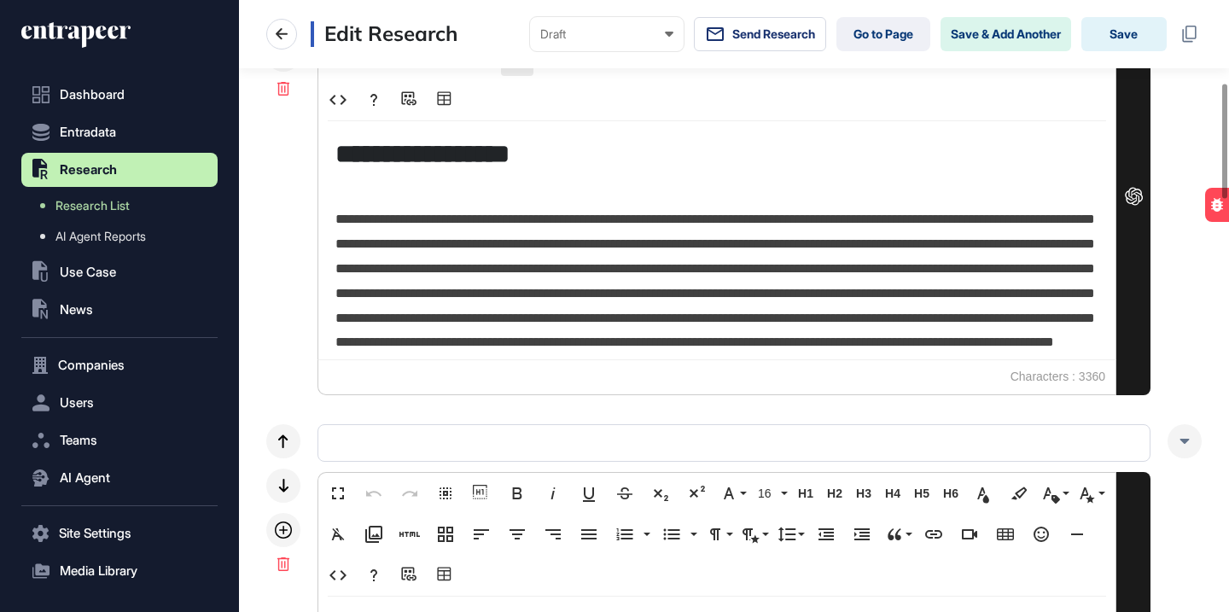
scroll to position [440, 0]
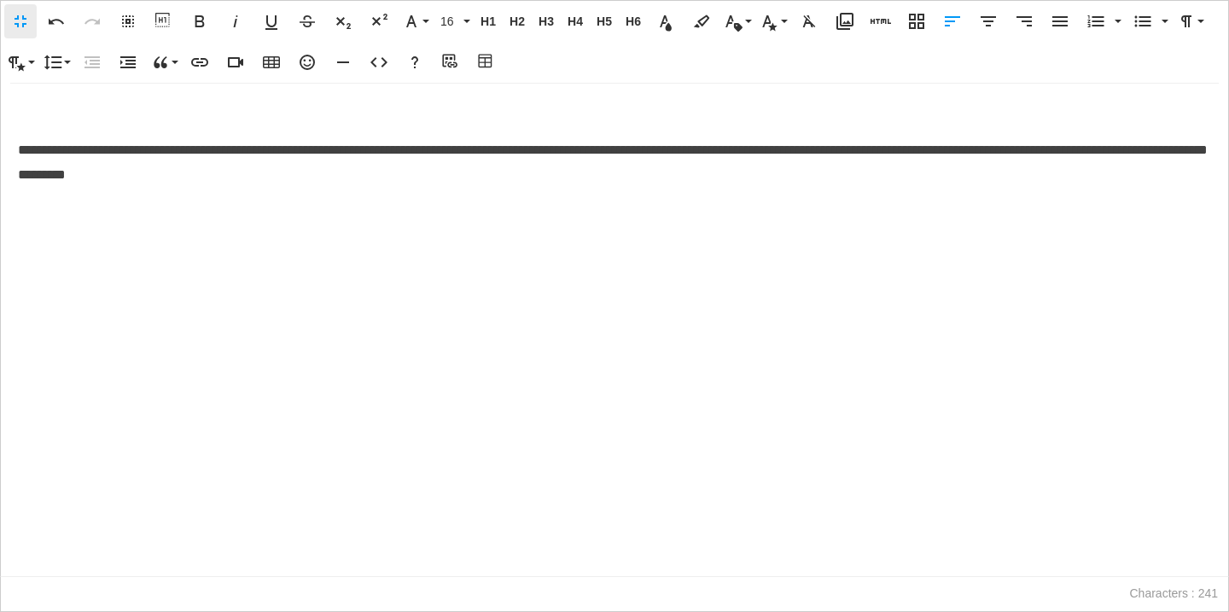
click at [35, 96] on div "**********" at bounding box center [615, 330] width 1228 height 493
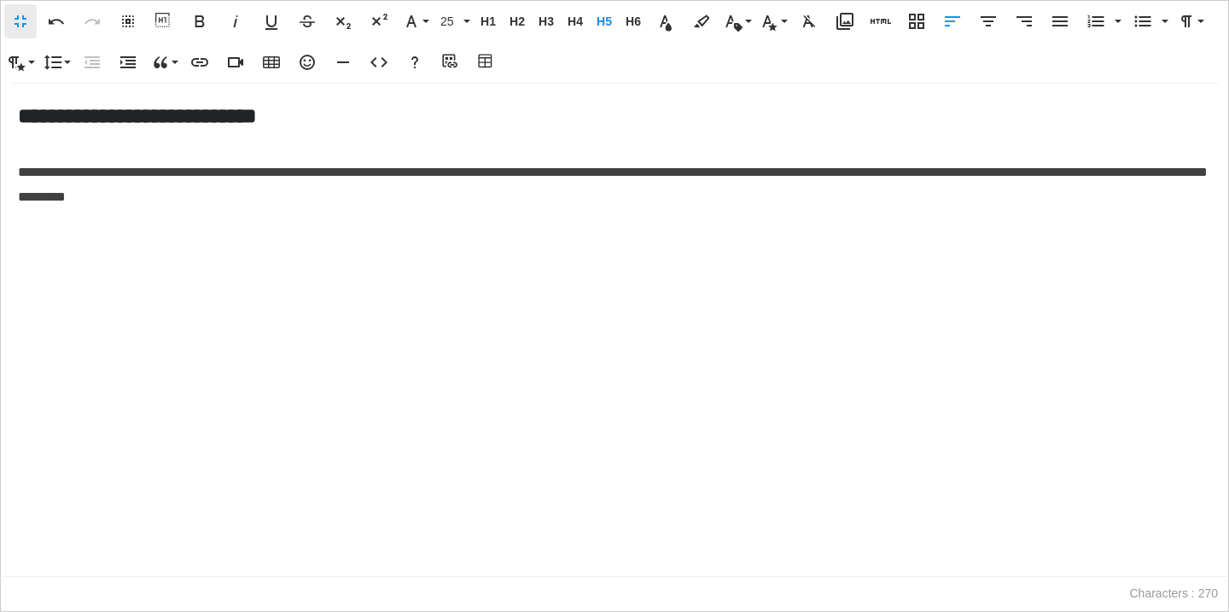
click at [435, 171] on span "**********" at bounding box center [613, 185] width 1190 height 38
drag, startPoint x: 598, startPoint y: 175, endPoint x: 417, endPoint y: 172, distance: 181.0
click at [416, 172] on span "**********" at bounding box center [613, 185] width 1190 height 38
click at [576, 170] on span "**********" at bounding box center [610, 172] width 1185 height 13
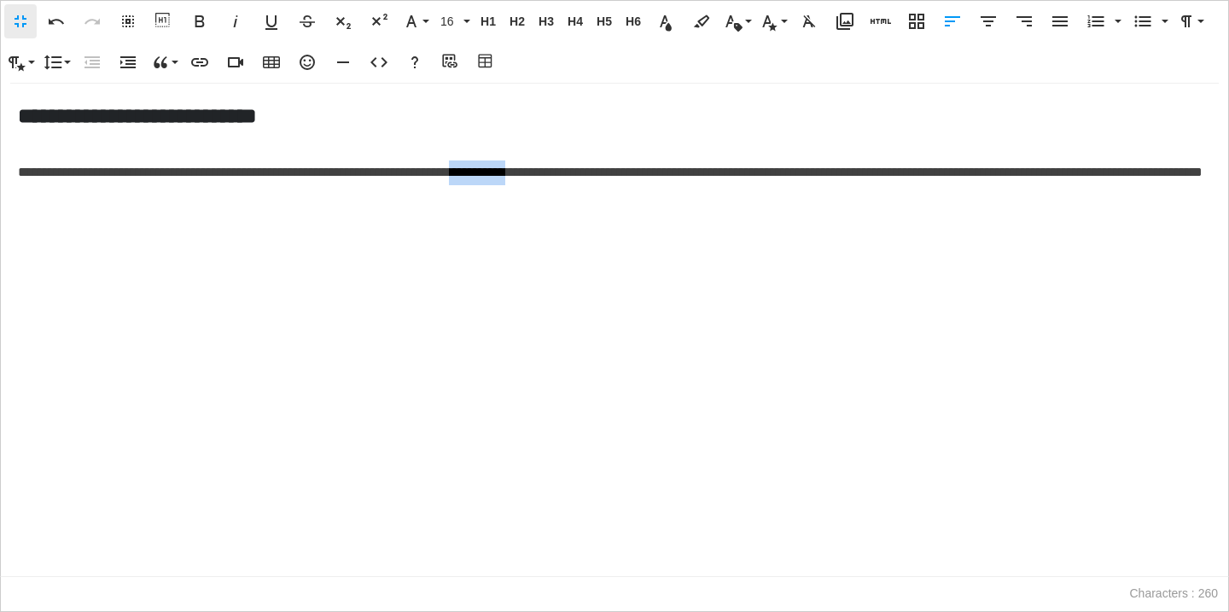
click at [576, 170] on span "**********" at bounding box center [610, 172] width 1185 height 13
drag, startPoint x: 686, startPoint y: 178, endPoint x: 548, endPoint y: 178, distance: 138.3
click at [548, 178] on span "**********" at bounding box center [610, 172] width 1185 height 13
click at [493, 222] on p at bounding box center [615, 210] width 1194 height 25
click at [887, 28] on icon "button" at bounding box center [881, 21] width 20 height 20
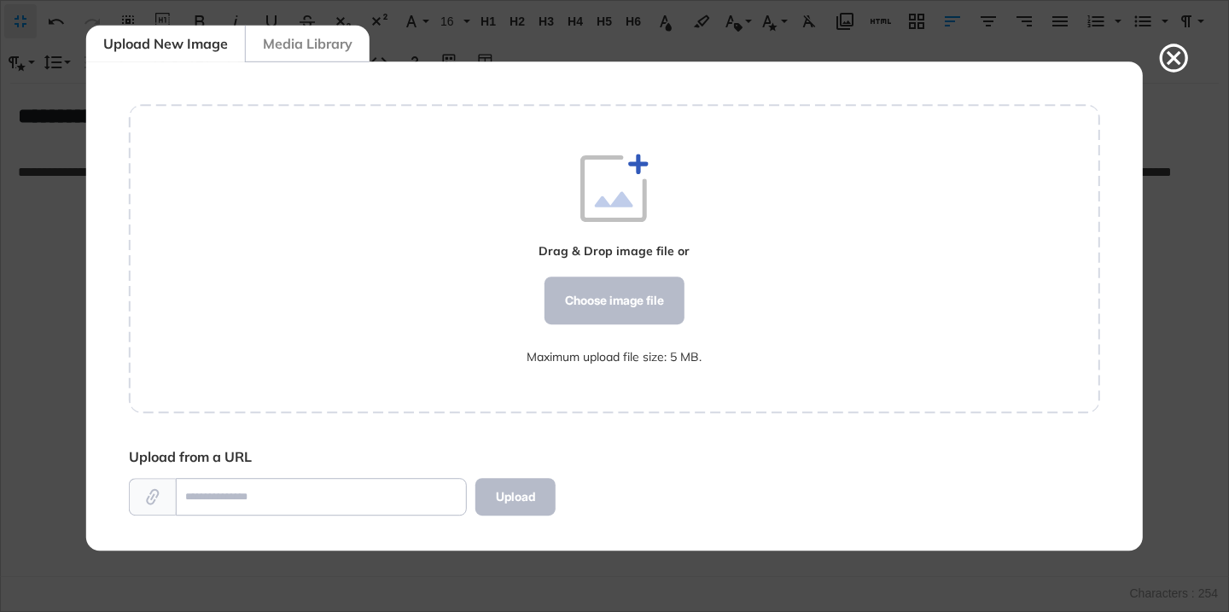
scroll to position [8, 1]
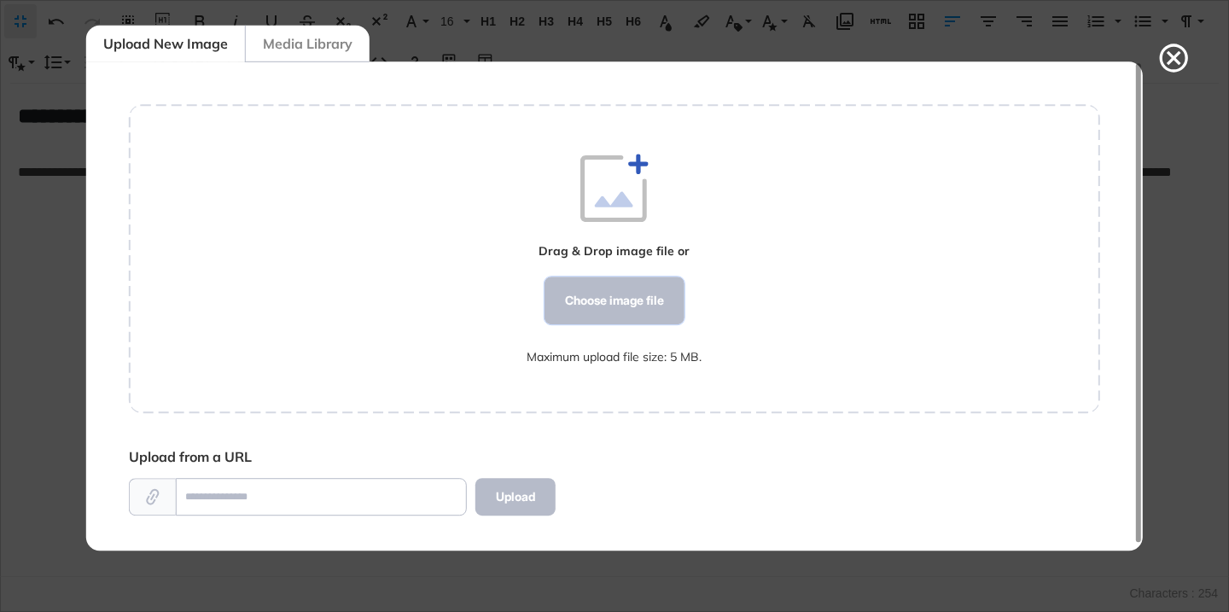
click at [585, 309] on div "Choose image file" at bounding box center [615, 301] width 140 height 48
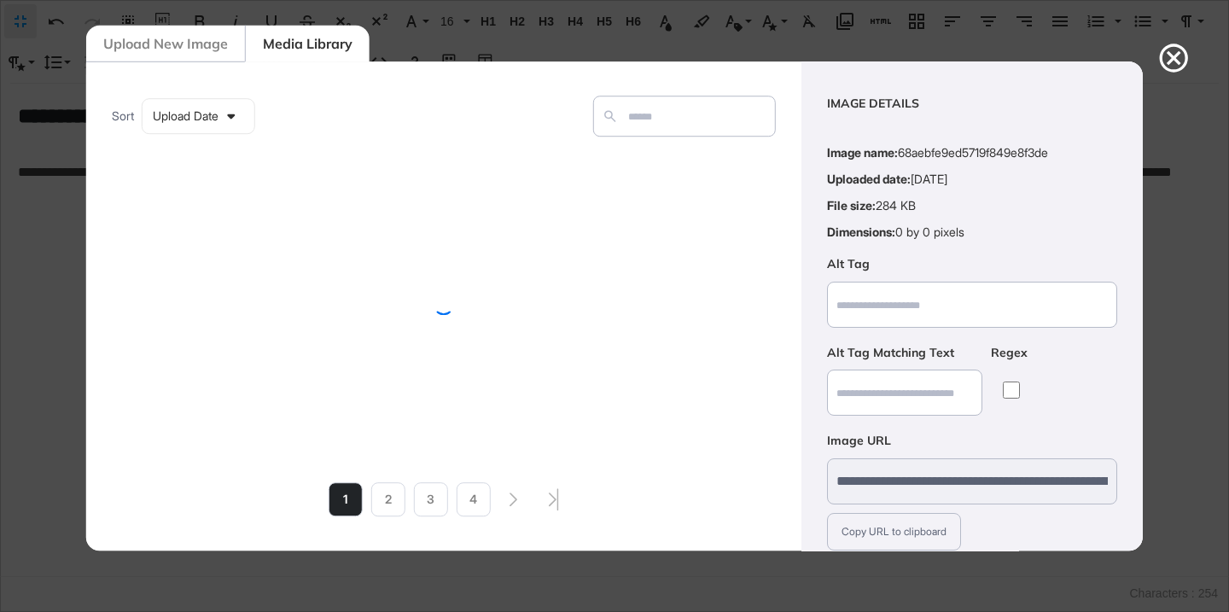
scroll to position [133, 0]
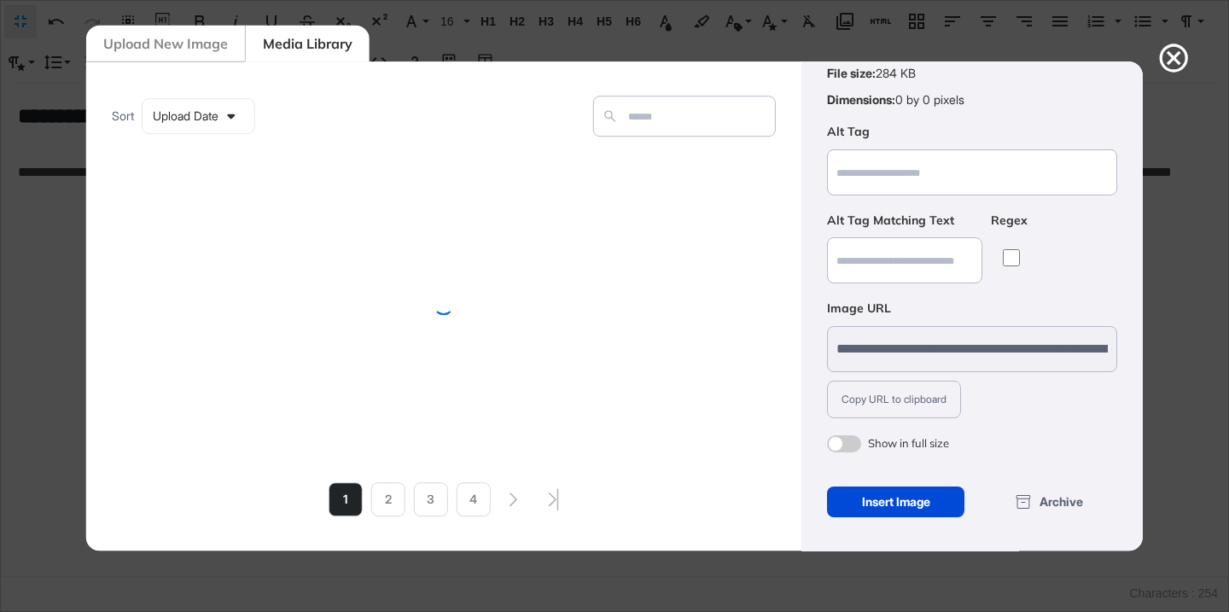
click at [849, 438] on span at bounding box center [844, 443] width 34 height 17
click at [839, 447] on span at bounding box center [844, 443] width 34 height 17
click at [852, 505] on div "Insert Image" at bounding box center [895, 502] width 137 height 31
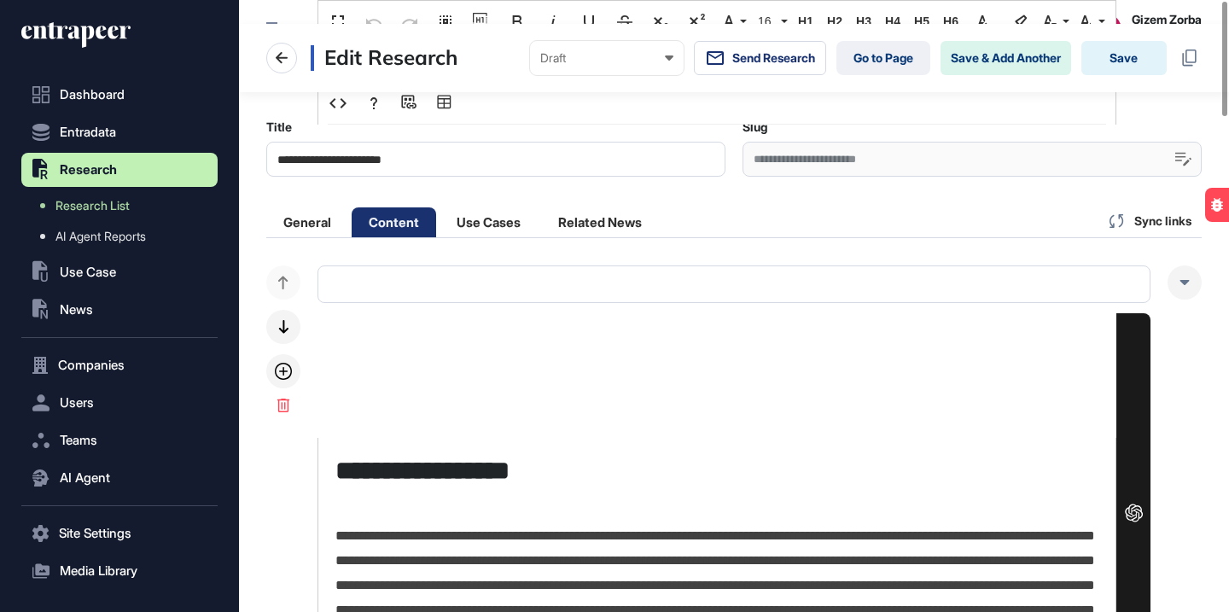
scroll to position [0, 0]
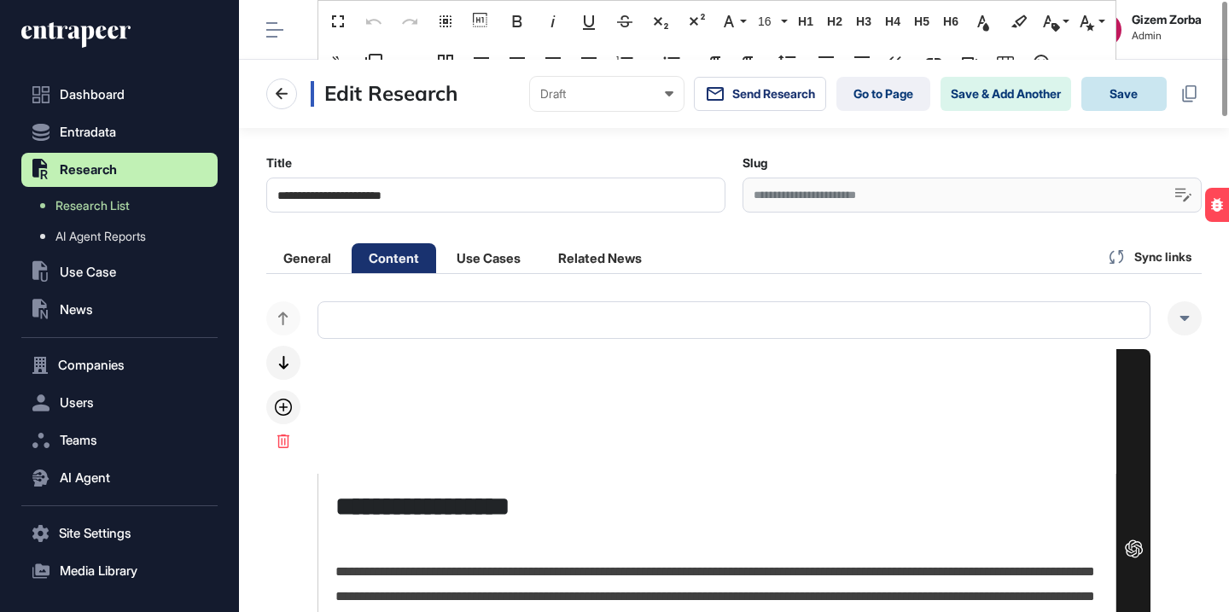
click at [1118, 89] on button "Save" at bounding box center [1124, 94] width 85 height 34
click at [1118, 90] on button "Save" at bounding box center [1124, 94] width 85 height 34
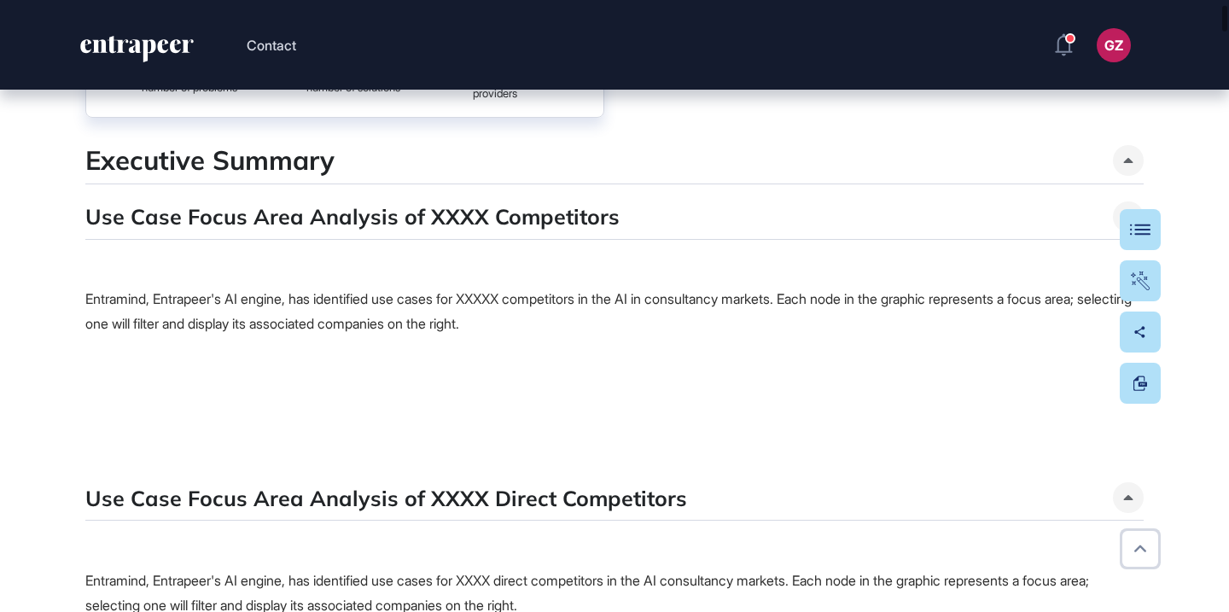
scroll to position [306, 0]
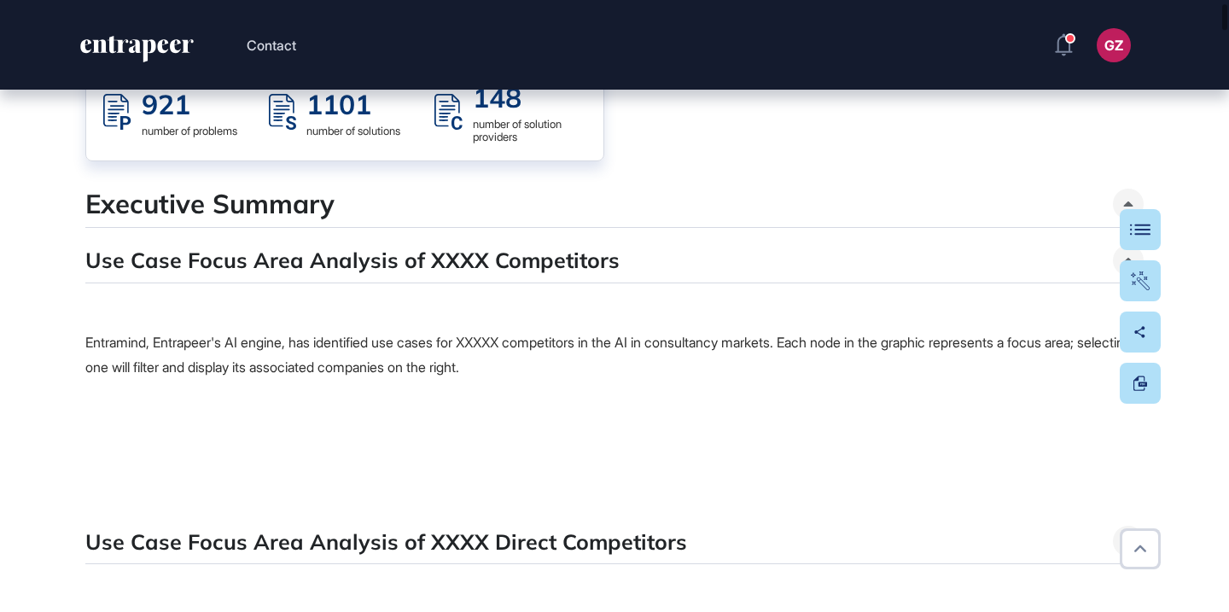
click at [668, 358] on p "Entramind, Entrapeer's AI engine, has identified use cases for XXXXX competitor…" at bounding box center [614, 355] width 1059 height 50
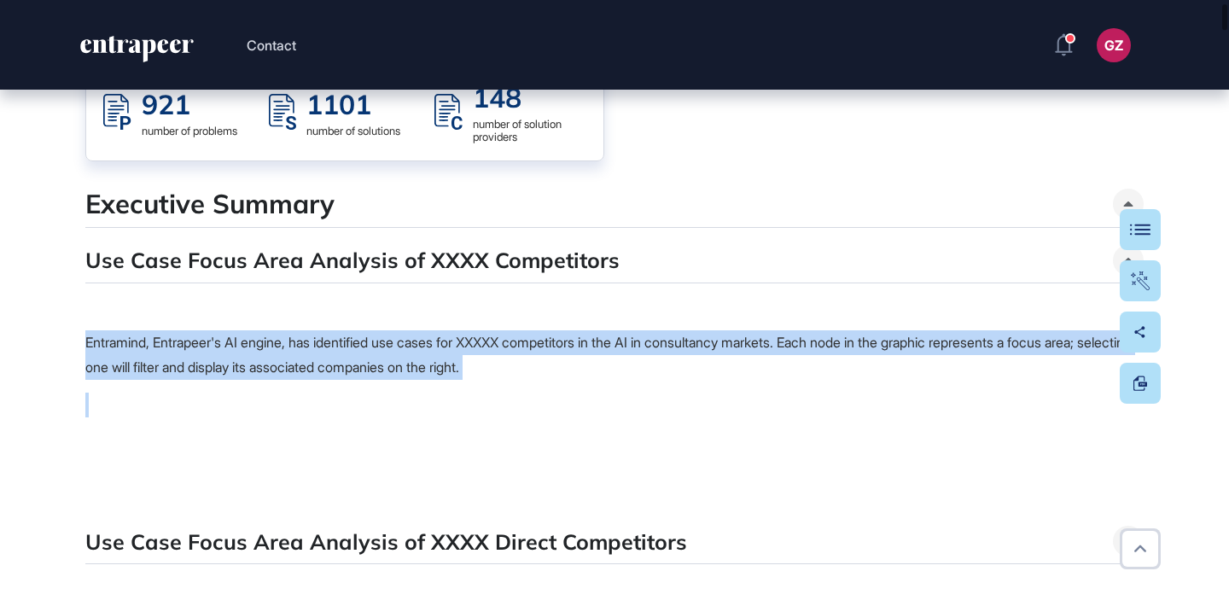
click at [668, 358] on p "Entramind, Entrapeer's AI engine, has identified use cases for XXXXX competitor…" at bounding box center [614, 355] width 1059 height 50
copy span "Entramind, Entrapeer's AI engine, has identified use cases for XXXXX competitor…"
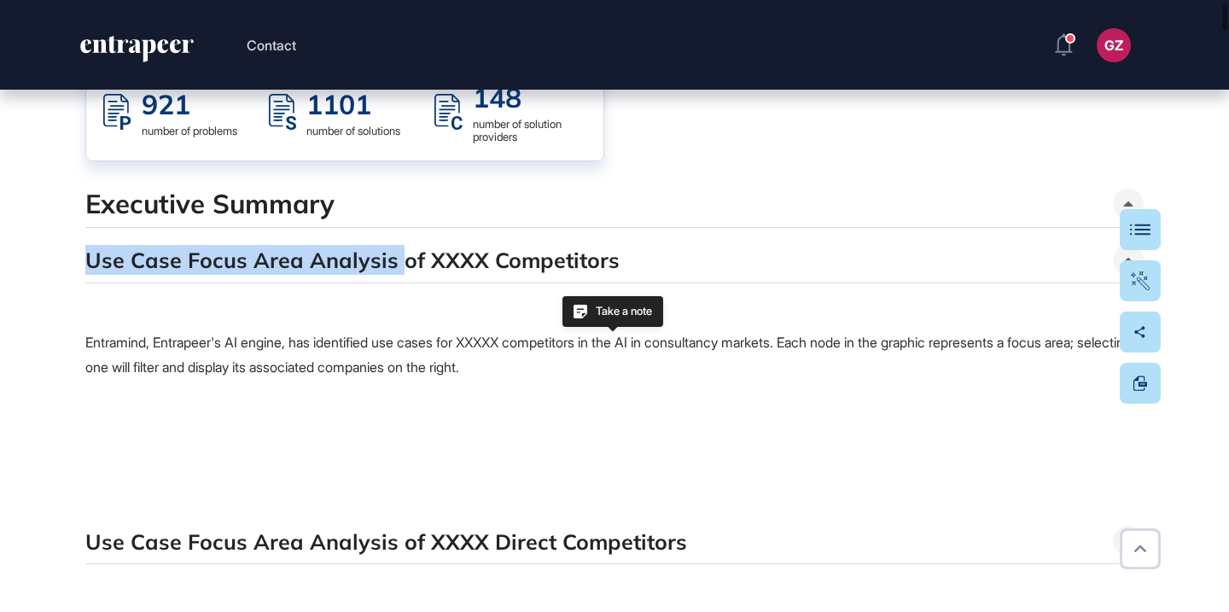
drag, startPoint x: 394, startPoint y: 261, endPoint x: 85, endPoint y: 258, distance: 308.2
click at [85, 258] on h5 "Use Case Focus Area Analysis of XXXX Competitors" at bounding box center [352, 260] width 534 height 30
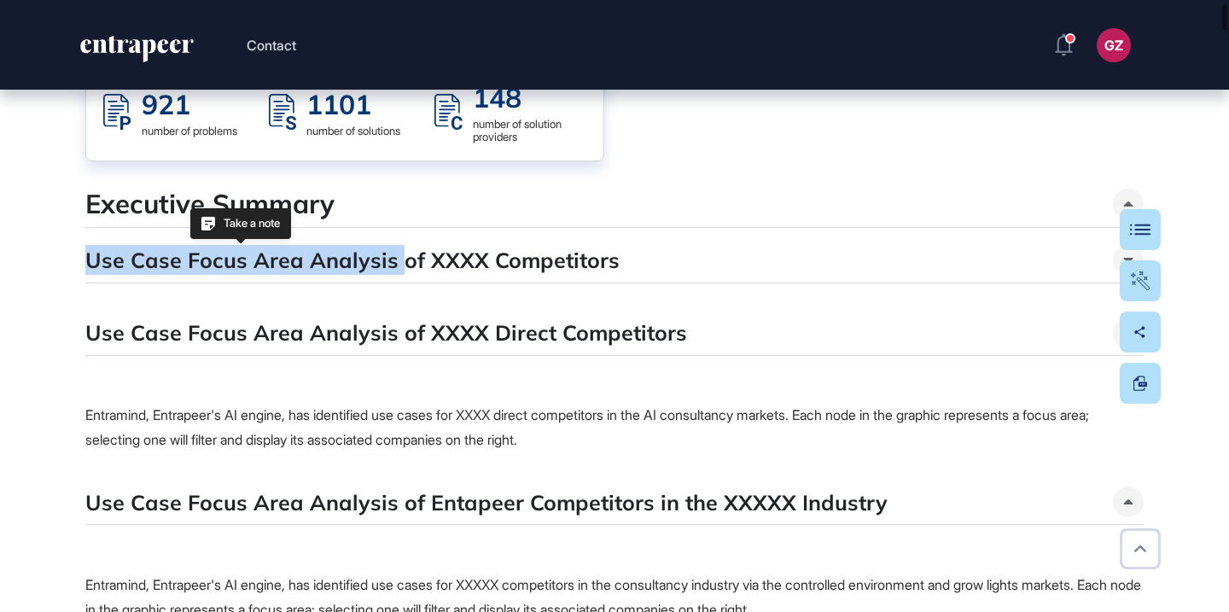
copy h5 "Use Case Focus Area Analysis"
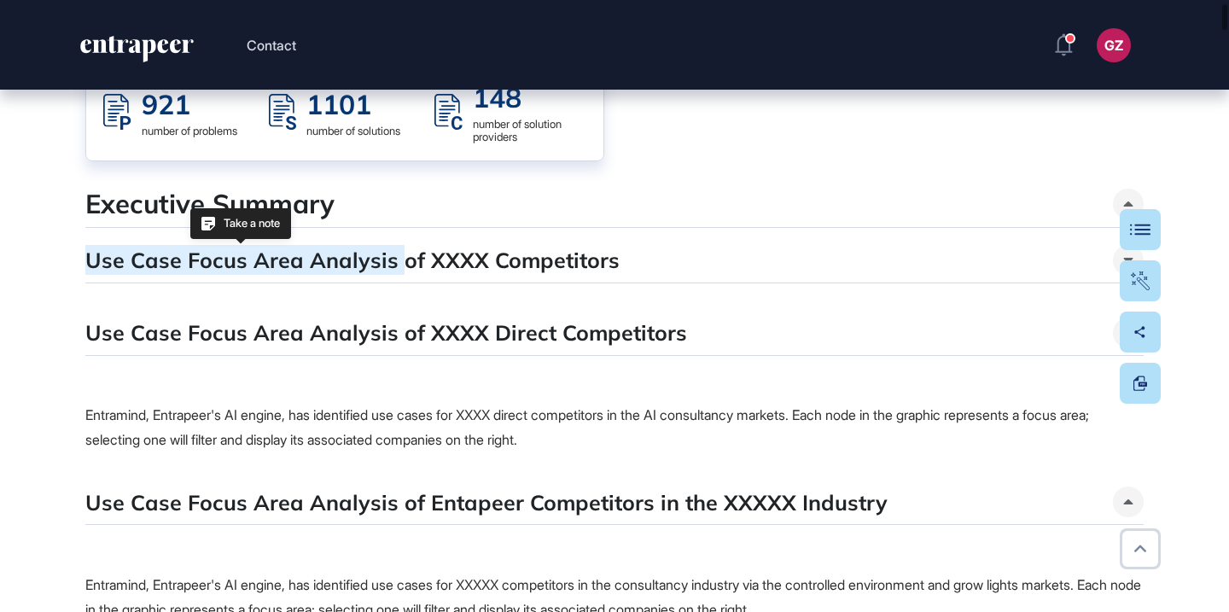
drag, startPoint x: 126, startPoint y: 268, endPoint x: 350, endPoint y: 4, distance: 346.4
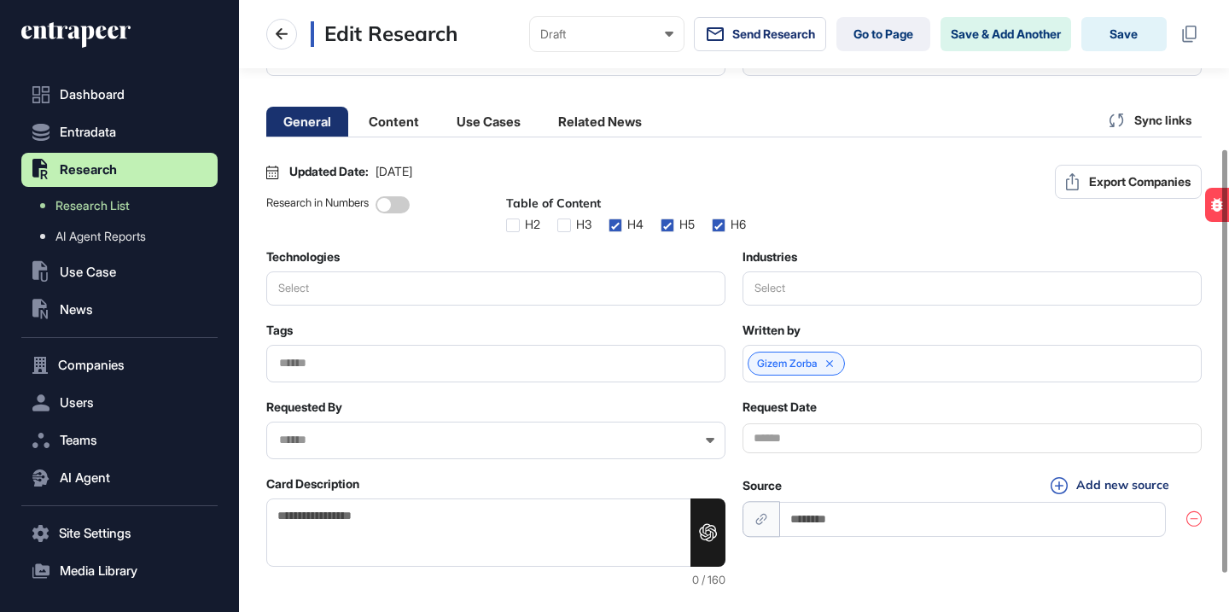
scroll to position [215, 0]
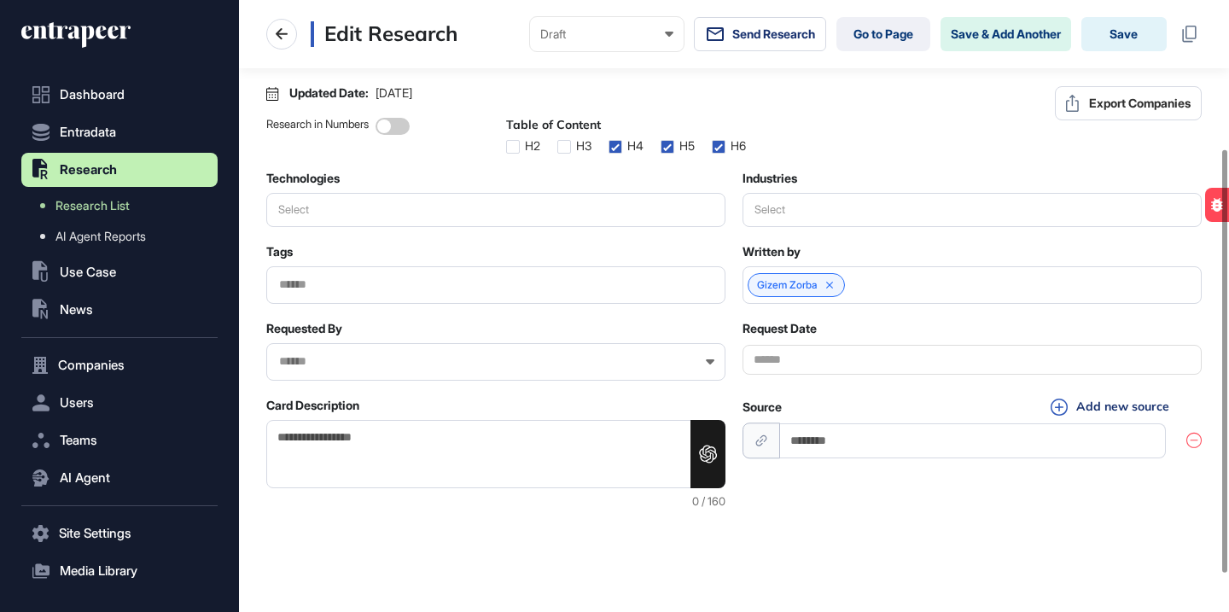
click at [511, 227] on button "Select" at bounding box center [495, 210] width 459 height 34
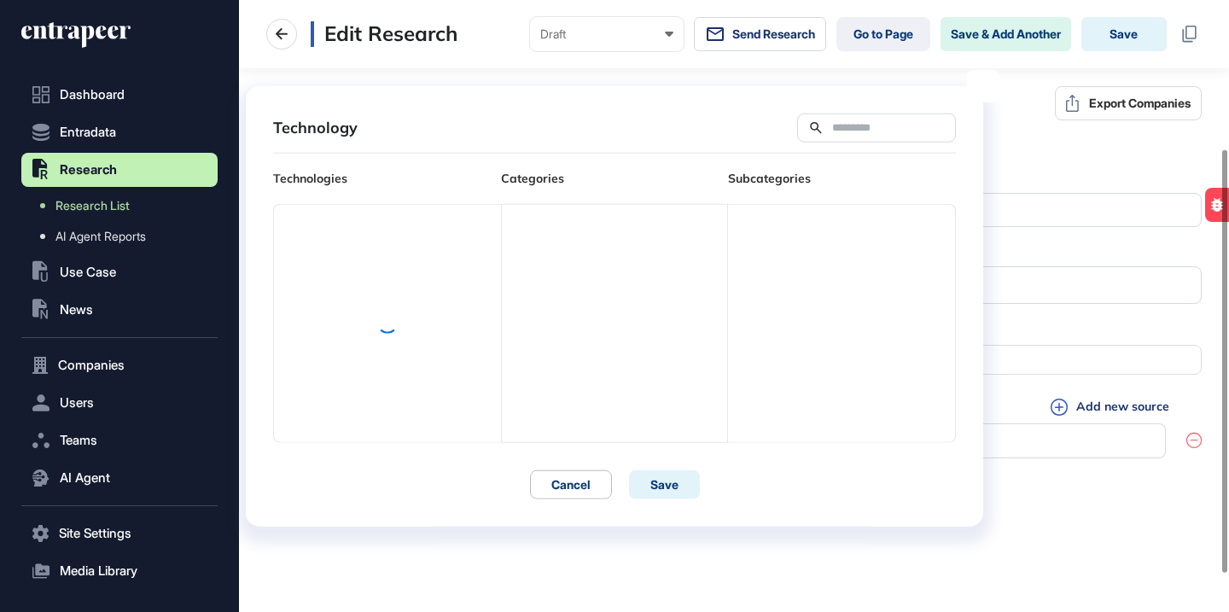
scroll to position [8, 1]
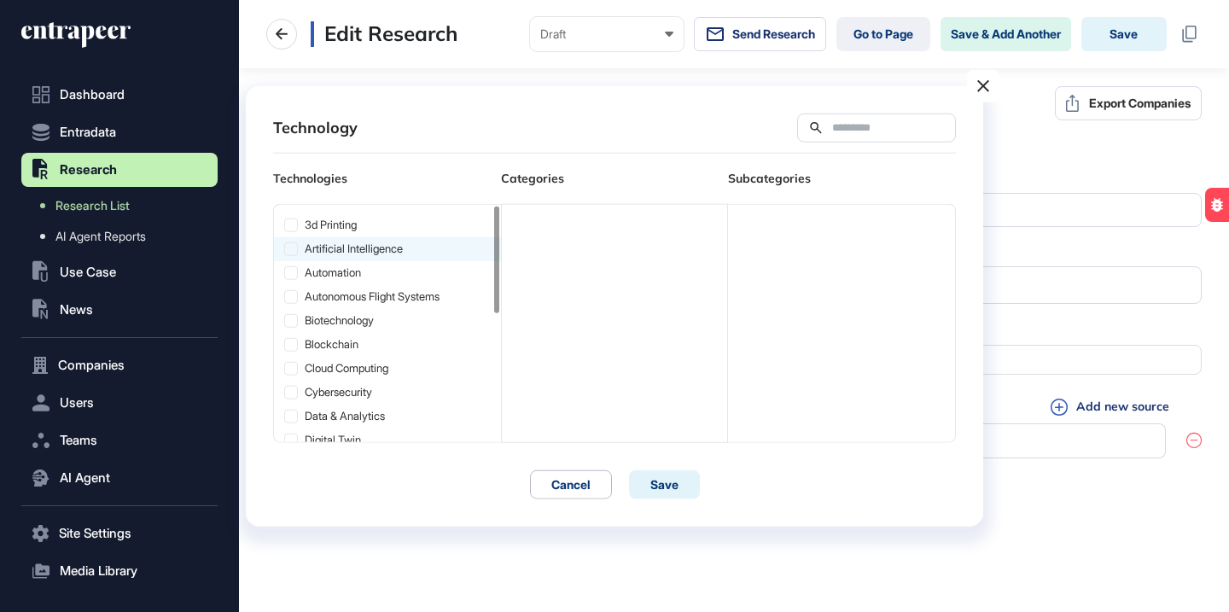
click at [289, 243] on icon at bounding box center [291, 249] width 12 height 12
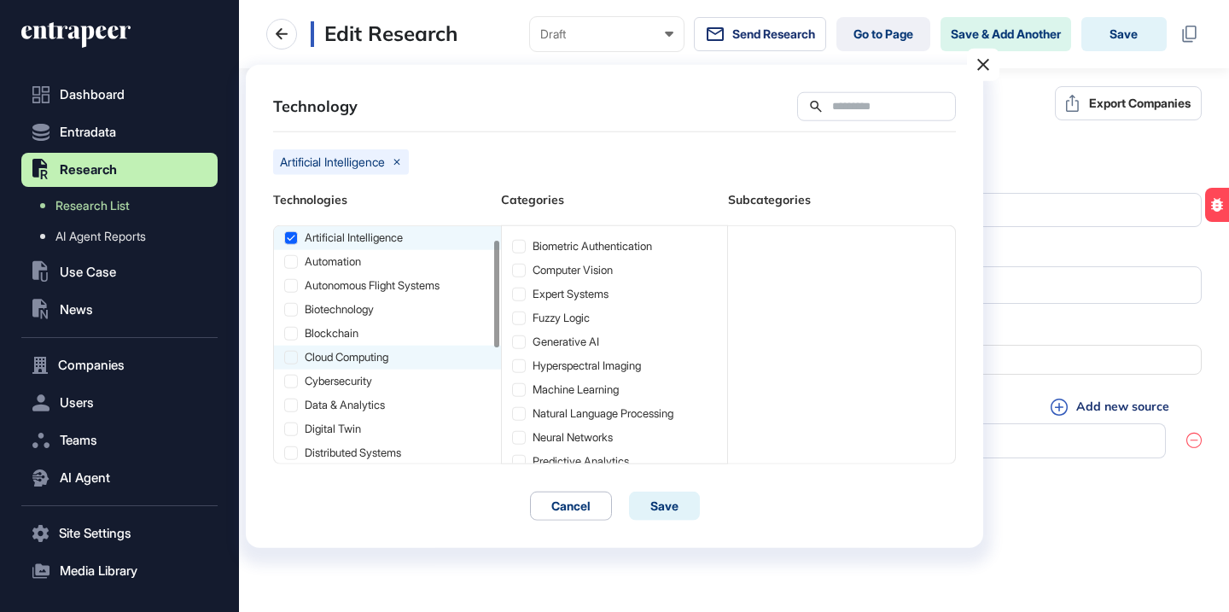
scroll to position [35, 0]
click at [288, 375] on icon at bounding box center [291, 379] width 12 height 12
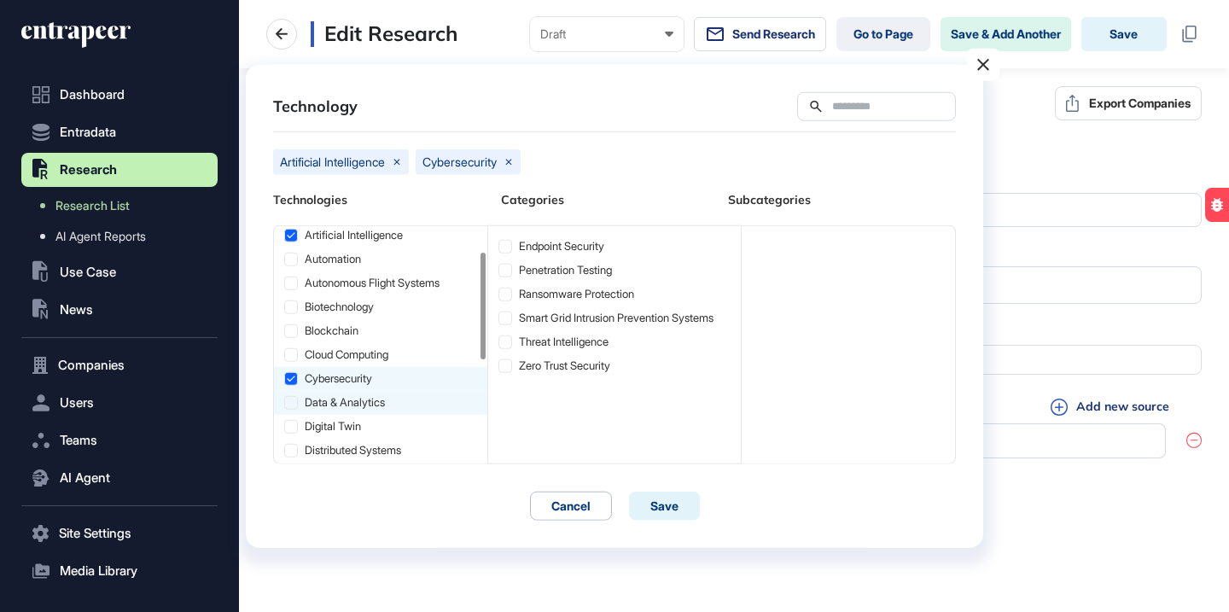
scroll to position [64, 0]
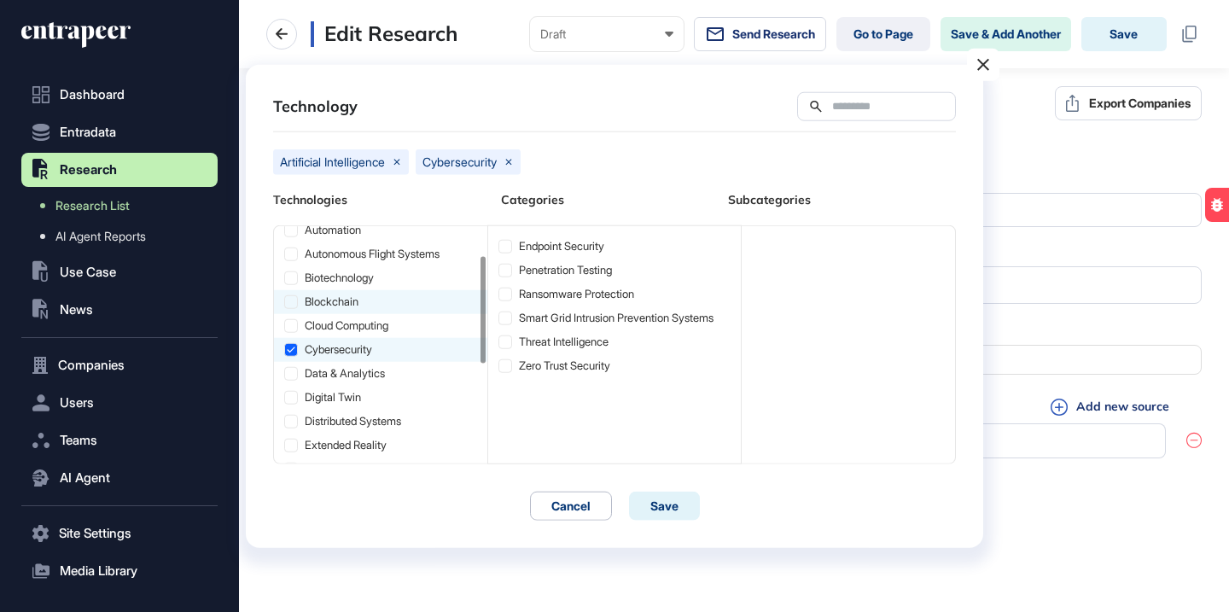
click at [289, 299] on icon at bounding box center [291, 302] width 12 height 12
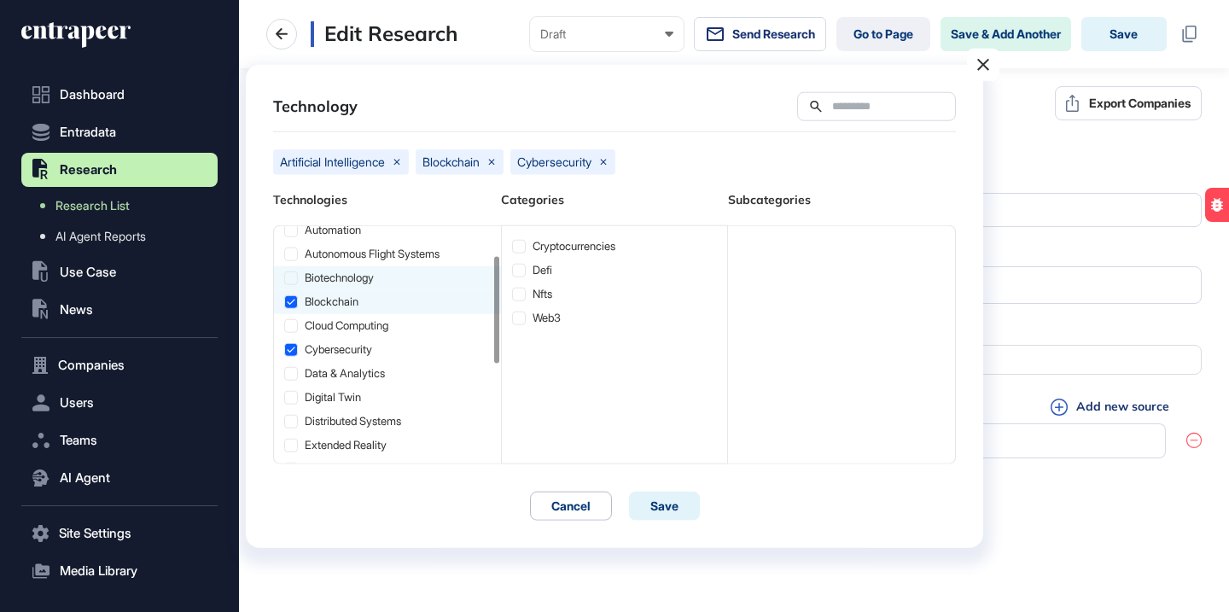
scroll to position [236, 225]
click at [292, 277] on icon at bounding box center [291, 278] width 12 height 12
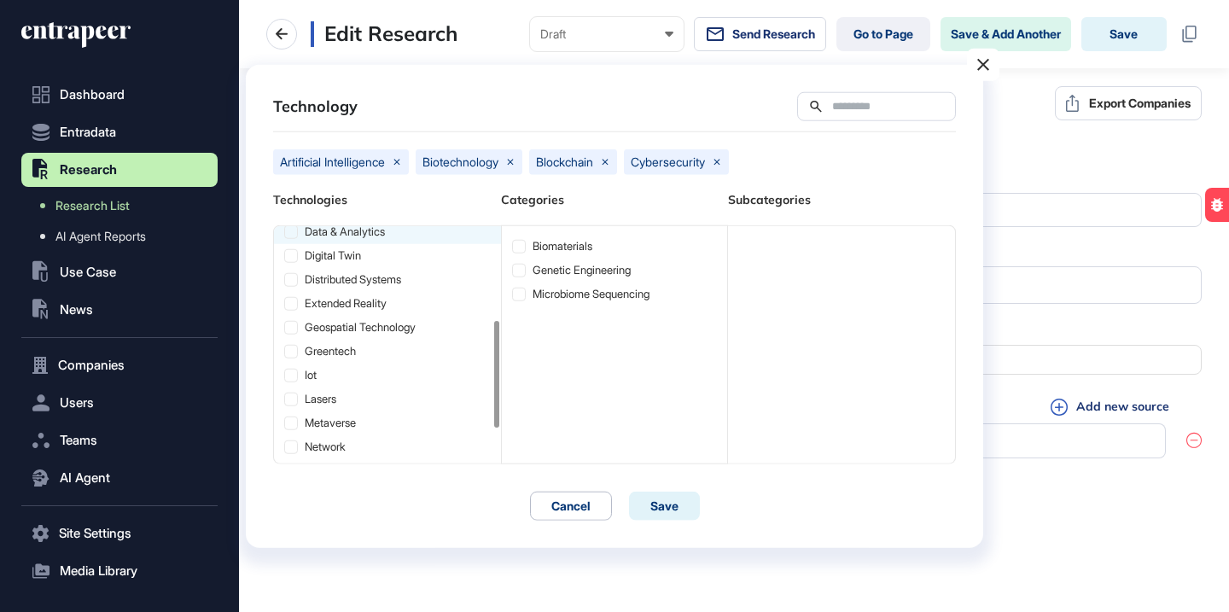
scroll to position [207, 0]
click at [294, 369] on icon at bounding box center [291, 375] width 12 height 12
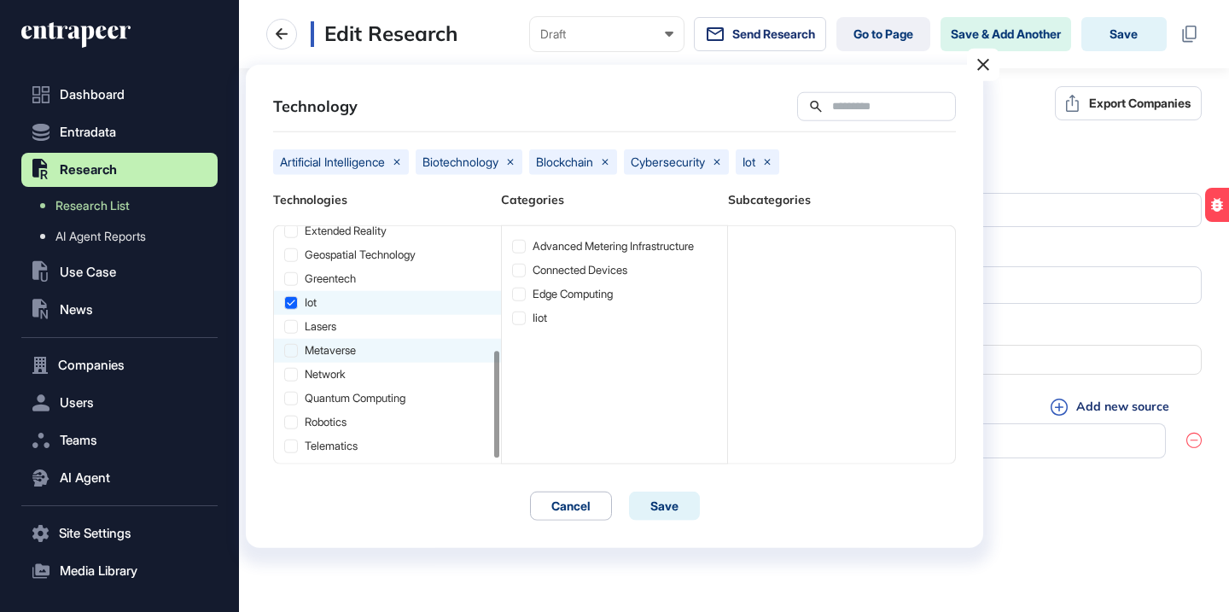
scroll to position [282, 0]
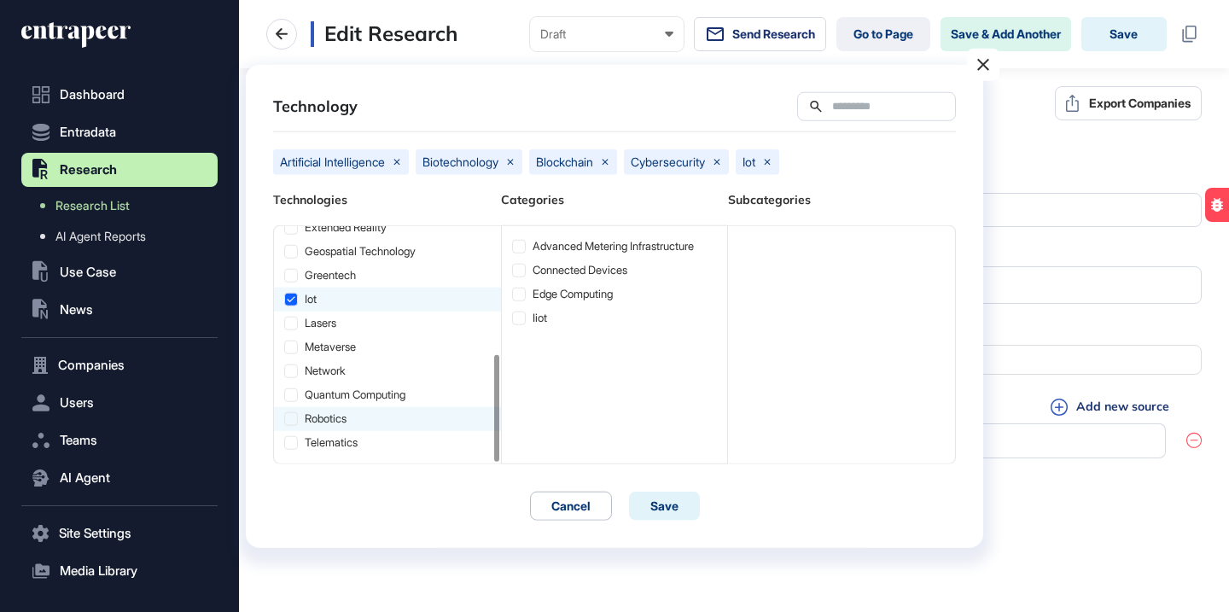
click at [294, 416] on icon at bounding box center [291, 419] width 12 height 12
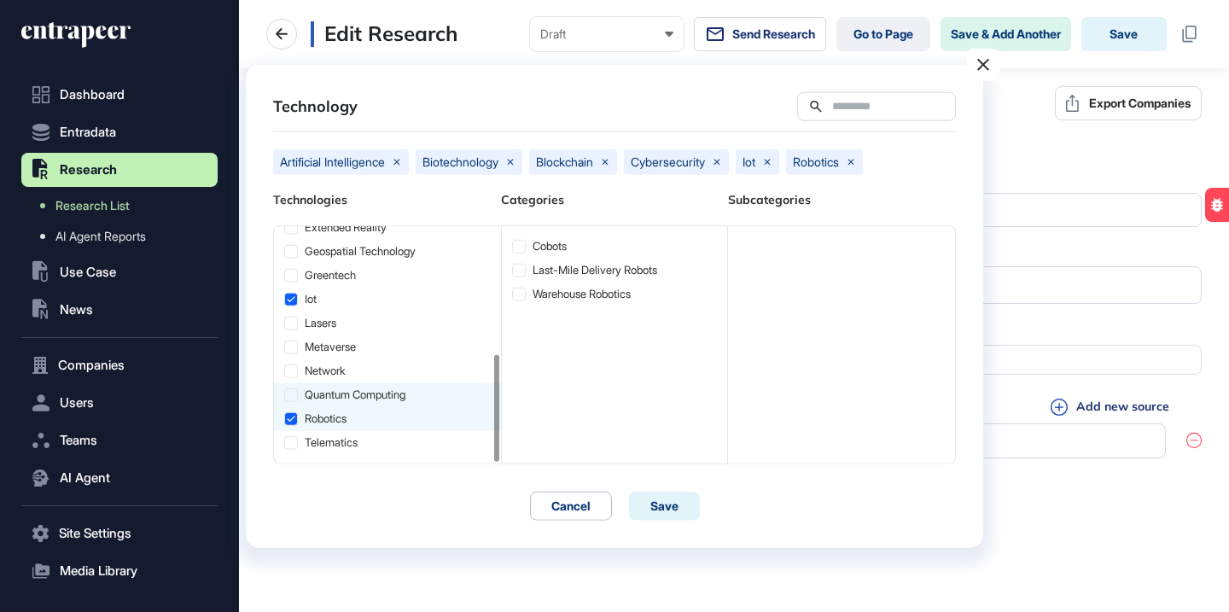
click at [294, 391] on icon at bounding box center [291, 395] width 12 height 12
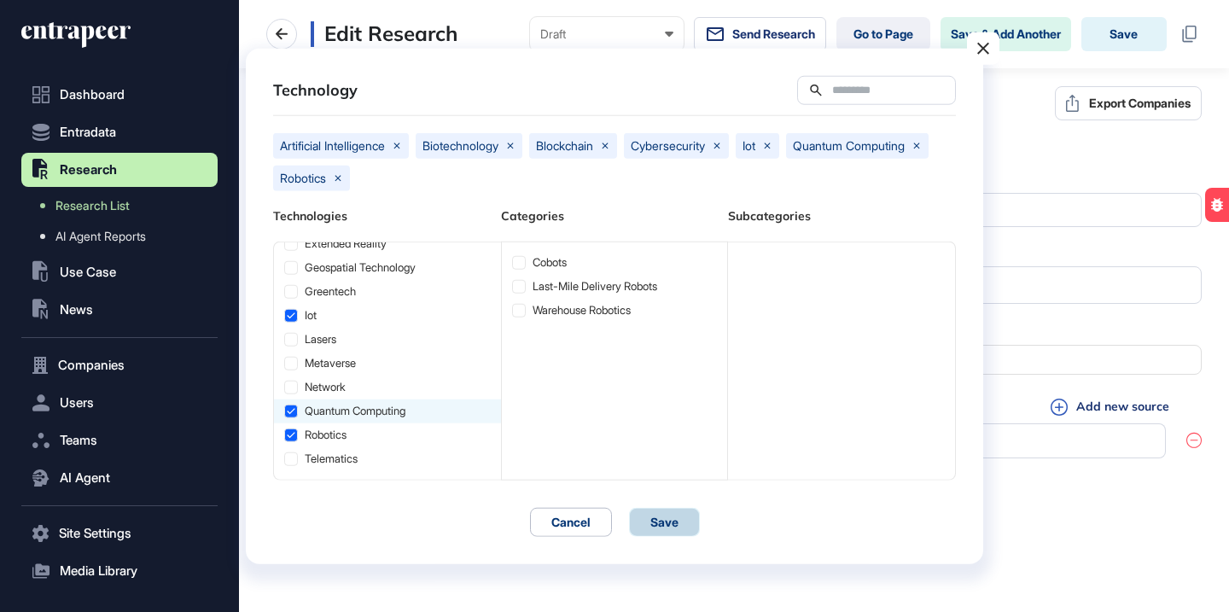
click at [671, 520] on button "Save" at bounding box center [664, 522] width 71 height 29
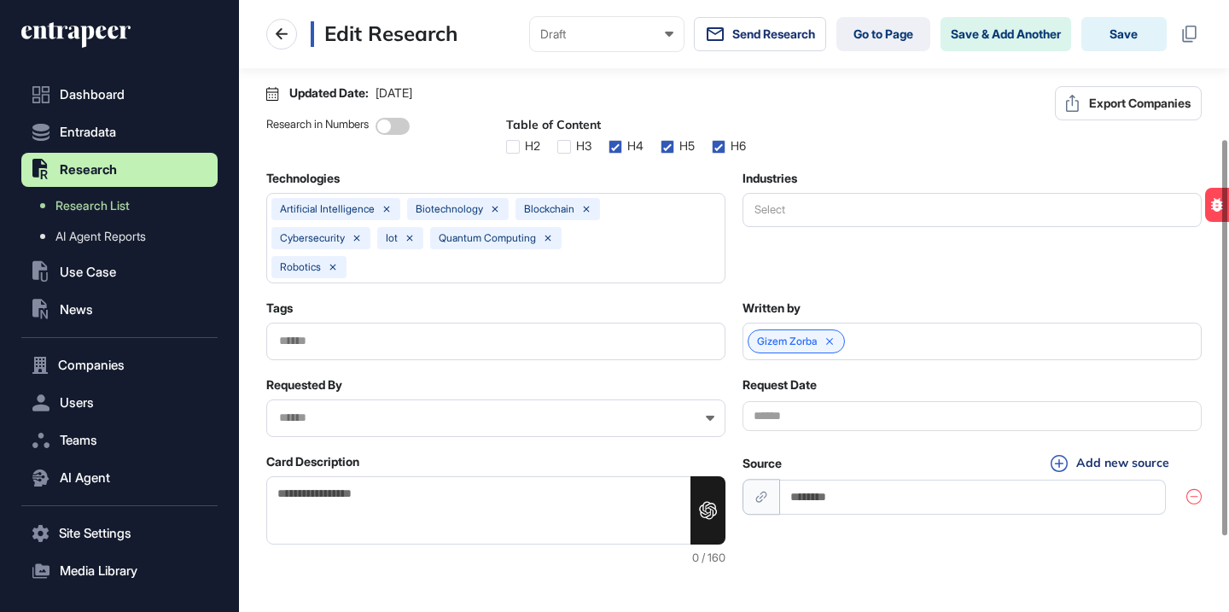
scroll to position [1, 8]
click at [809, 227] on button "Select" at bounding box center [972, 210] width 459 height 34
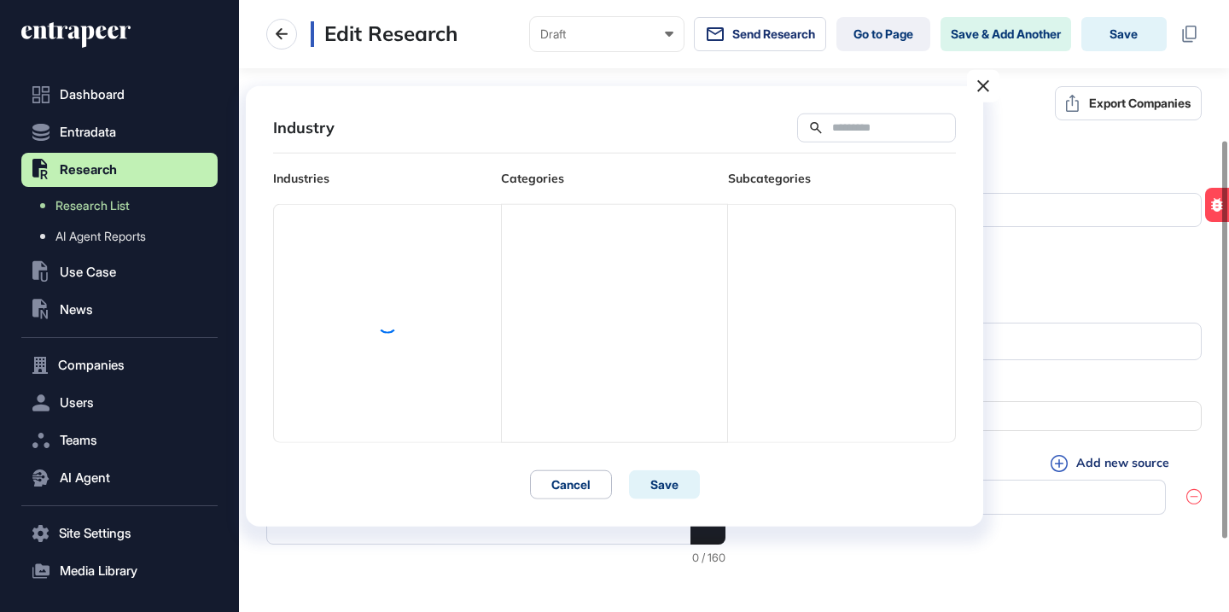
scroll to position [0, 0]
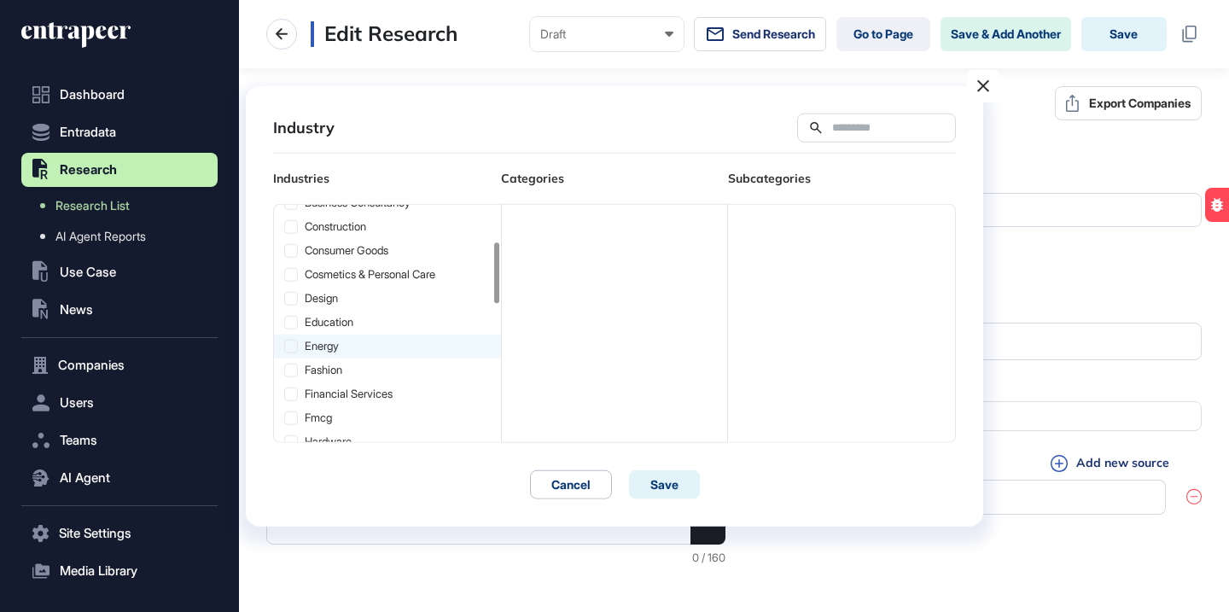
click at [291, 344] on icon at bounding box center [291, 347] width 12 height 12
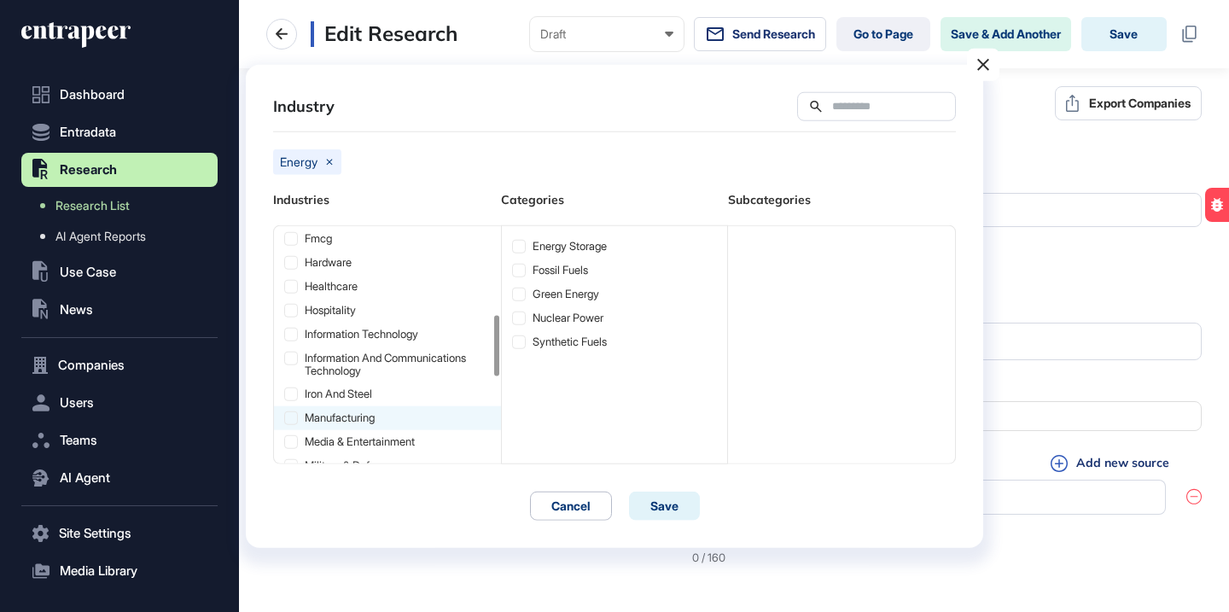
click at [292, 416] on icon at bounding box center [291, 418] width 12 height 12
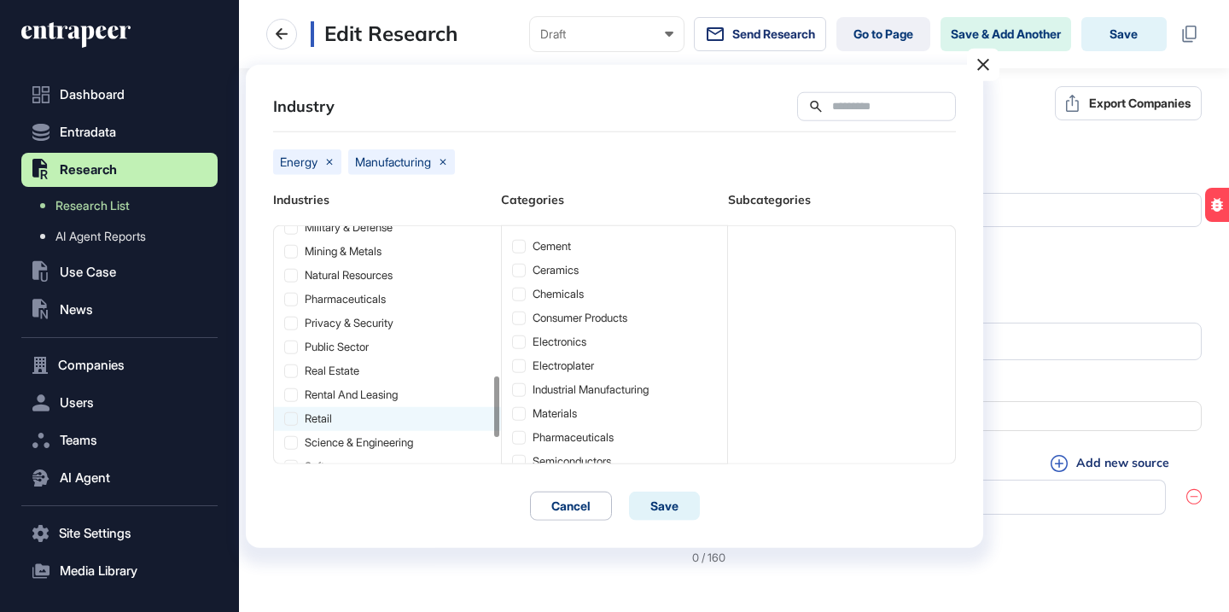
click at [291, 417] on icon at bounding box center [291, 419] width 12 height 12
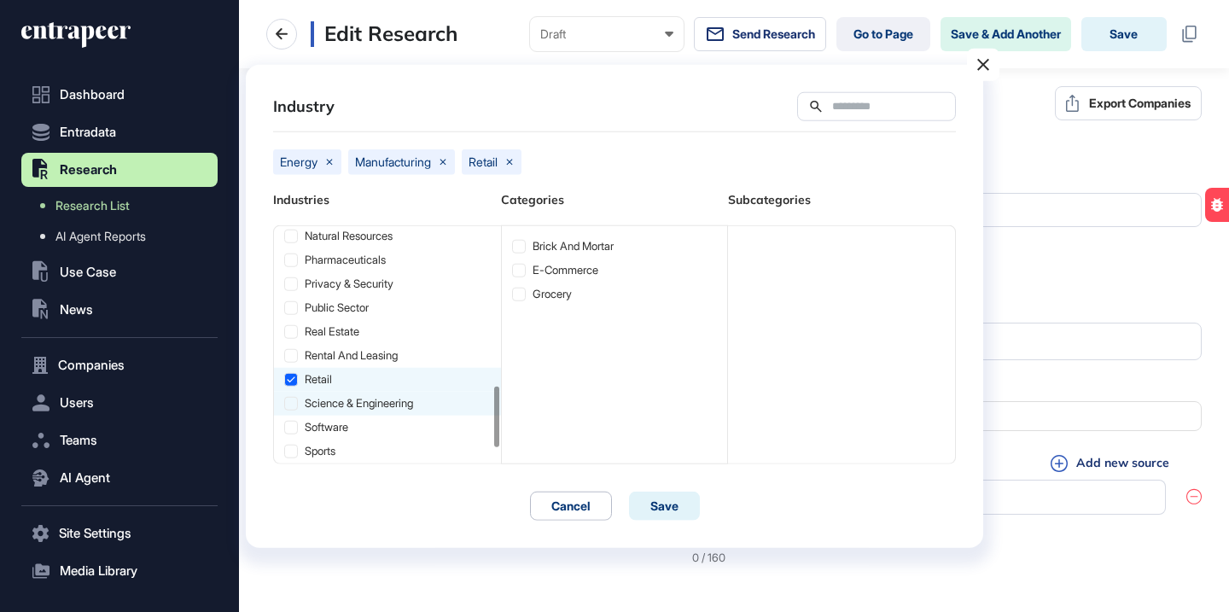
click at [291, 401] on icon at bounding box center [291, 404] width 12 height 12
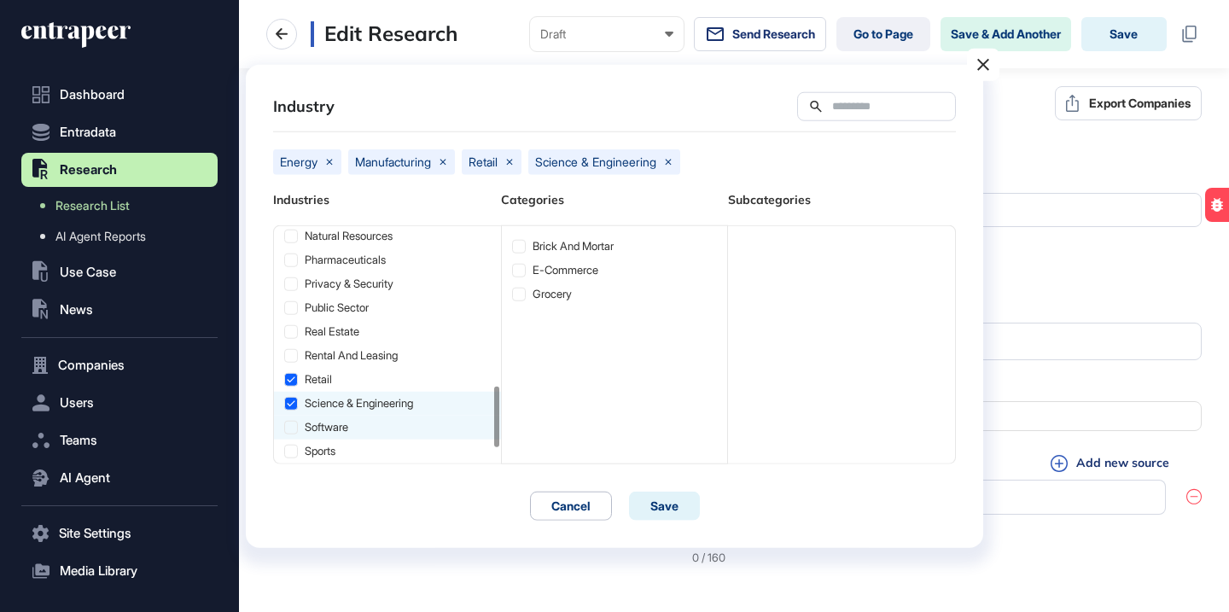
click at [291, 427] on icon at bounding box center [291, 428] width 12 height 12
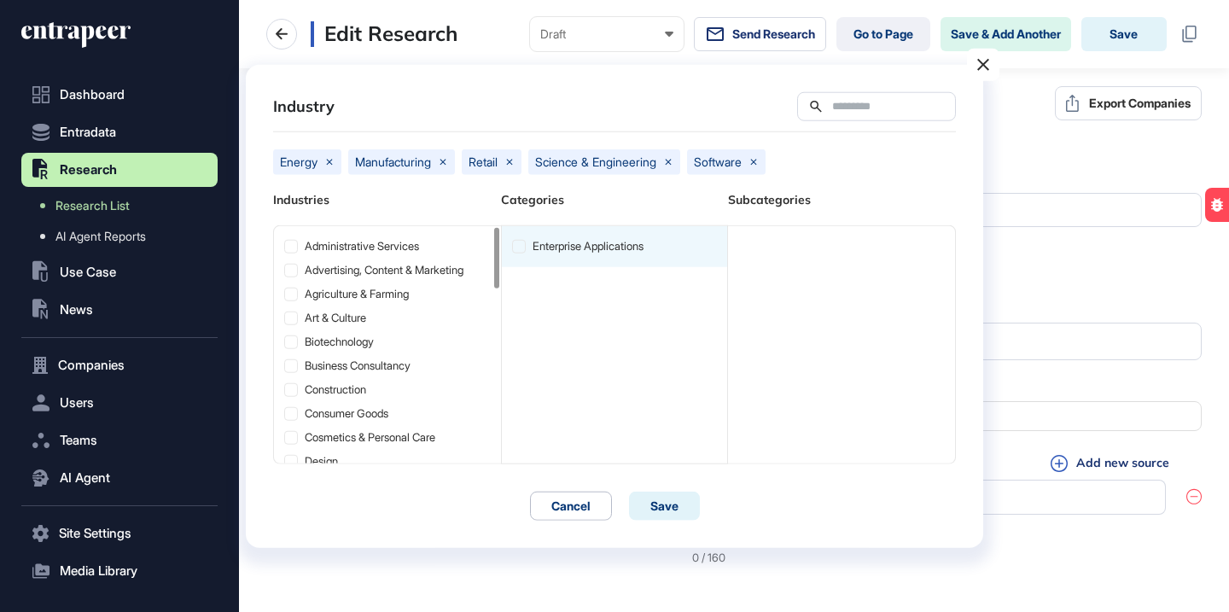
click at [521, 244] on icon at bounding box center [519, 247] width 12 height 12
click at [678, 496] on button "Save" at bounding box center [664, 506] width 71 height 29
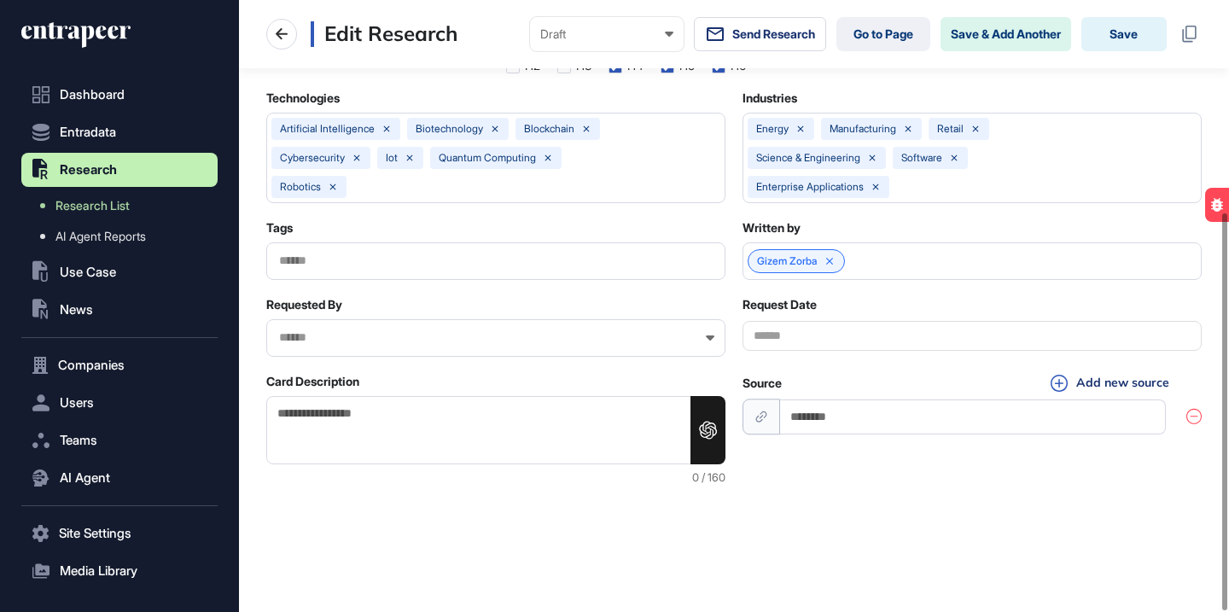
click at [518, 250] on div at bounding box center [495, 261] width 459 height 38
click at [517, 258] on input "text" at bounding box center [495, 261] width 437 height 15
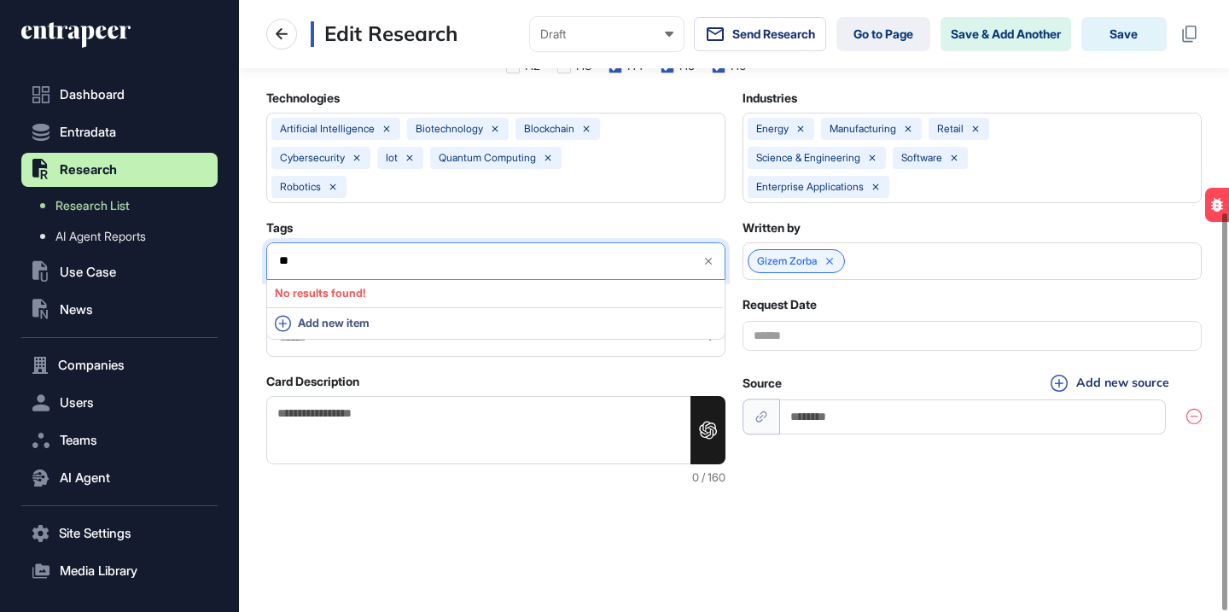
type input "*"
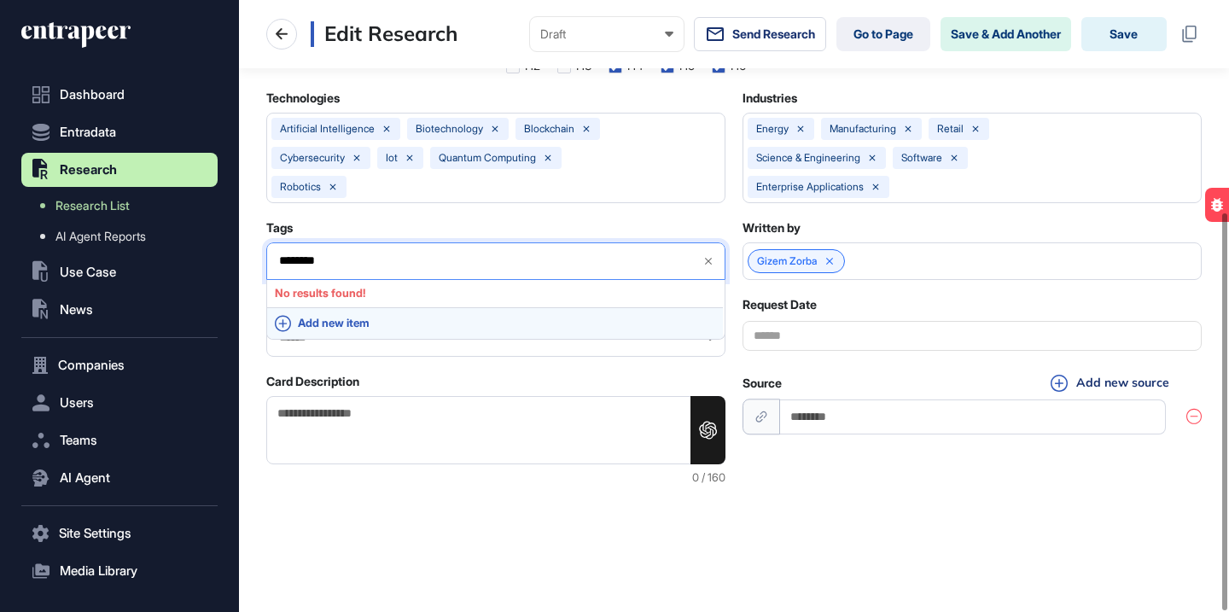
type input "********"
click at [464, 311] on div "Add new item" at bounding box center [495, 323] width 456 height 32
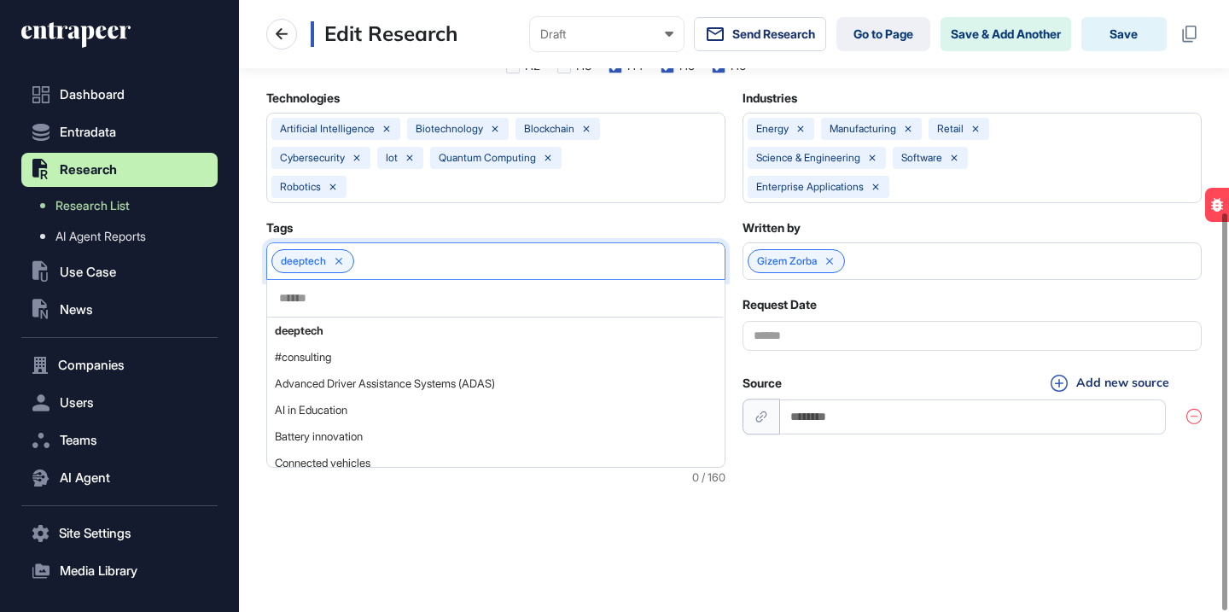
click at [466, 269] on div "deeptech" at bounding box center [495, 261] width 459 height 38
click at [454, 292] on input "text" at bounding box center [494, 298] width 435 height 15
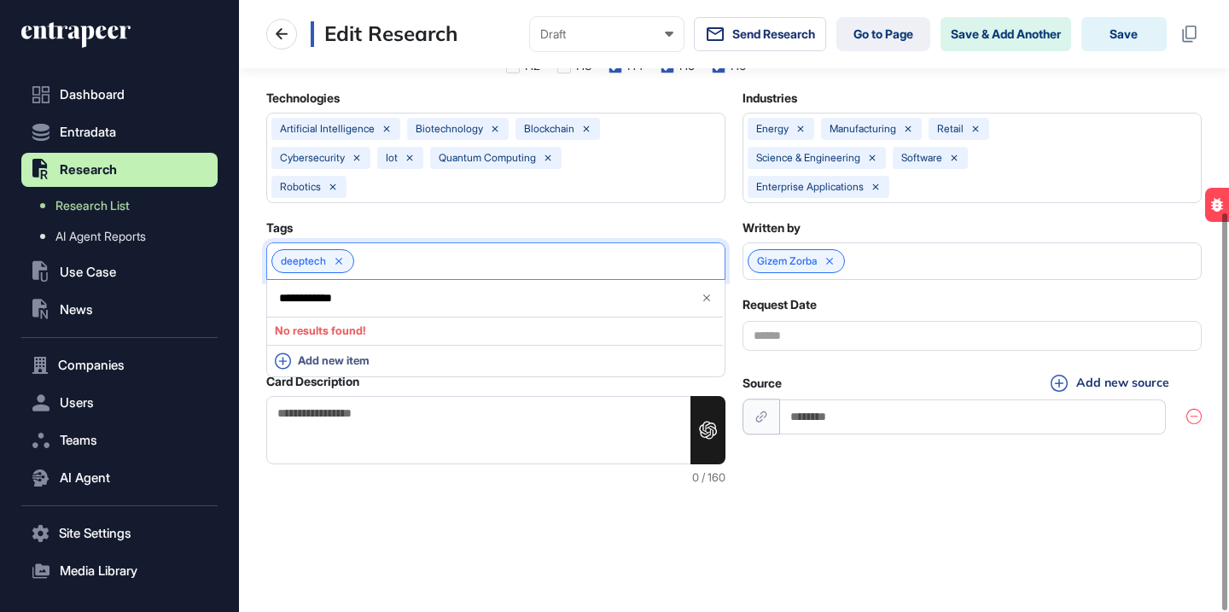
type input "**********"
click at [403, 289] on div "**********" at bounding box center [495, 299] width 456 height 38
click at [330, 299] on input "**********" at bounding box center [482, 298] width 410 height 15
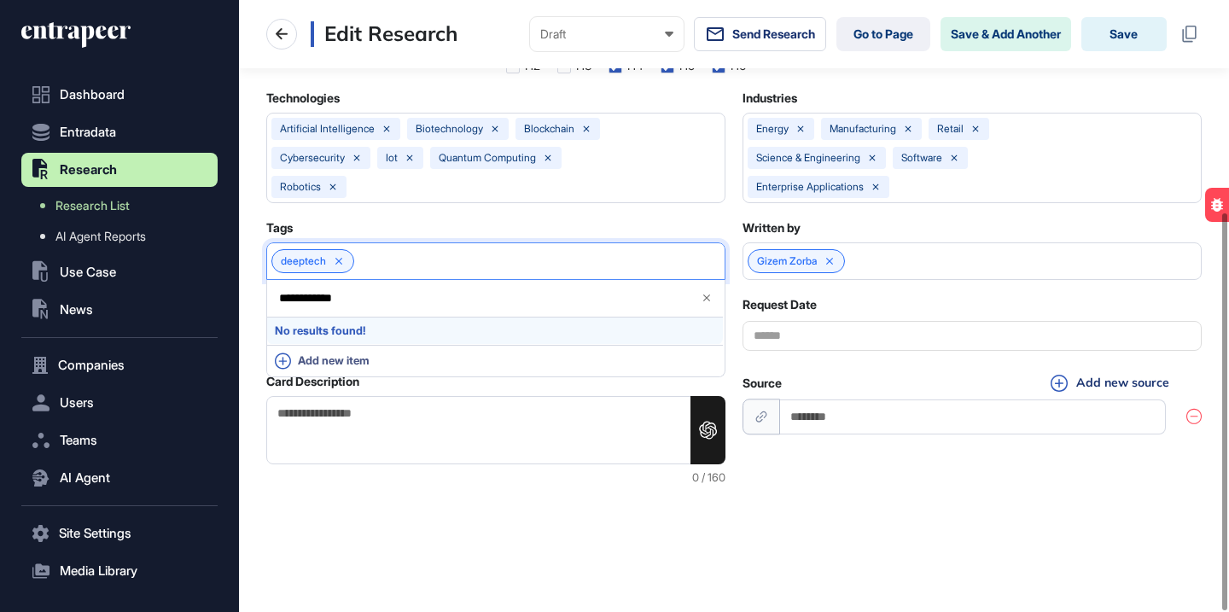
click at [331, 334] on div "No results found!" at bounding box center [495, 331] width 456 height 26
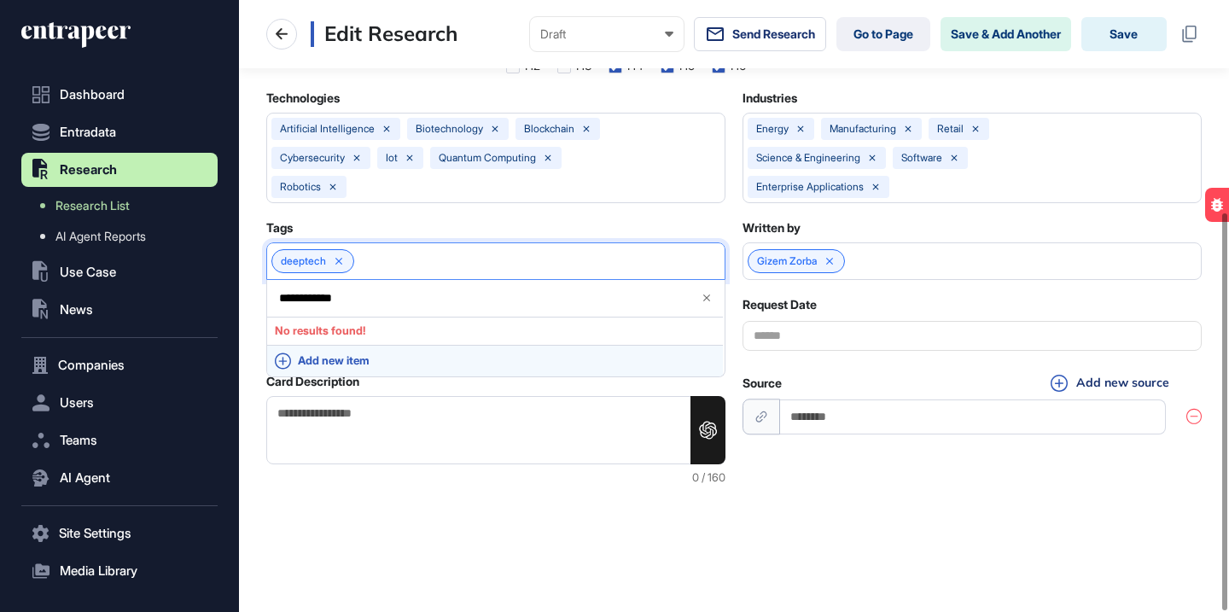
click at [332, 354] on span "Add new item" at bounding box center [506, 360] width 417 height 13
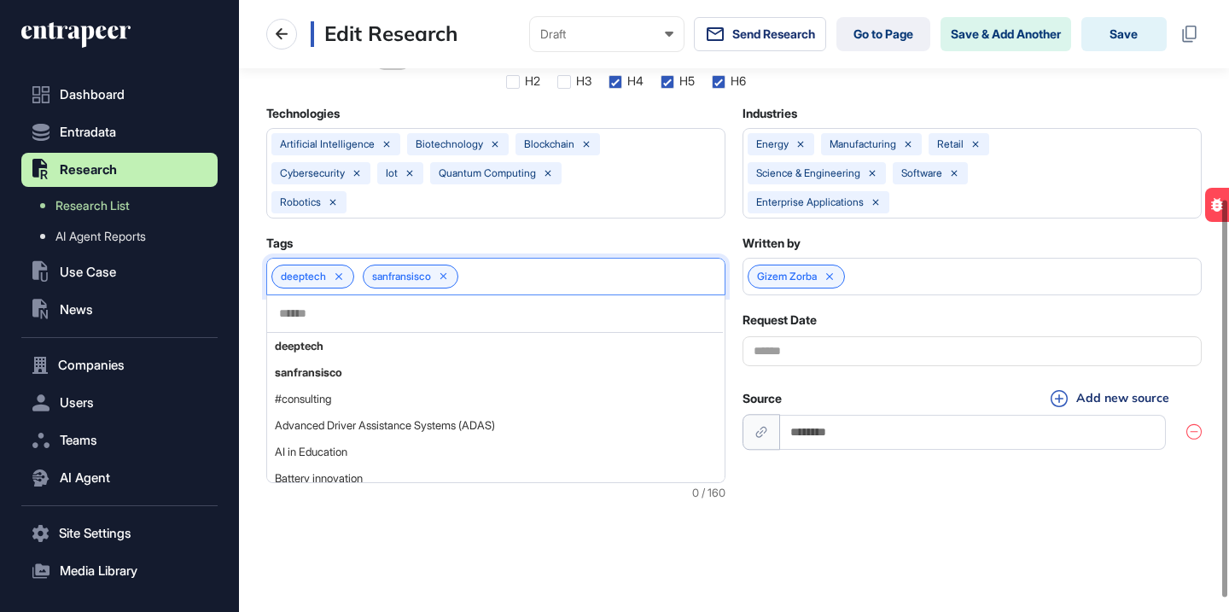
scroll to position [326, 0]
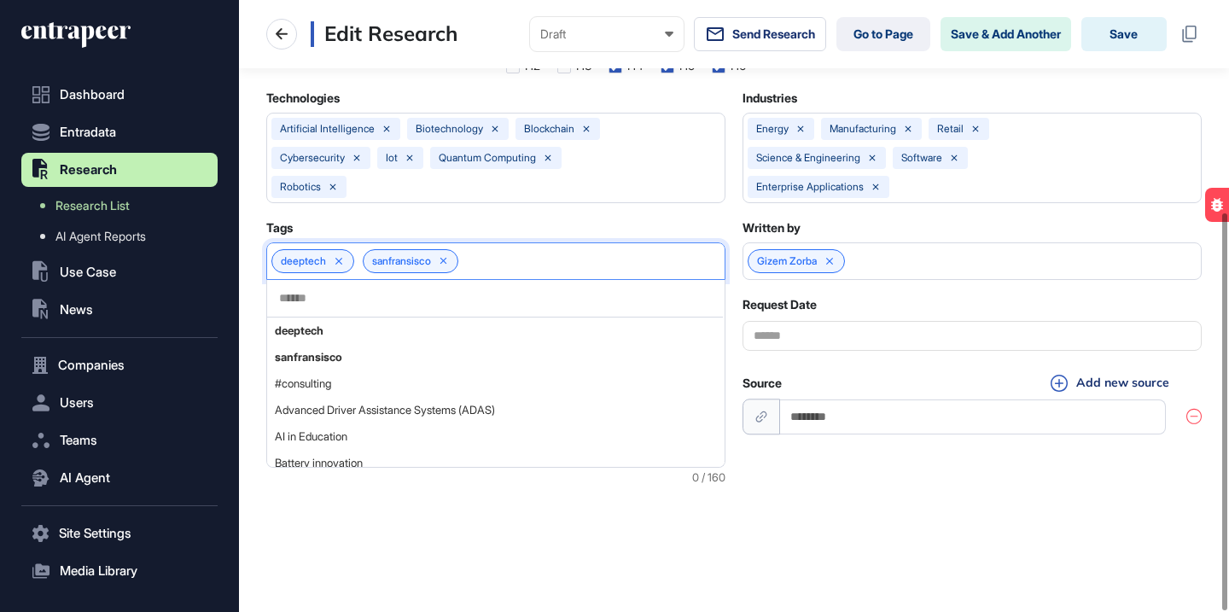
click at [792, 359] on div "Updated Date: Aug 27, 2025 Research in Numbers Table of Content H2 H3 H4 H5 H6 …" at bounding box center [734, 244] width 936 height 477
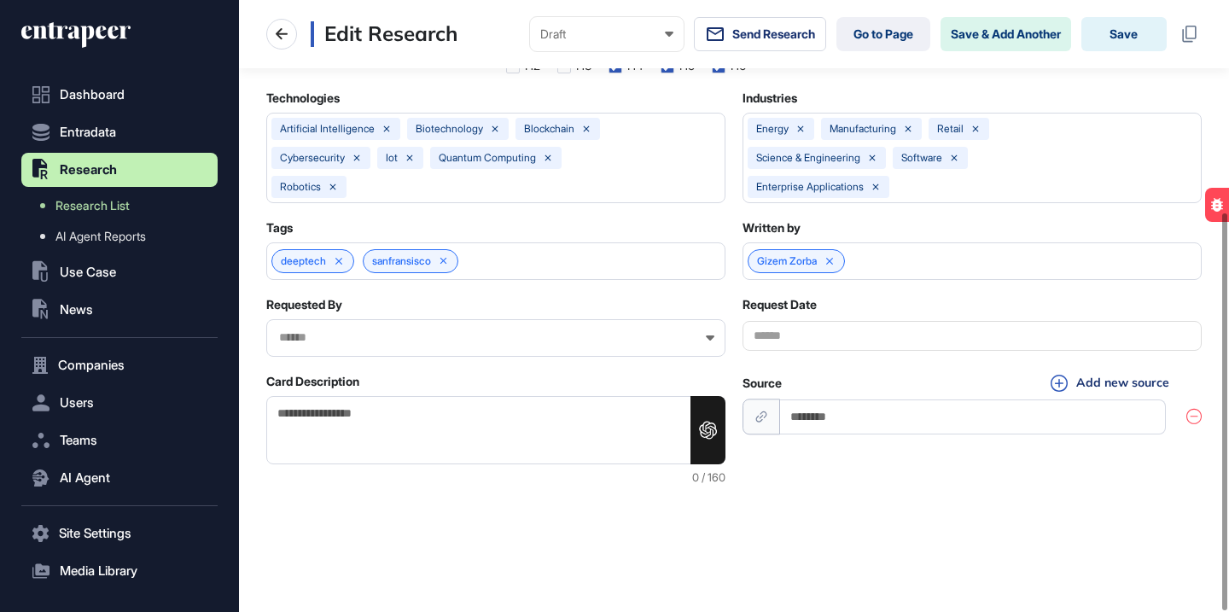
click at [552, 260] on div "deeptech sanfransisco" at bounding box center [495, 261] width 459 height 38
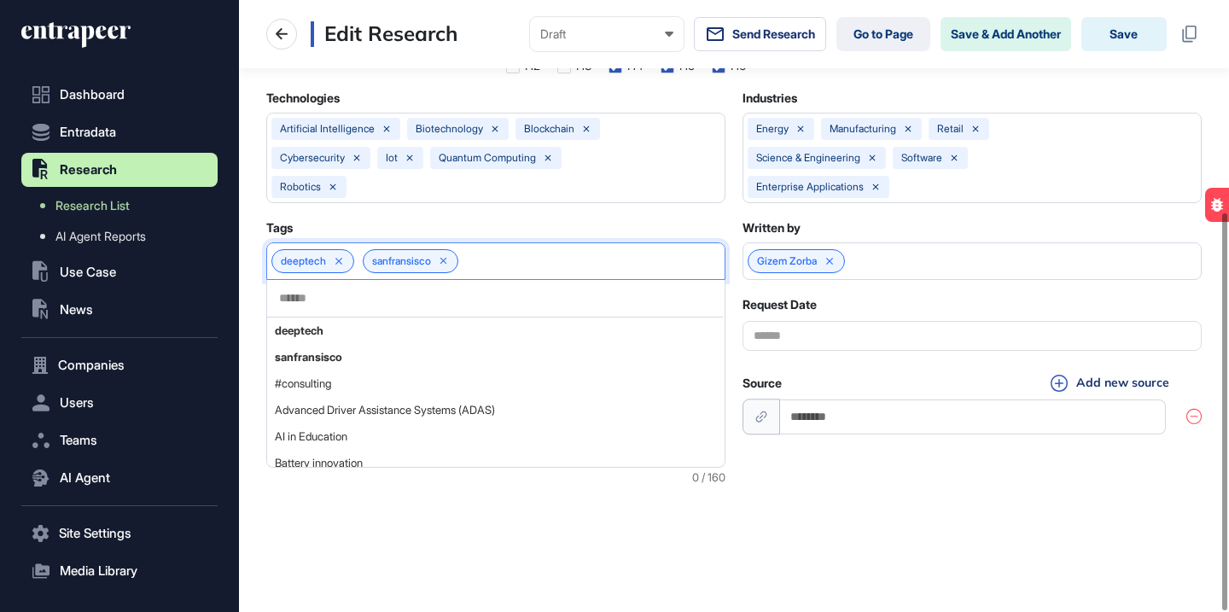
click at [484, 299] on input "text" at bounding box center [494, 298] width 435 height 15
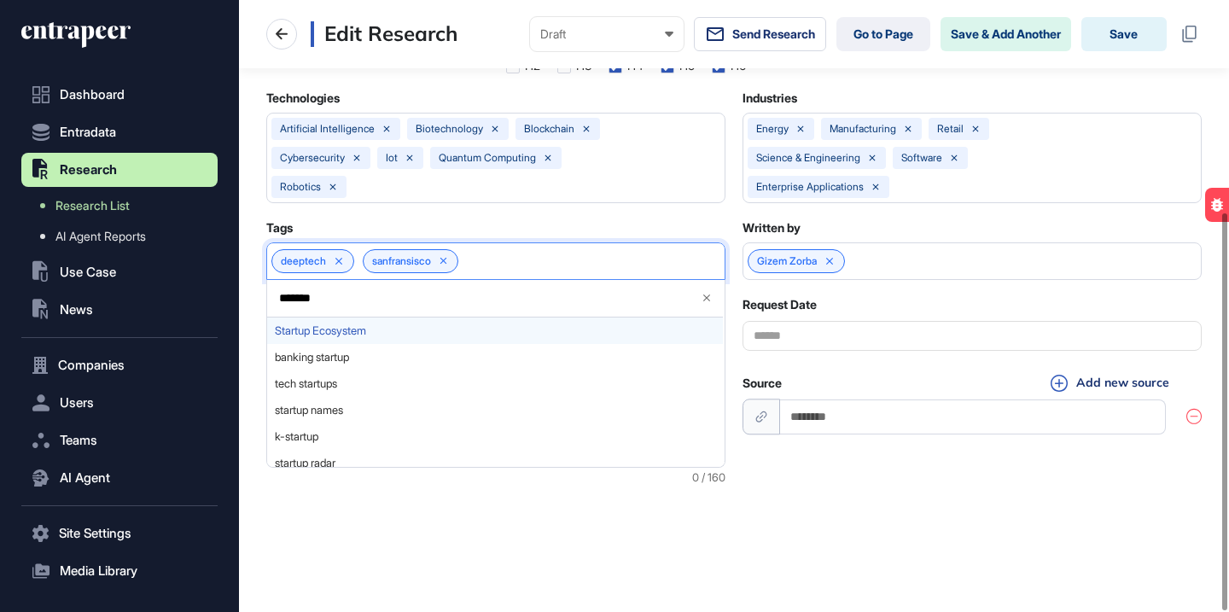
type input "*******"
click at [442, 325] on span "Startup Ecosystem" at bounding box center [495, 330] width 441 height 13
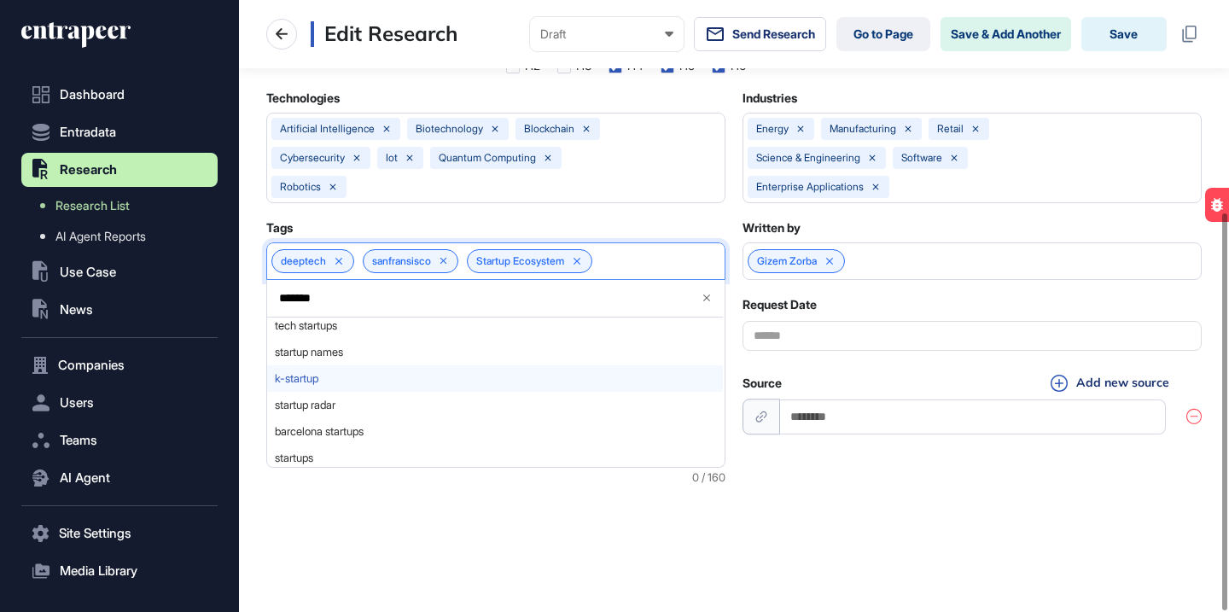
scroll to position [60, 0]
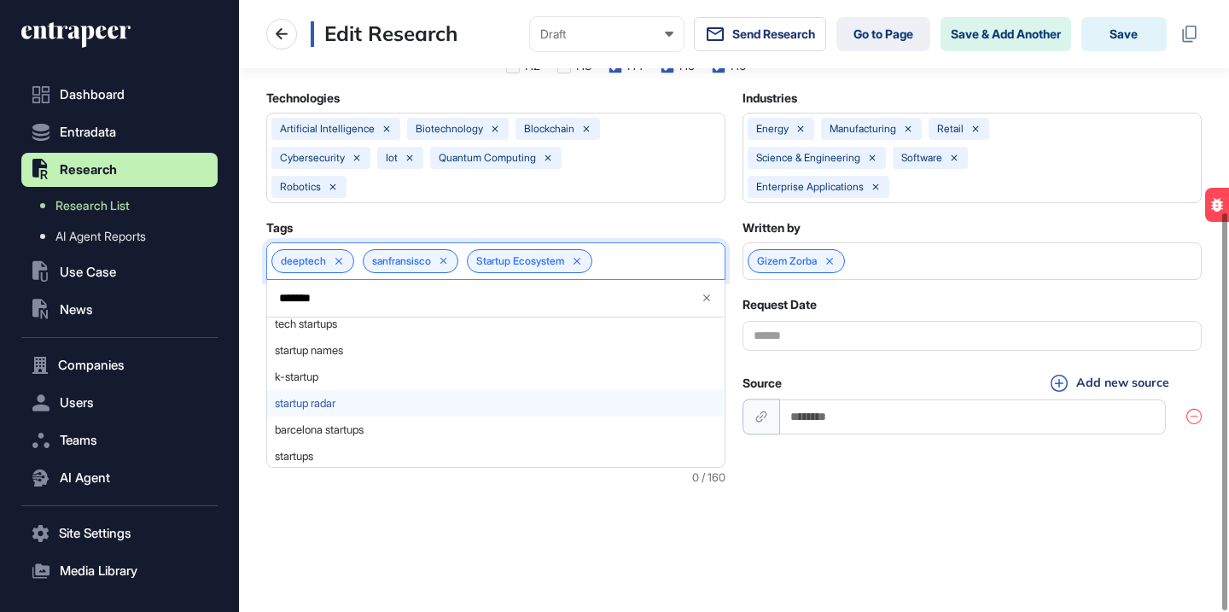
click at [377, 410] on div "startup radar" at bounding box center [495, 403] width 456 height 26
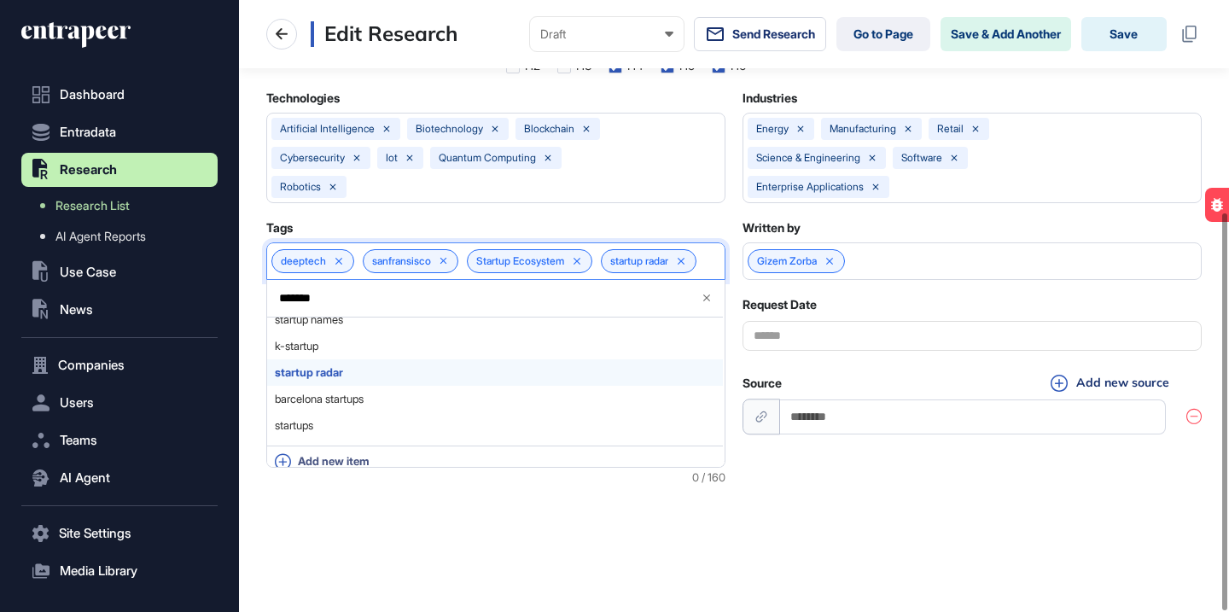
scroll to position [101, 0]
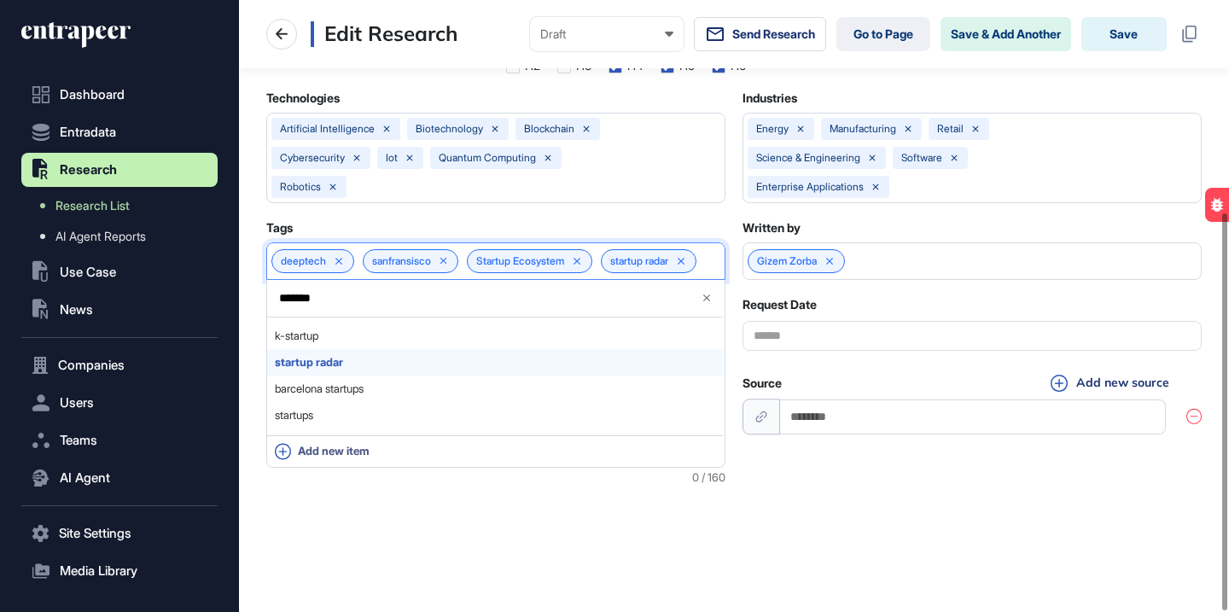
click at [377, 410] on span "startups" at bounding box center [495, 415] width 441 height 13
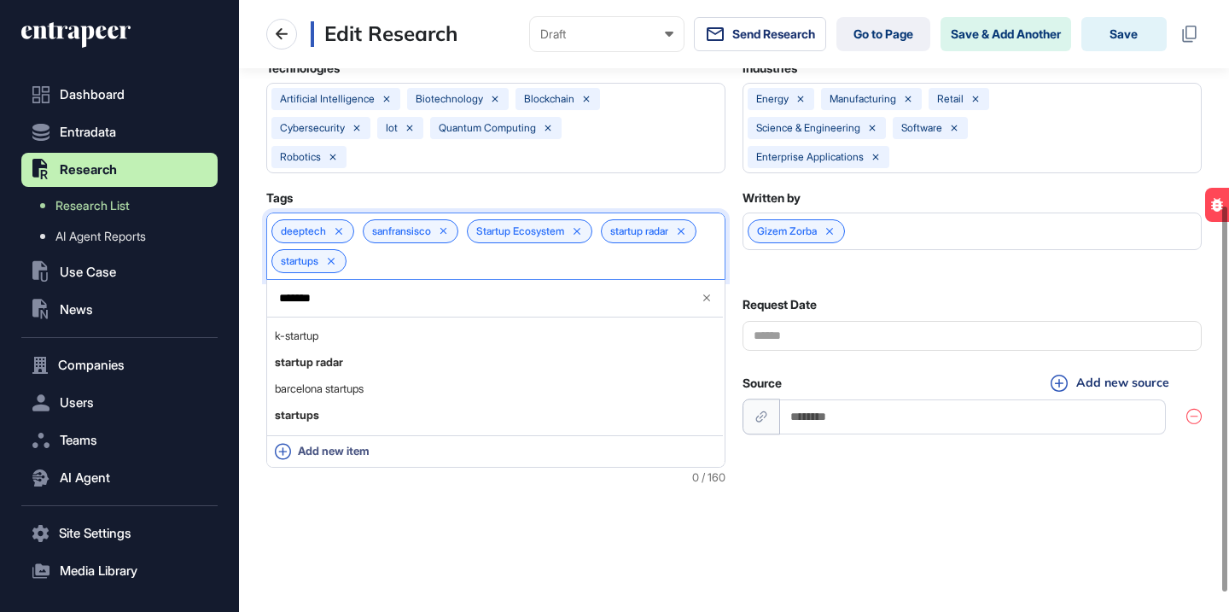
click at [363, 540] on div "**********" at bounding box center [734, 173] width 990 height 878
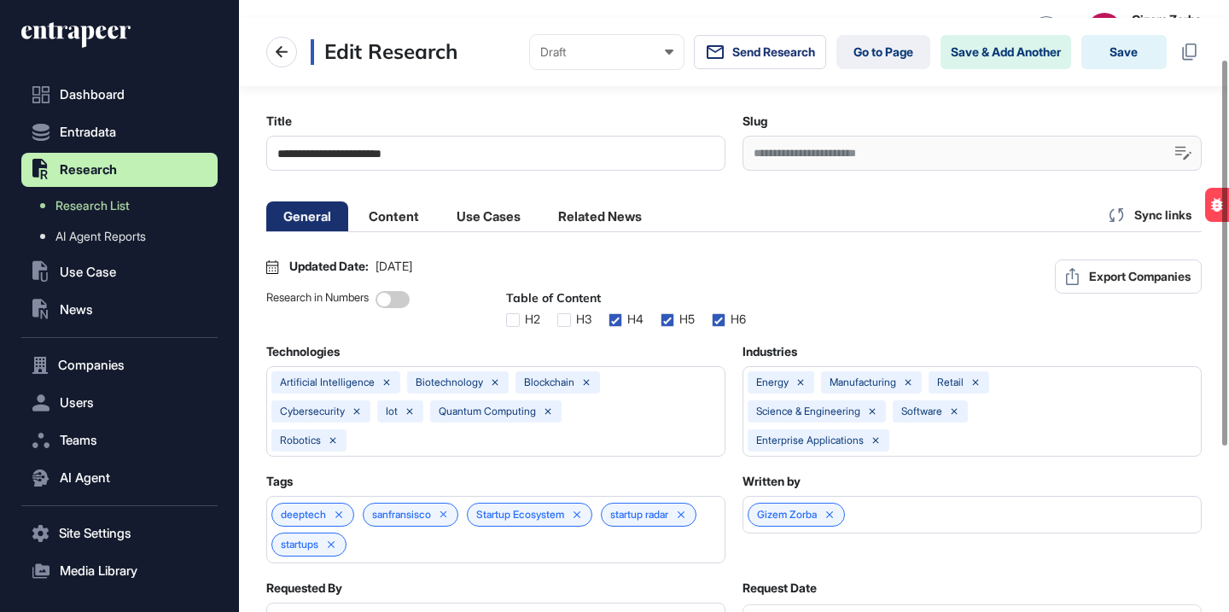
scroll to position [15, 0]
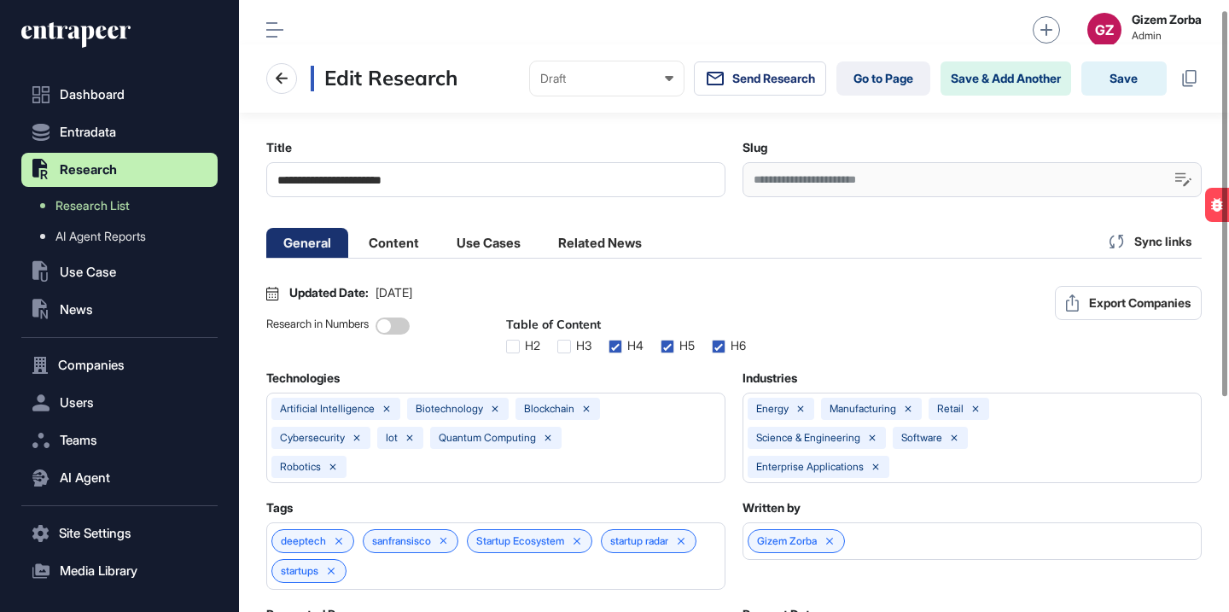
click at [1158, 236] on div "Sync links" at bounding box center [1151, 241] width 102 height 33
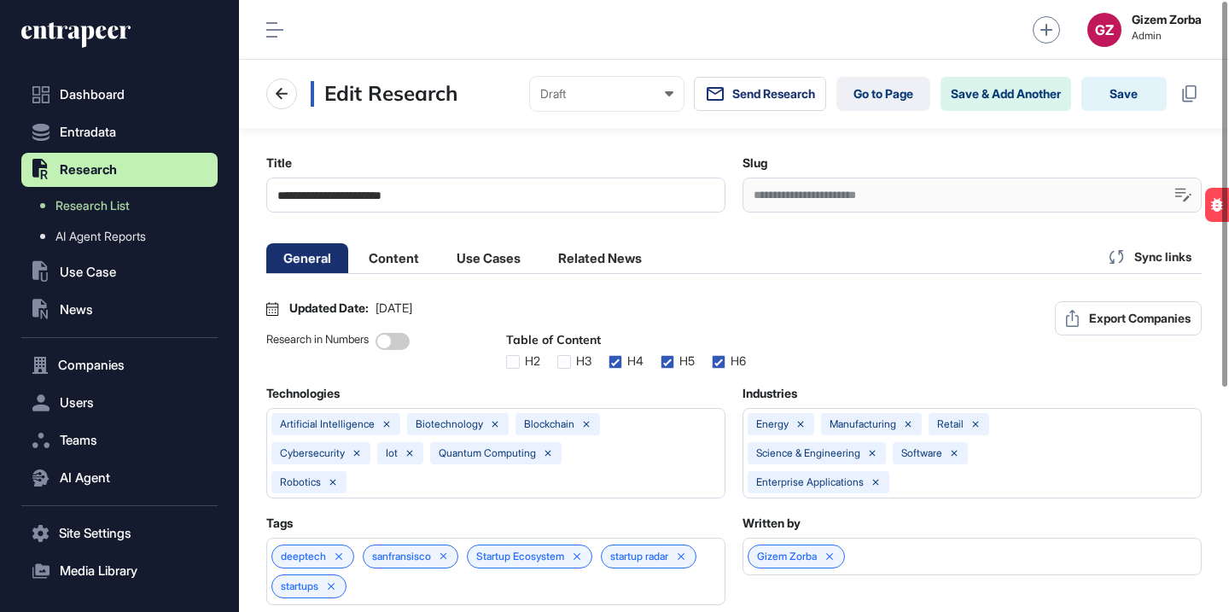
scroll to position [356, 0]
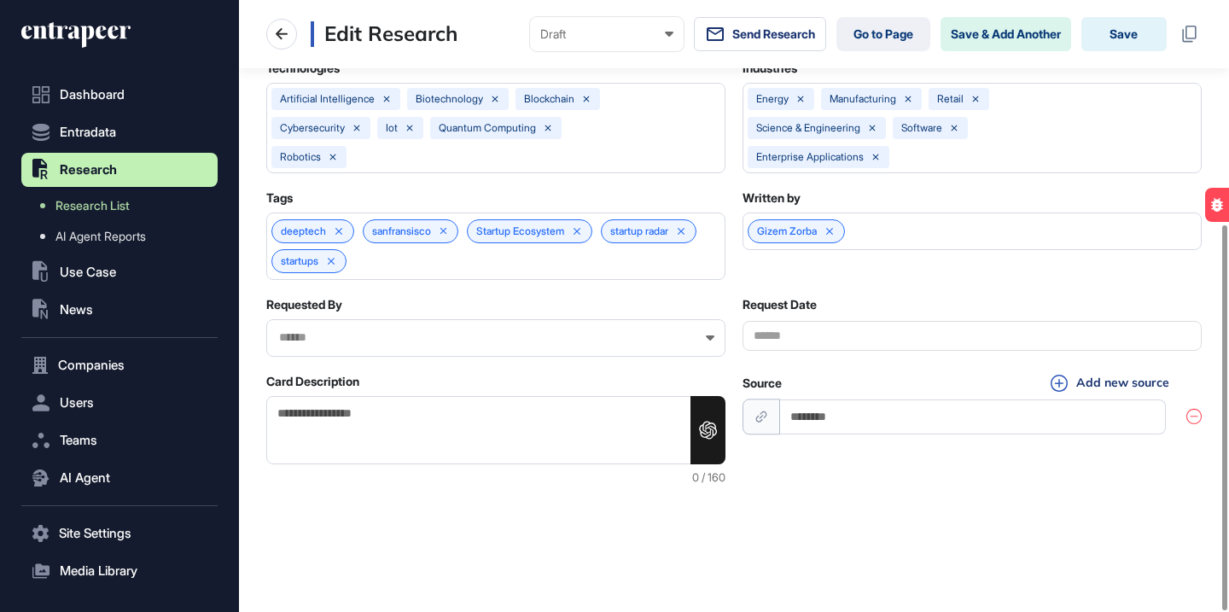
click at [382, 420] on textarea "Card Description" at bounding box center [495, 430] width 459 height 68
paste textarea "**********"
type textarea "**********"
click at [481, 509] on div "**********" at bounding box center [734, 173] width 990 height 878
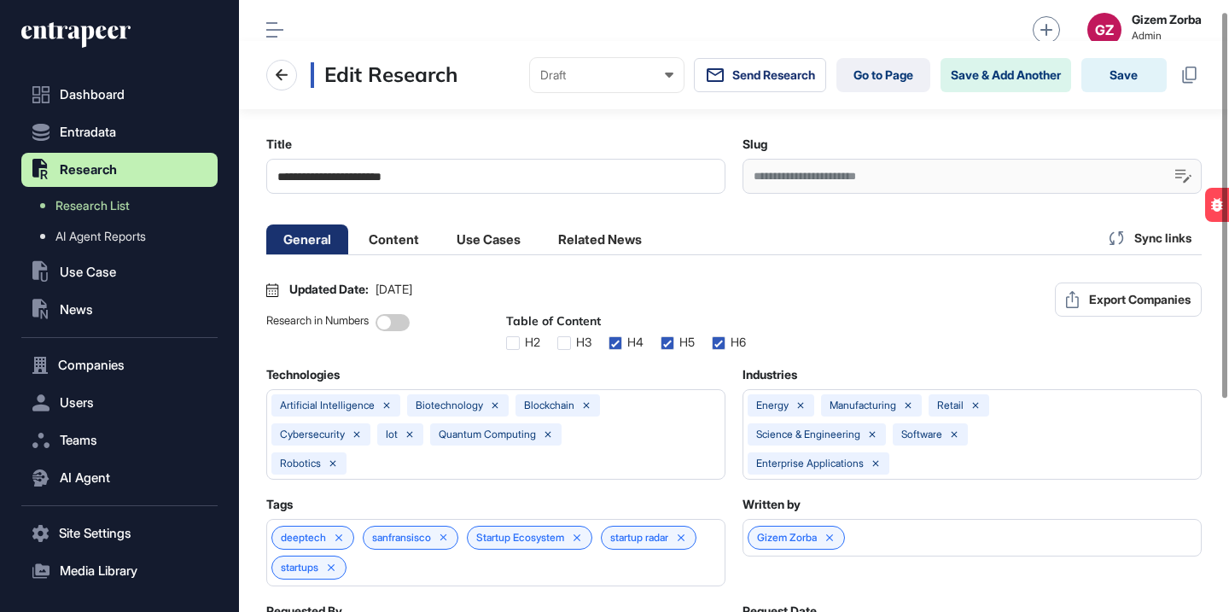
scroll to position [0, 0]
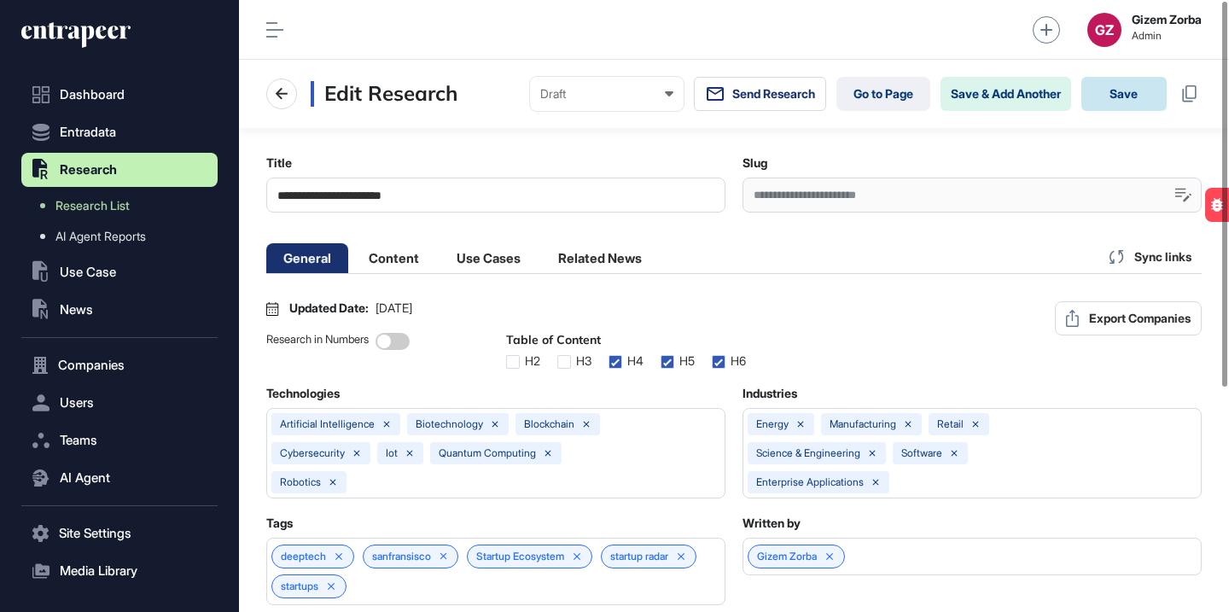
click at [1120, 96] on button "Save" at bounding box center [1124, 94] width 85 height 34
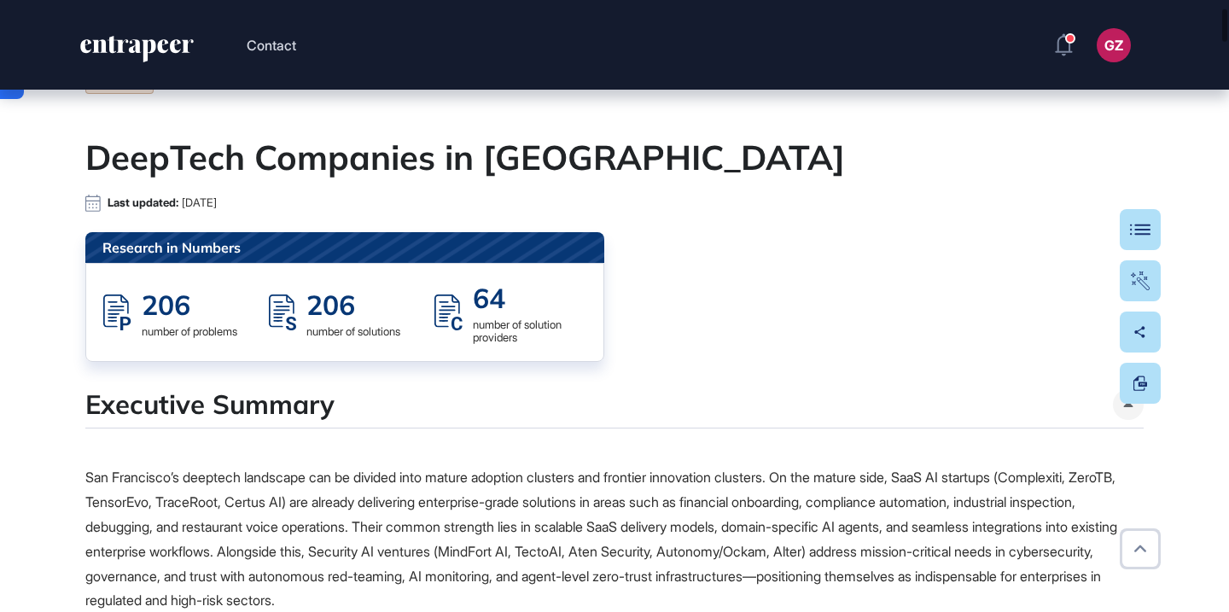
scroll to position [138, 0]
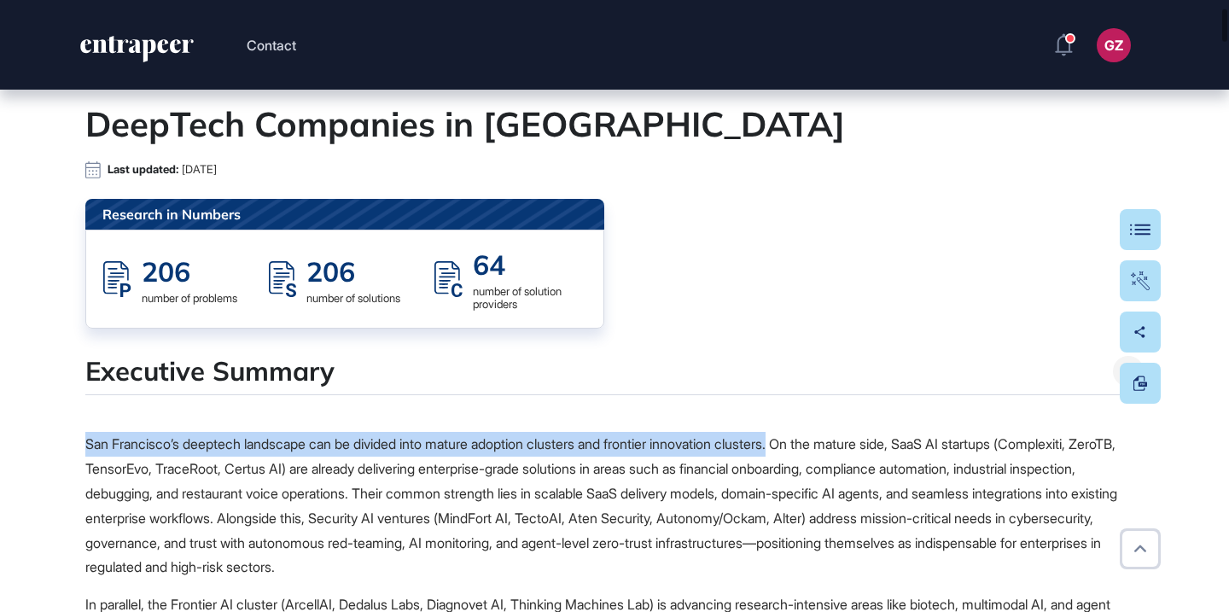
drag, startPoint x: 814, startPoint y: 447, endPoint x: 65, endPoint y: 439, distance: 749.7
copy p "San Francisco’s deeptech landscape can be divided into mature adoption clusters…"
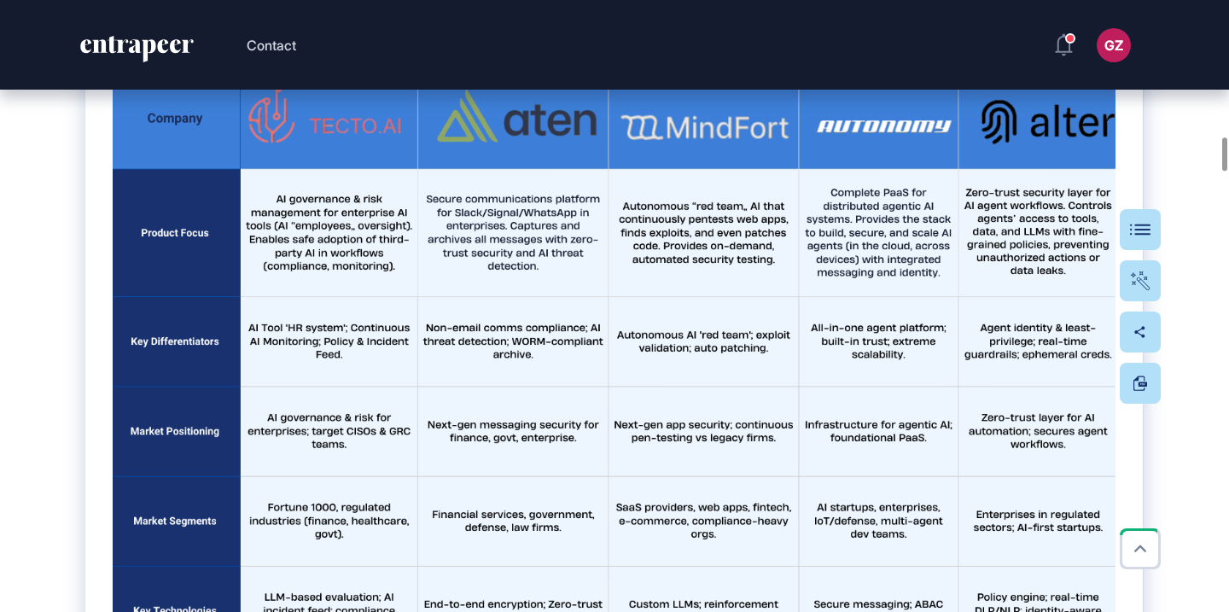
scroll to position [2554, 0]
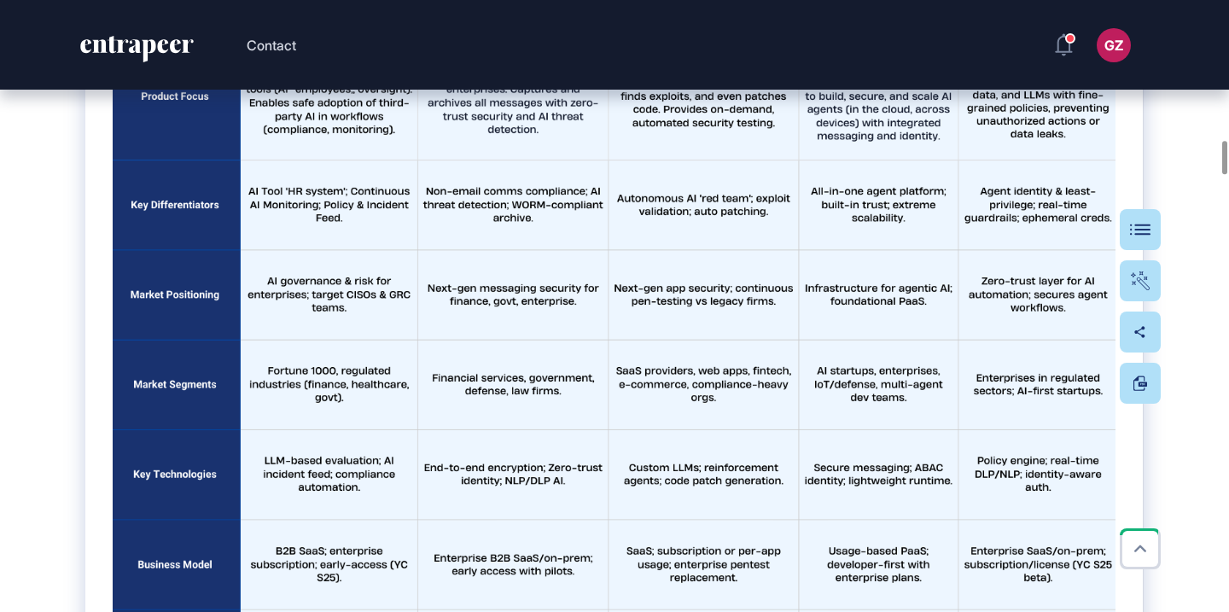
click at [1079, 52] on div "GZ Admin Dashboard Dashboard Profile My Content Request More Data" at bounding box center [1093, 45] width 76 height 34
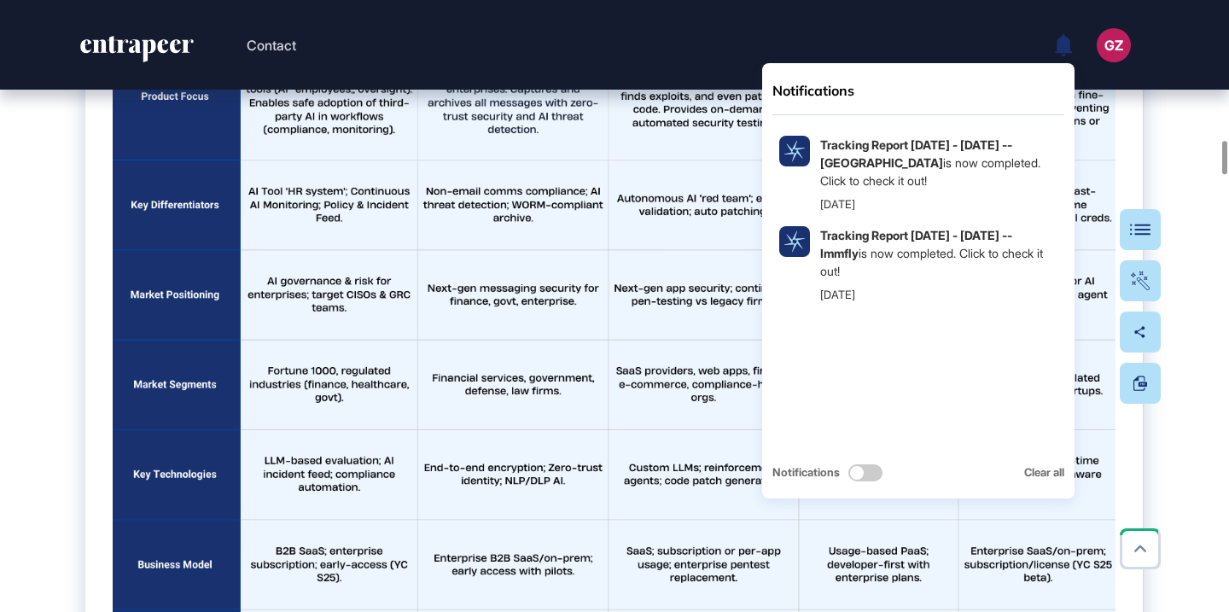
click at [1072, 50] on icon at bounding box center [1064, 45] width 18 height 22
click at [1114, 123] on img at bounding box center [614, 456] width 1003 height 1053
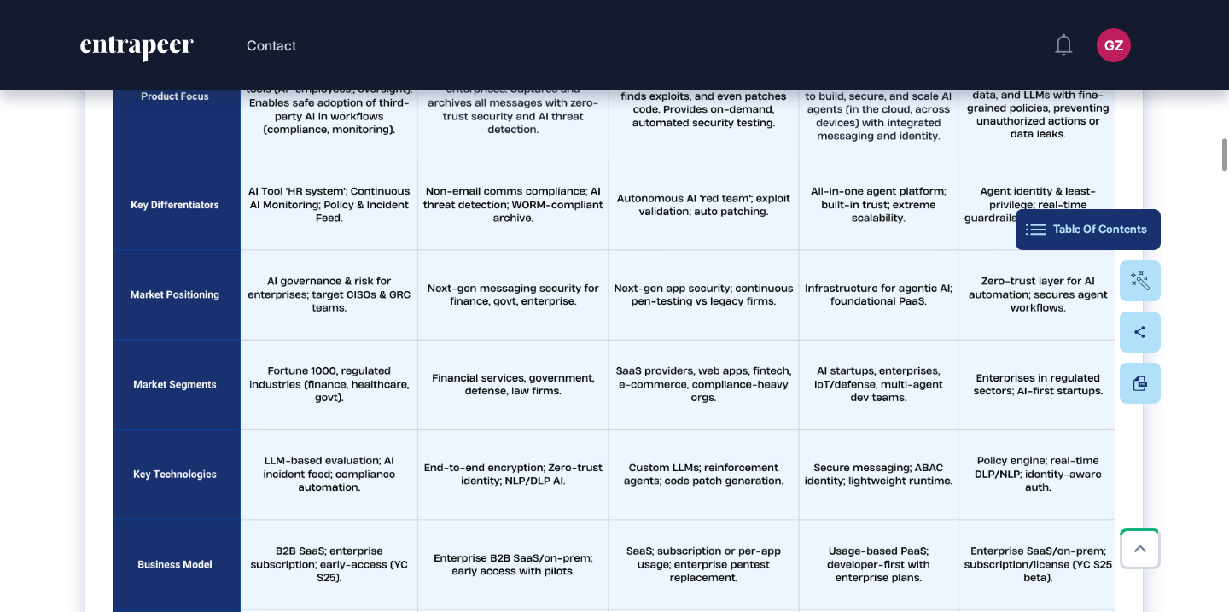
click at [1129, 224] on div "Table Of Contents" at bounding box center [1089, 230] width 118 height 14
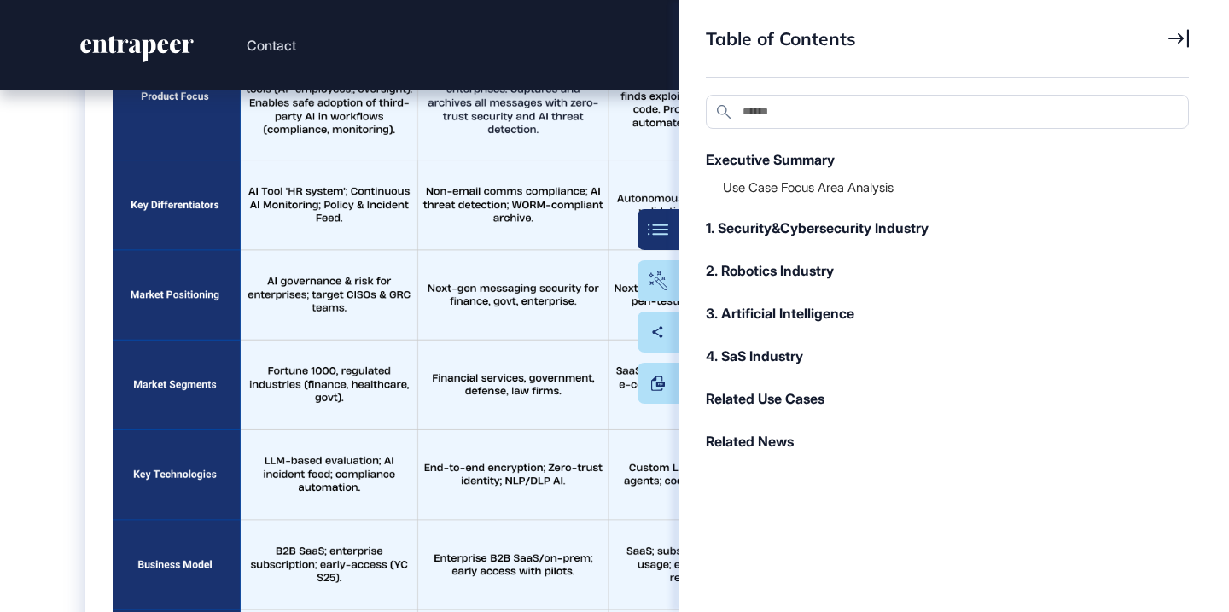
click at [490, 356] on img at bounding box center [614, 456] width 1003 height 1053
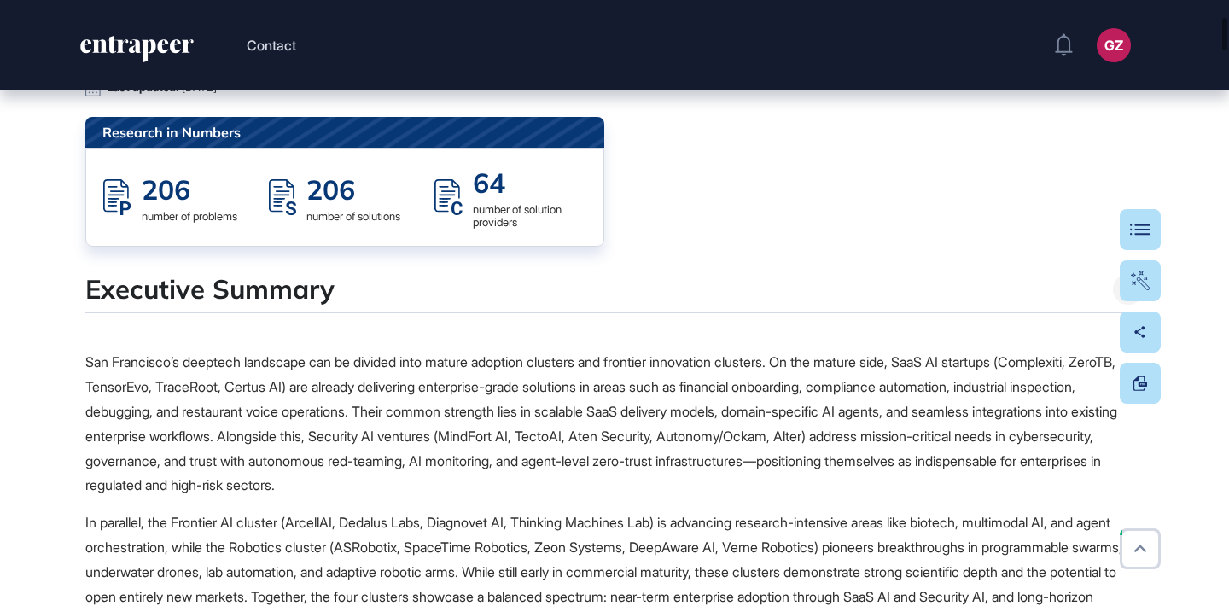
scroll to position [0, 0]
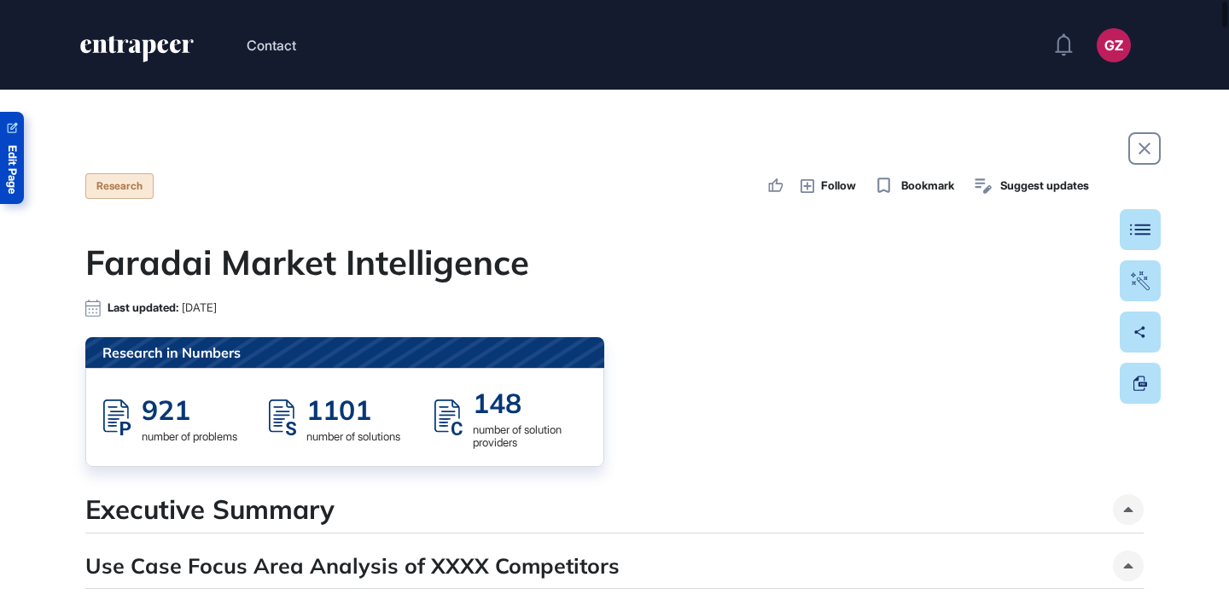
click at [14, 166] on span "Edit Page" at bounding box center [12, 169] width 11 height 49
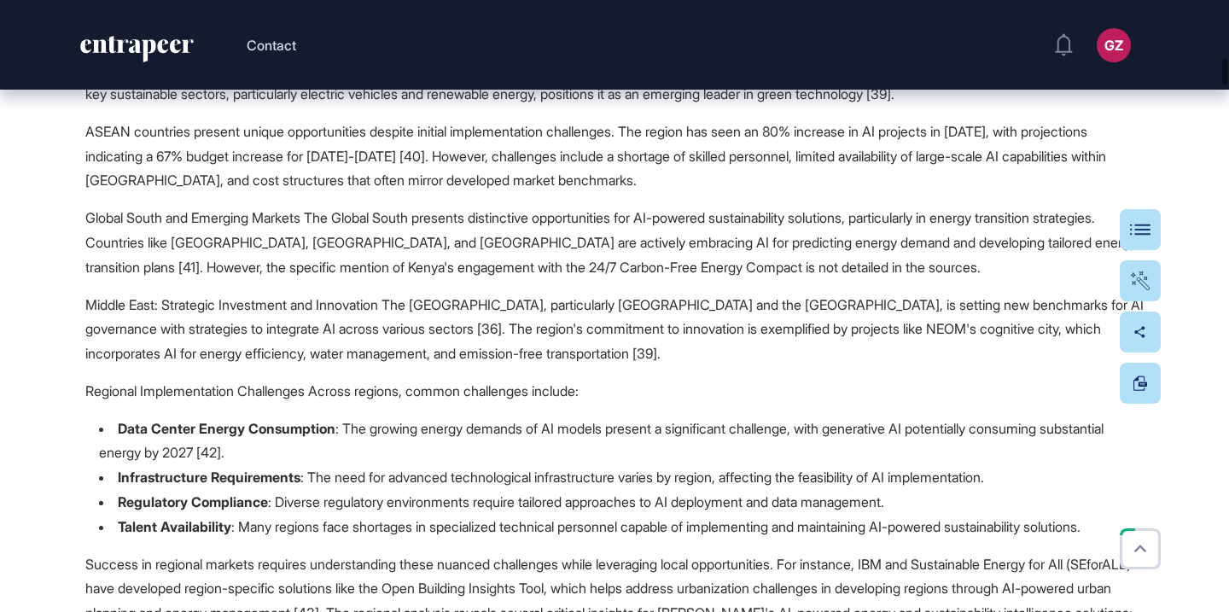
scroll to position [6375, 0]
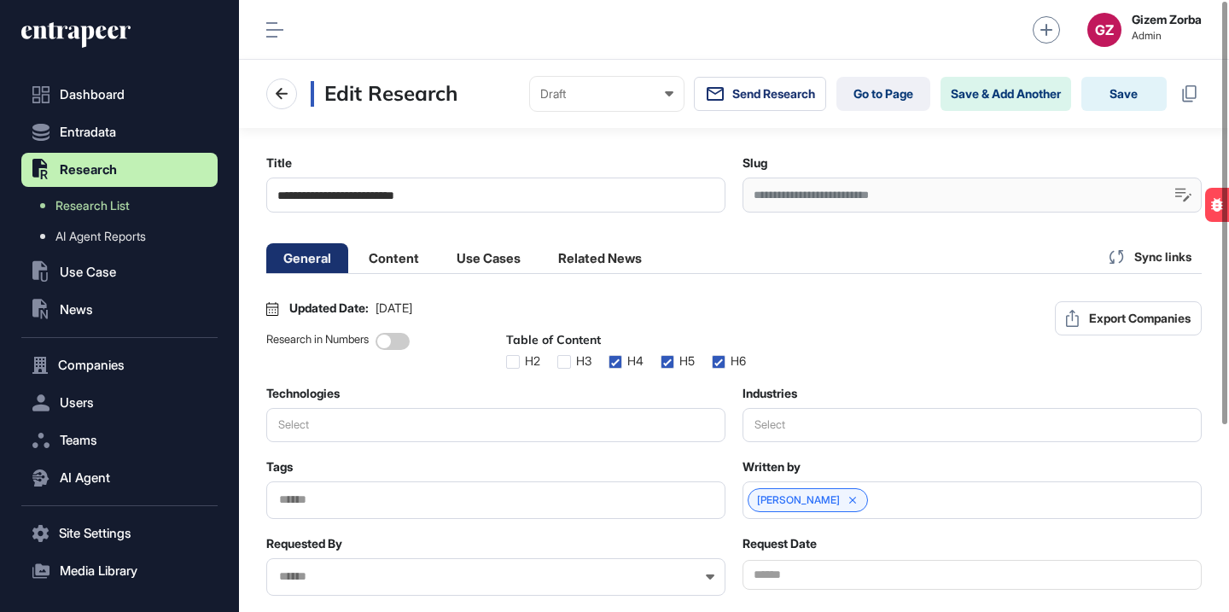
click at [1066, 195] on div "**********" at bounding box center [972, 195] width 459 height 35
